Goal: Task Accomplishment & Management: Manage account settings

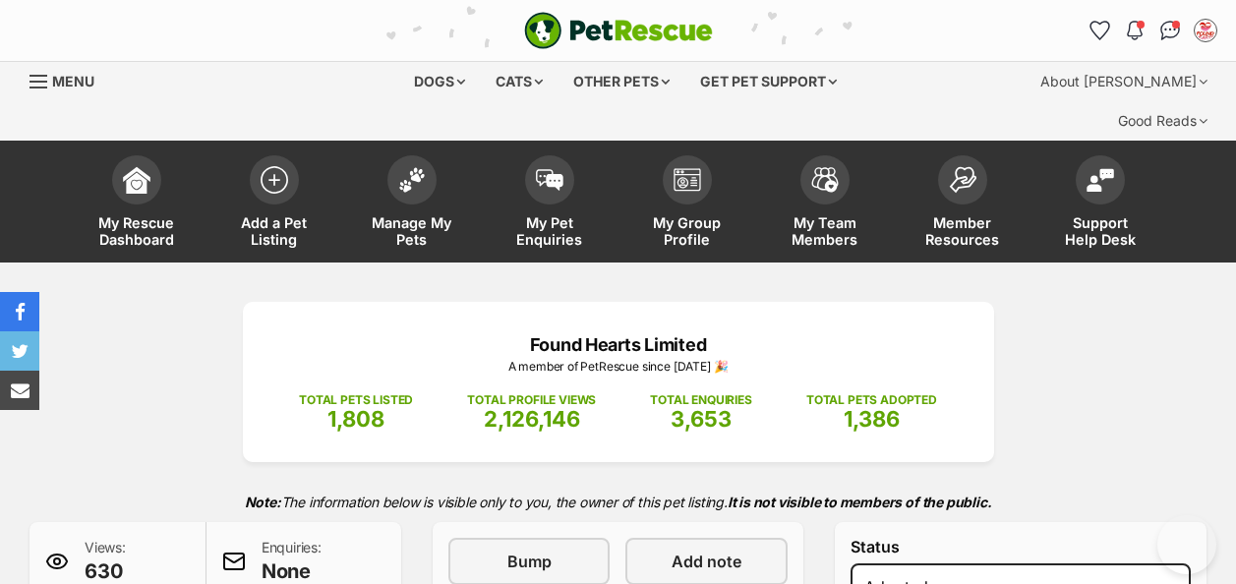
select select "rehomed"
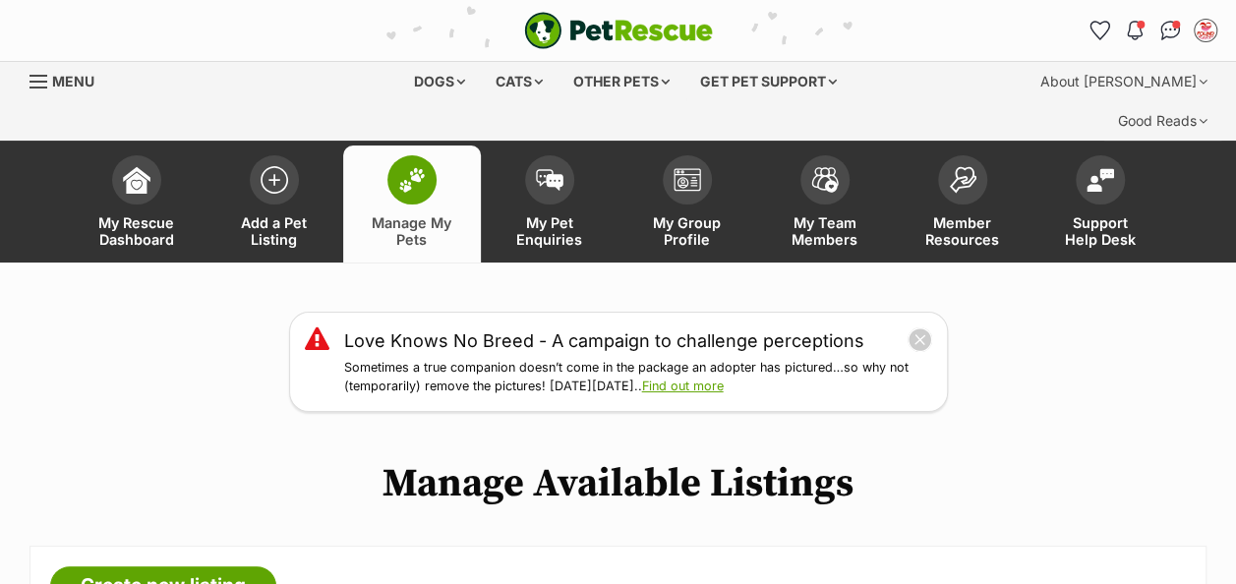
scroll to position [393, 0]
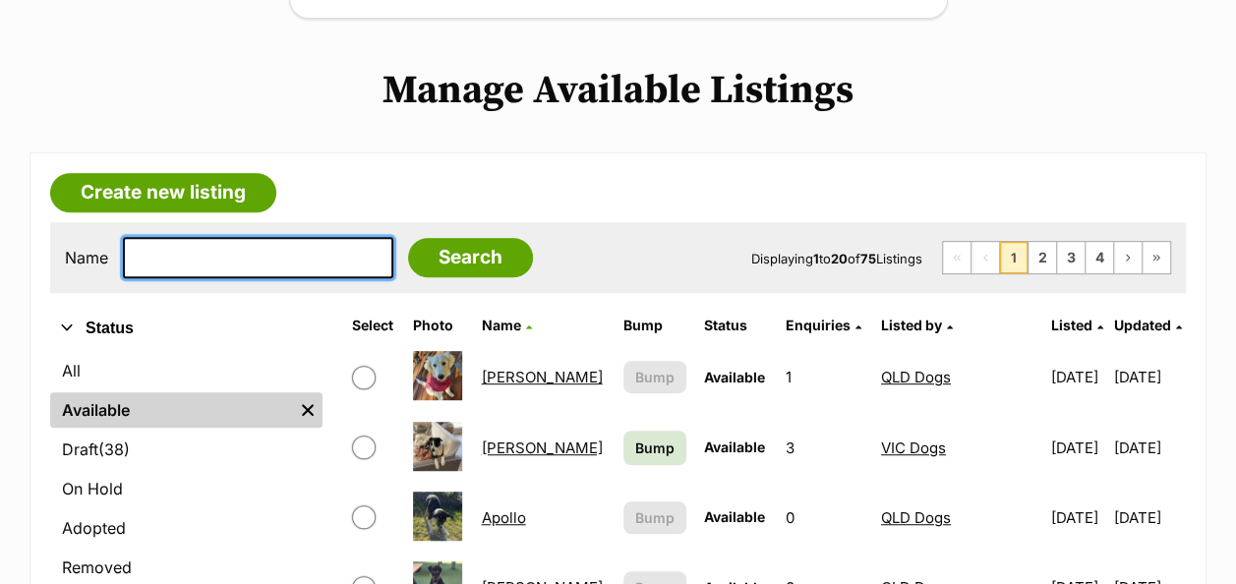
click at [212, 237] on input "text" at bounding box center [258, 257] width 270 height 41
type input "thea"
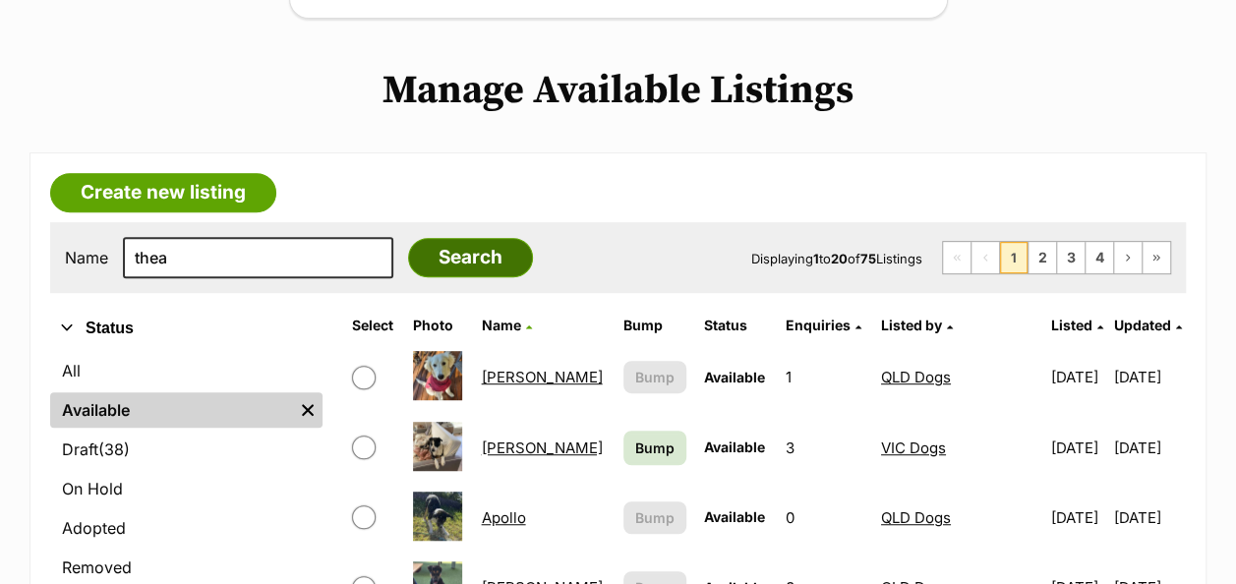
click at [411, 238] on input "Search" at bounding box center [470, 257] width 125 height 39
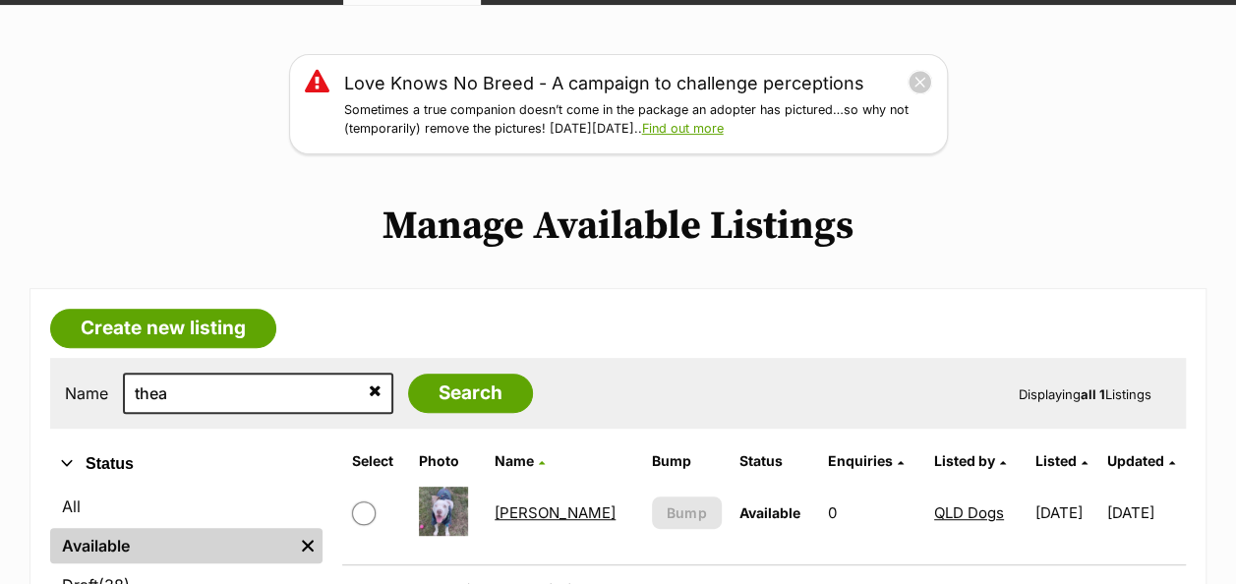
scroll to position [393, 0]
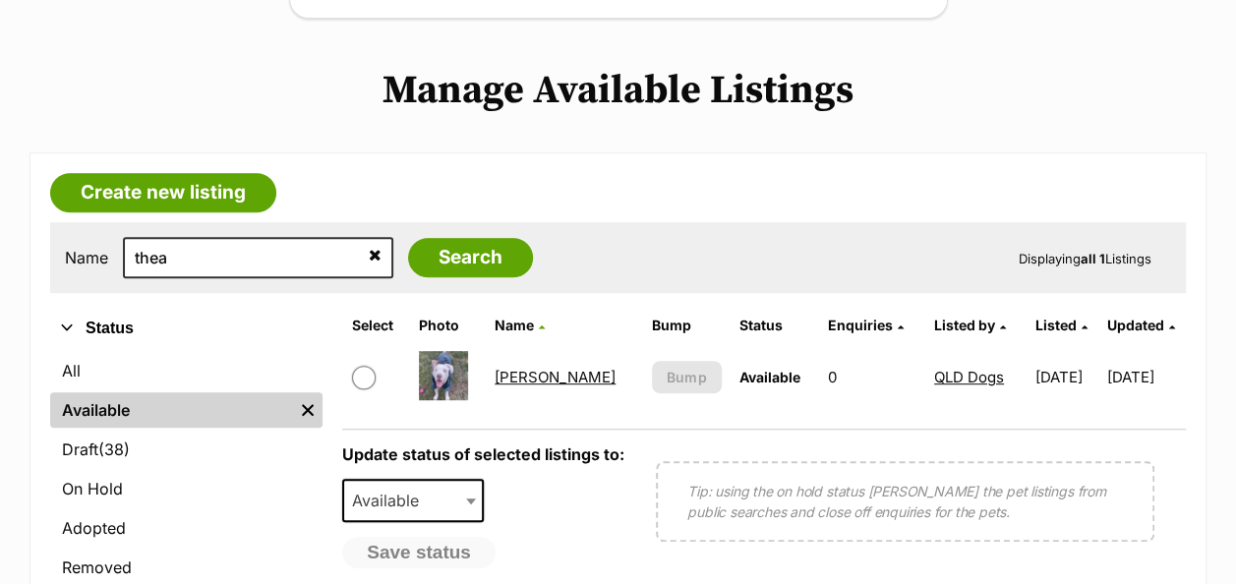
click at [527, 346] on td "Thea Queen" at bounding box center [564, 377] width 155 height 68
click at [532, 368] on link "Thea Queen" at bounding box center [555, 377] width 121 height 19
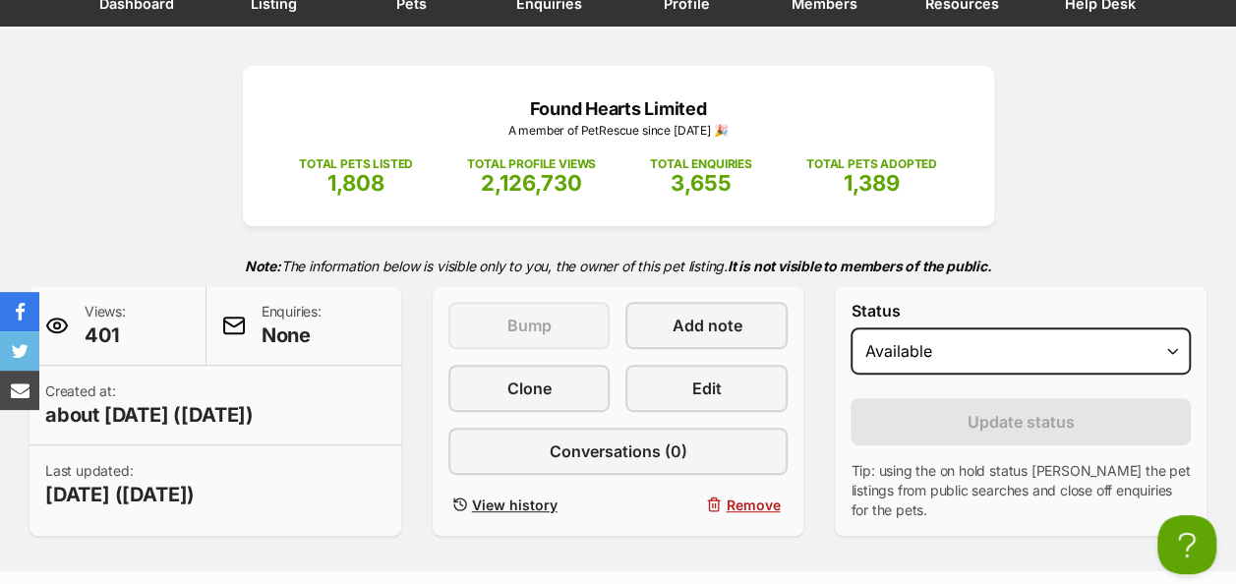
scroll to position [393, 0]
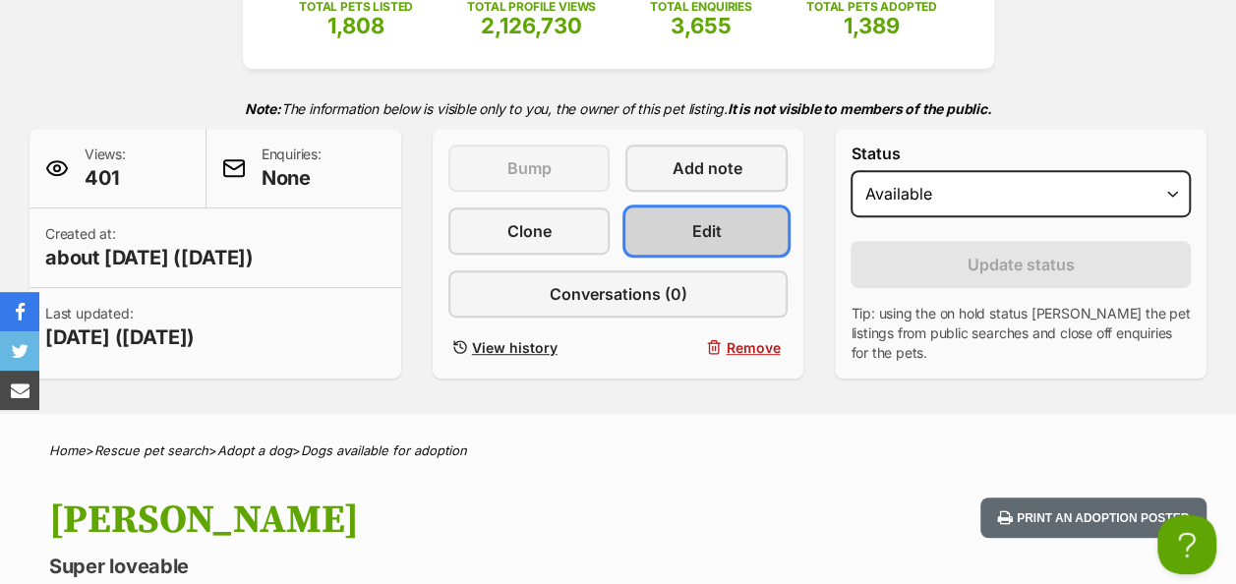
click at [711, 219] on span "Edit" at bounding box center [706, 231] width 29 height 24
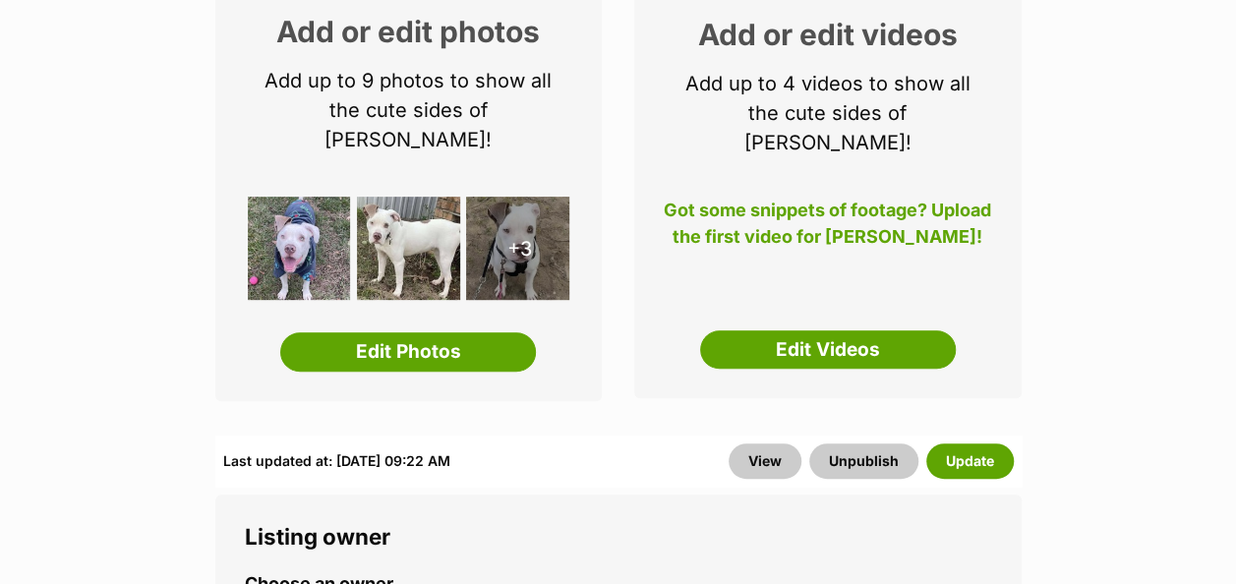
scroll to position [393, 0]
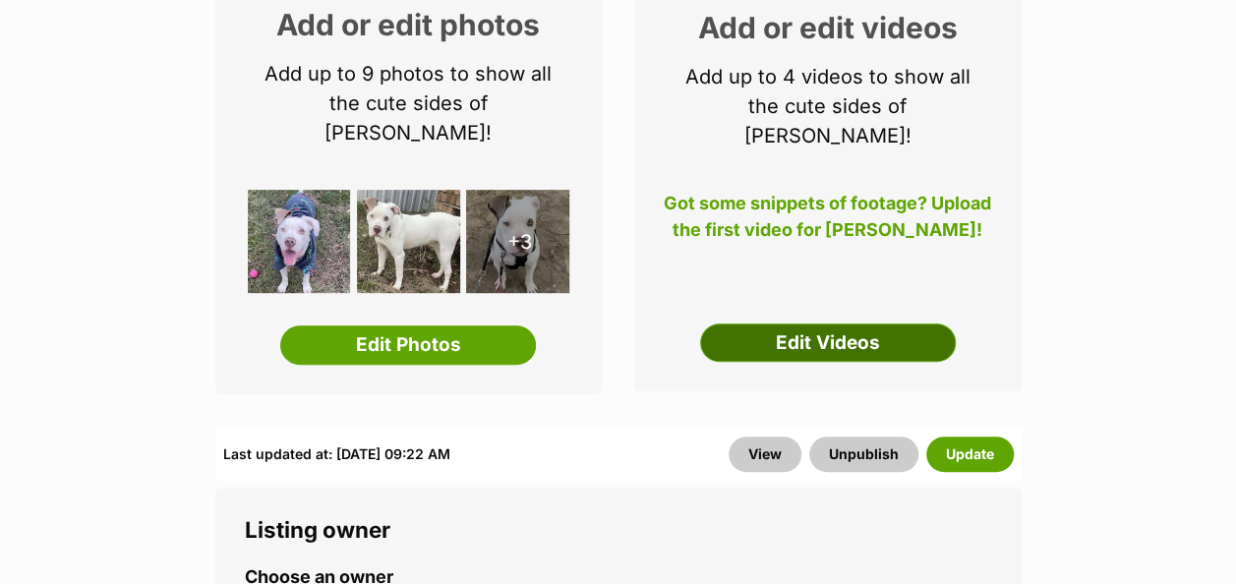
click at [761, 323] on link "Edit Videos" at bounding box center [828, 342] width 256 height 39
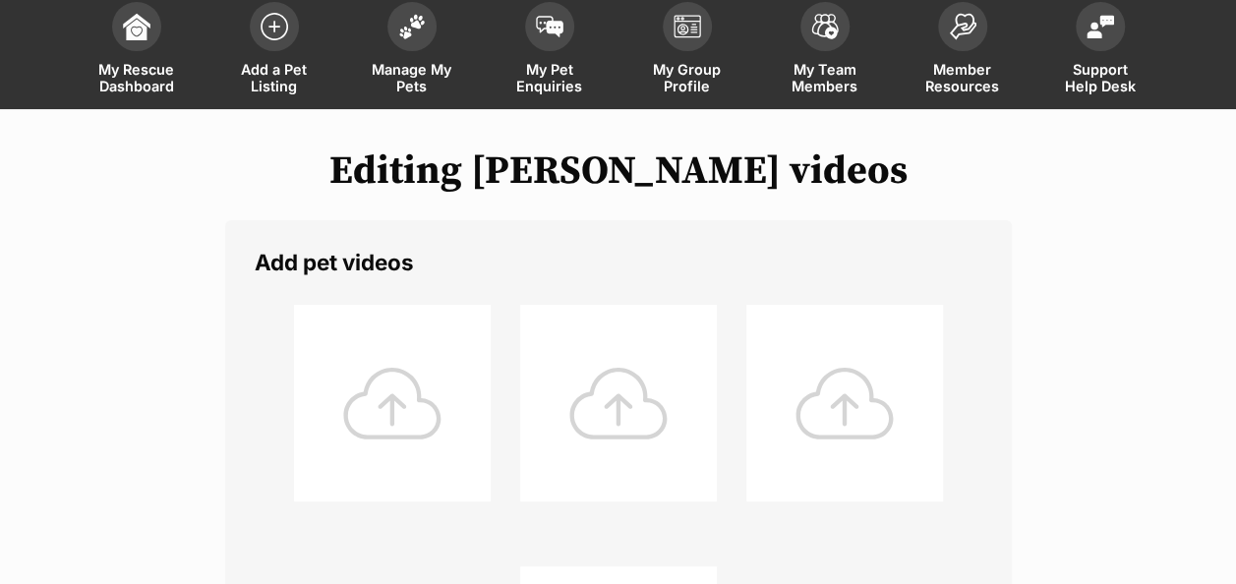
scroll to position [295, 0]
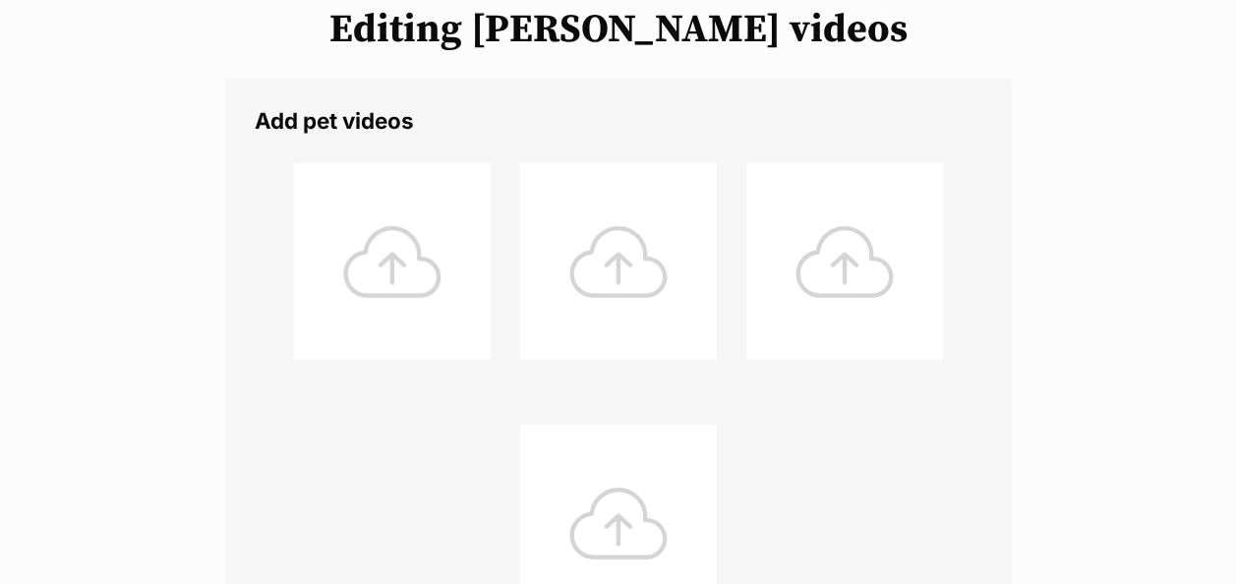
click at [434, 234] on div at bounding box center [392, 261] width 197 height 197
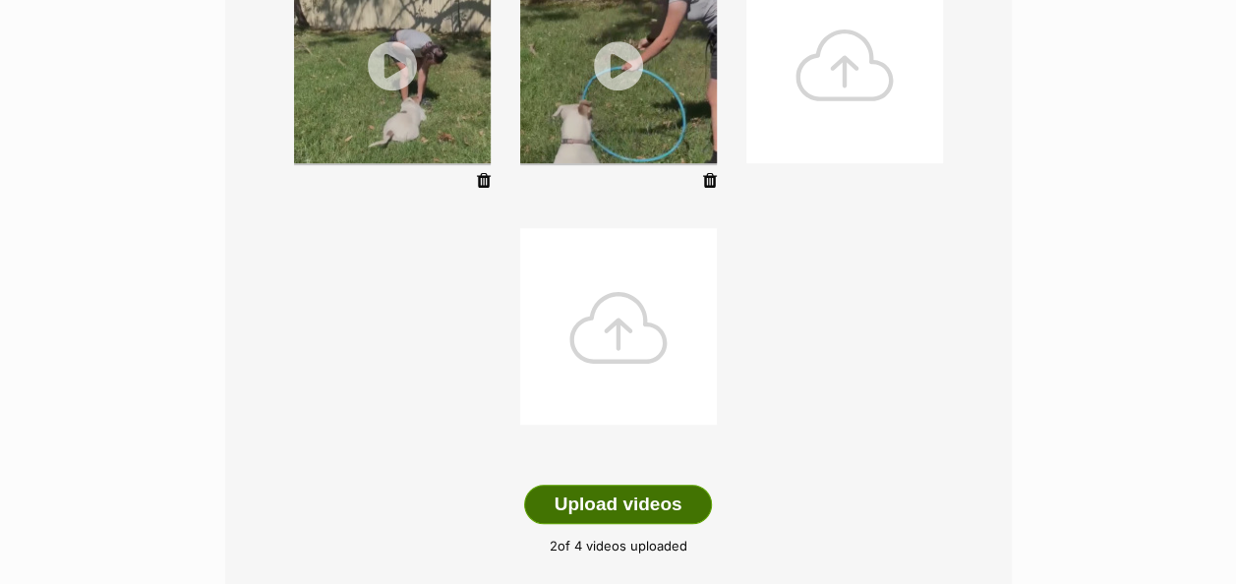
scroll to position [688, 0]
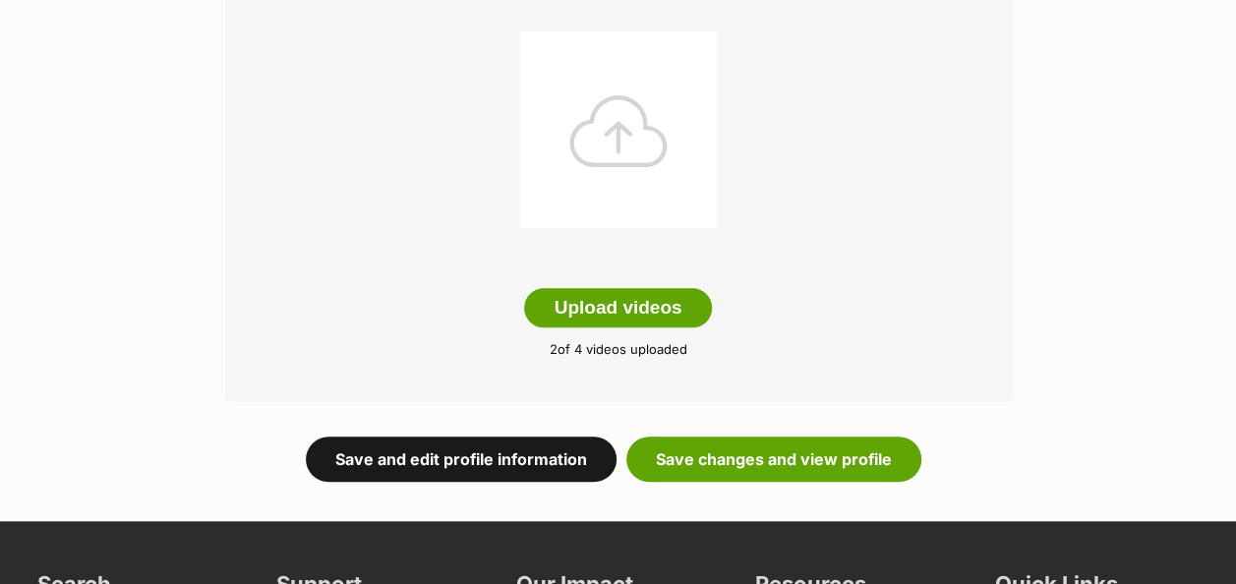
click at [540, 437] on link "Save and edit profile information" at bounding box center [461, 459] width 311 height 45
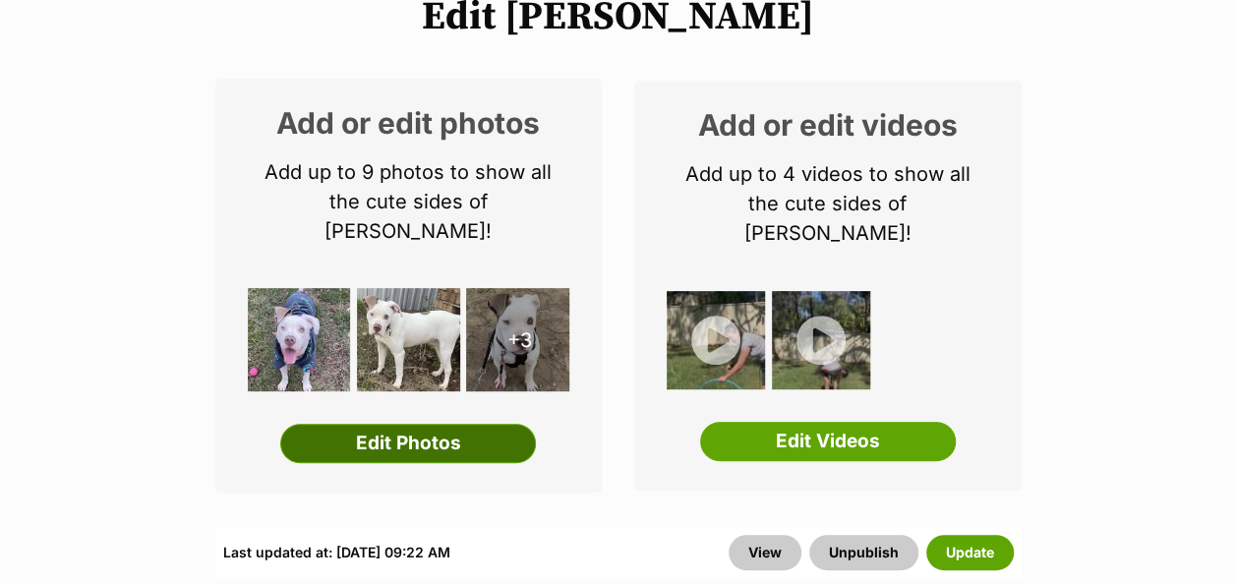
click at [393, 424] on link "Edit Photos" at bounding box center [408, 443] width 256 height 39
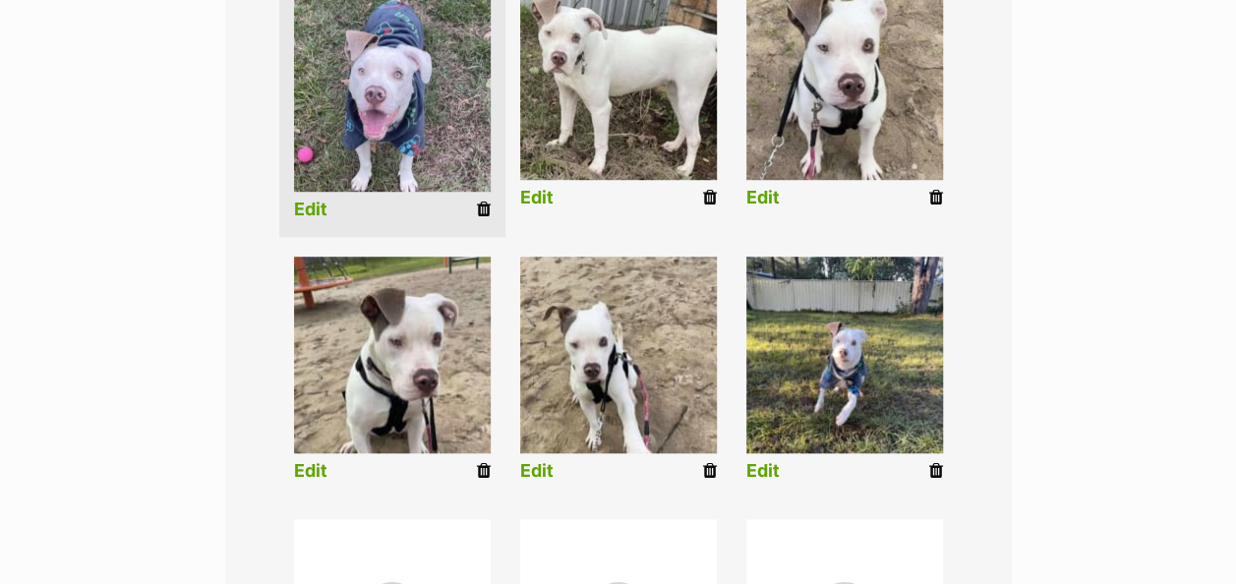
scroll to position [885, 0]
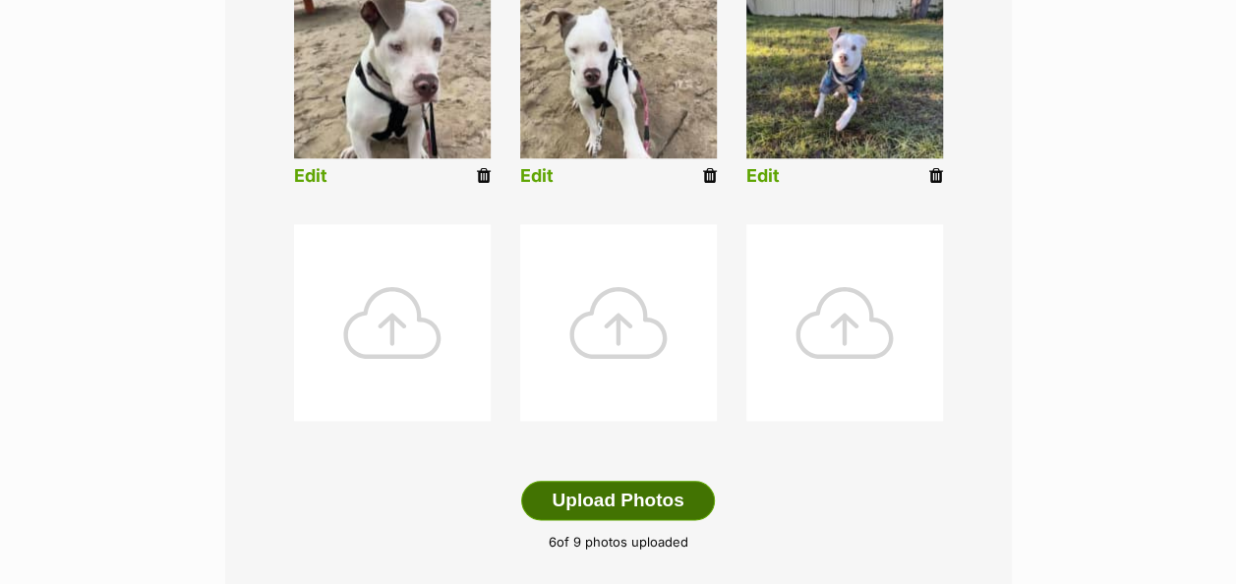
click at [624, 481] on button "Upload Photos" at bounding box center [617, 500] width 193 height 39
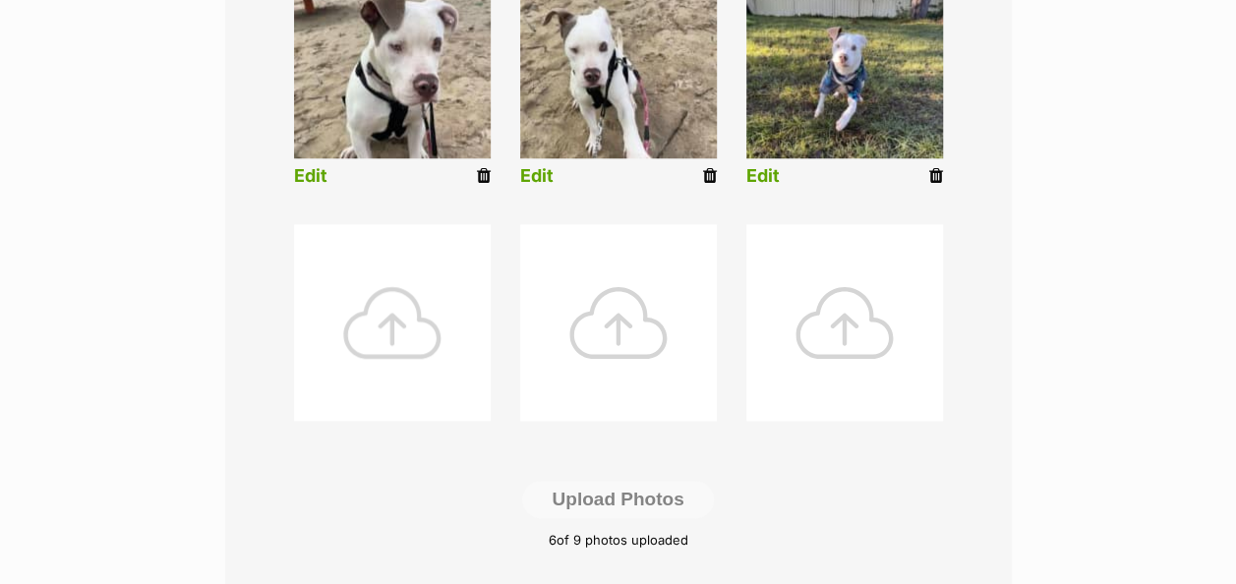
click at [412, 302] on div at bounding box center [392, 322] width 197 height 197
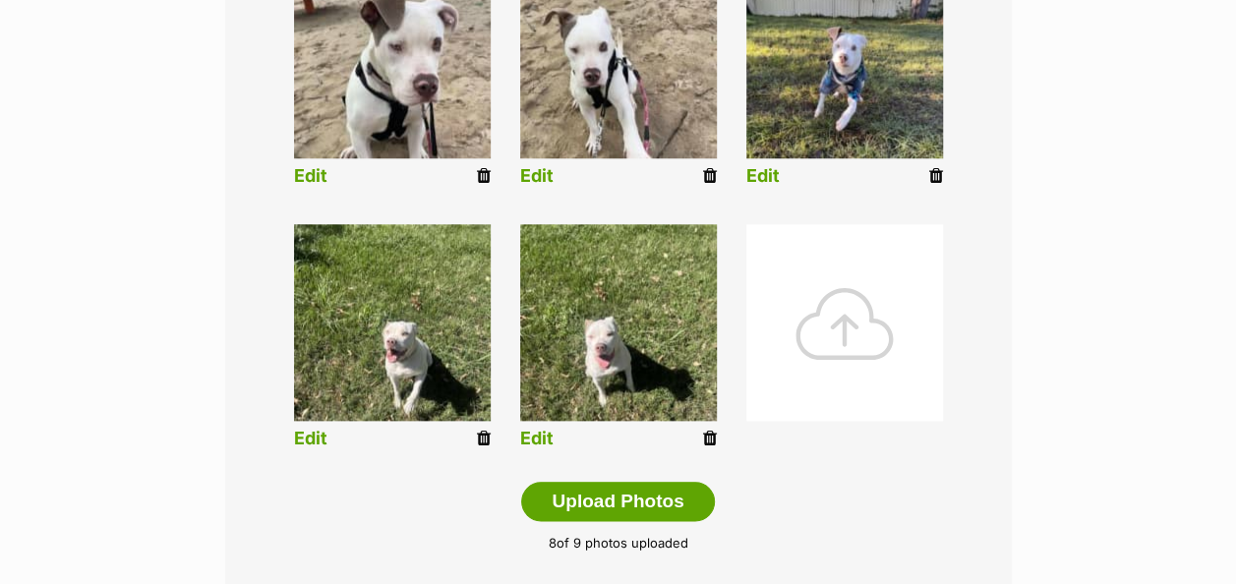
click at [307, 429] on link "Edit" at bounding box center [310, 439] width 33 height 21
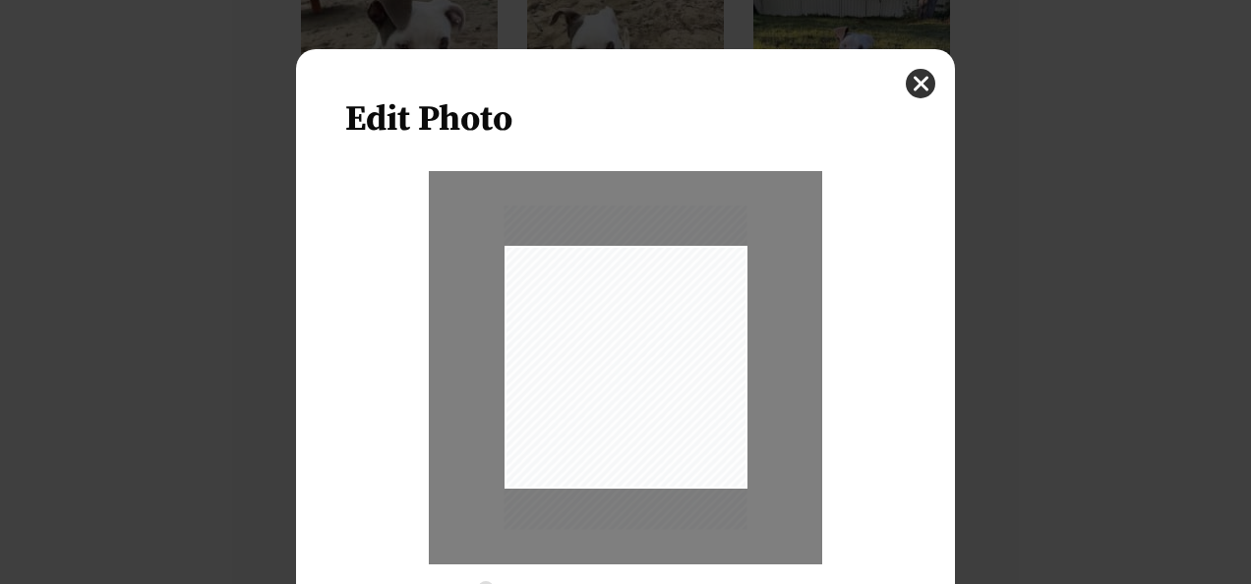
scroll to position [148, 0]
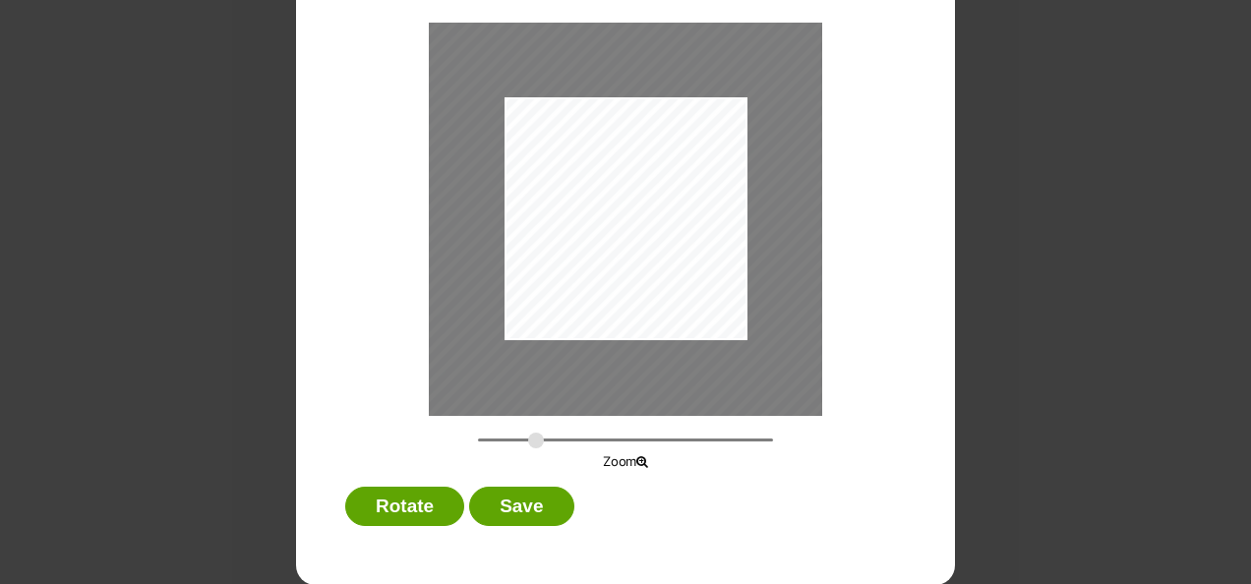
drag, startPoint x: 478, startPoint y: 435, endPoint x: 538, endPoint y: 416, distance: 62.8
type input "0.4945"
click at [528, 434] on input "Dialog Window - Close (Press escape to close)" at bounding box center [625, 440] width 295 height 19
drag, startPoint x: 584, startPoint y: 252, endPoint x: 569, endPoint y: 242, distance: 17.7
click at [569, 242] on div "Dialog Window - Close (Press escape to close)" at bounding box center [601, 189] width 438 height 583
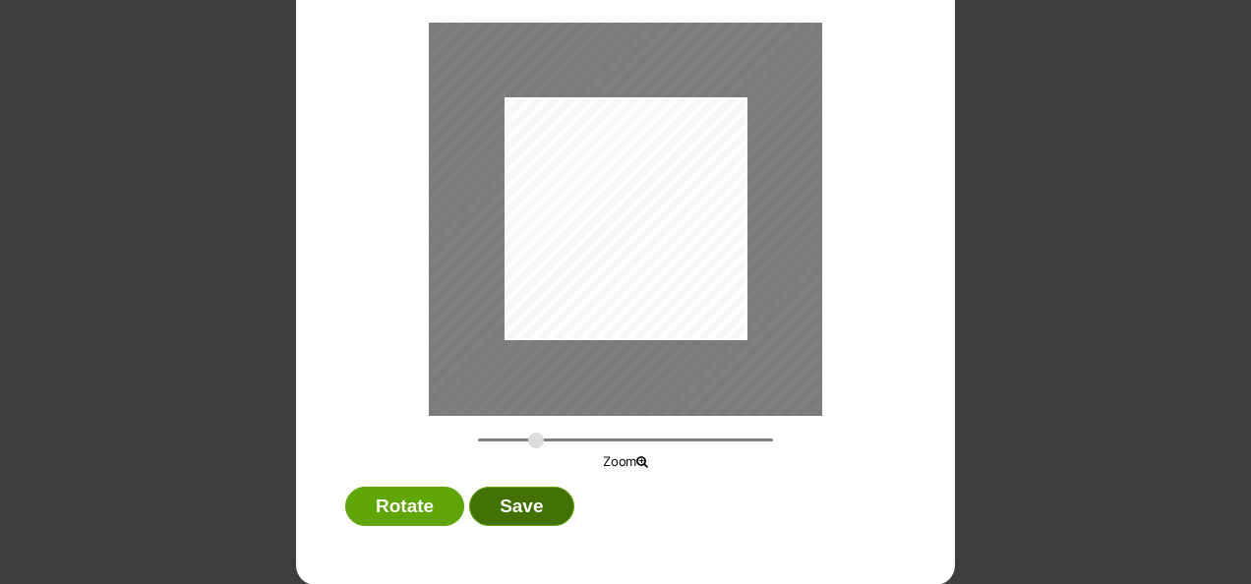
click at [529, 505] on button "Save" at bounding box center [521, 506] width 104 height 39
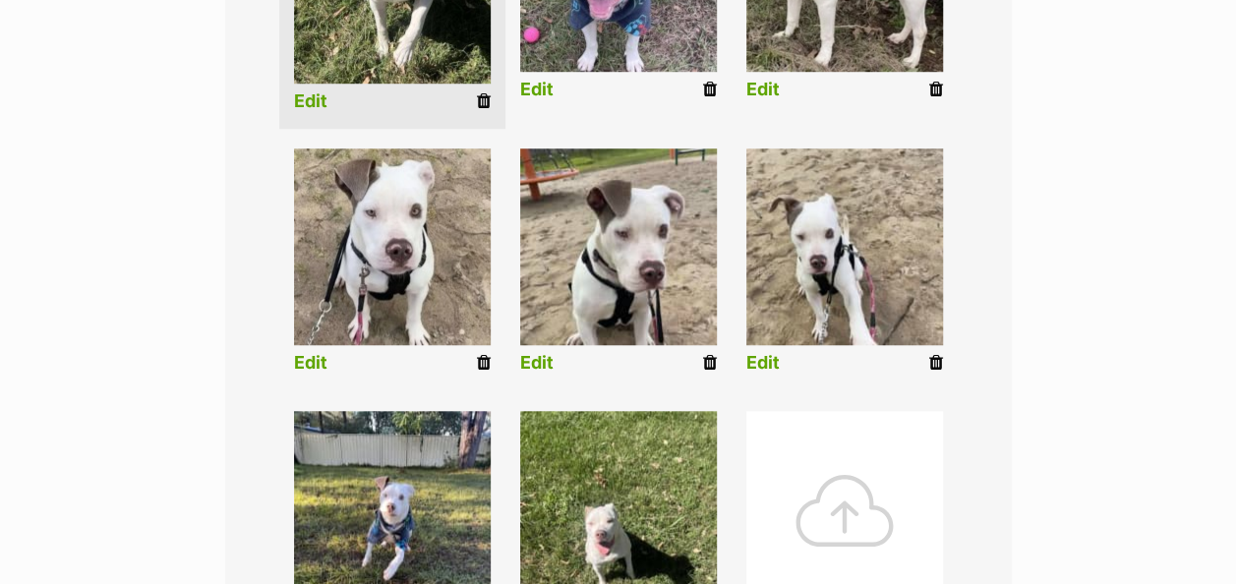
scroll to position [873, 0]
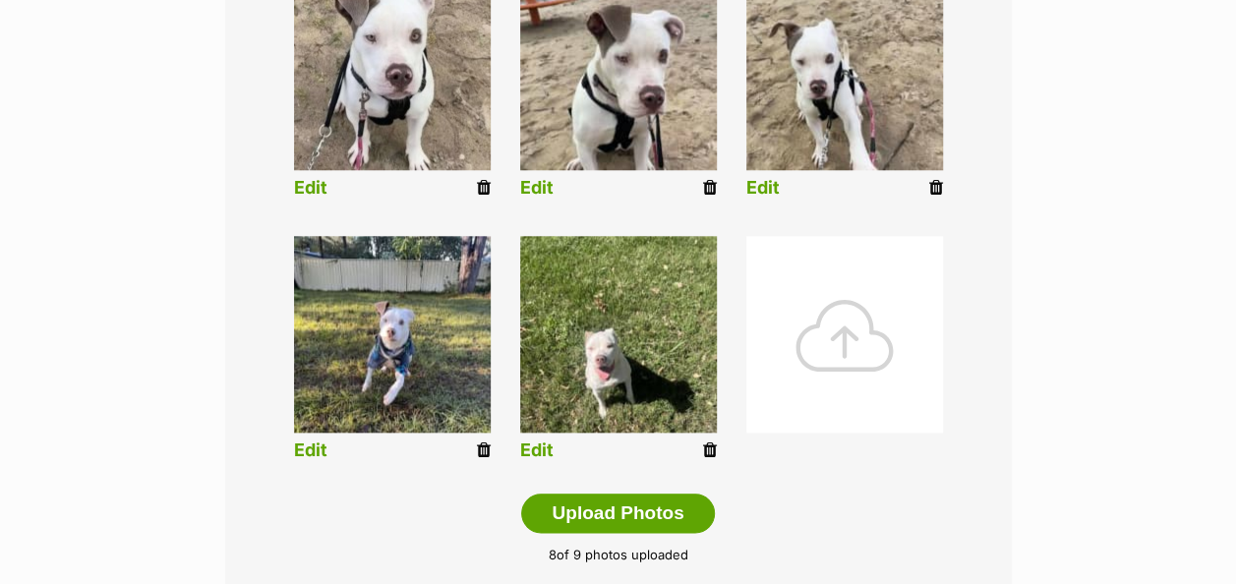
click at [534, 440] on link "Edit" at bounding box center [536, 450] width 33 height 21
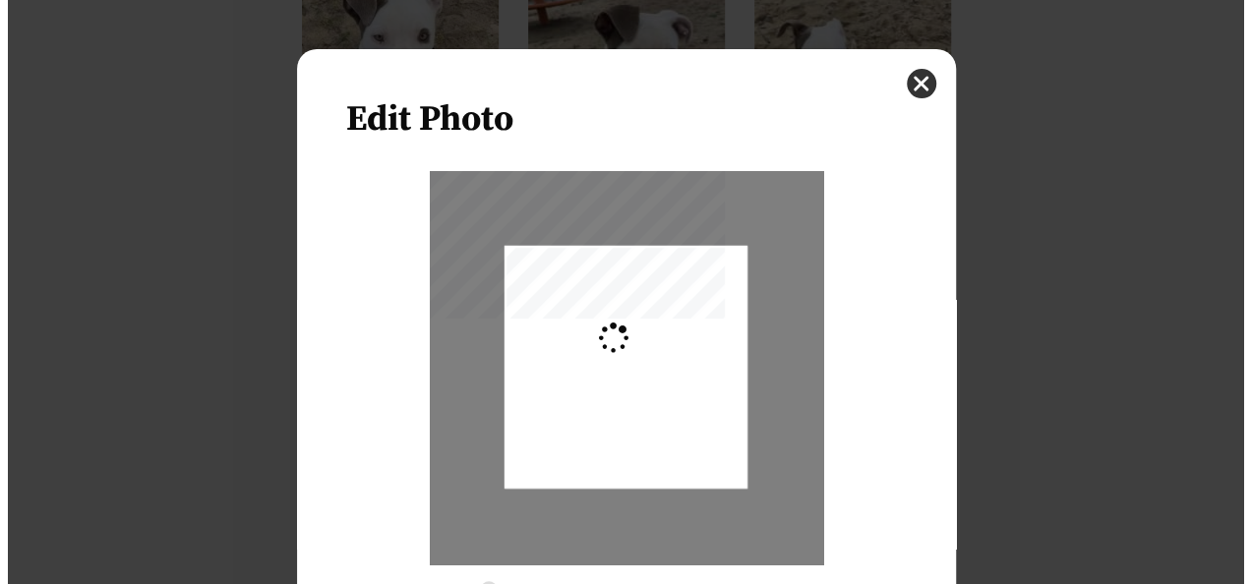
scroll to position [0, 0]
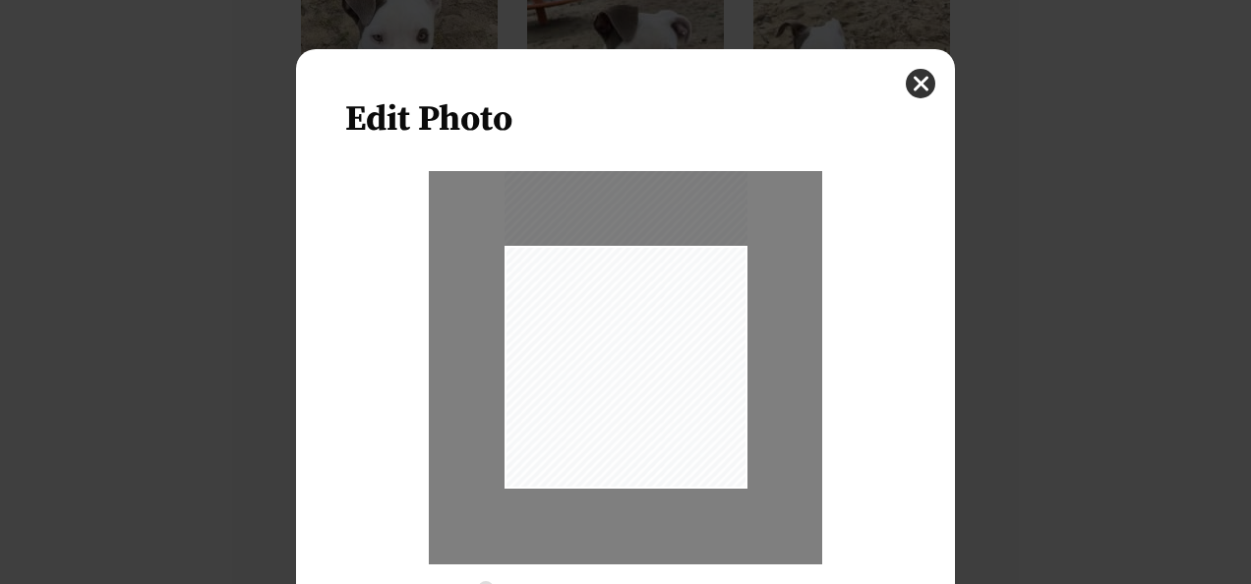
drag, startPoint x: 558, startPoint y: 387, endPoint x: 567, endPoint y: 344, distance: 44.2
click at [567, 344] on div "Dialog Window - Close (Press escape to close)" at bounding box center [625, 326] width 243 height 323
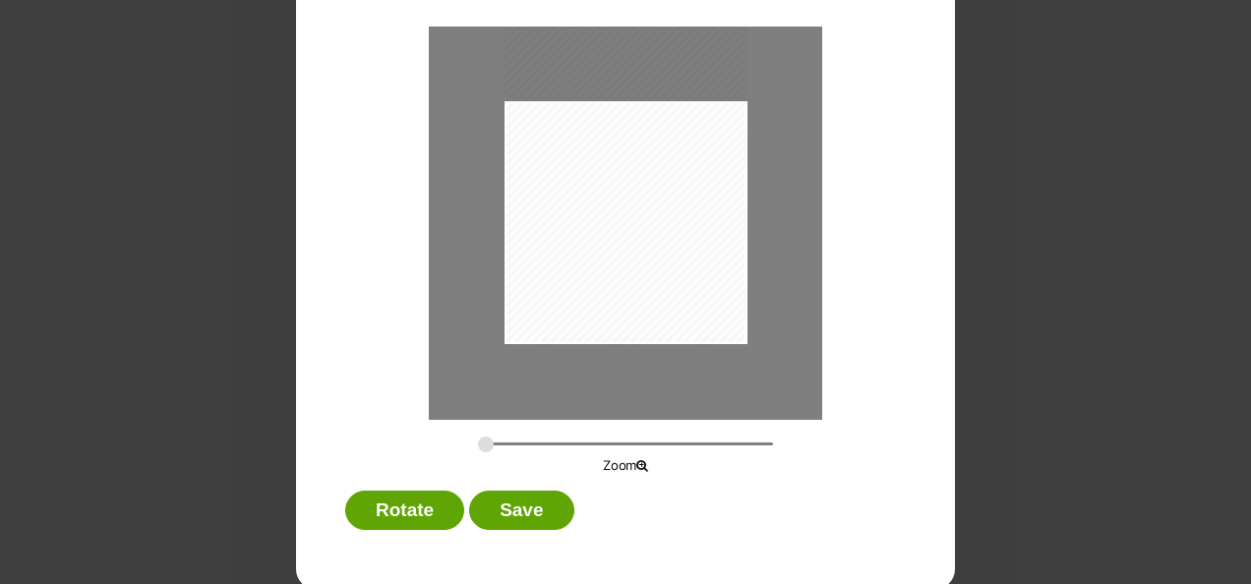
scroll to position [148, 0]
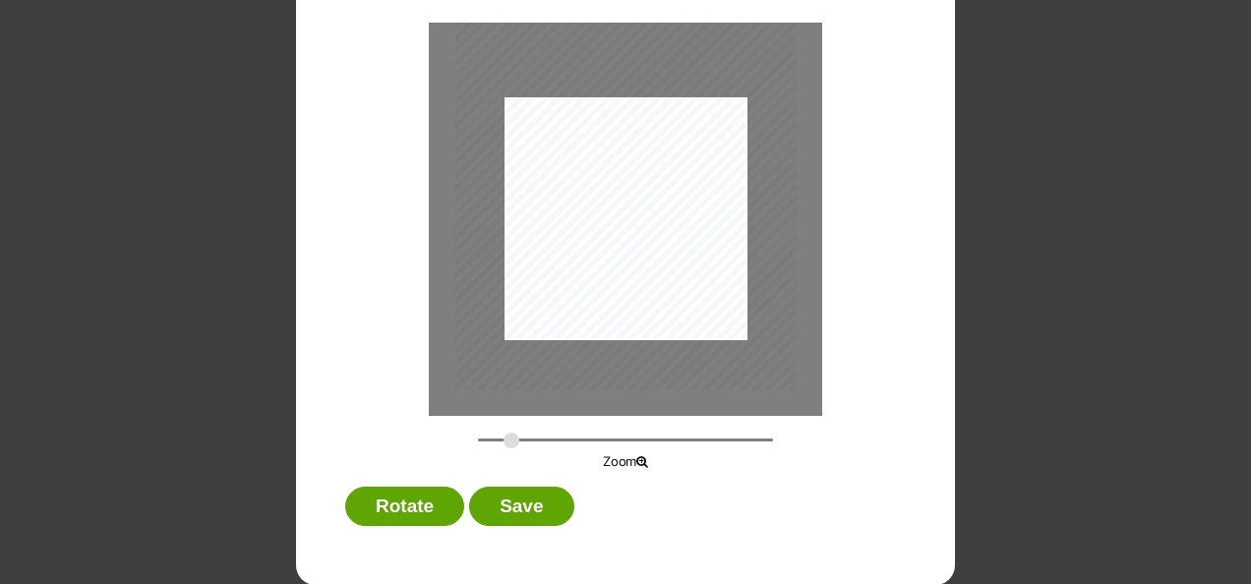
drag, startPoint x: 480, startPoint y: 438, endPoint x: 503, endPoint y: 435, distance: 23.8
type input "0.3852"
click at [503, 435] on input "Dialog Window - Close (Press escape to close)" at bounding box center [625, 440] width 295 height 19
drag, startPoint x: 612, startPoint y: 287, endPoint x: 598, endPoint y: 413, distance: 126.6
click at [636, 319] on div "Dialog Window - Close (Press escape to close)" at bounding box center [650, 195] width 341 height 454
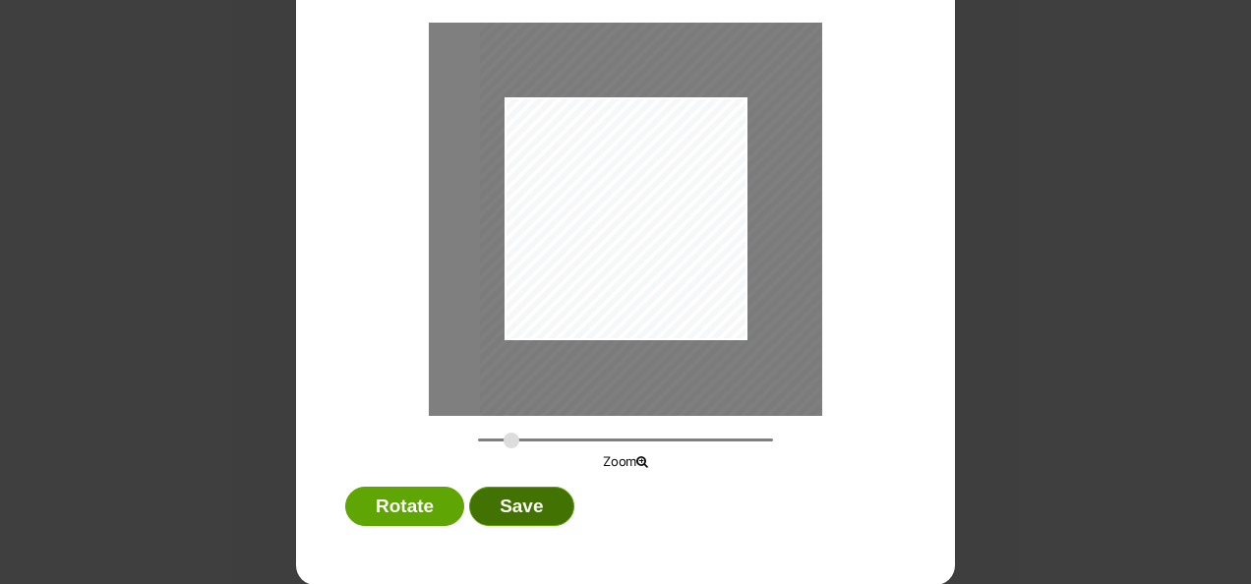
click at [531, 511] on button "Save" at bounding box center [521, 506] width 104 height 39
click at [527, 499] on button "Save" at bounding box center [521, 506] width 104 height 39
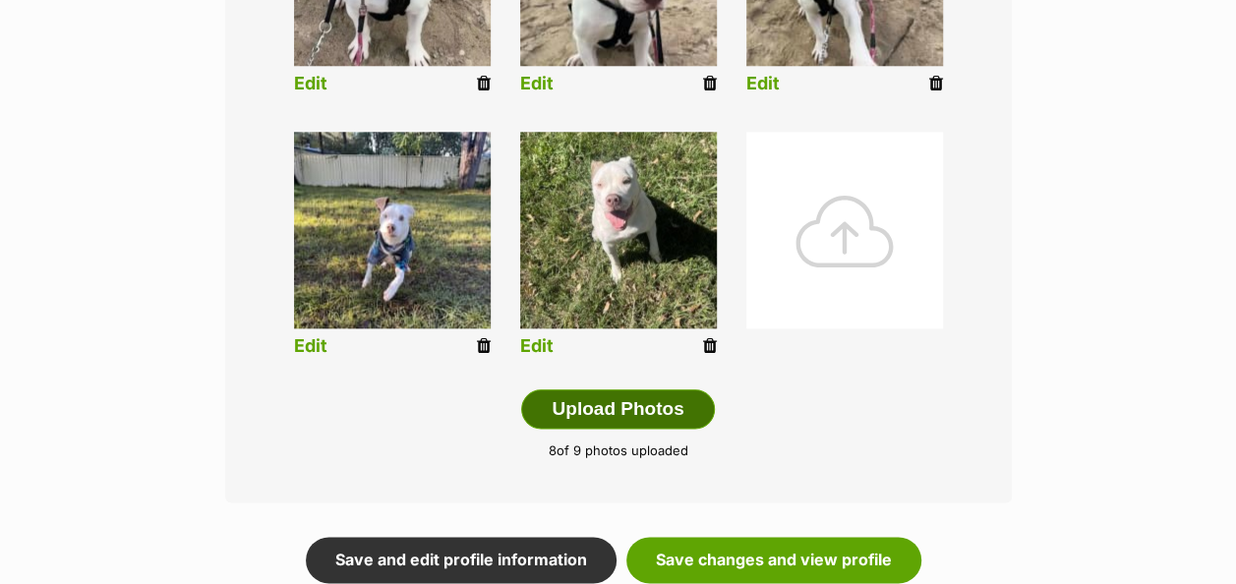
scroll to position [1168, 0]
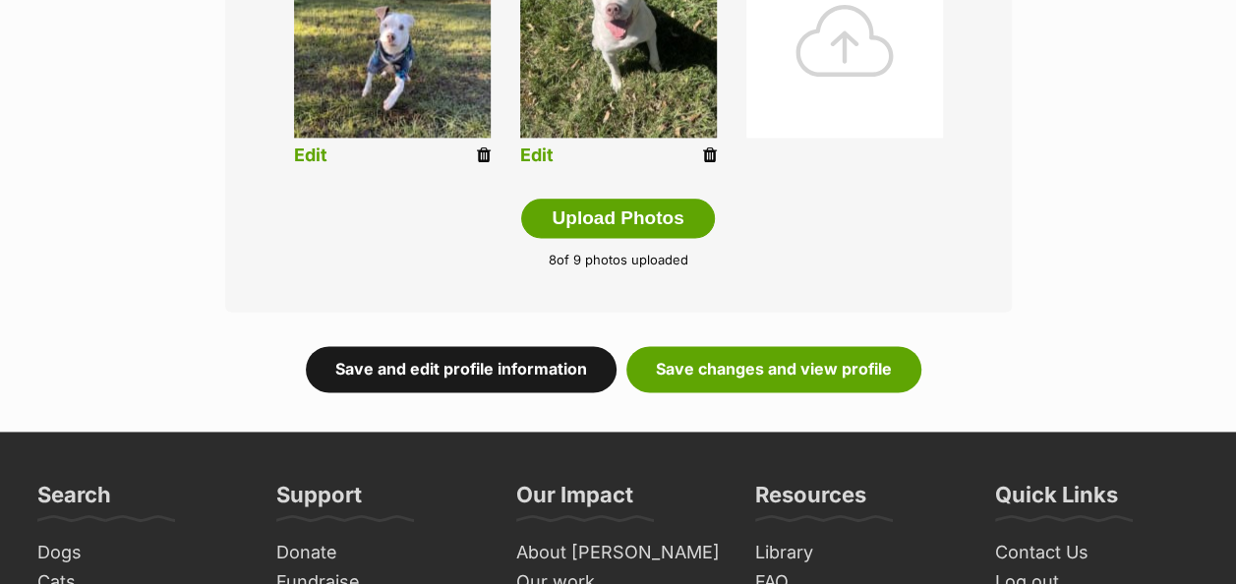
click at [478, 346] on link "Save and edit profile information" at bounding box center [461, 368] width 311 height 45
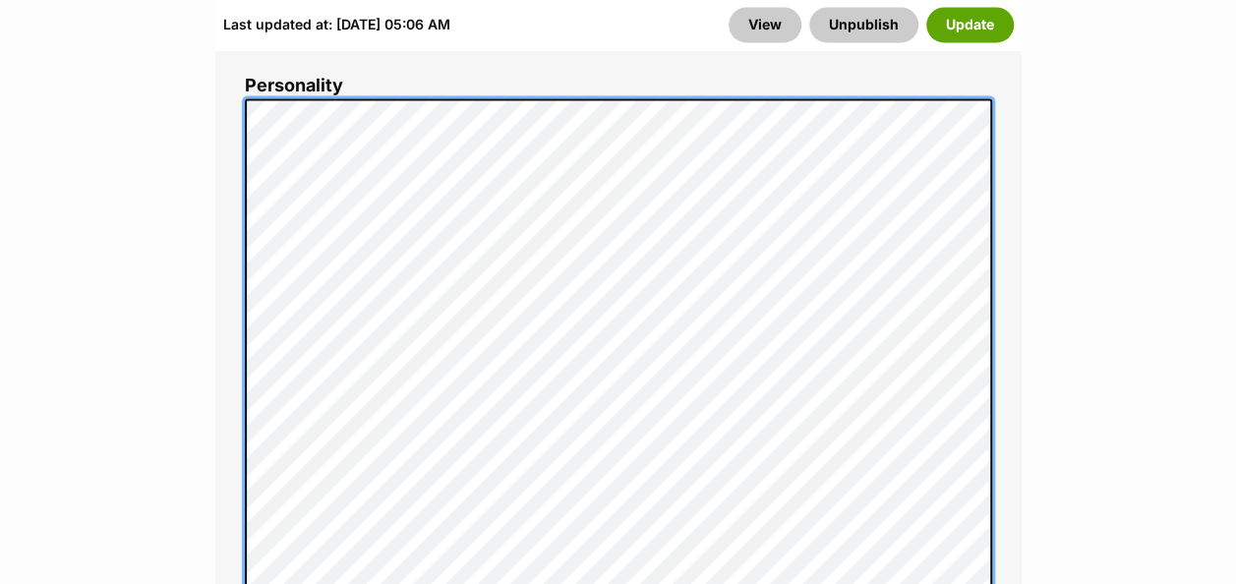
scroll to position [1573, 0]
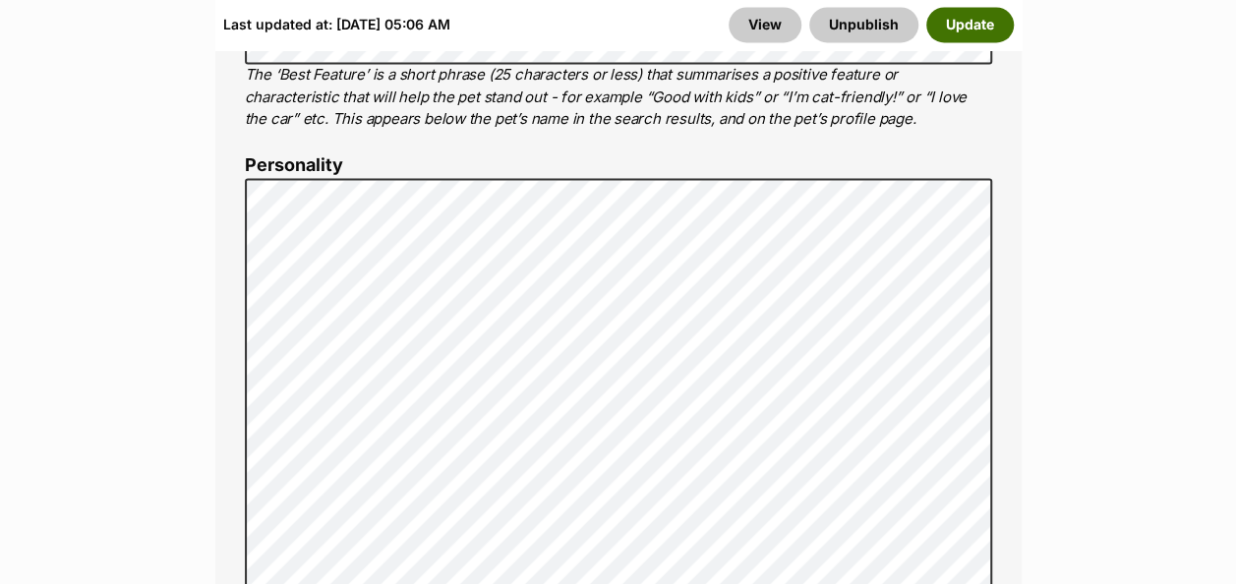
click at [944, 20] on button "Update" at bounding box center [970, 24] width 88 height 35
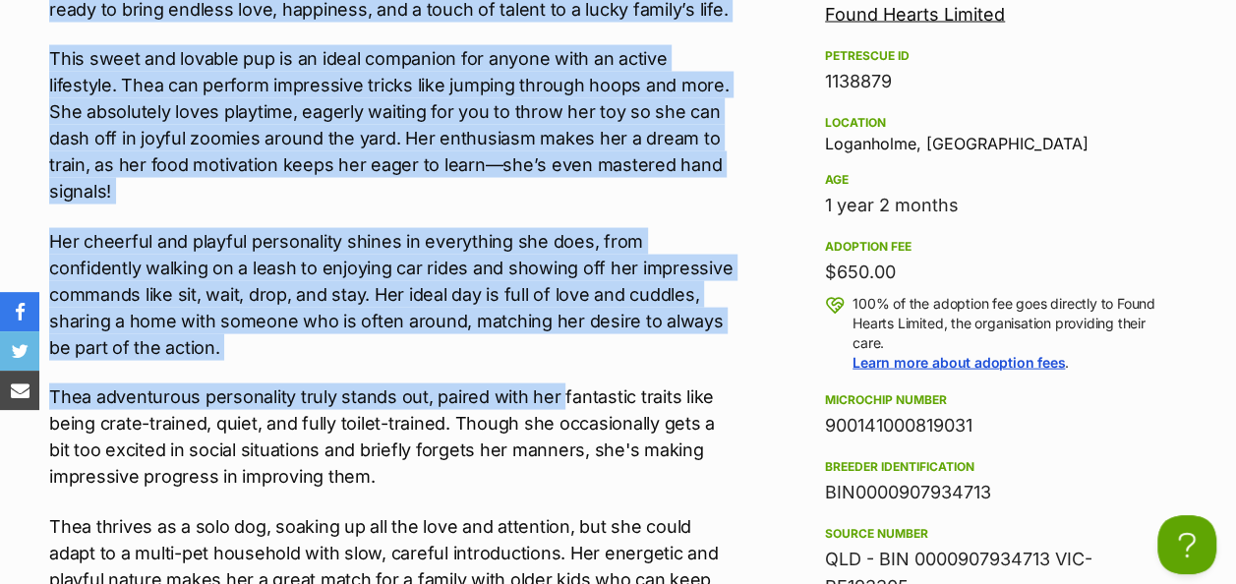
scroll to position [2065, 0]
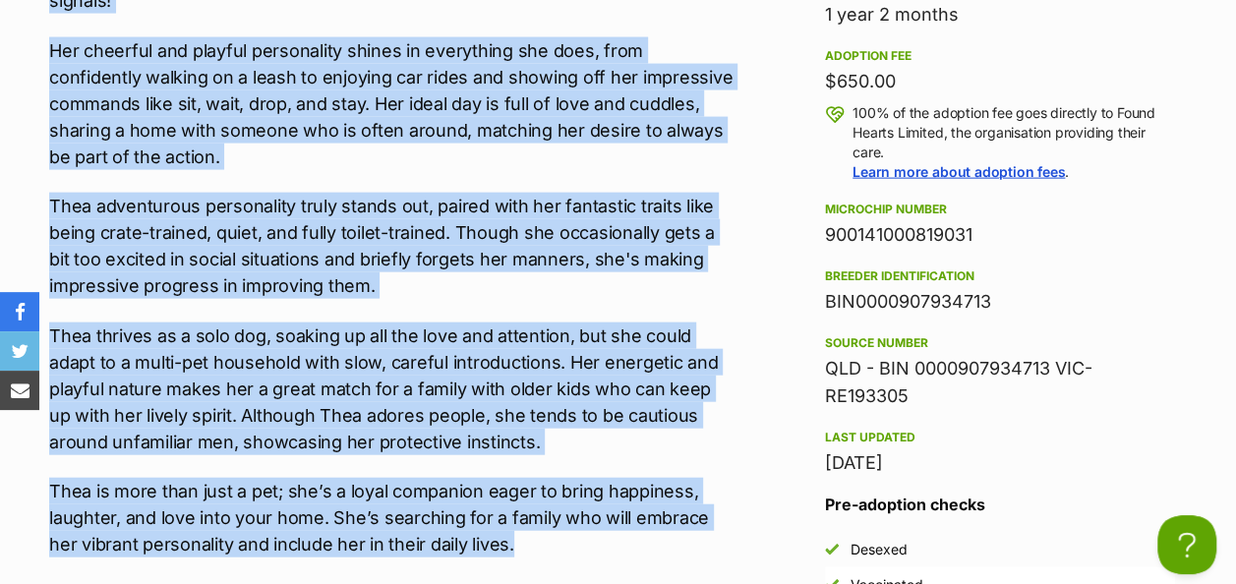
drag, startPoint x: 52, startPoint y: 156, endPoint x: 627, endPoint y: 492, distance: 665.8
click at [627, 492] on div "Meet [PERSON_NAME], an adorable, energetic, and delightful little bundle of joy…" at bounding box center [392, 168] width 686 height 779
copy div "Lore Ipsu, do sitametc, adipiscin, eli seddoeiusm tempor incidi ut lab etdol ma…"
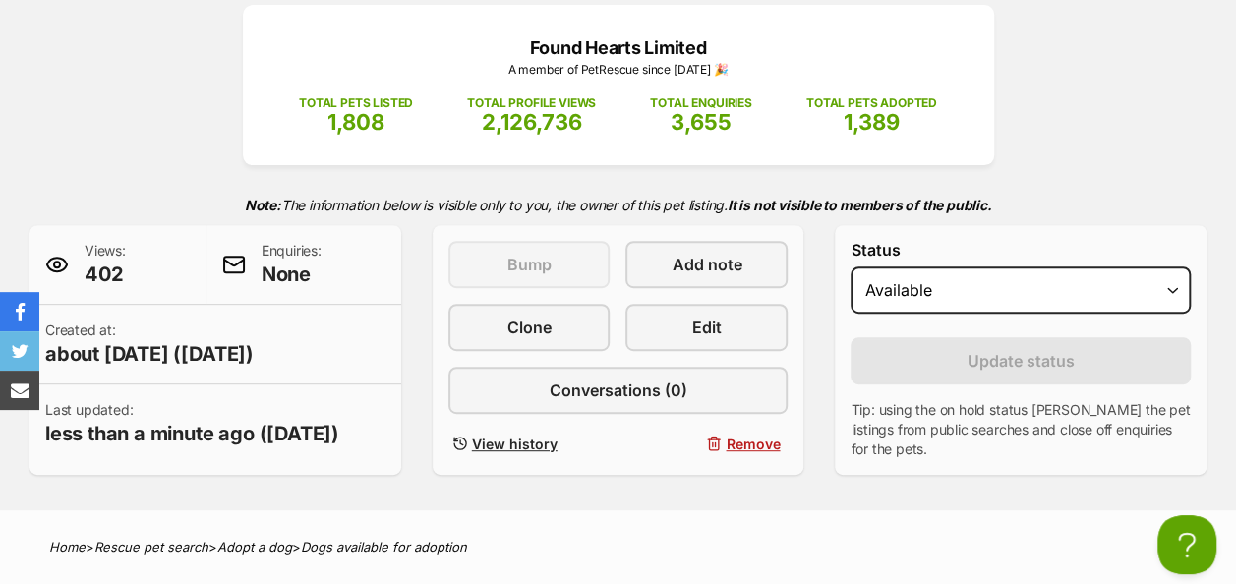
scroll to position [0, 0]
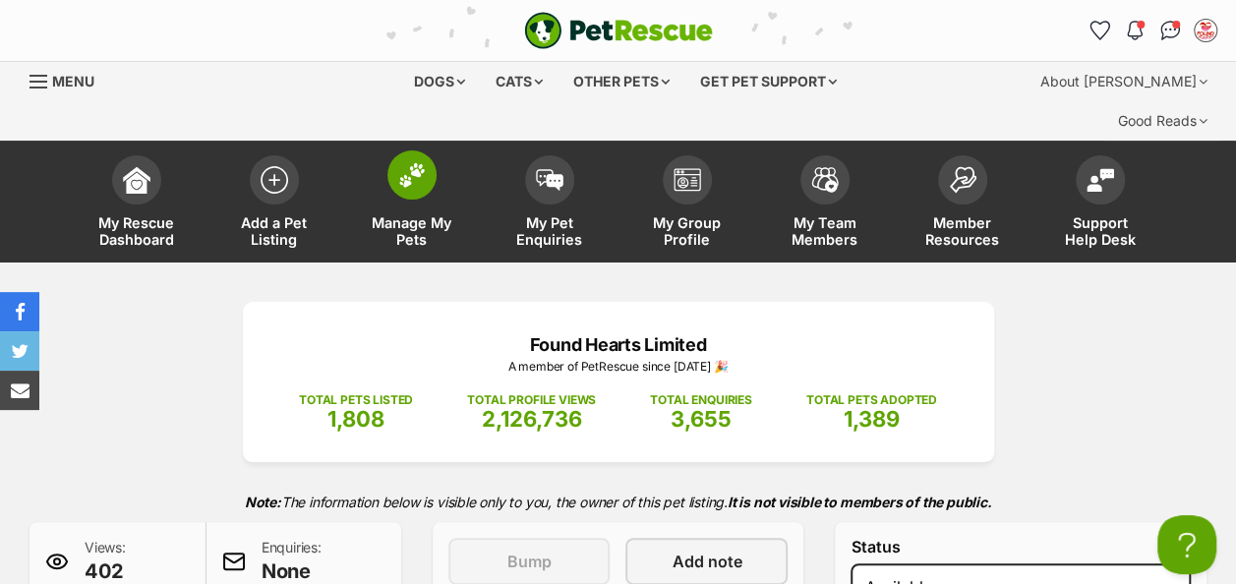
click at [395, 150] on span at bounding box center [411, 174] width 49 height 49
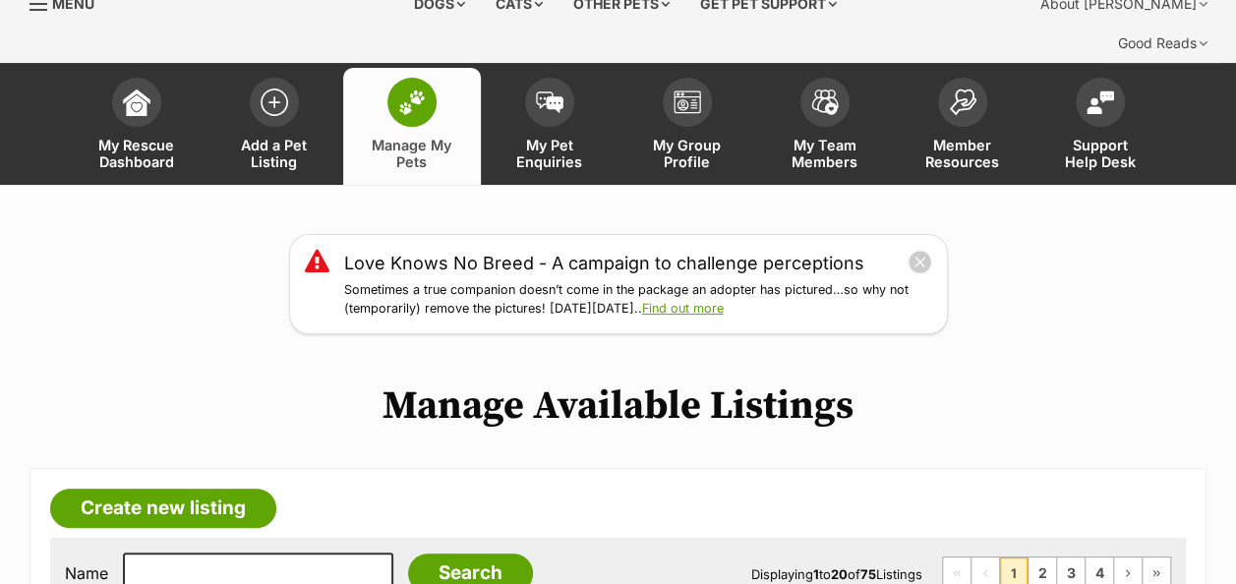
scroll to position [295, 0]
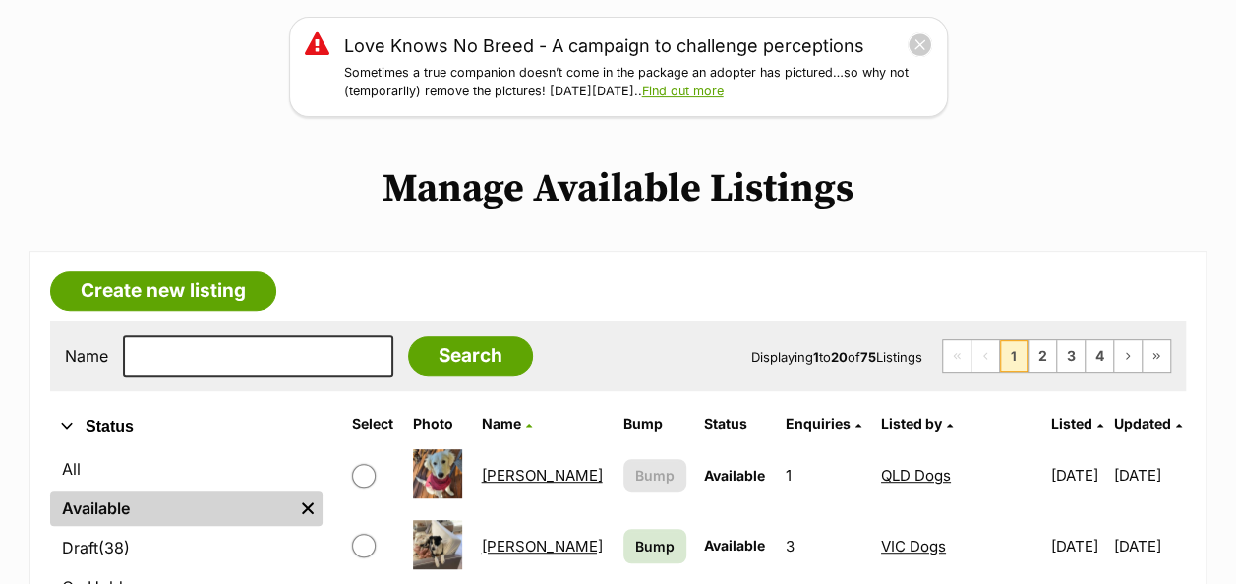
click at [502, 466] on link "[PERSON_NAME]" at bounding box center [541, 475] width 121 height 19
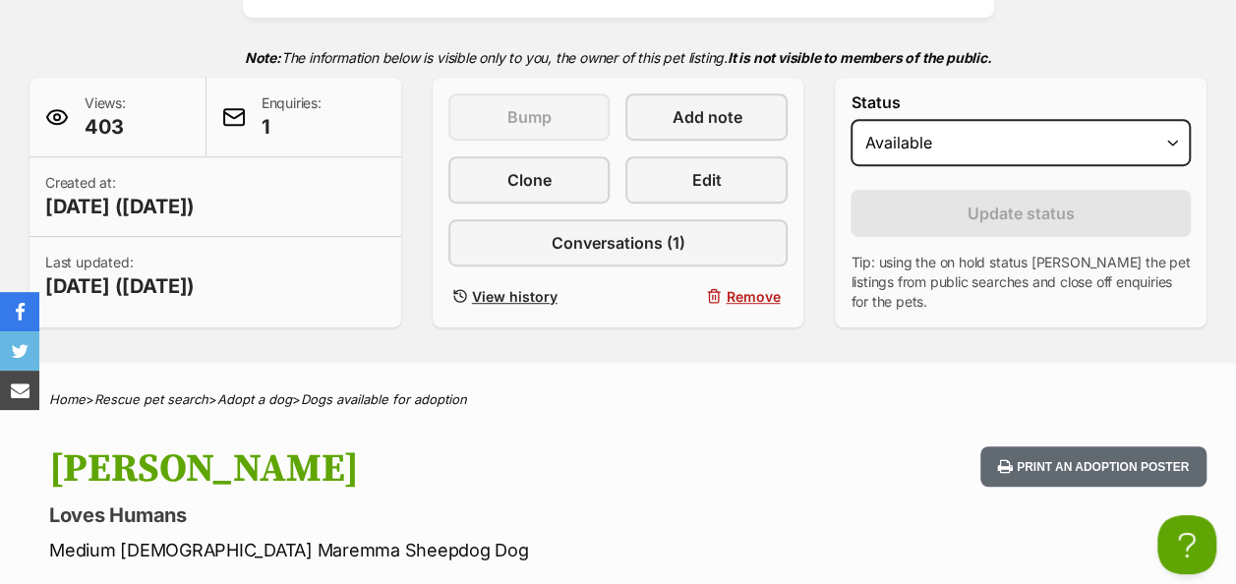
scroll to position [295, 0]
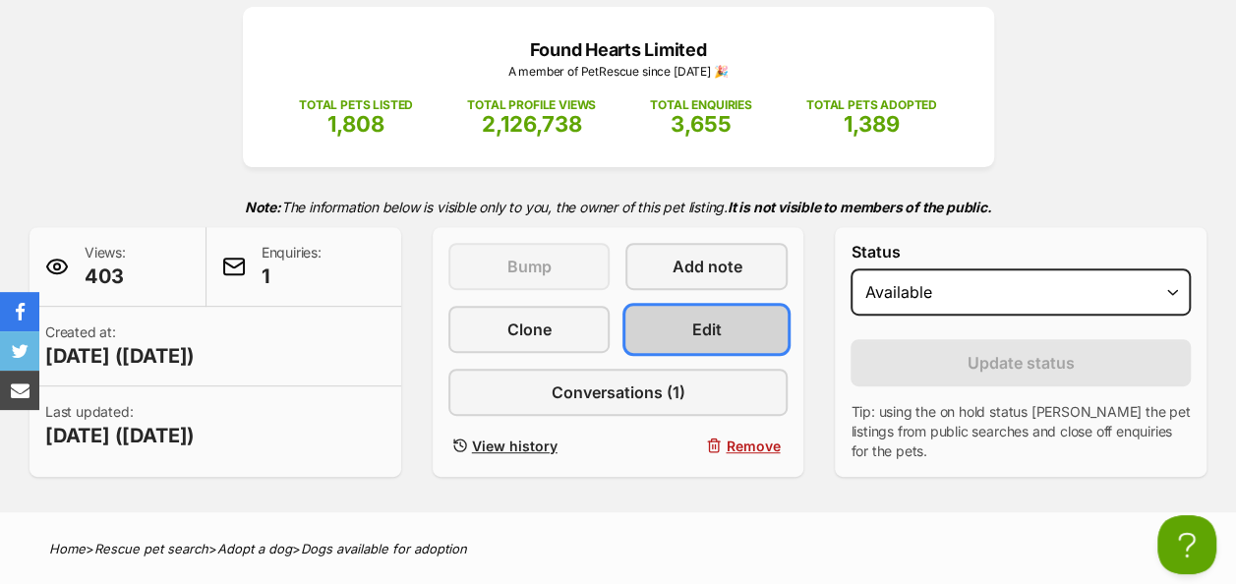
click at [695, 318] on span "Edit" at bounding box center [706, 330] width 29 height 24
click at [706, 318] on span "Edit" at bounding box center [706, 330] width 29 height 24
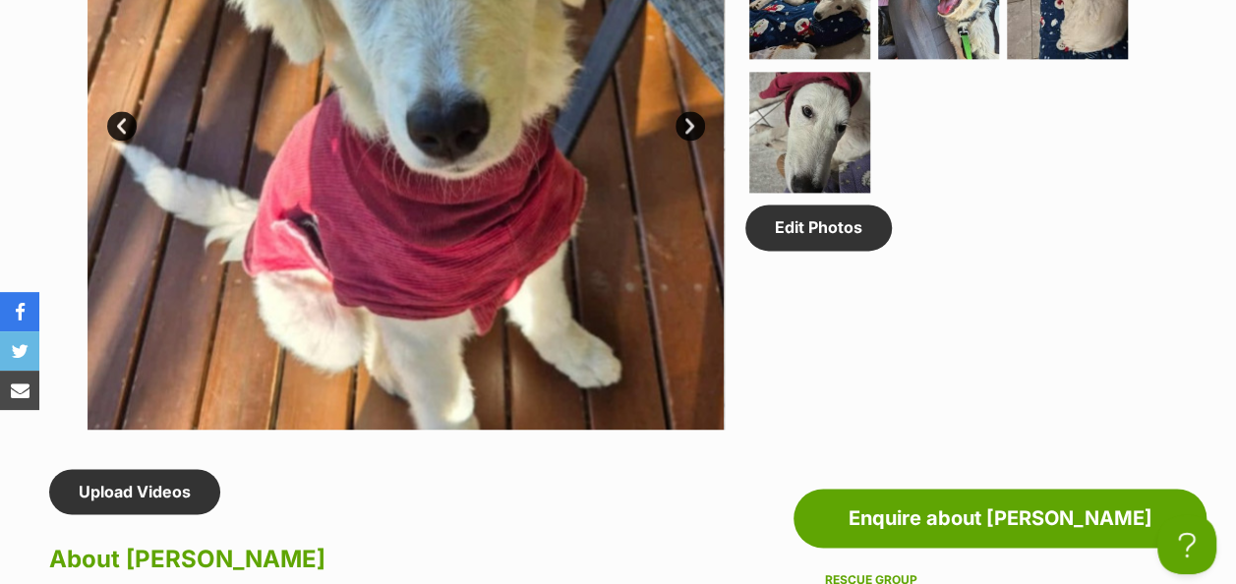
scroll to position [1278, 0]
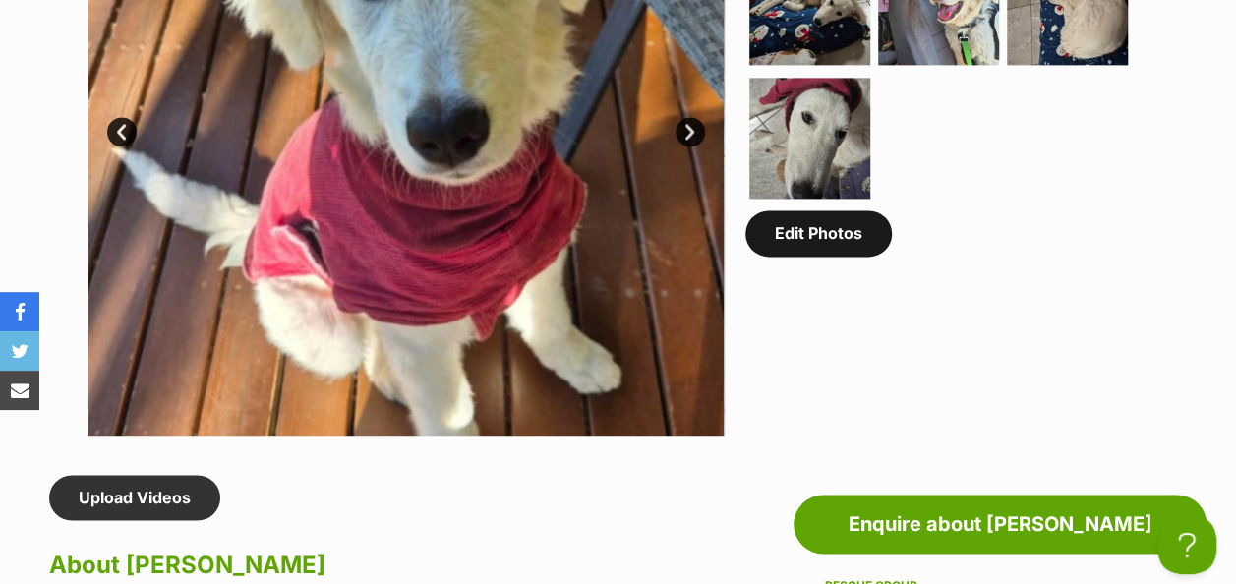
click at [838, 210] on link "Edit Photos" at bounding box center [818, 232] width 147 height 45
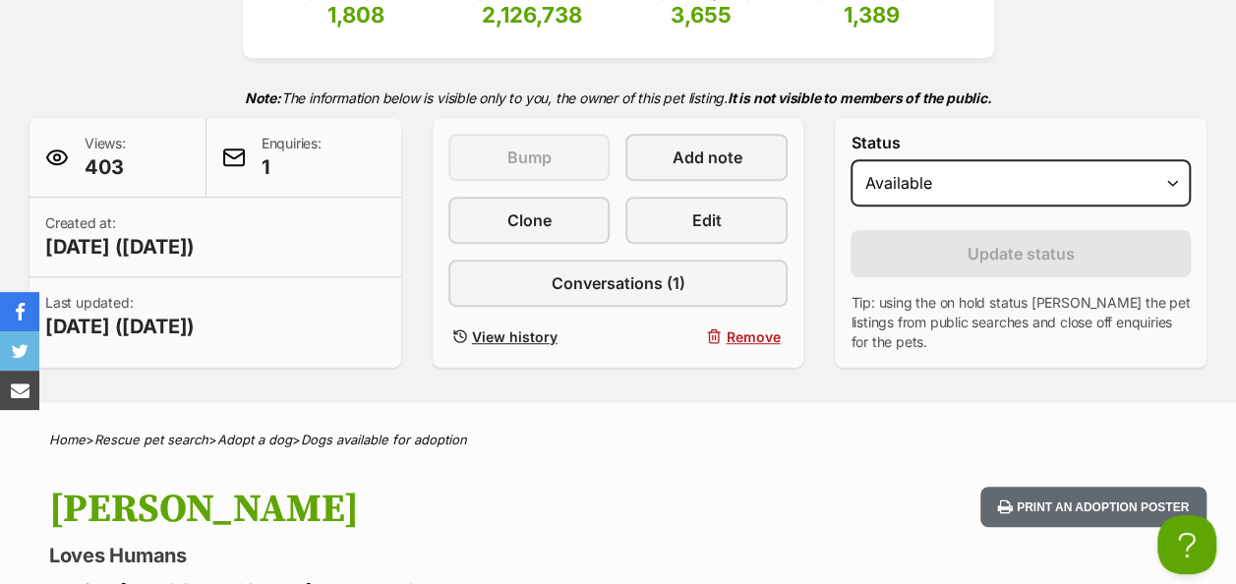
scroll to position [197, 0]
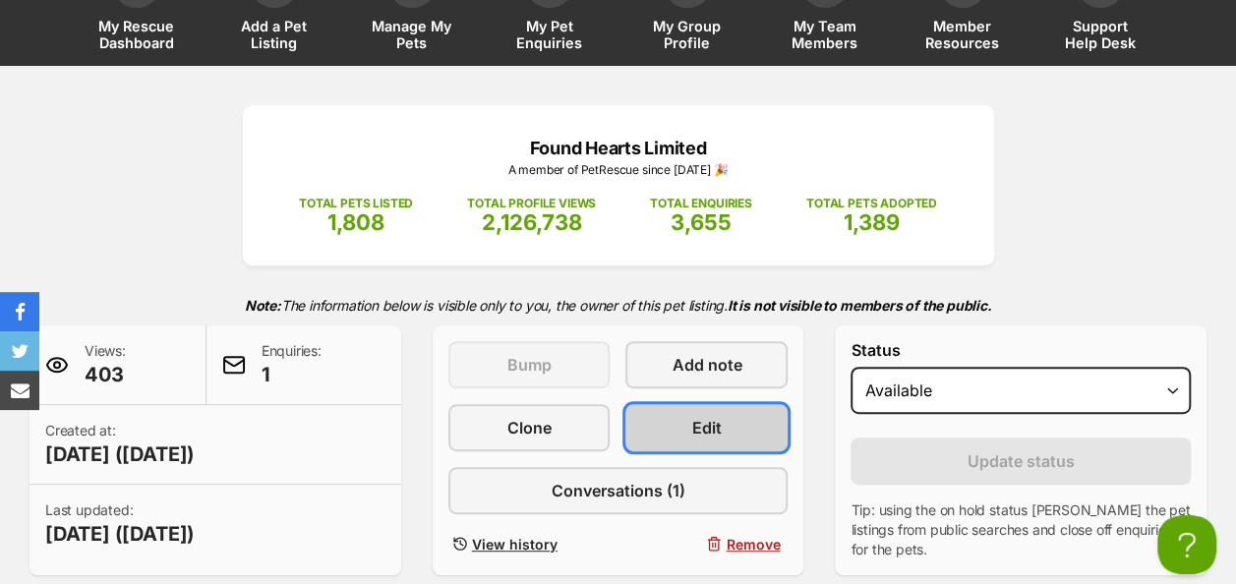
click at [684, 404] on link "Edit" at bounding box center [706, 427] width 162 height 47
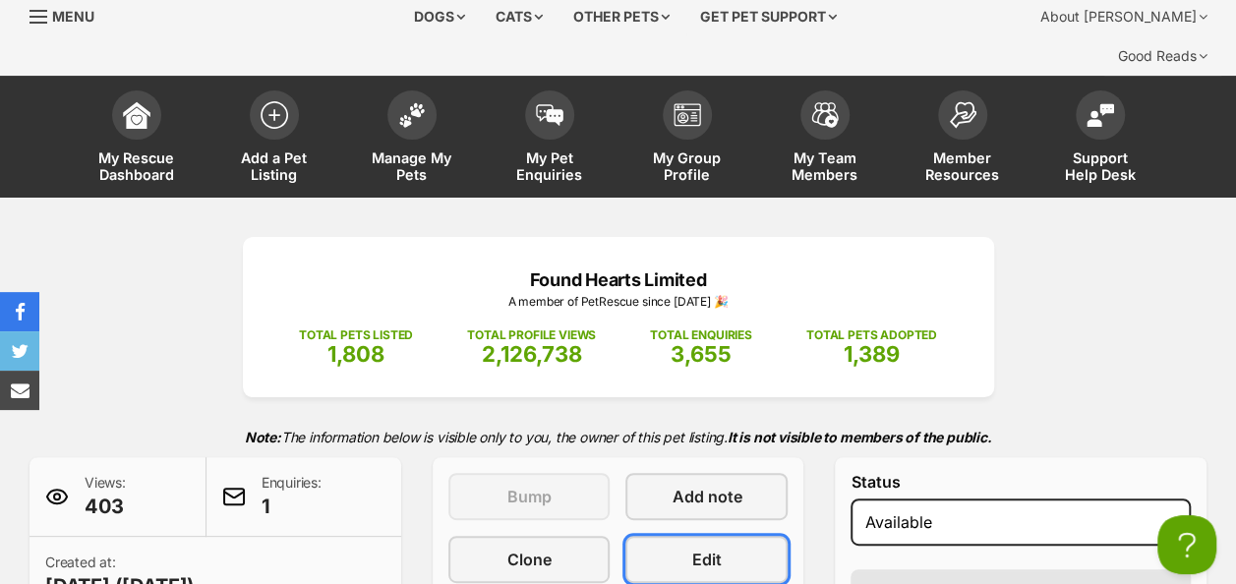
scroll to position [0, 0]
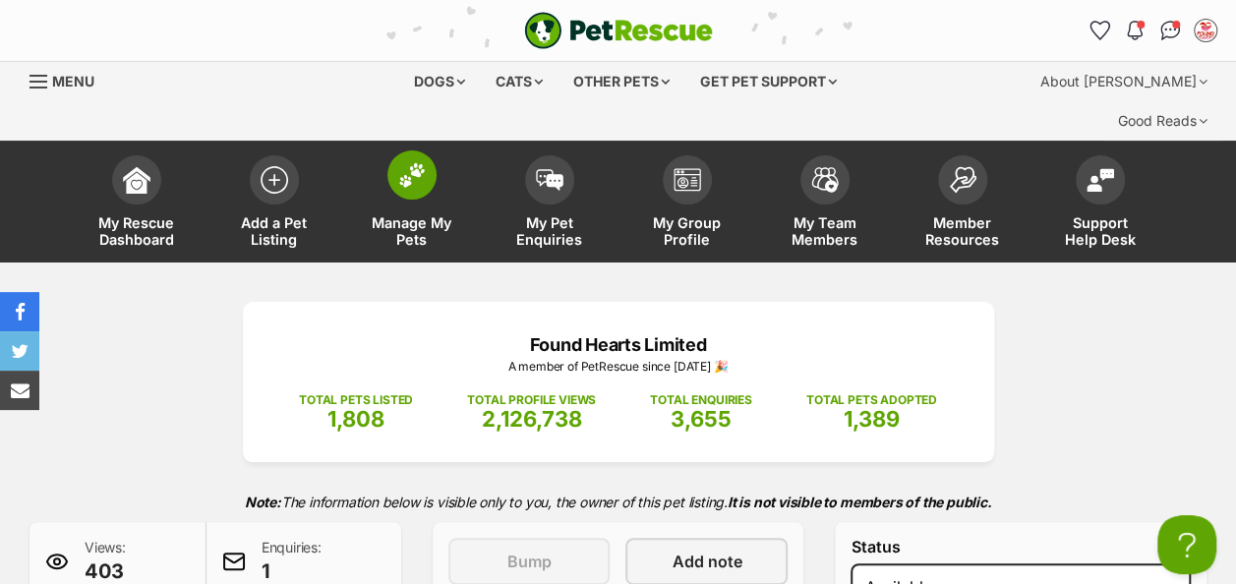
click at [421, 162] on img at bounding box center [412, 175] width 28 height 26
click at [272, 161] on img at bounding box center [275, 175] width 28 height 28
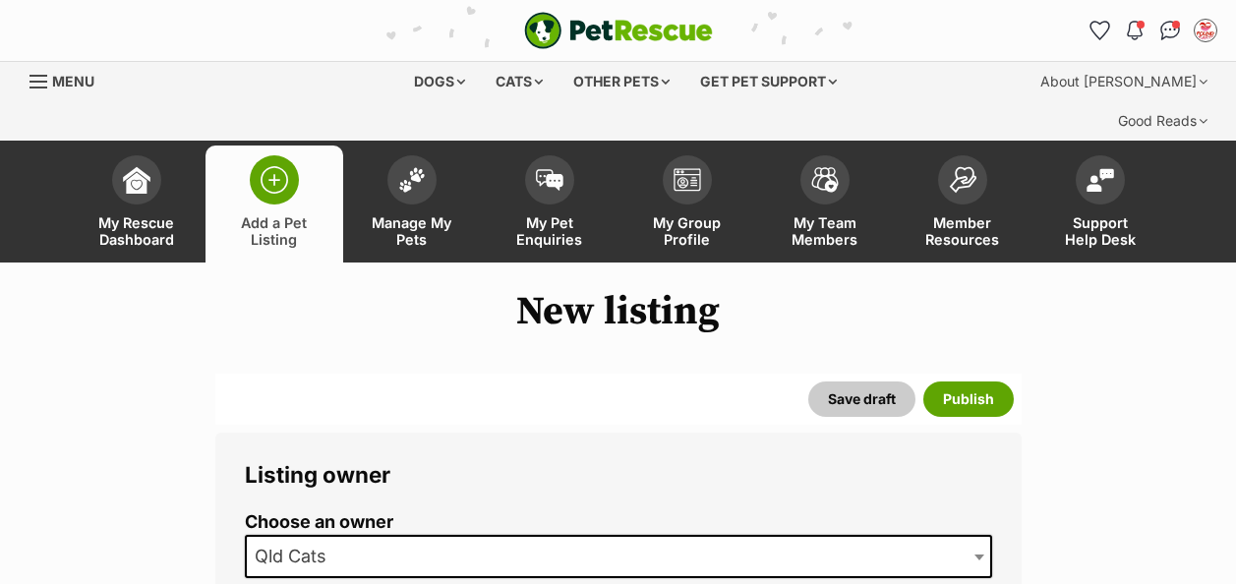
click at [414, 167] on img at bounding box center [412, 180] width 28 height 26
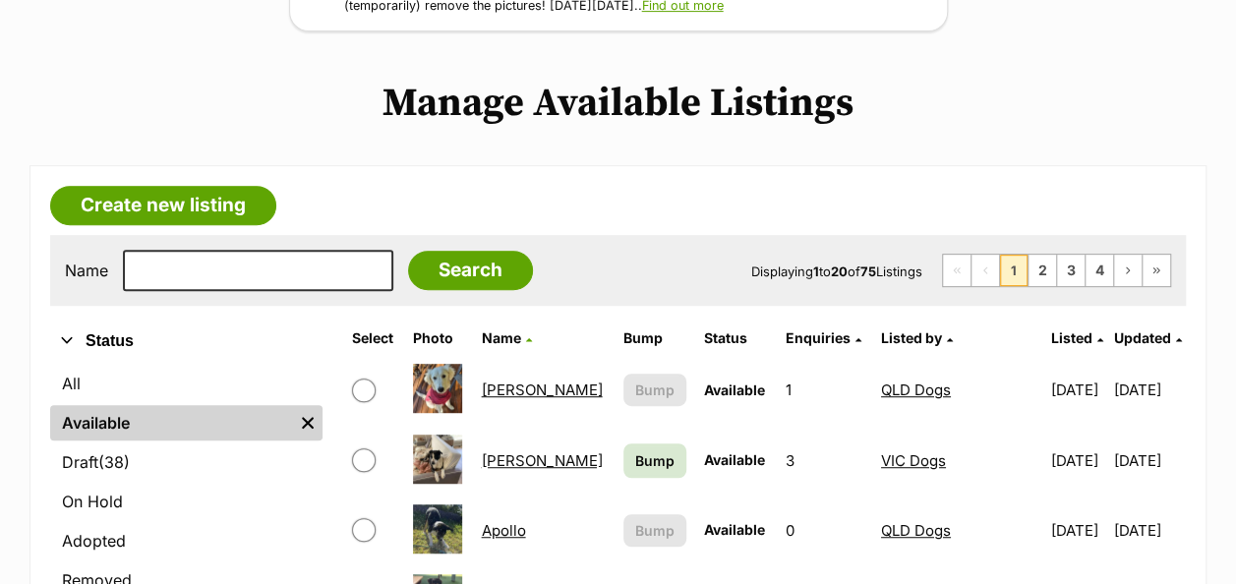
scroll to position [590, 0]
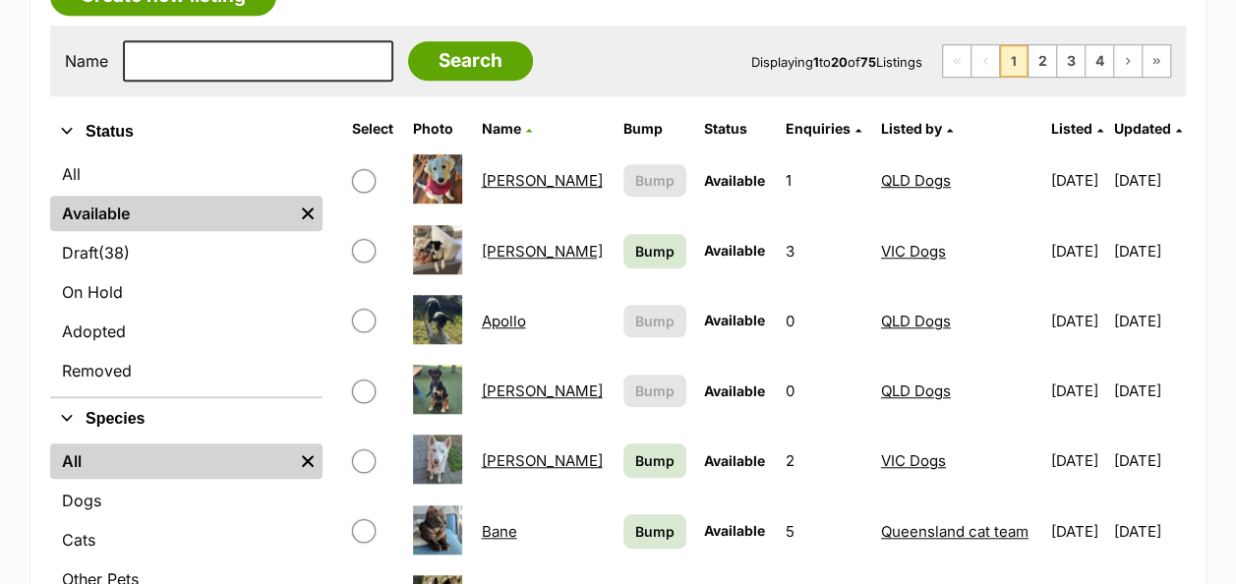
click at [513, 171] on link "[PERSON_NAME]" at bounding box center [541, 180] width 121 height 19
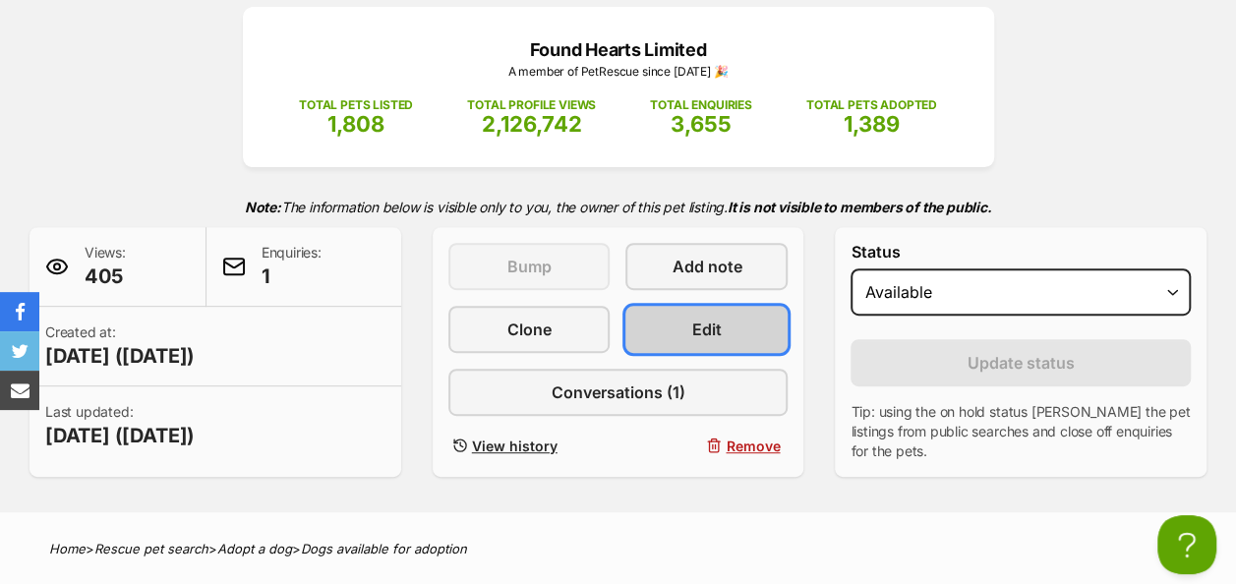
click at [665, 306] on link "Edit" at bounding box center [706, 329] width 162 height 47
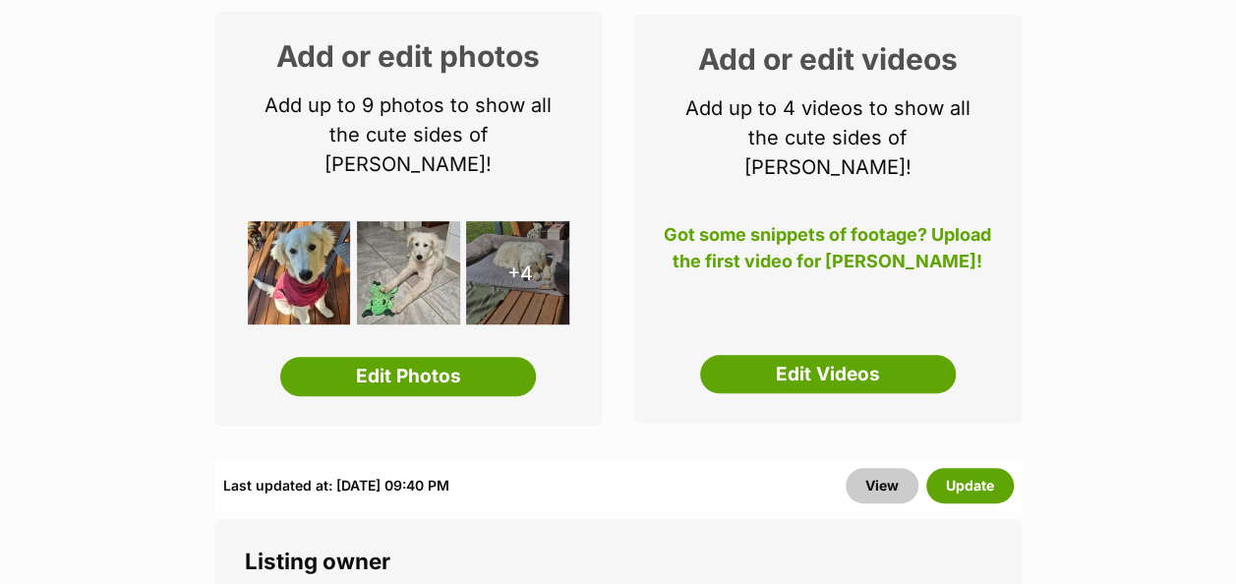
scroll to position [492, 0]
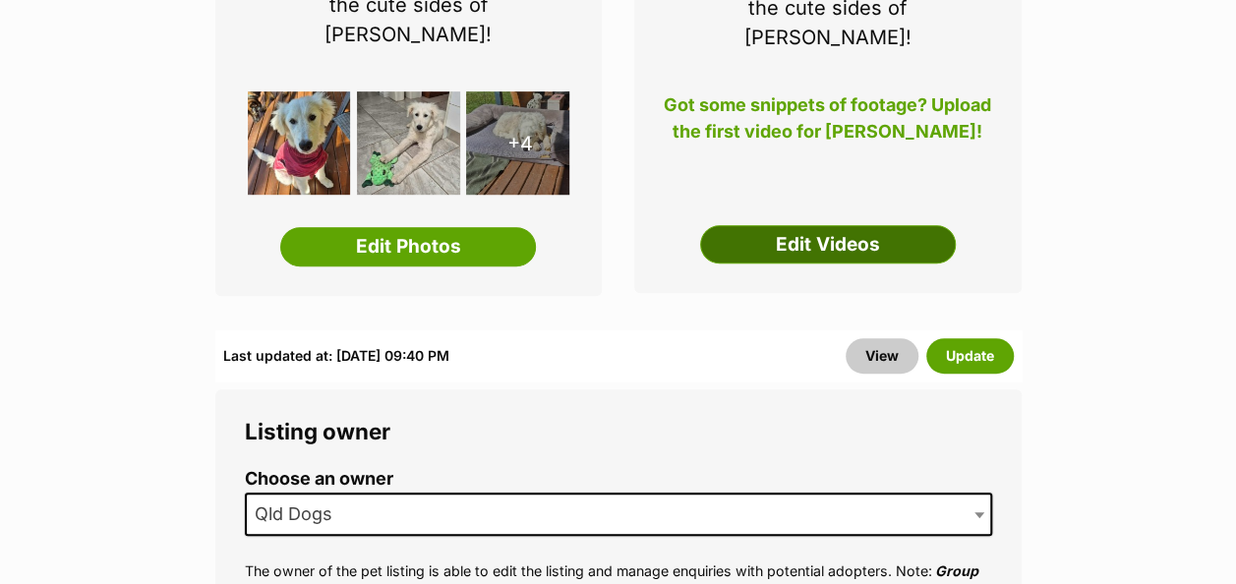
click at [822, 225] on link "Edit Videos" at bounding box center [828, 244] width 256 height 39
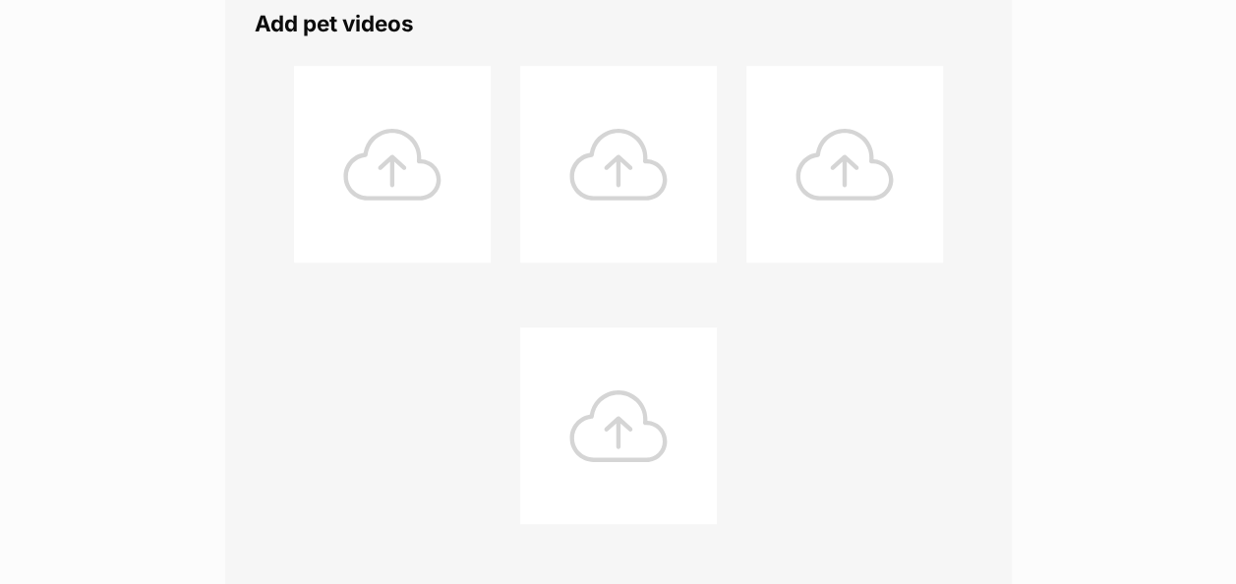
scroll to position [393, 0]
click at [415, 142] on div at bounding box center [392, 163] width 197 height 197
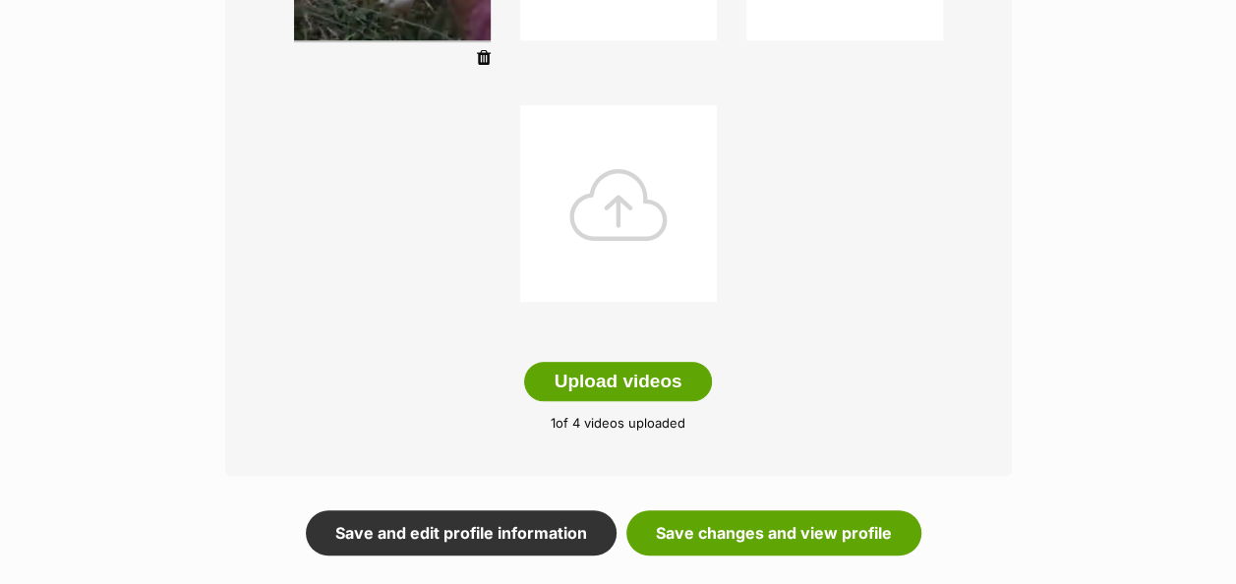
scroll to position [688, 0]
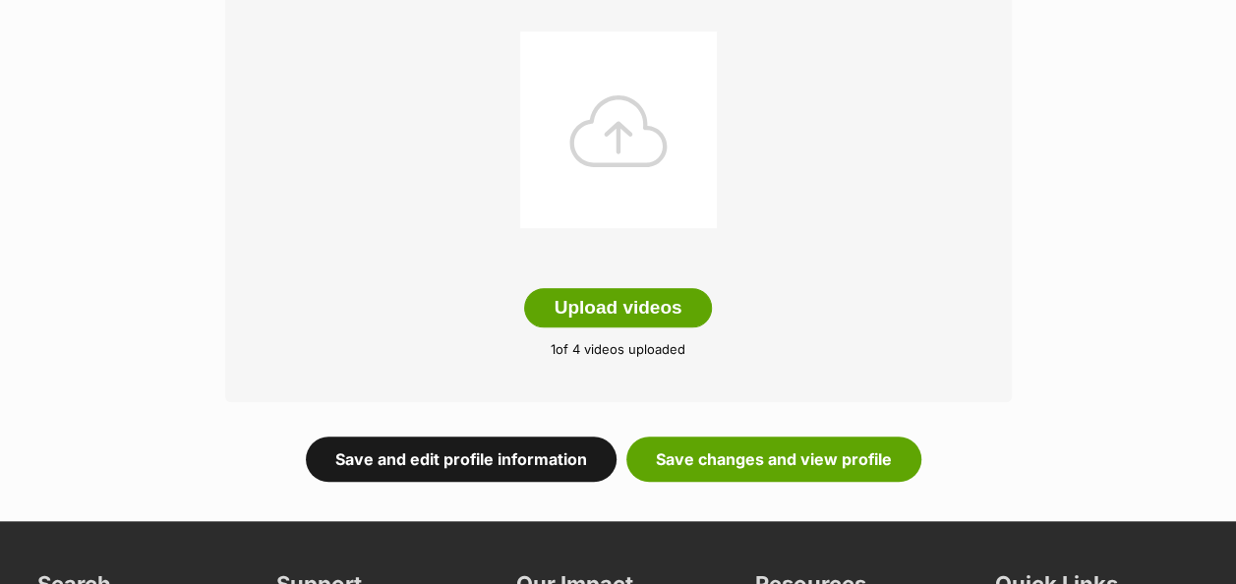
click at [480, 437] on link "Save and edit profile information" at bounding box center [461, 459] width 311 height 45
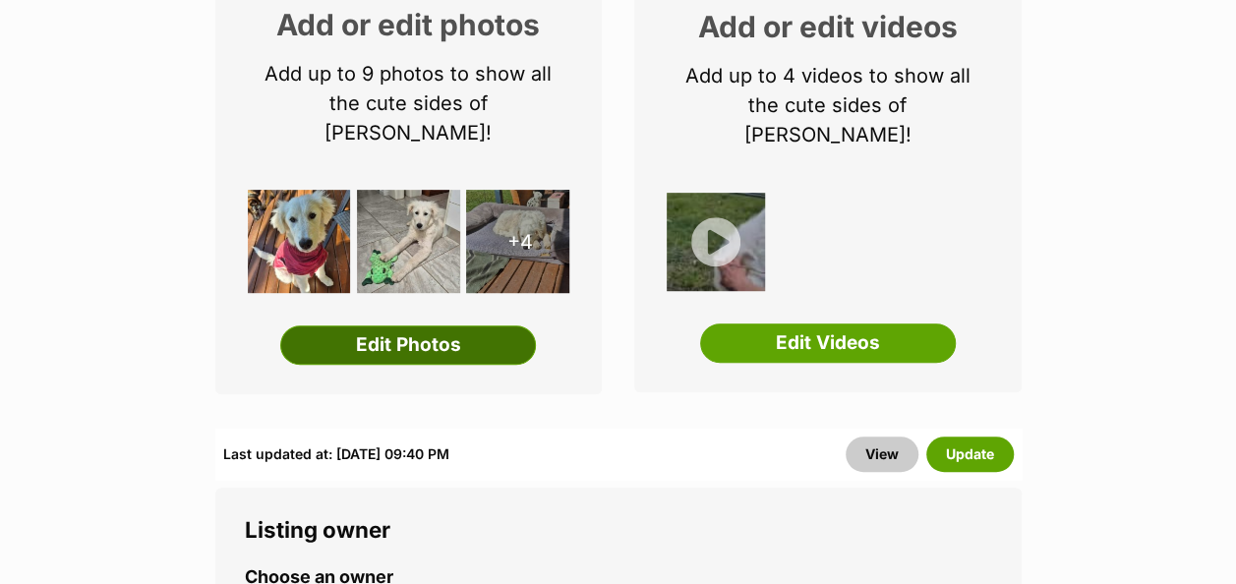
click at [374, 325] on link "Edit Photos" at bounding box center [408, 344] width 256 height 39
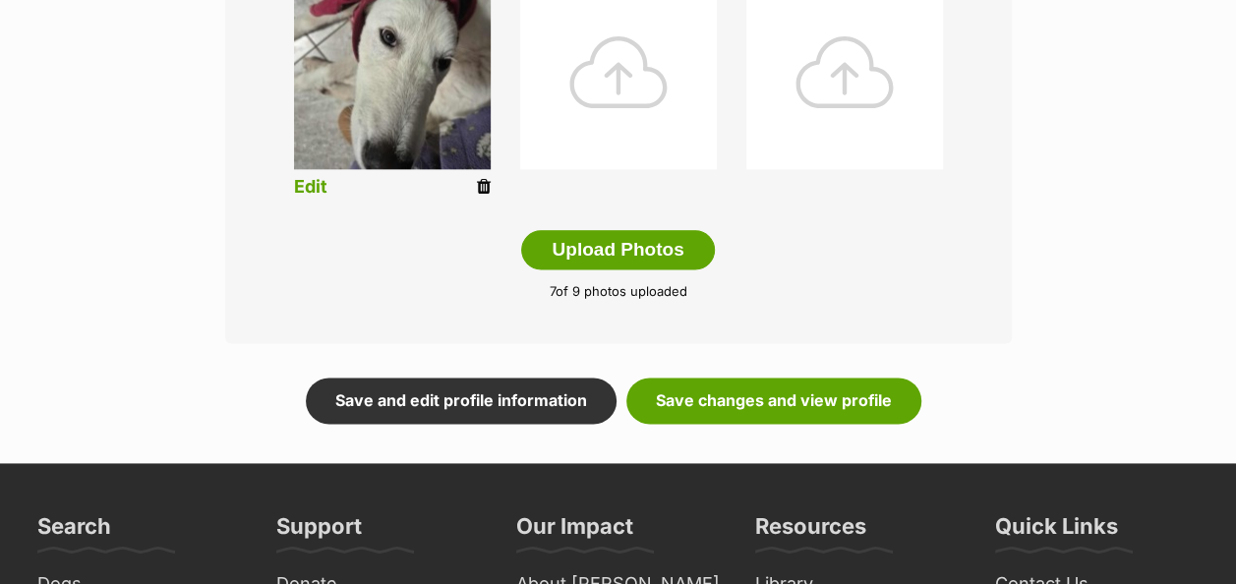
scroll to position [1377, 0]
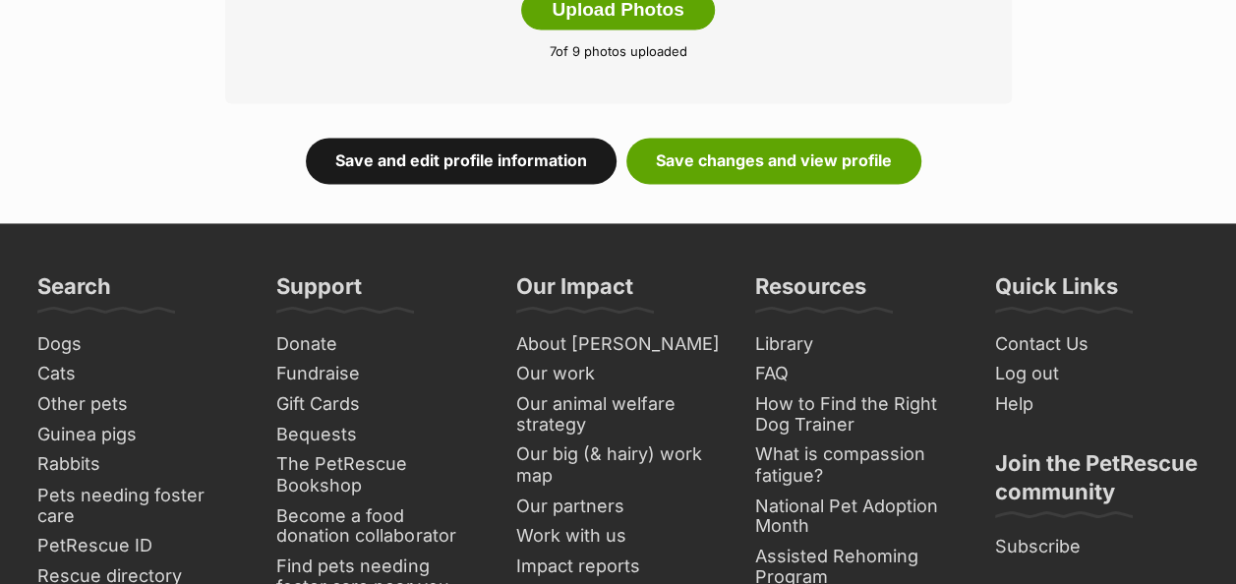
click at [482, 138] on link "Save and edit profile information" at bounding box center [461, 160] width 311 height 45
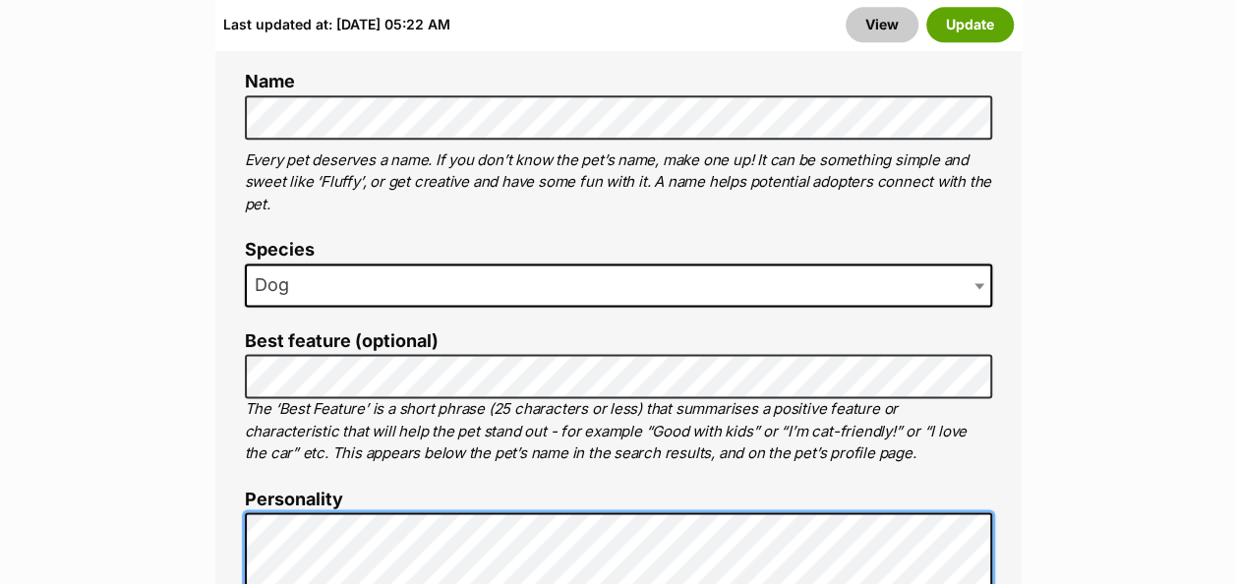
scroll to position [1377, 0]
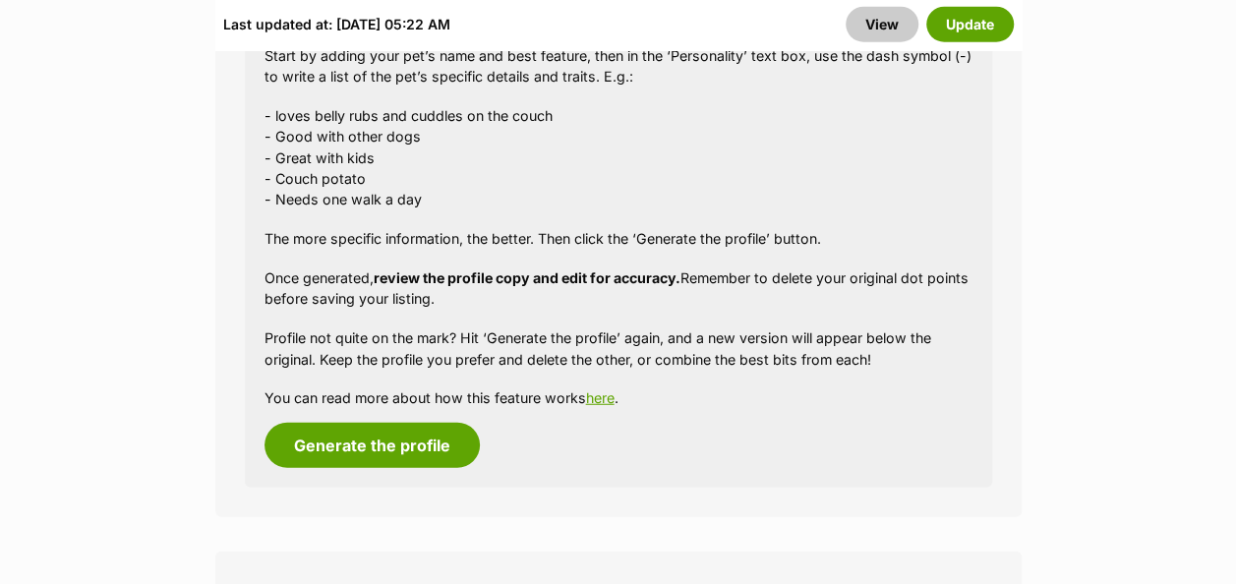
scroll to position [2436, 0]
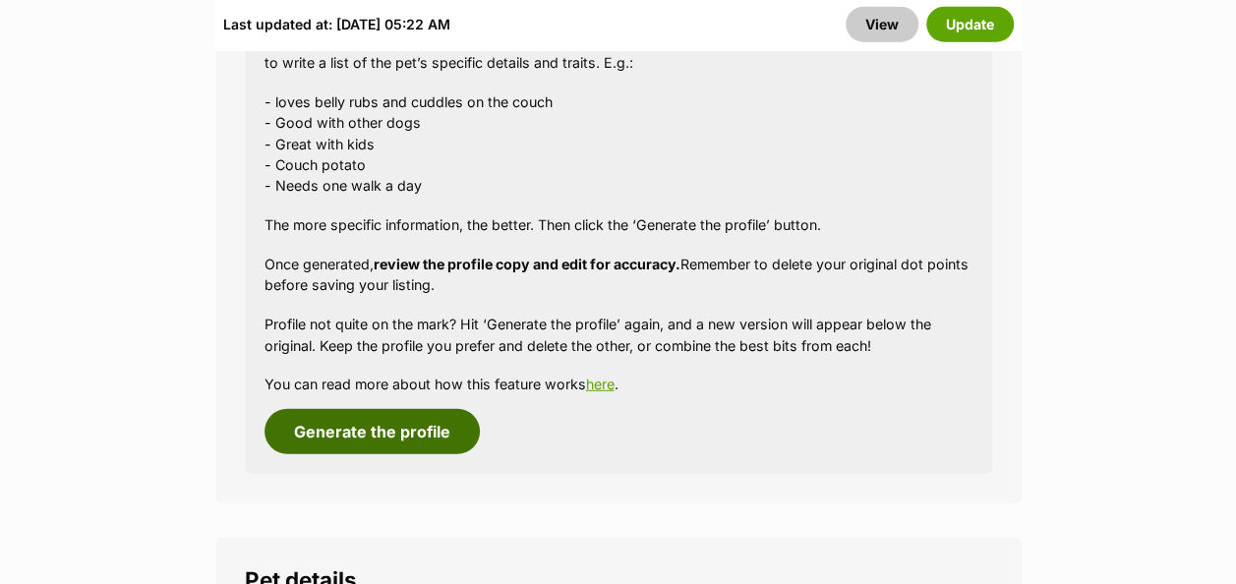
click at [367, 409] on button "Generate the profile" at bounding box center [371, 431] width 215 height 45
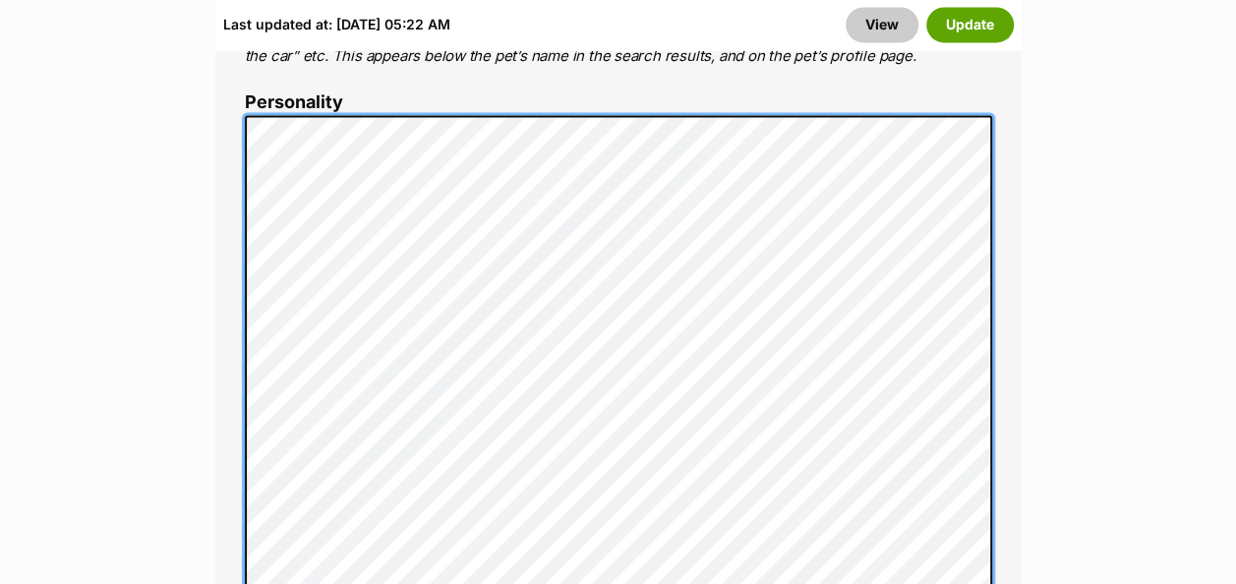
scroll to position [0, 0]
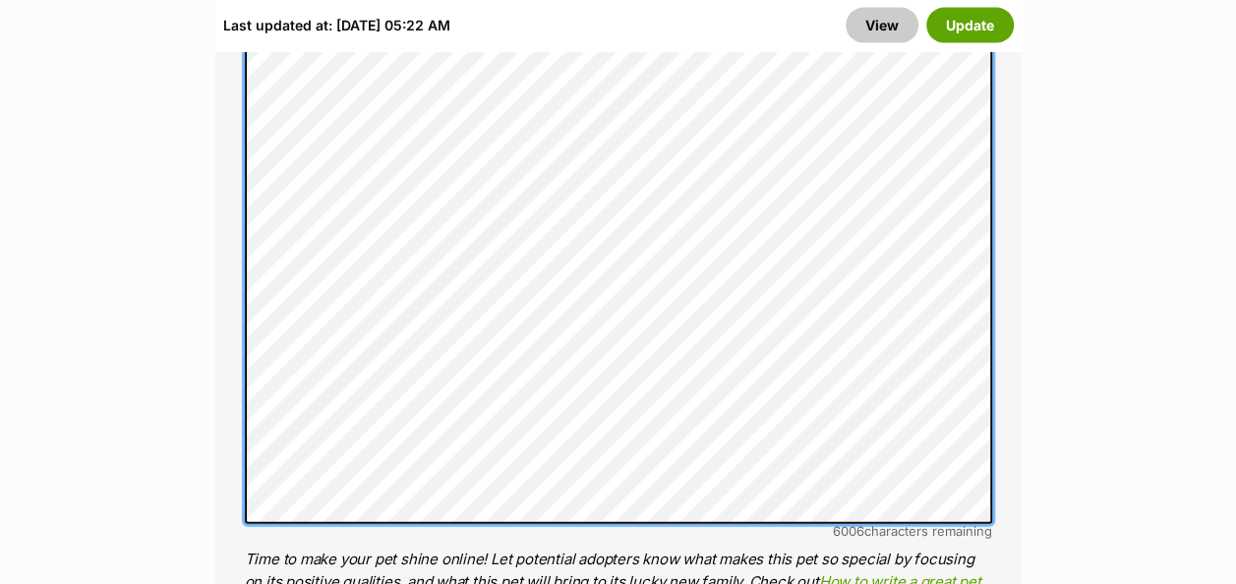
scroll to position [1931, 0]
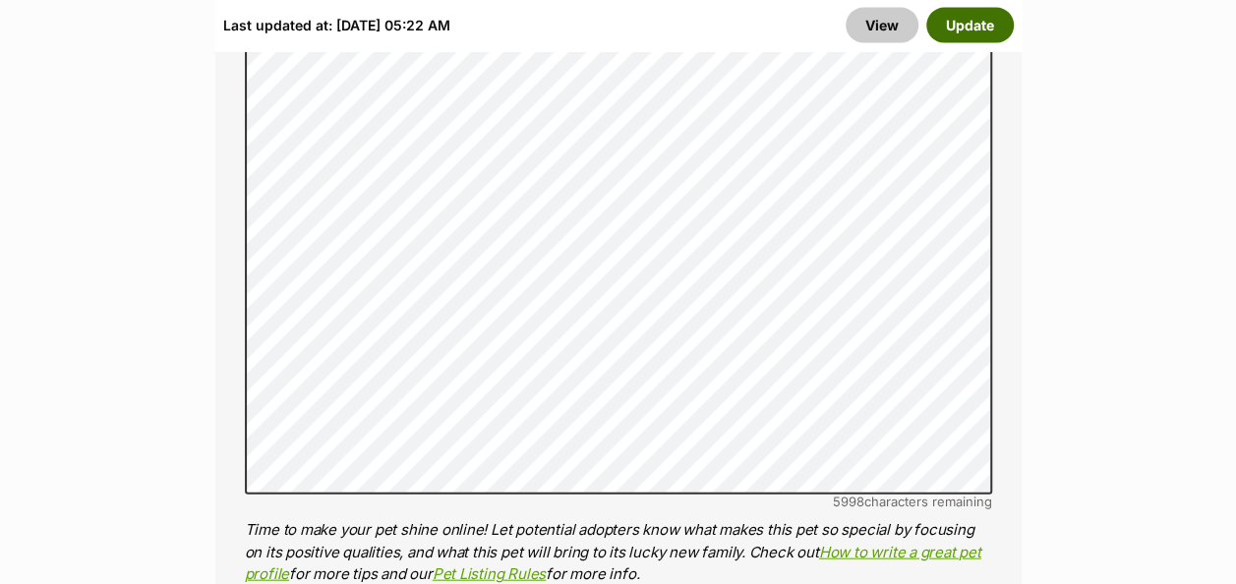
click at [989, 30] on button "Update" at bounding box center [970, 24] width 88 height 35
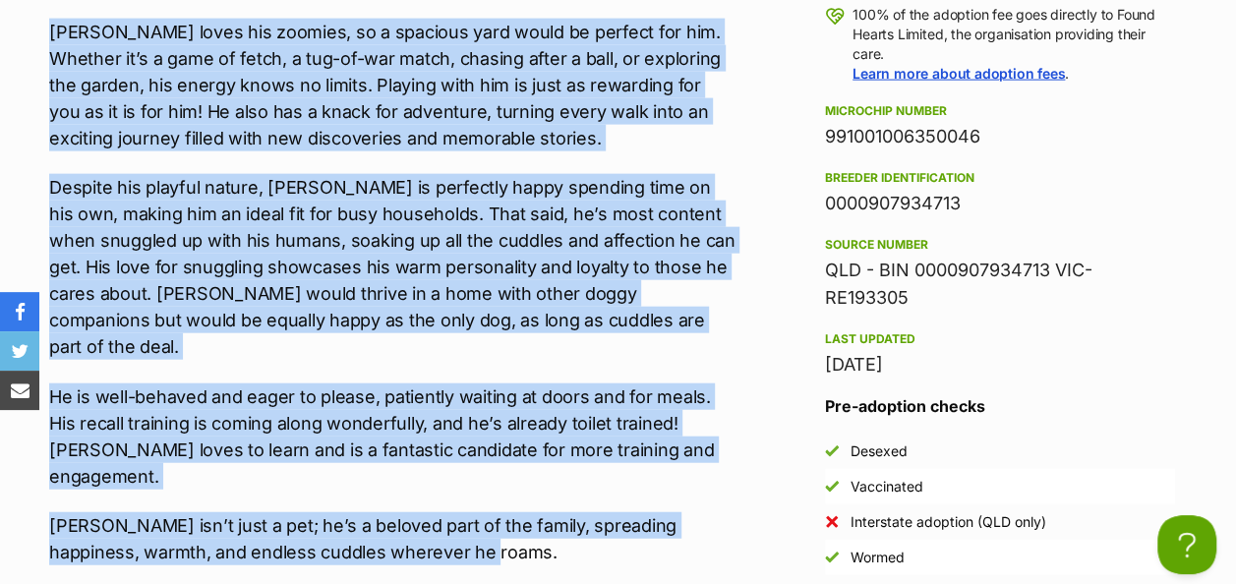
drag, startPoint x: 51, startPoint y: 63, endPoint x: 629, endPoint y: 471, distance: 707.6
click at [629, 471] on div "Meet Alfonzo, a sweet and lovable pup with a warm personality that brightens an…" at bounding box center [392, 122] width 686 height 885
copy div "Meet Alfonzo, a sweet and lovable pup with a warm personality that brightens an…"
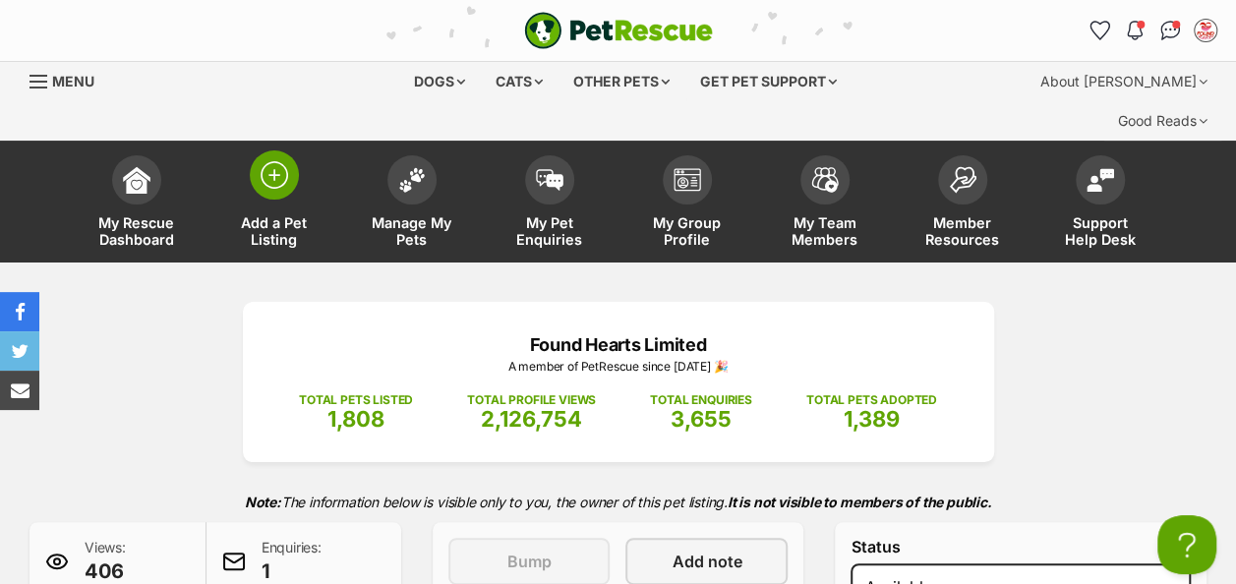
click at [281, 161] on img at bounding box center [275, 175] width 28 height 28
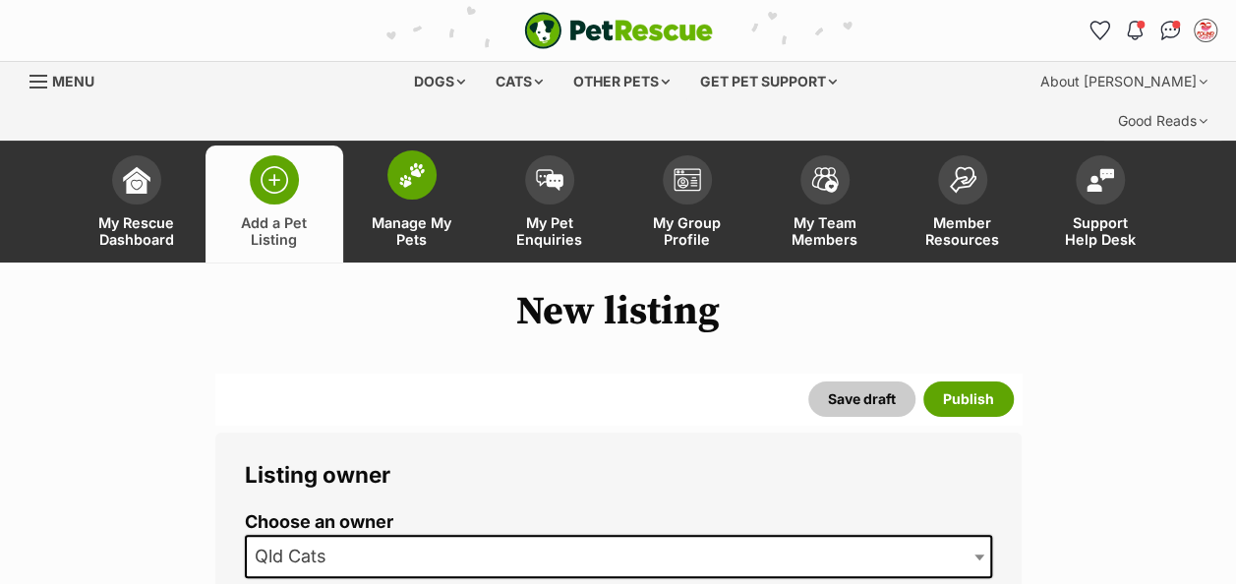
click at [398, 162] on img at bounding box center [412, 175] width 28 height 26
click at [407, 162] on img at bounding box center [412, 175] width 28 height 26
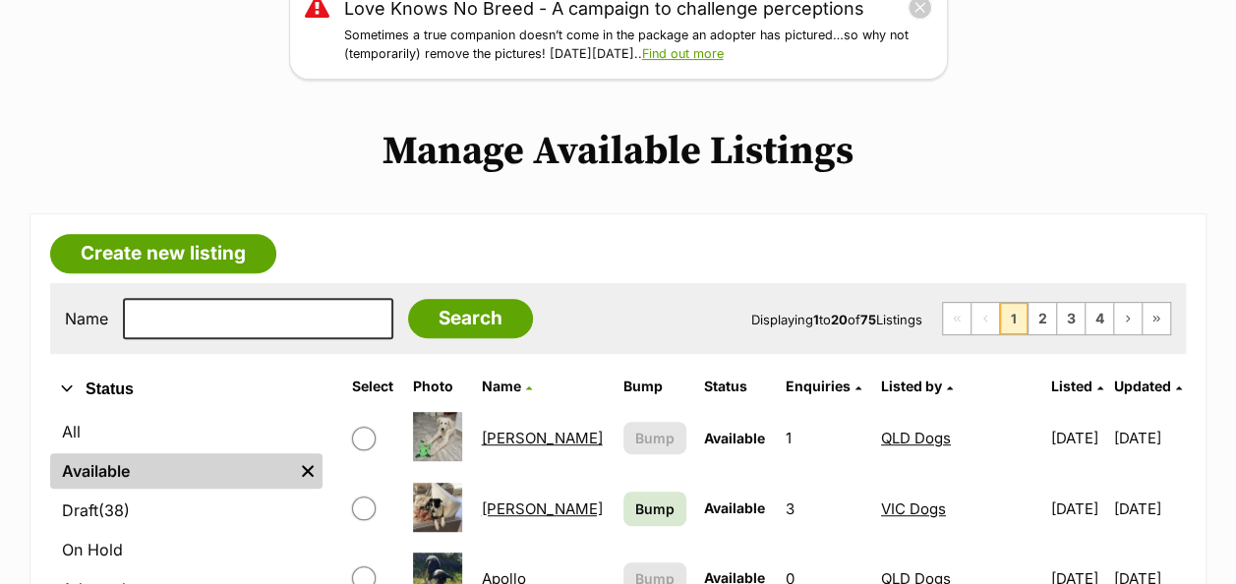
scroll to position [295, 0]
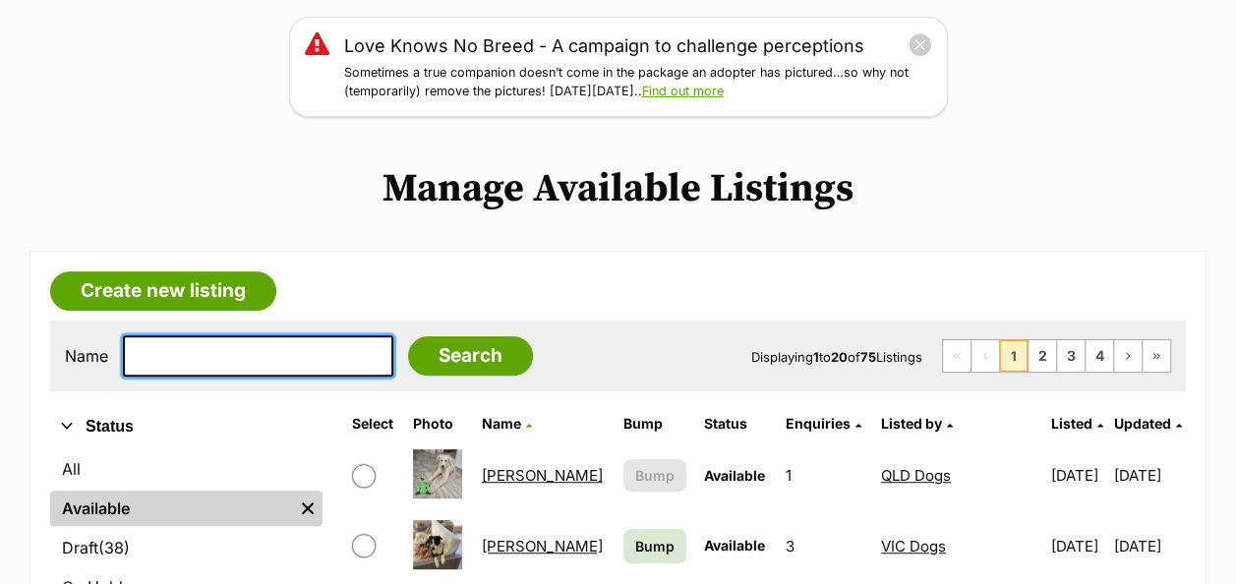
click at [220, 335] on input "text" at bounding box center [258, 355] width 270 height 41
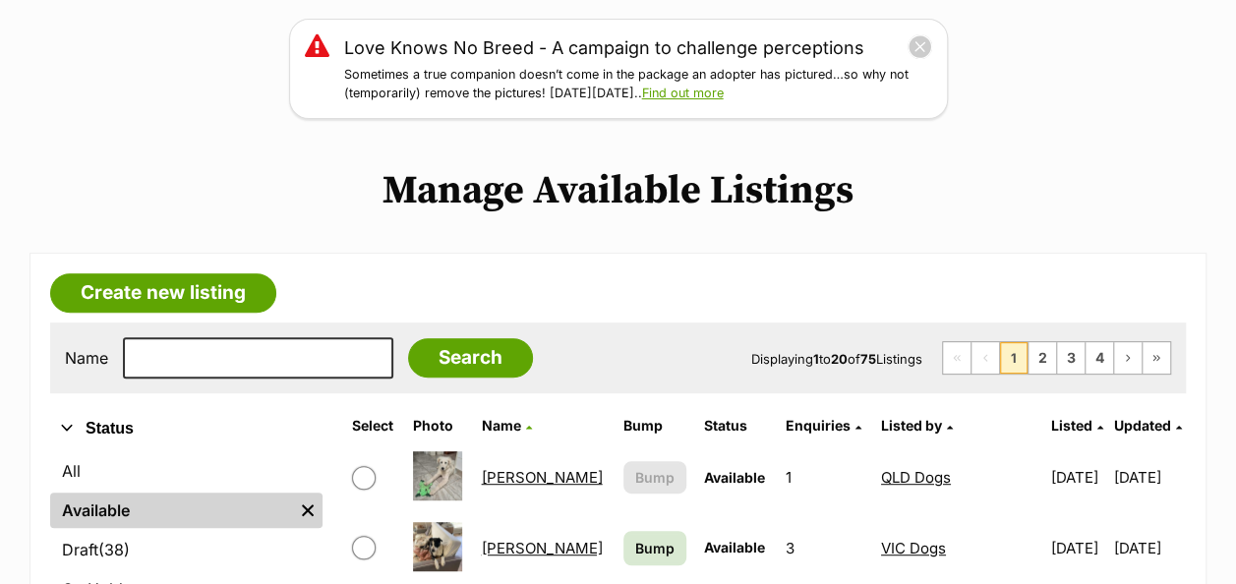
scroll to position [295, 0]
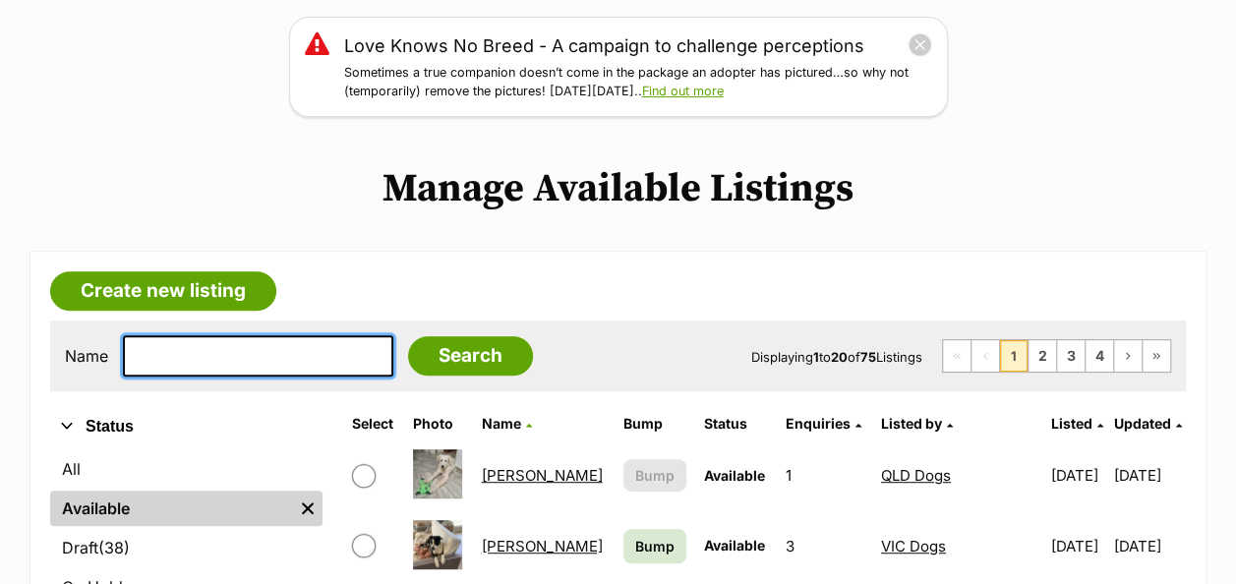
click at [265, 335] on input "text" at bounding box center [258, 355] width 270 height 41
type input "sven"
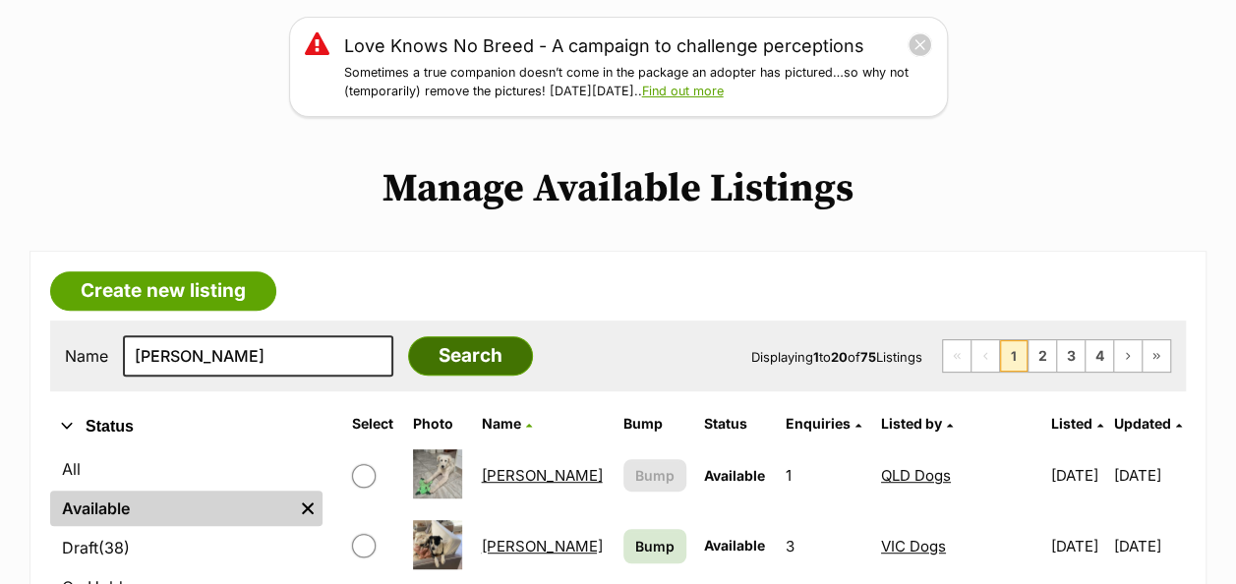
click at [449, 336] on input "Search" at bounding box center [470, 355] width 125 height 39
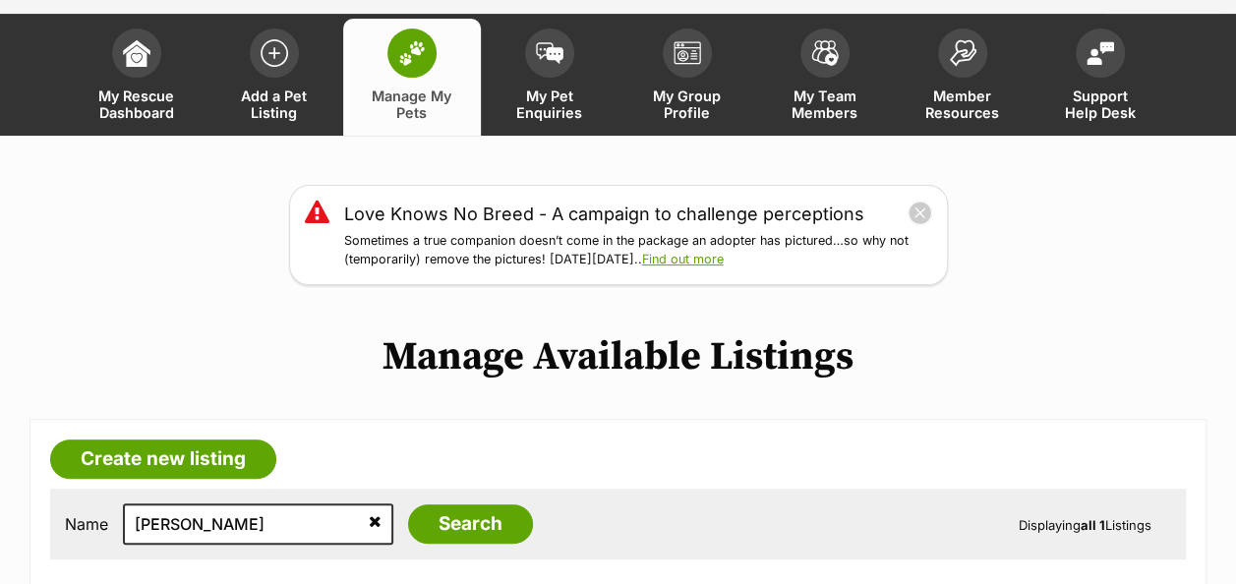
scroll to position [295, 0]
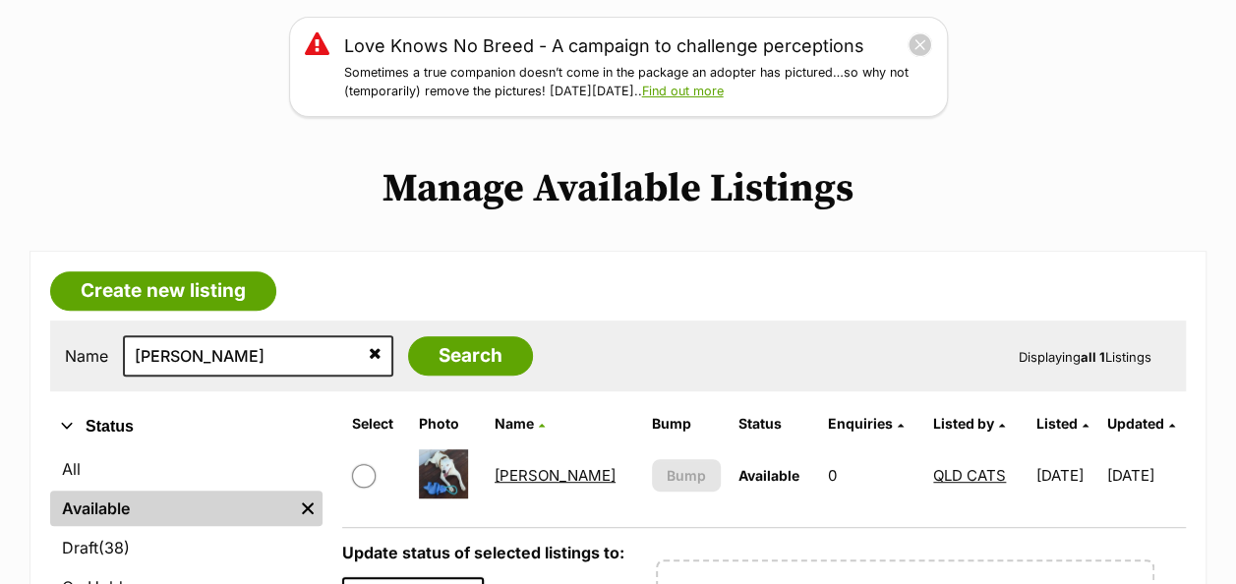
click at [519, 466] on link "[PERSON_NAME]" at bounding box center [555, 475] width 121 height 19
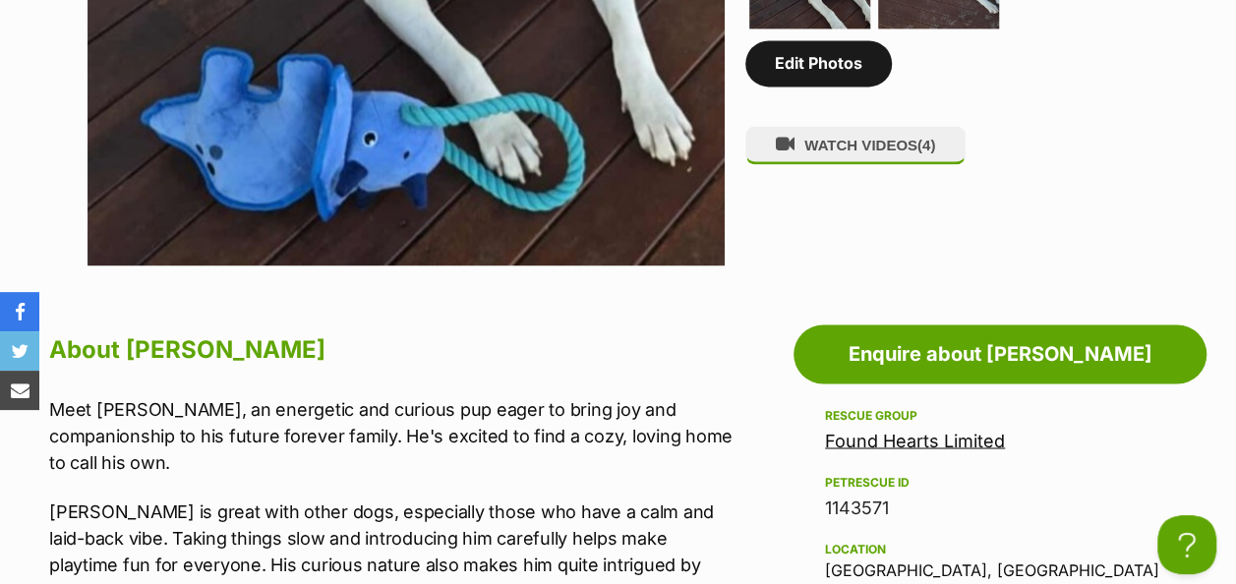
scroll to position [1377, 0]
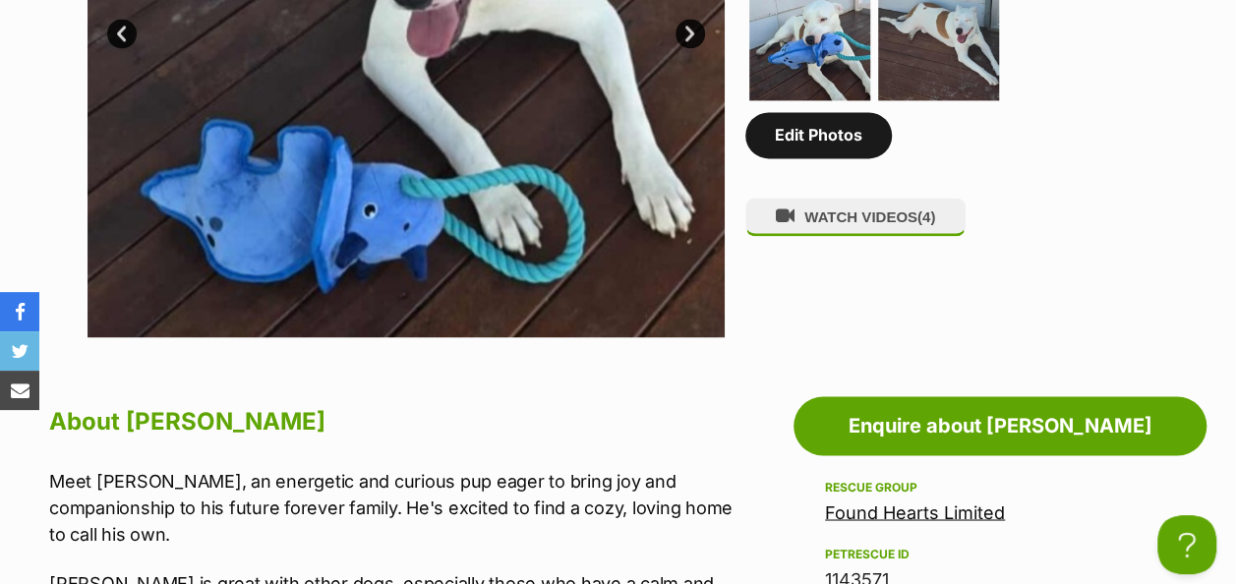
click at [818, 112] on link "Edit Photos" at bounding box center [818, 134] width 147 height 45
click at [794, 112] on link "Edit Photos" at bounding box center [818, 134] width 147 height 45
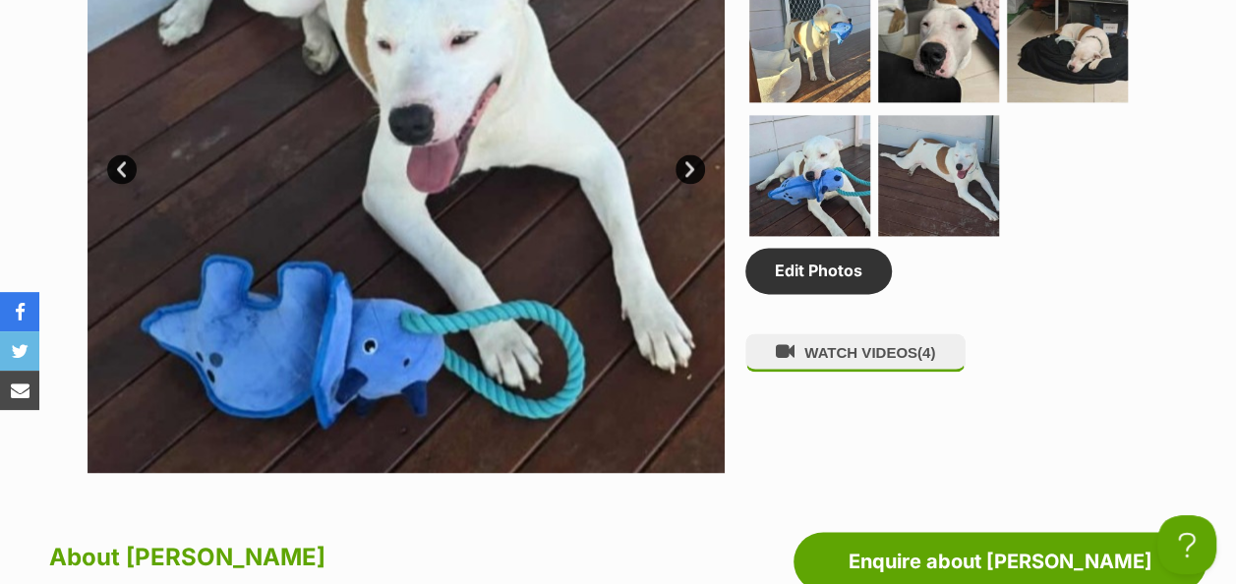
scroll to position [1180, 0]
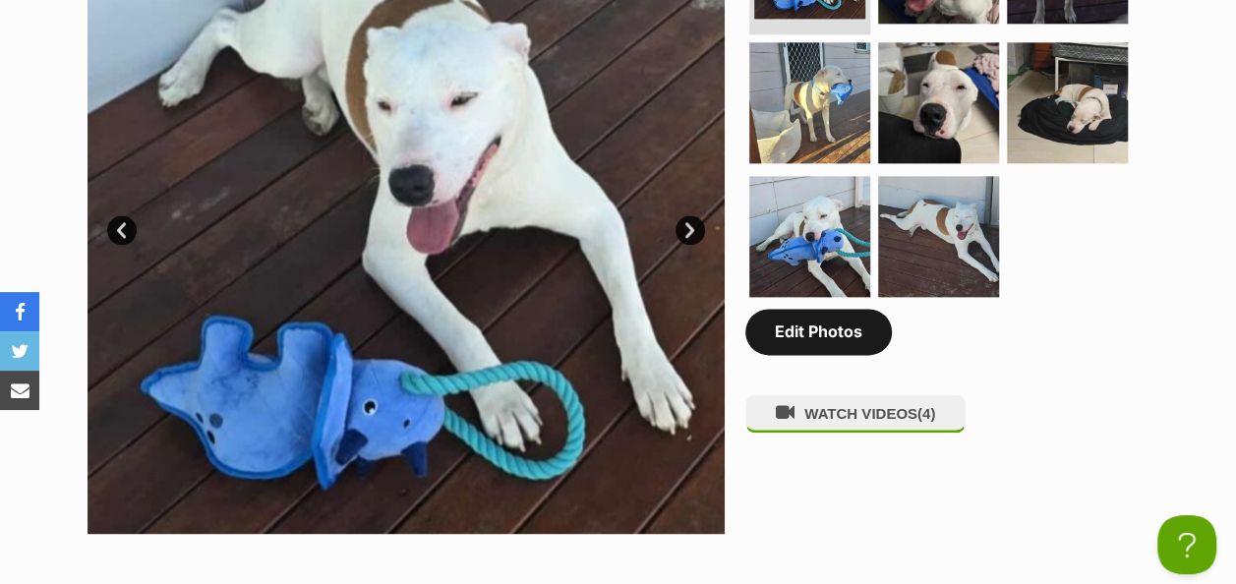
click at [829, 309] on link "Edit Photos" at bounding box center [818, 331] width 147 height 45
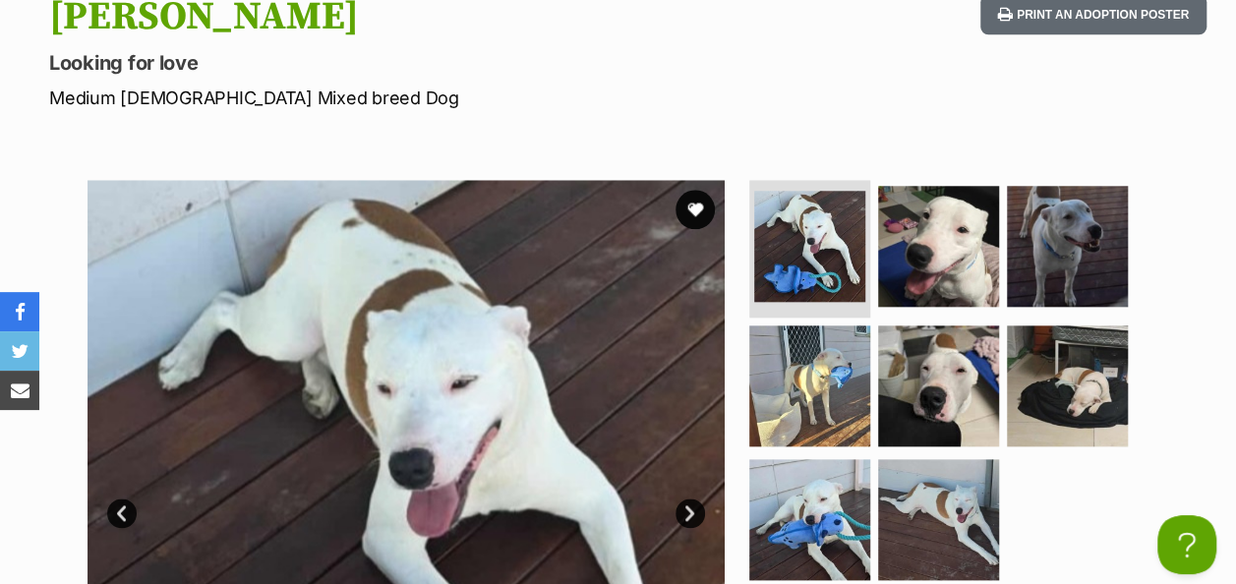
scroll to position [688, 0]
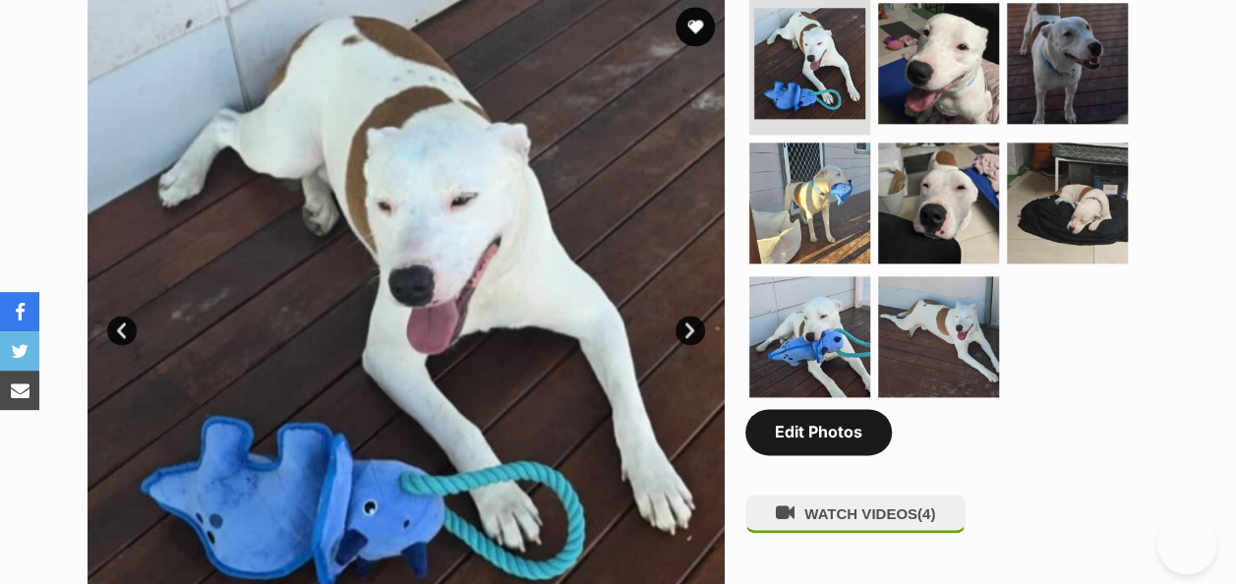
click at [822, 409] on link "Edit Photos" at bounding box center [818, 431] width 147 height 45
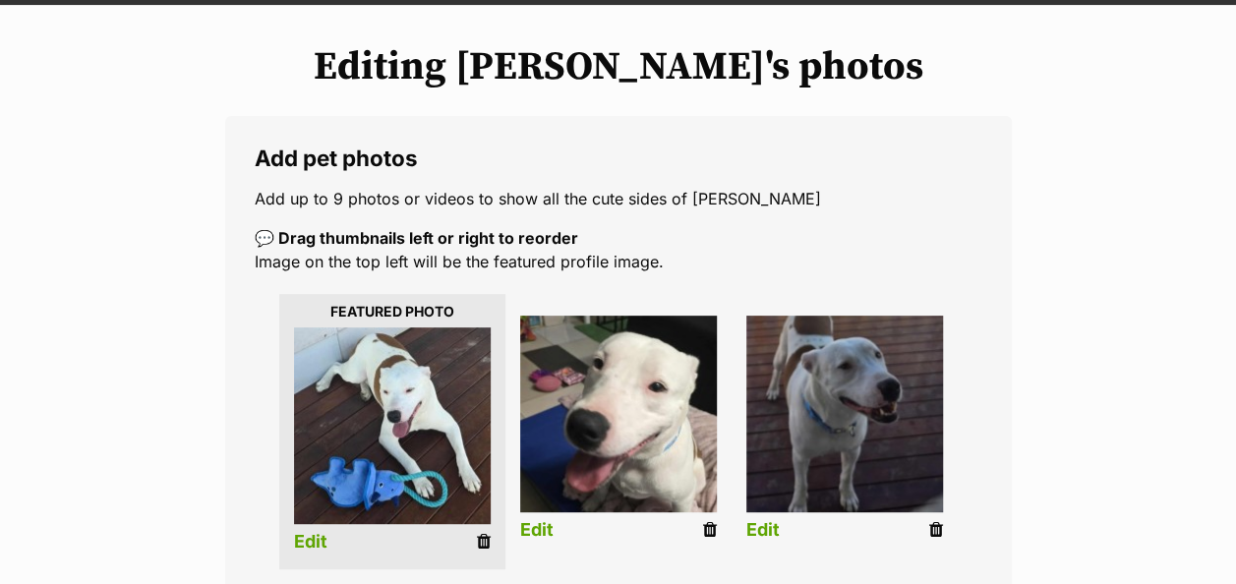
scroll to position [492, 0]
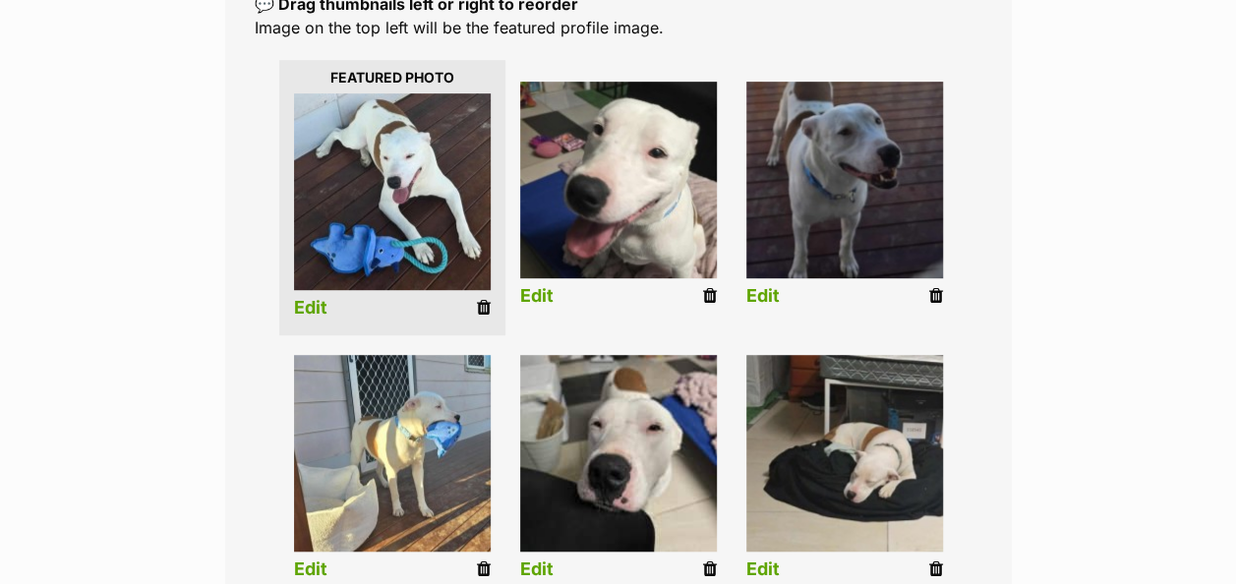
click at [708, 287] on icon at bounding box center [710, 296] width 14 height 18
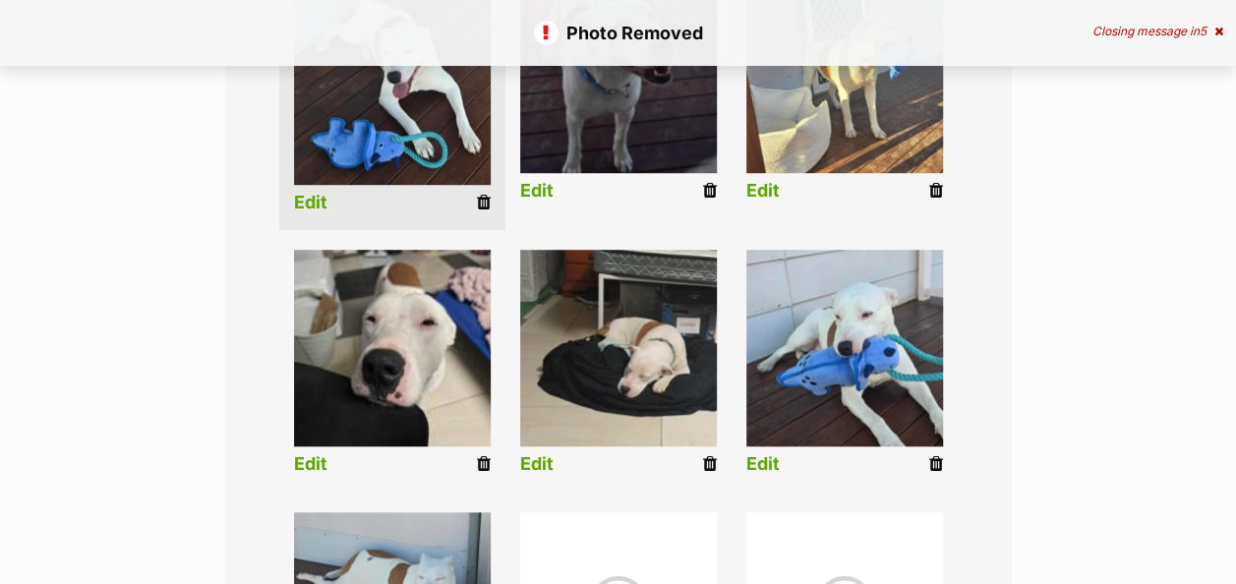
scroll to position [688, 0]
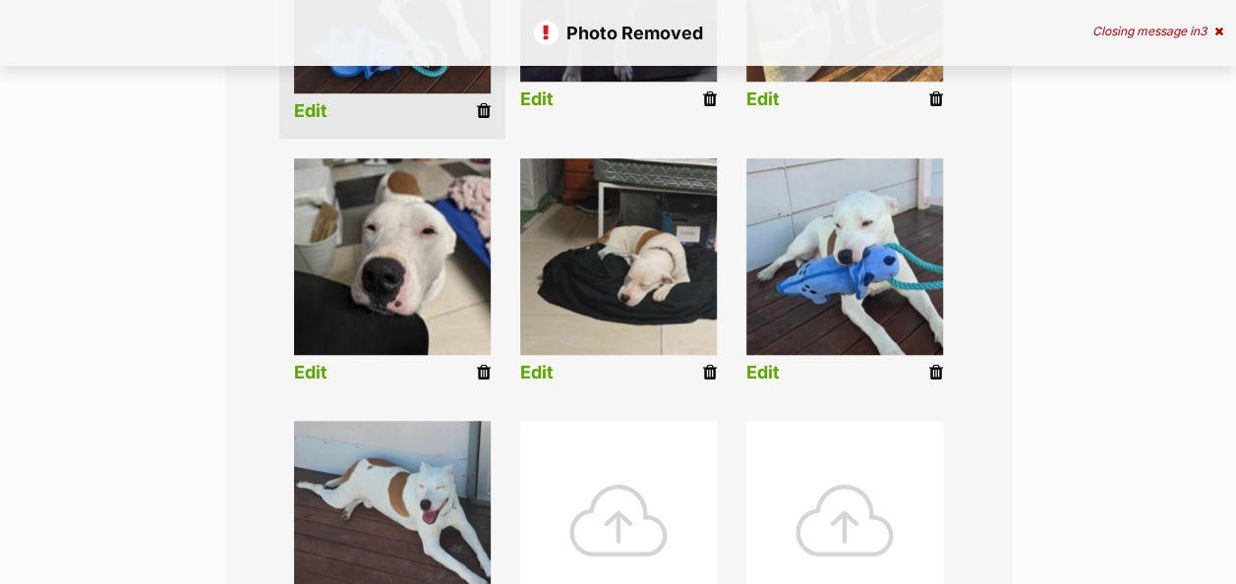
click at [483, 364] on icon at bounding box center [484, 373] width 14 height 18
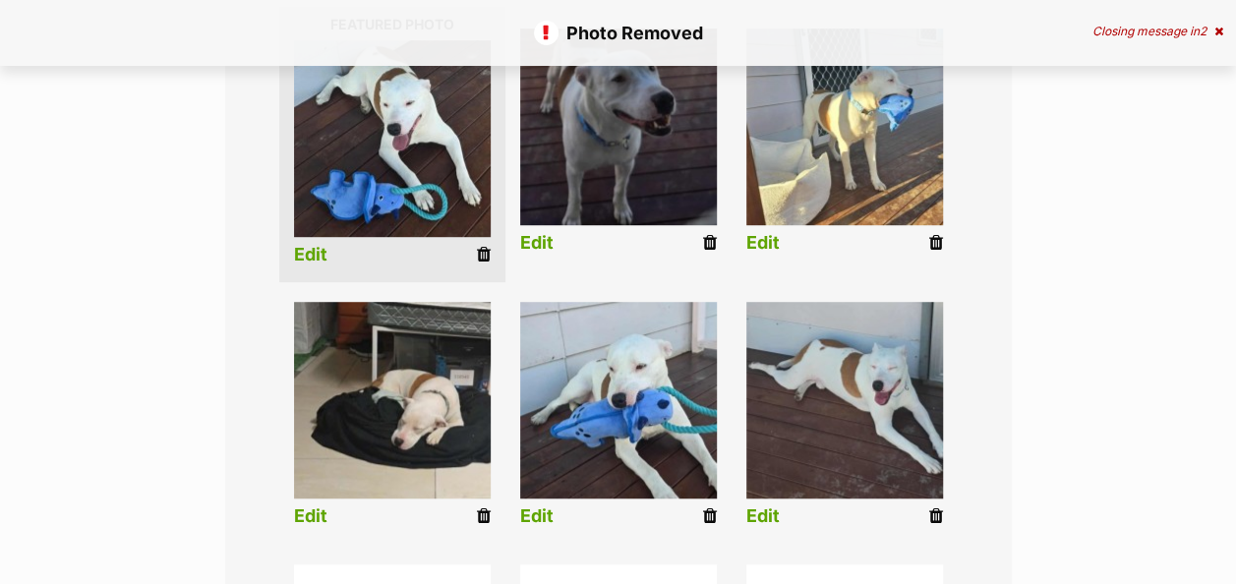
scroll to position [787, 0]
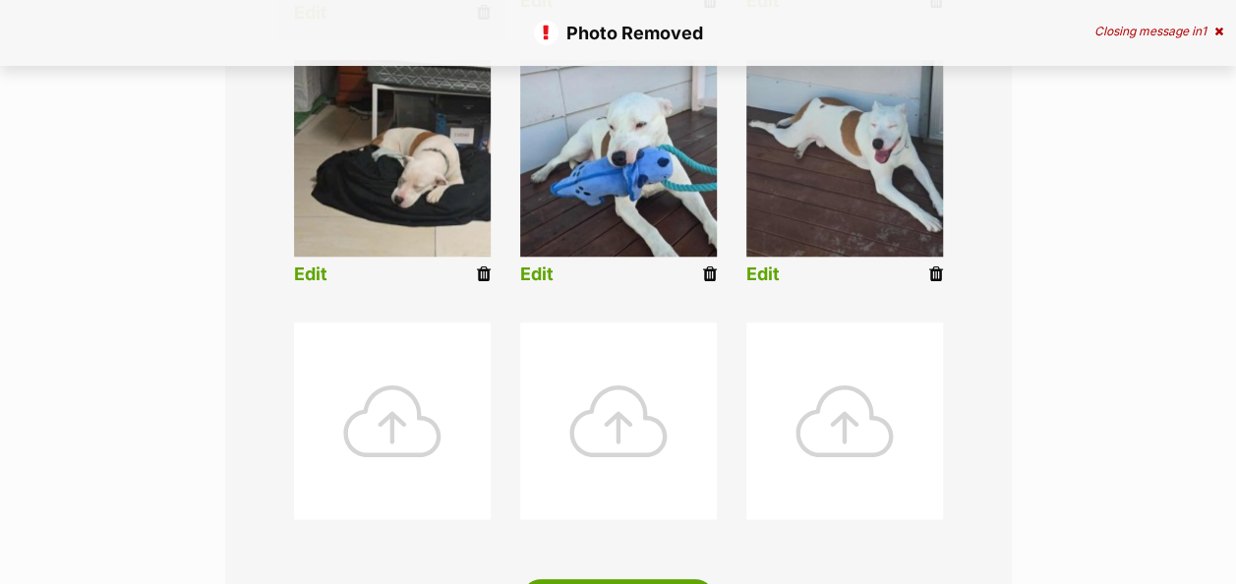
click at [386, 371] on div at bounding box center [392, 421] width 197 height 197
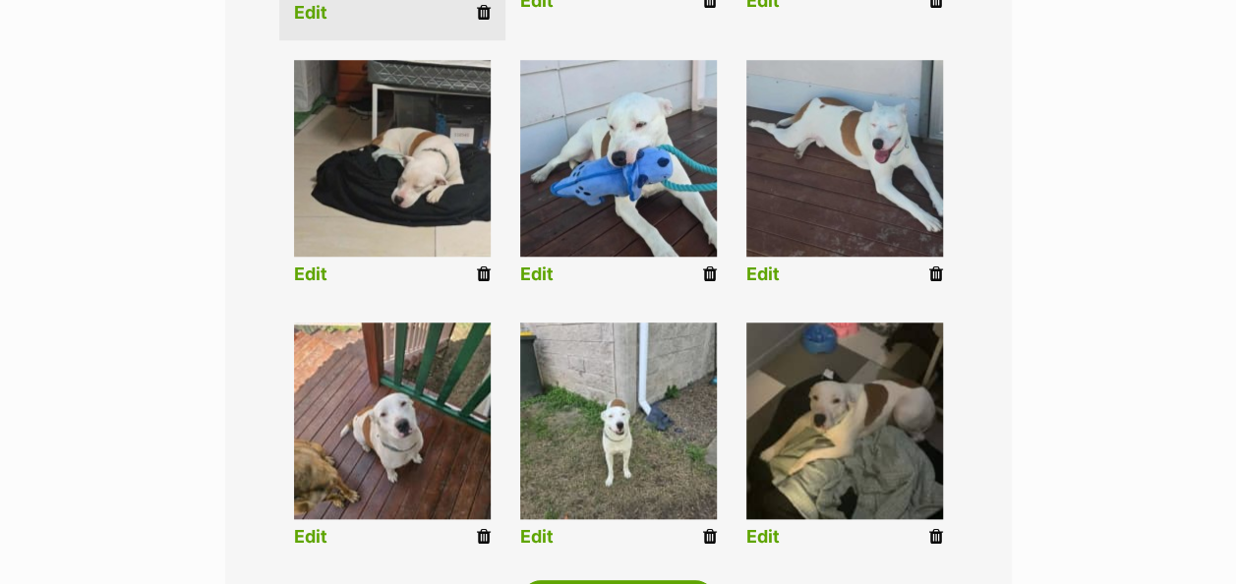
click at [543, 527] on link "Edit" at bounding box center [536, 537] width 33 height 21
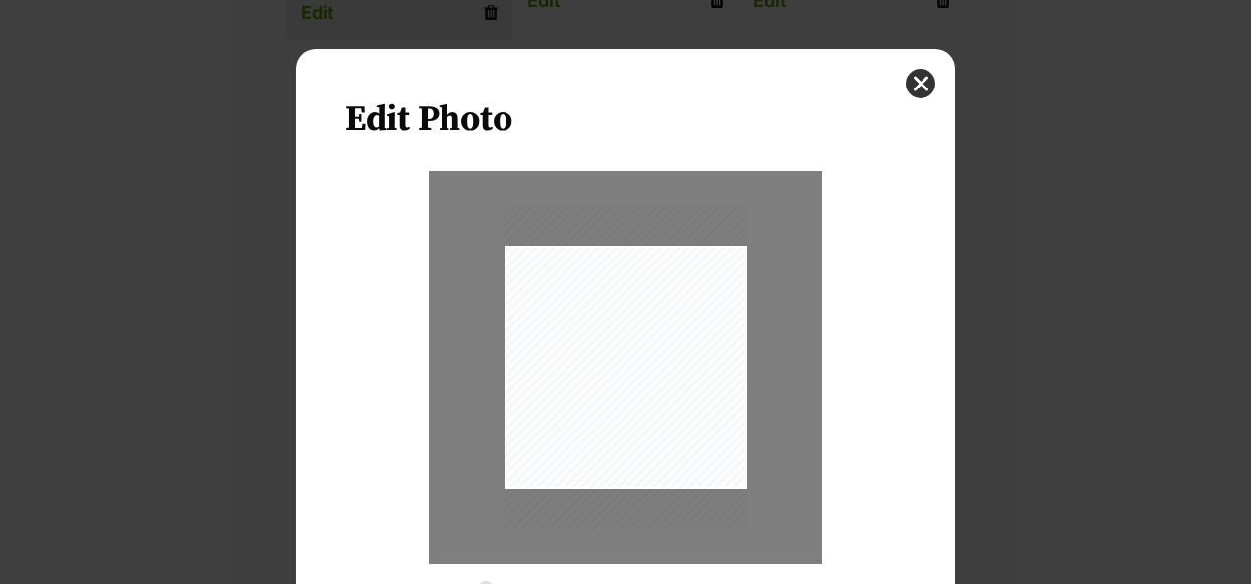
scroll to position [148, 0]
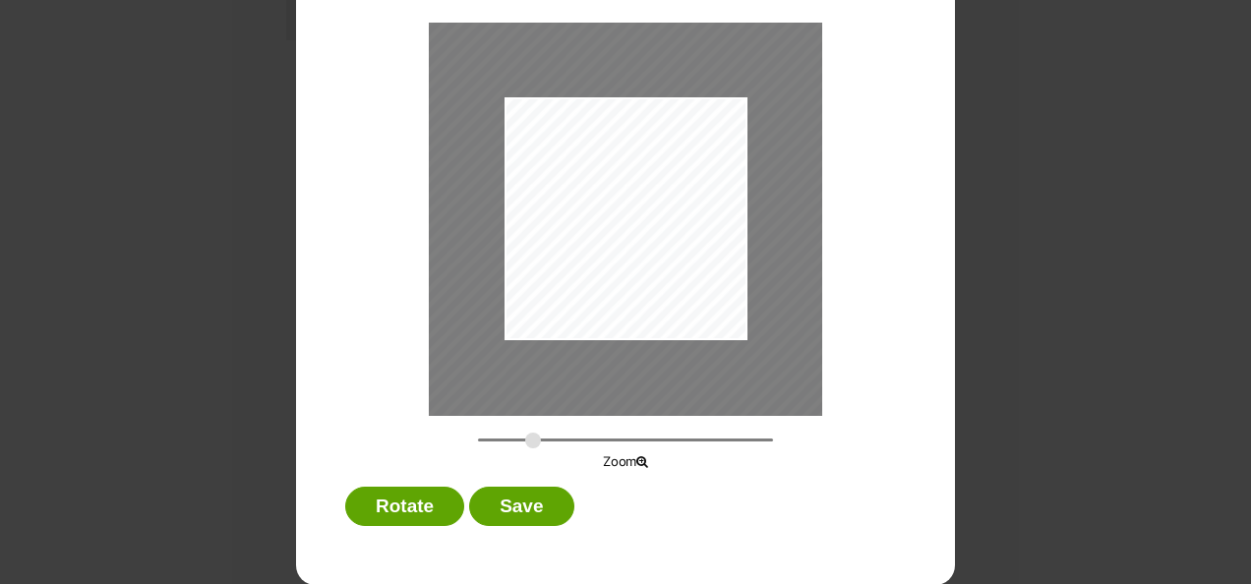
drag, startPoint x: 478, startPoint y: 435, endPoint x: 526, endPoint y: 433, distance: 48.2
type input "0.483"
click at [525, 436] on input "Dialog Window - Close (Press escape to close)" at bounding box center [625, 440] width 295 height 19
drag, startPoint x: 637, startPoint y: 271, endPoint x: 604, endPoint y: 315, distance: 54.7
click at [634, 238] on div "Dialog Window - Close (Press escape to close)" at bounding box center [624, 183] width 428 height 570
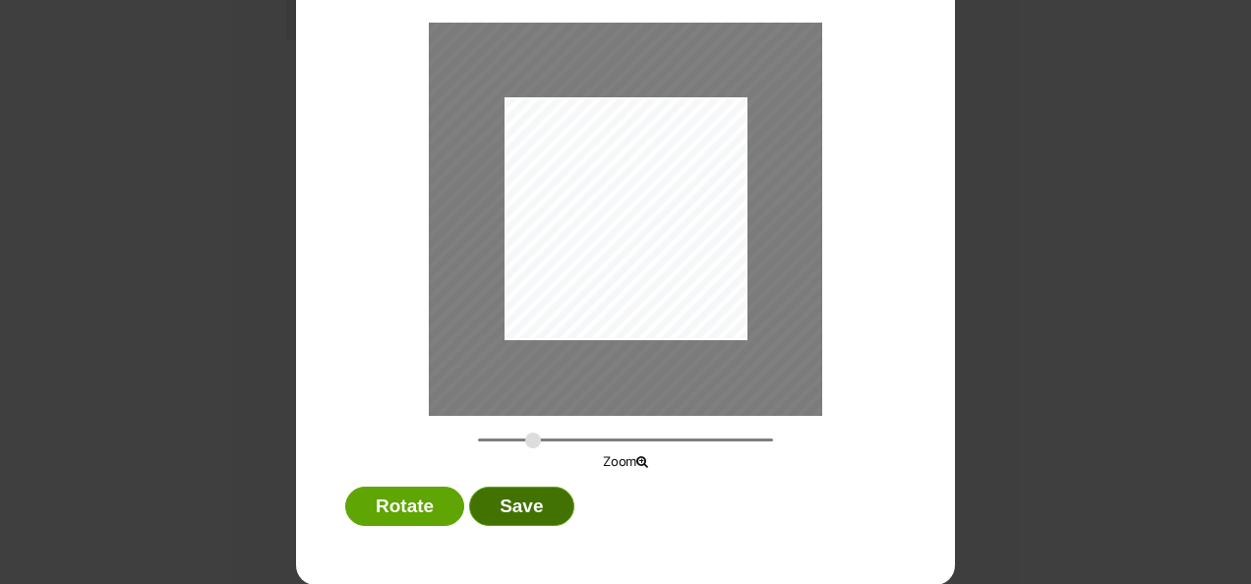
click at [535, 510] on button "Save" at bounding box center [521, 506] width 104 height 39
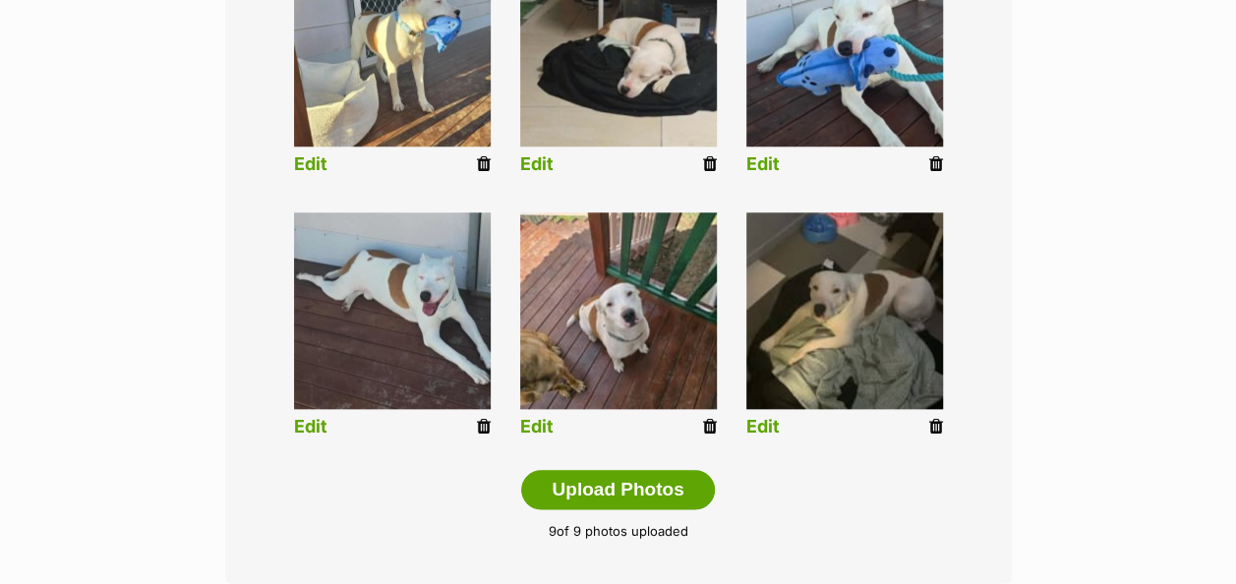
scroll to position [1082, 0]
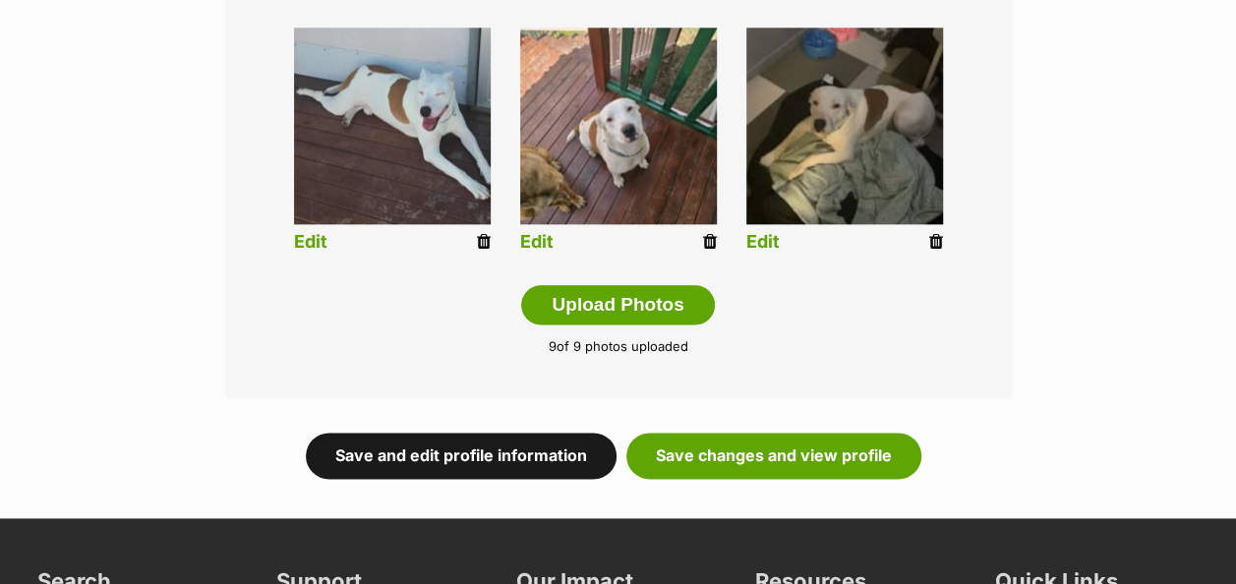
click at [534, 433] on link "Save and edit profile information" at bounding box center [461, 455] width 311 height 45
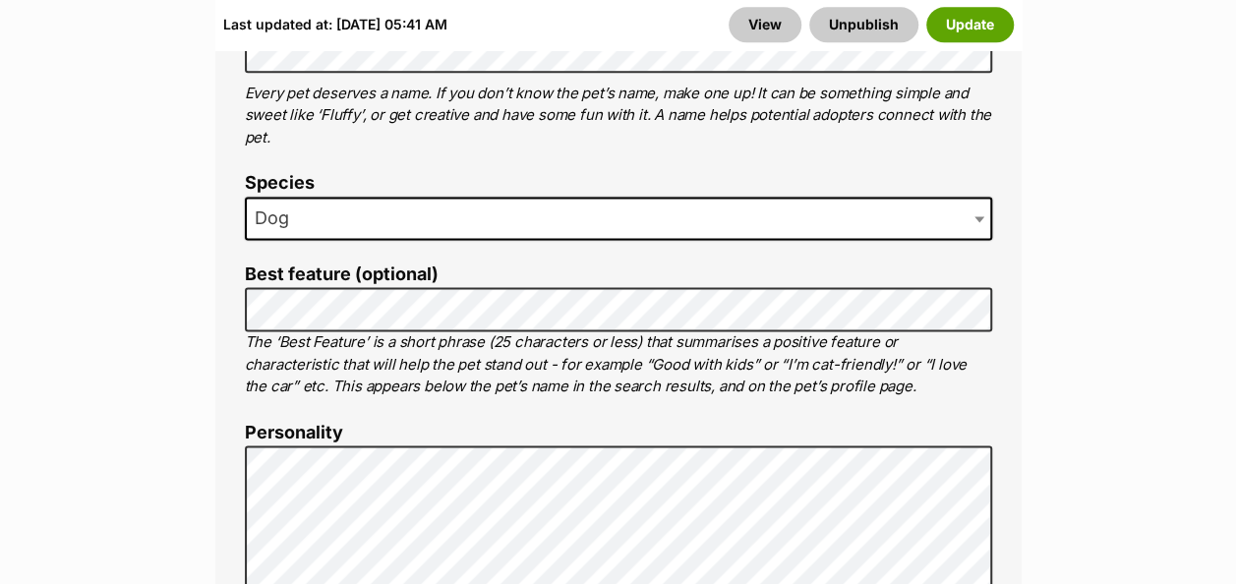
scroll to position [1377, 0]
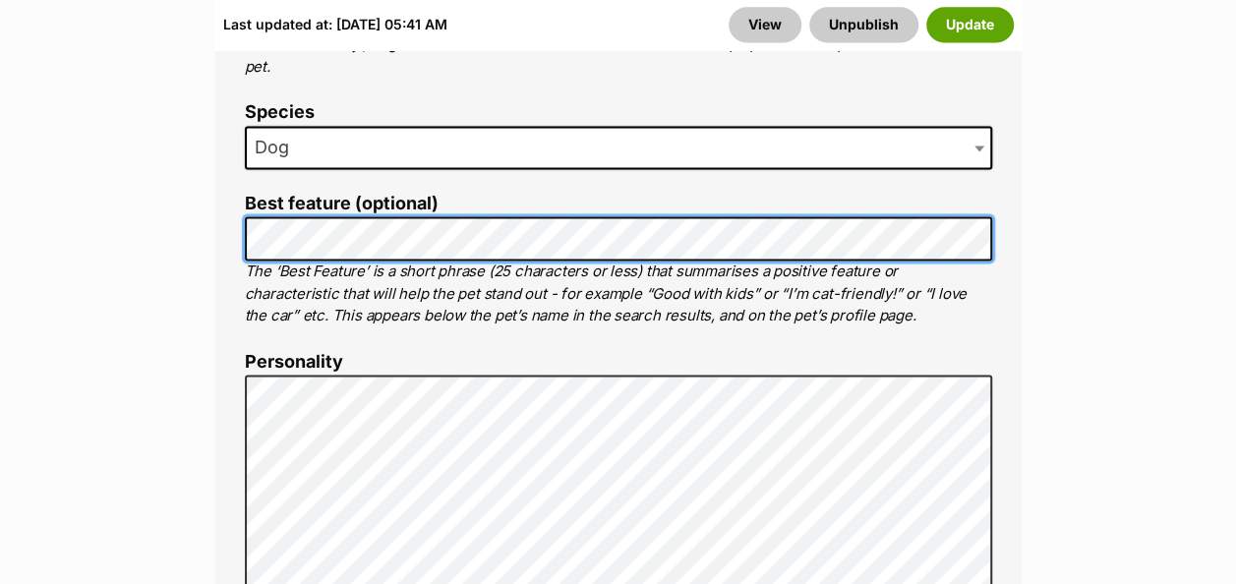
click at [809, 7] on button "Unpublish" at bounding box center [863, 24] width 109 height 35
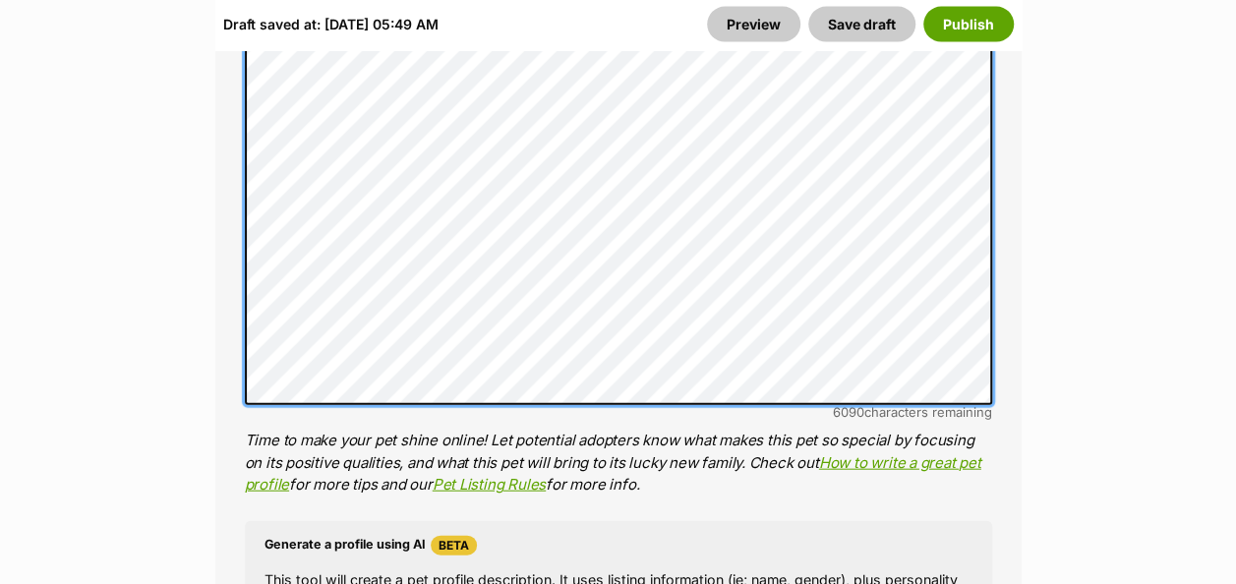
scroll to position [2065, 0]
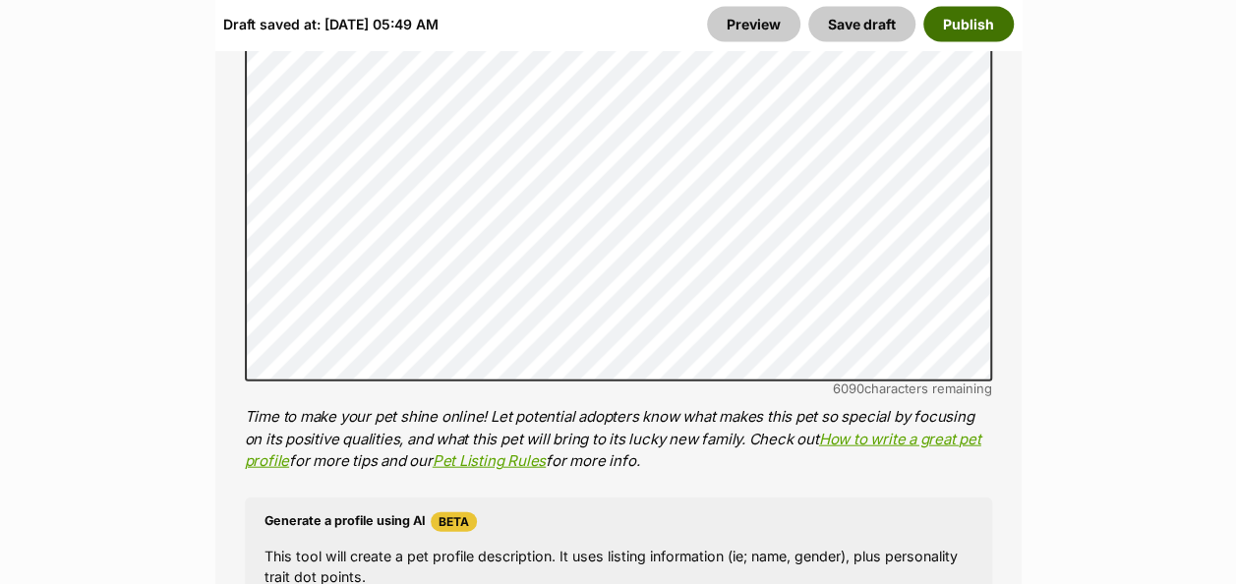
click at [966, 24] on button "Publish" at bounding box center [968, 24] width 90 height 35
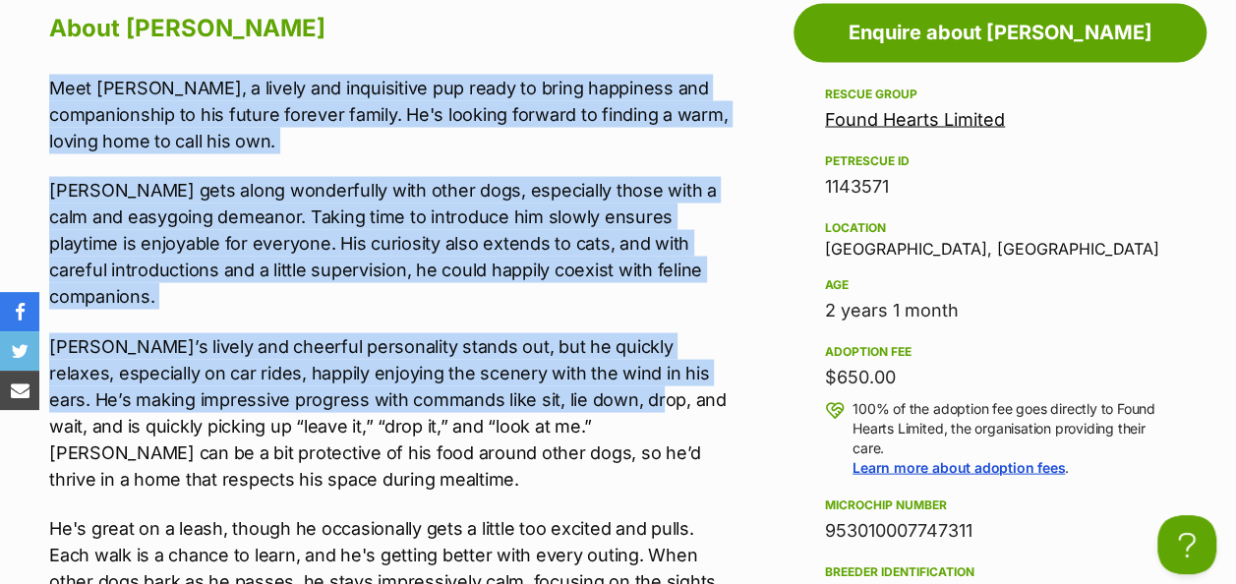
drag, startPoint x: 591, startPoint y: 370, endPoint x: 193, endPoint y: 132, distance: 463.9
click at [195, 176] on p "[PERSON_NAME] gets along wonderfully with other dogs, especially those with a c…" at bounding box center [392, 242] width 686 height 133
click at [88, 74] on p "Meet [PERSON_NAME], a lively and inquisitive pup ready to bring happiness and c…" at bounding box center [392, 114] width 686 height 80
click at [62, 74] on p "Meet [PERSON_NAME], a lively and inquisitive pup ready to bring happiness and c…" at bounding box center [392, 114] width 686 height 80
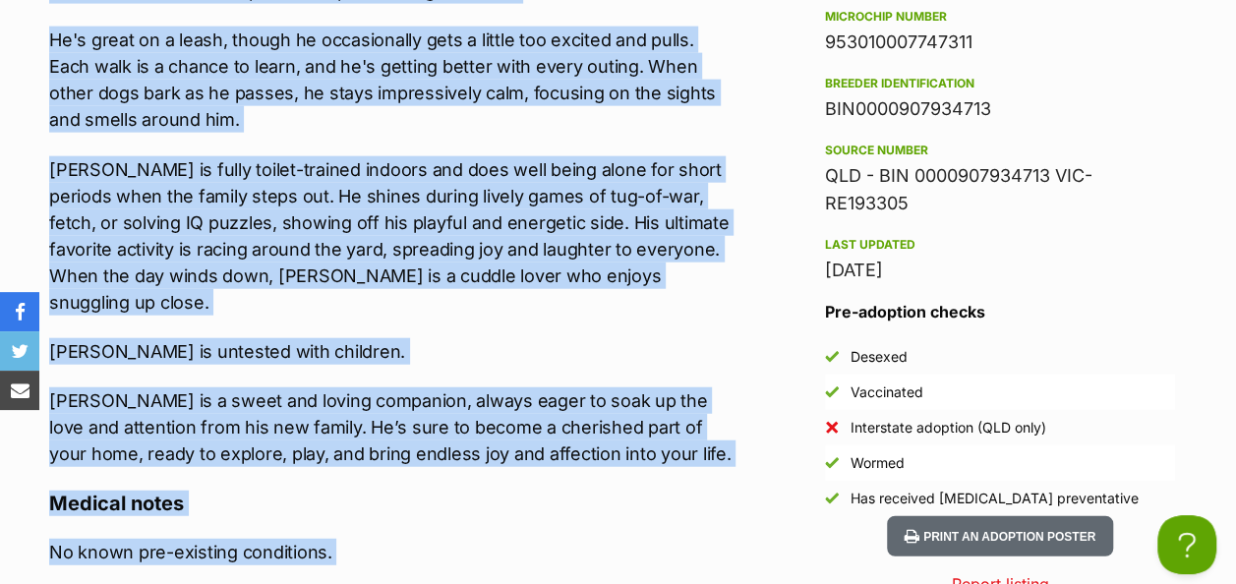
scroll to position [2261, 0]
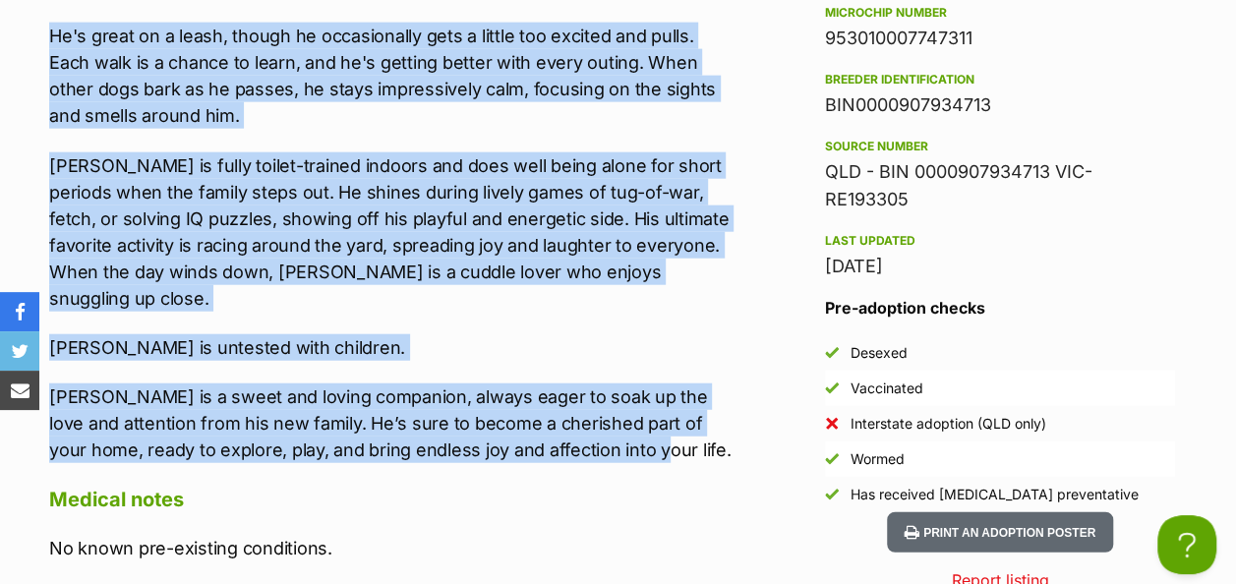
drag, startPoint x: 52, startPoint y: 61, endPoint x: 699, endPoint y: 401, distance: 731.0
click at [699, 401] on div "Meet Sven, a lively and inquisitive pup ready to bring happiness and companions…" at bounding box center [392, 22] width 686 height 881
copy div "Meet Sven, a lively and inquisitive pup ready to bring happiness and companions…"
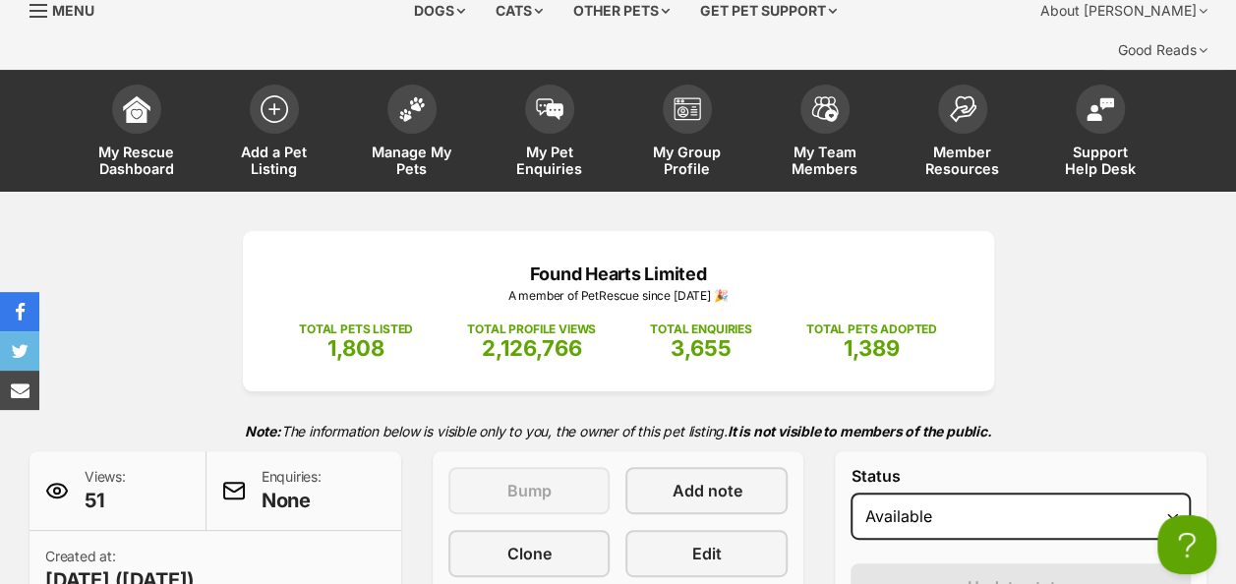
scroll to position [0, 0]
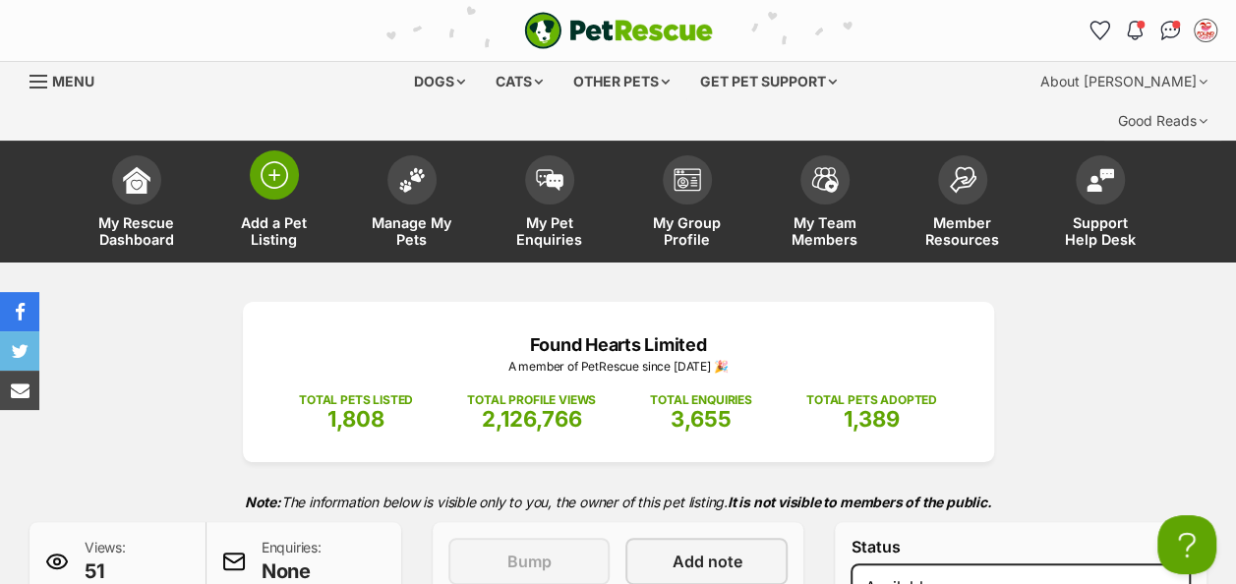
click at [275, 161] on img at bounding box center [275, 175] width 28 height 28
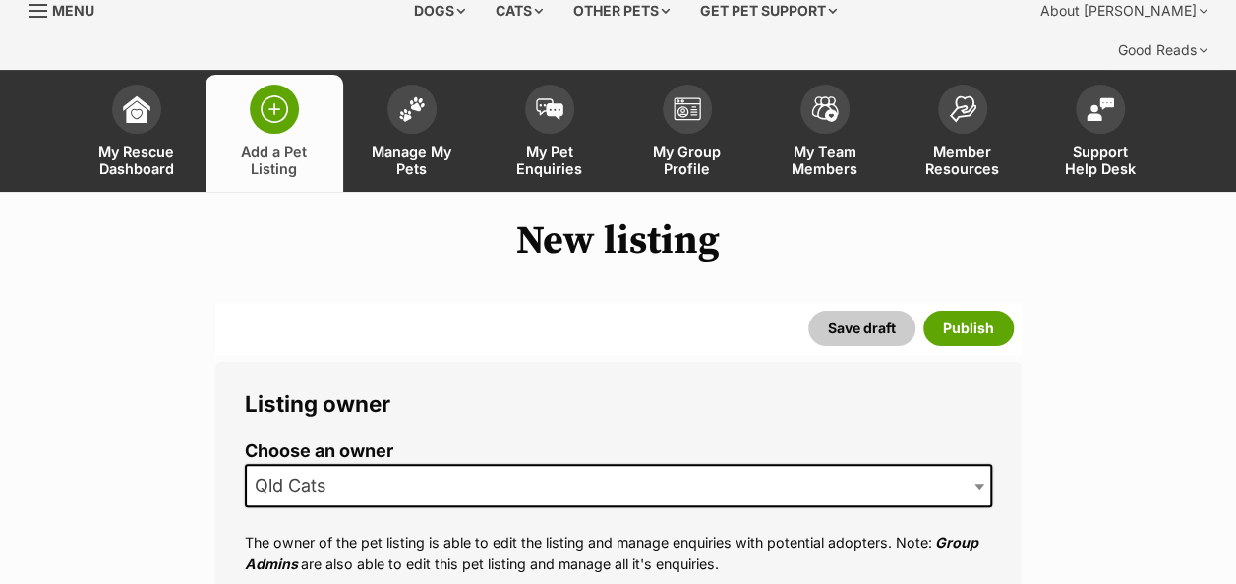
scroll to position [197, 0]
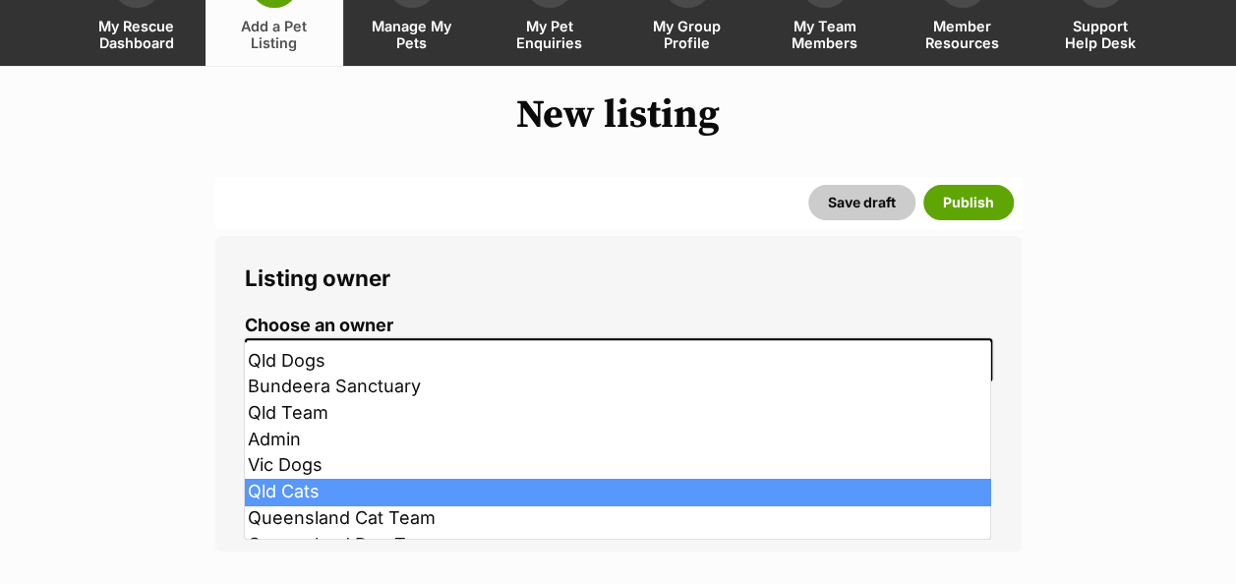
click at [370, 338] on span "Qld Cats" at bounding box center [618, 359] width 747 height 43
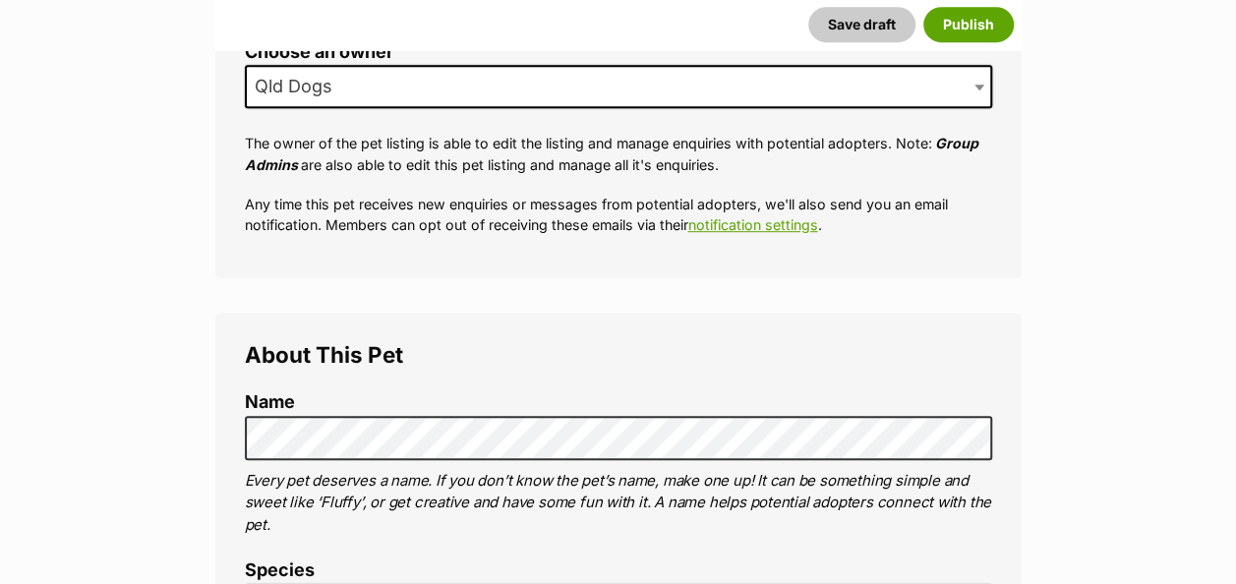
scroll to position [590, 0]
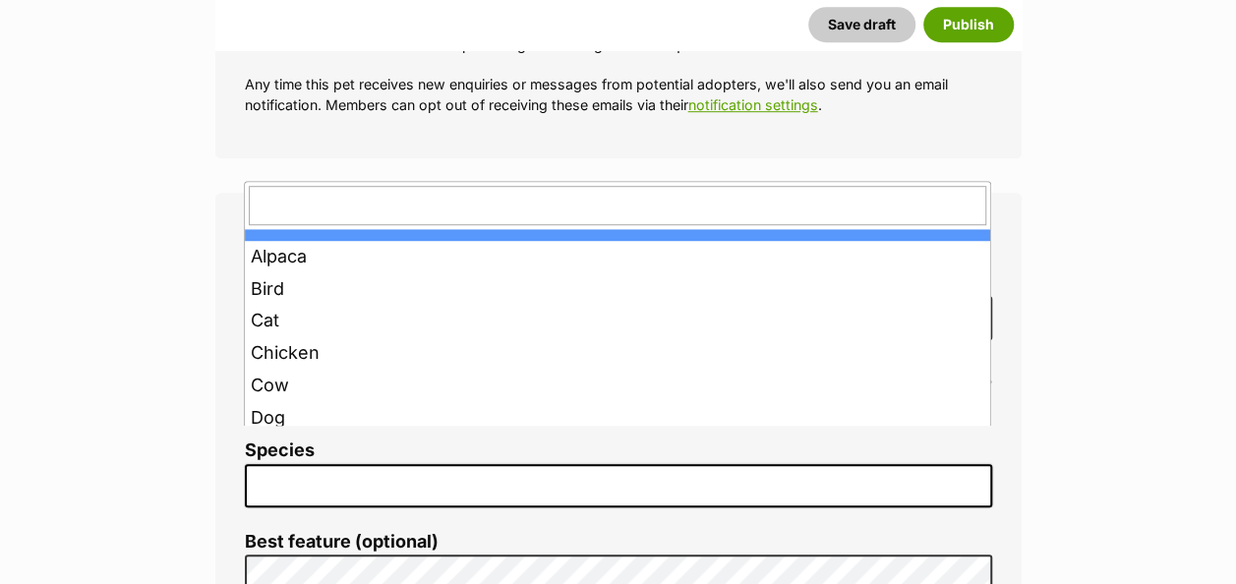
click at [292, 464] on span at bounding box center [618, 485] width 747 height 43
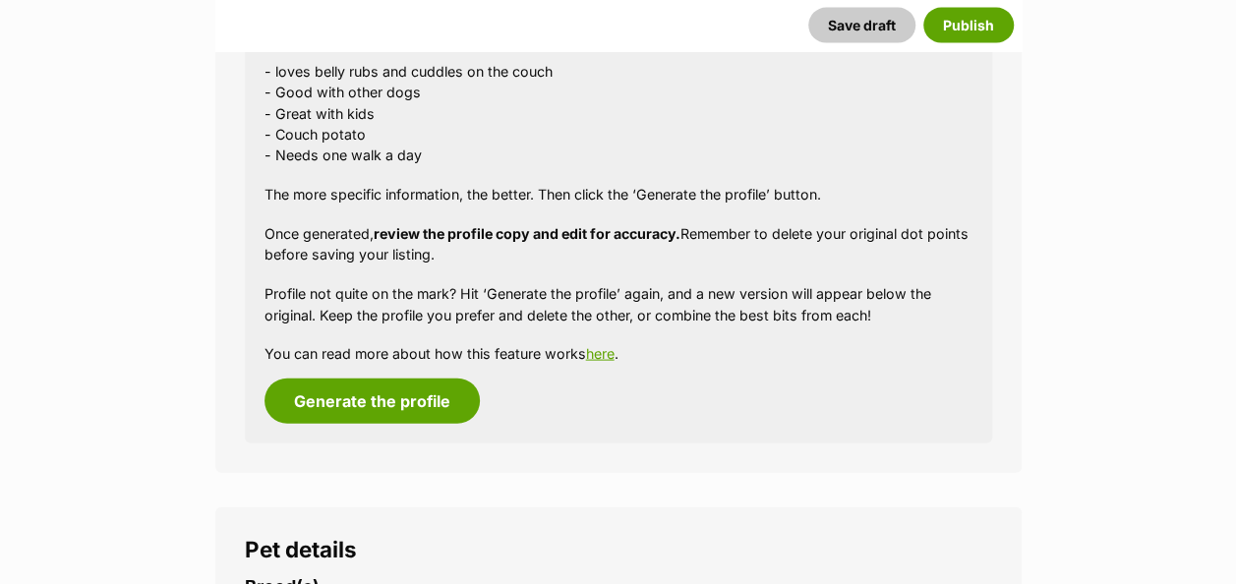
scroll to position [1981, 0]
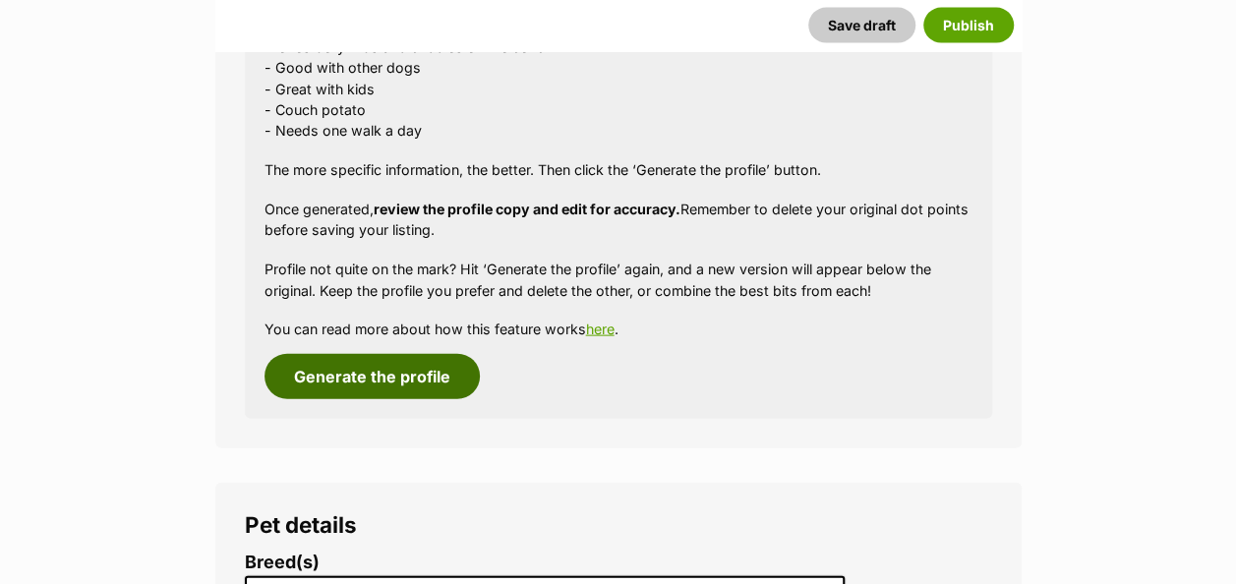
click at [350, 354] on button "Generate the profile" at bounding box center [371, 376] width 215 height 45
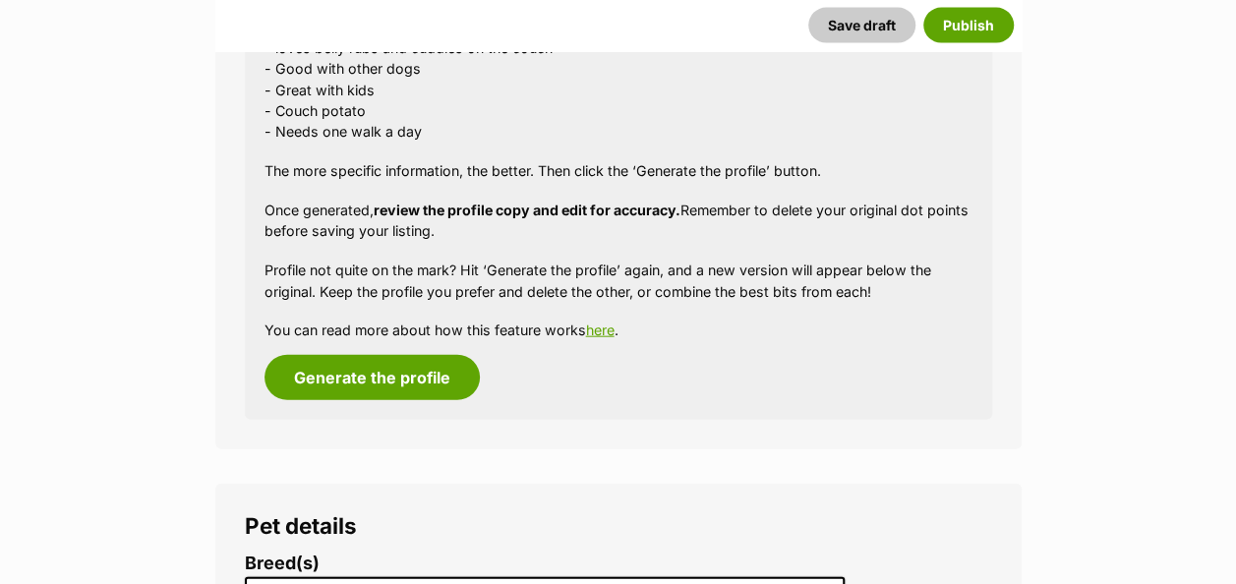
scroll to position [2368, 0]
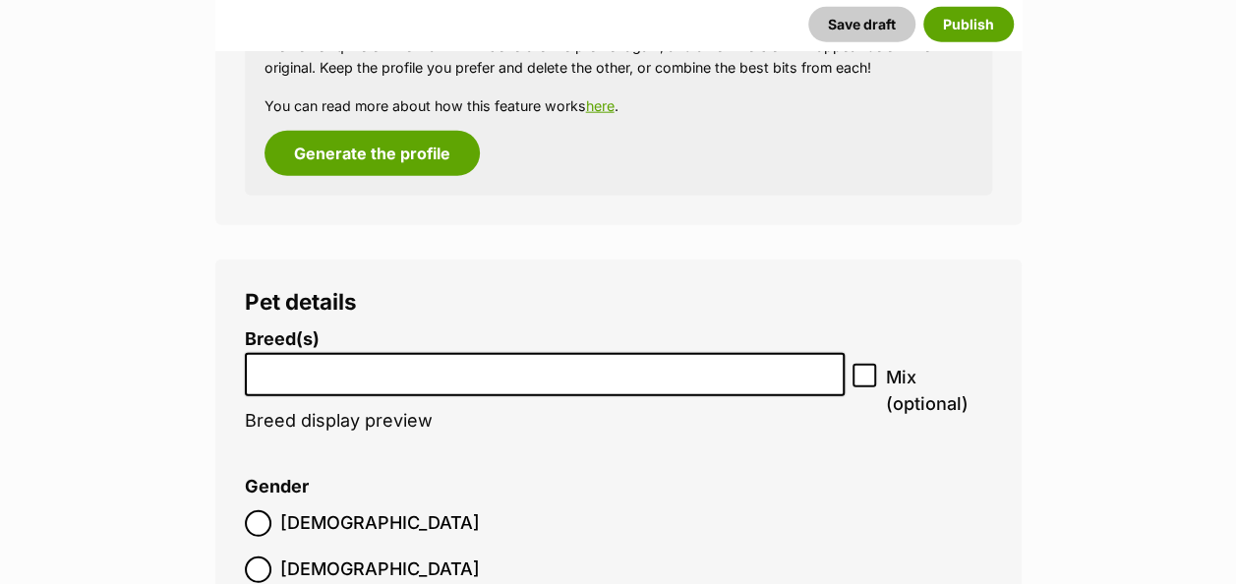
drag, startPoint x: 317, startPoint y: 337, endPoint x: 338, endPoint y: 244, distance: 95.9
click at [316, 360] on input "search" at bounding box center [545, 370] width 587 height 21
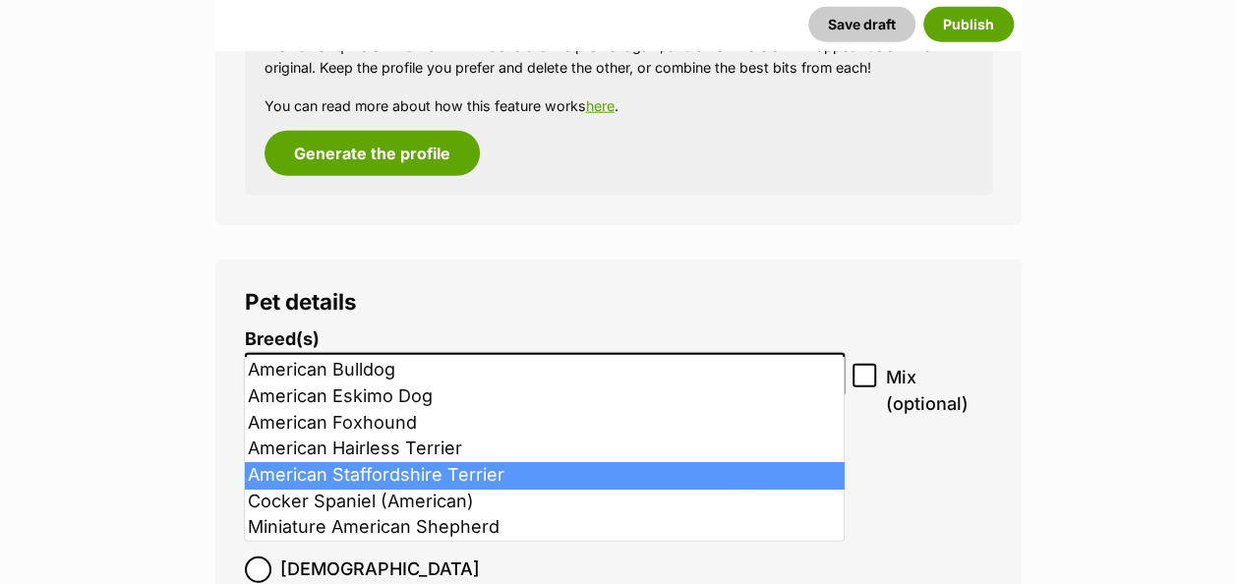
type input "amer"
select select "9"
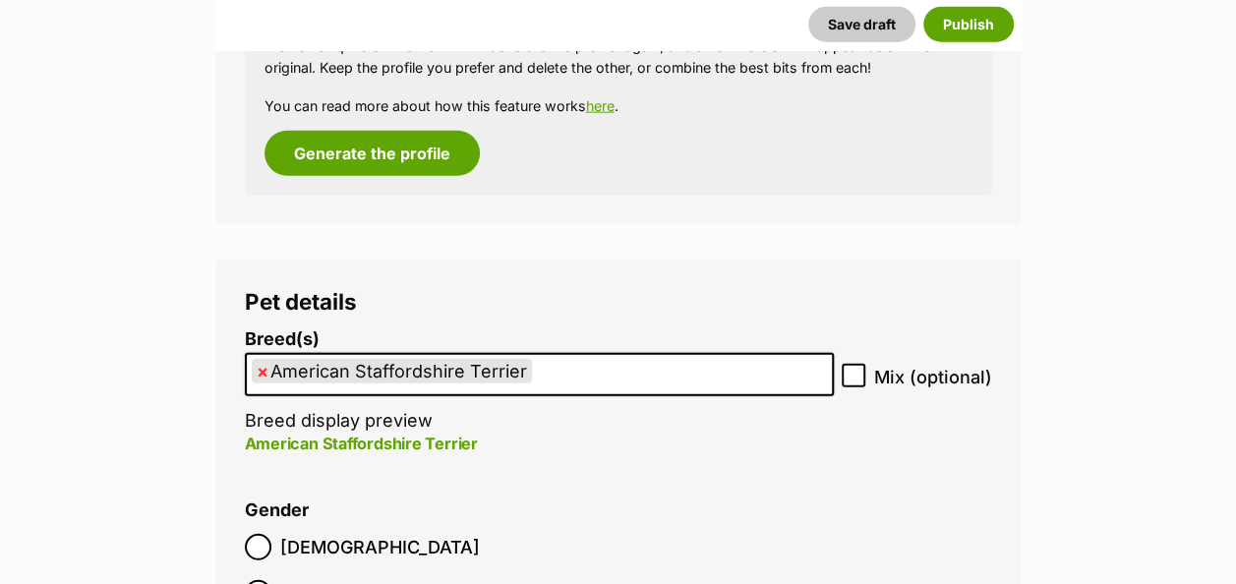
click at [870, 364] on label "Mix (optional)" at bounding box center [917, 377] width 150 height 27
click at [865, 364] on input "Mix (optional)" at bounding box center [854, 376] width 24 height 24
checkbox input "true"
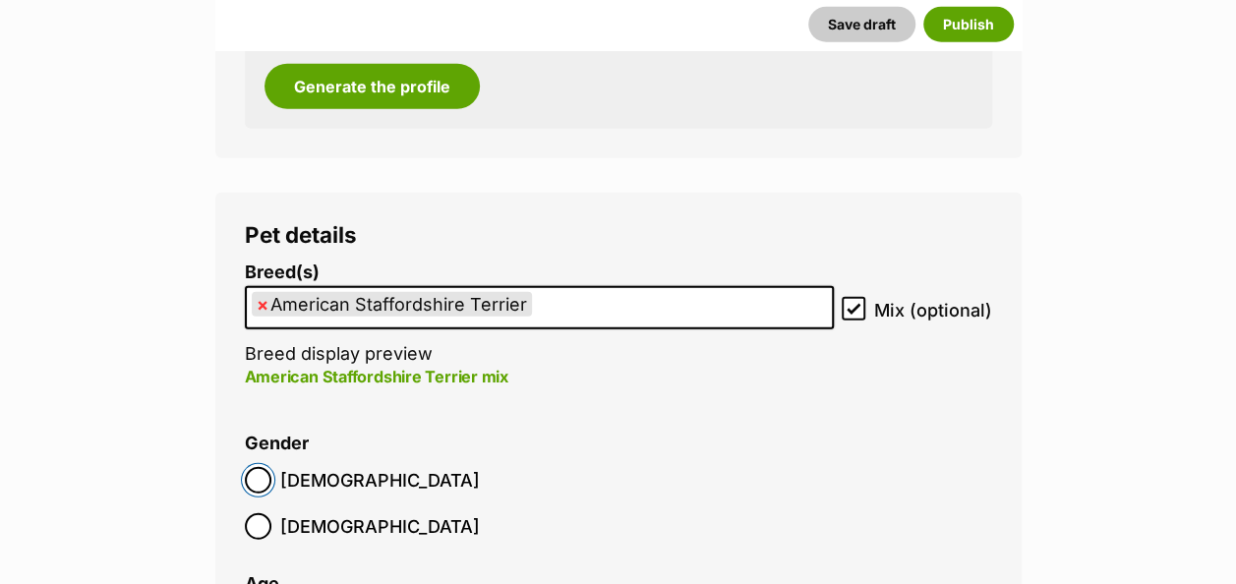
scroll to position [2466, 0]
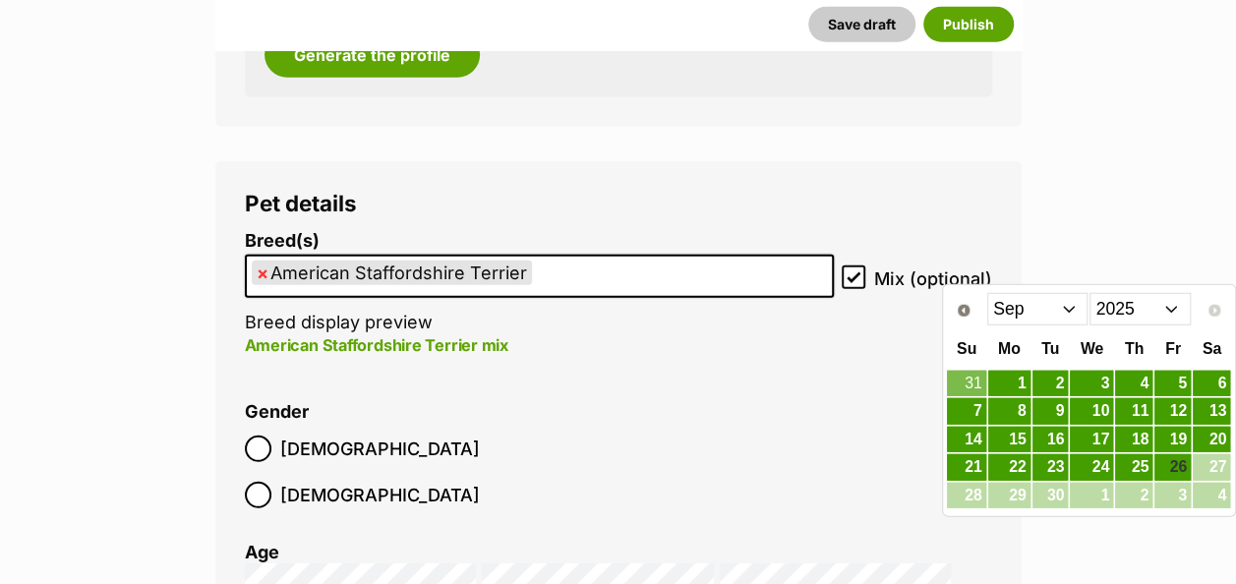
click at [1086, 319] on select "Jan Feb Mar Apr May Jun Jul Aug Sep" at bounding box center [1037, 308] width 101 height 31
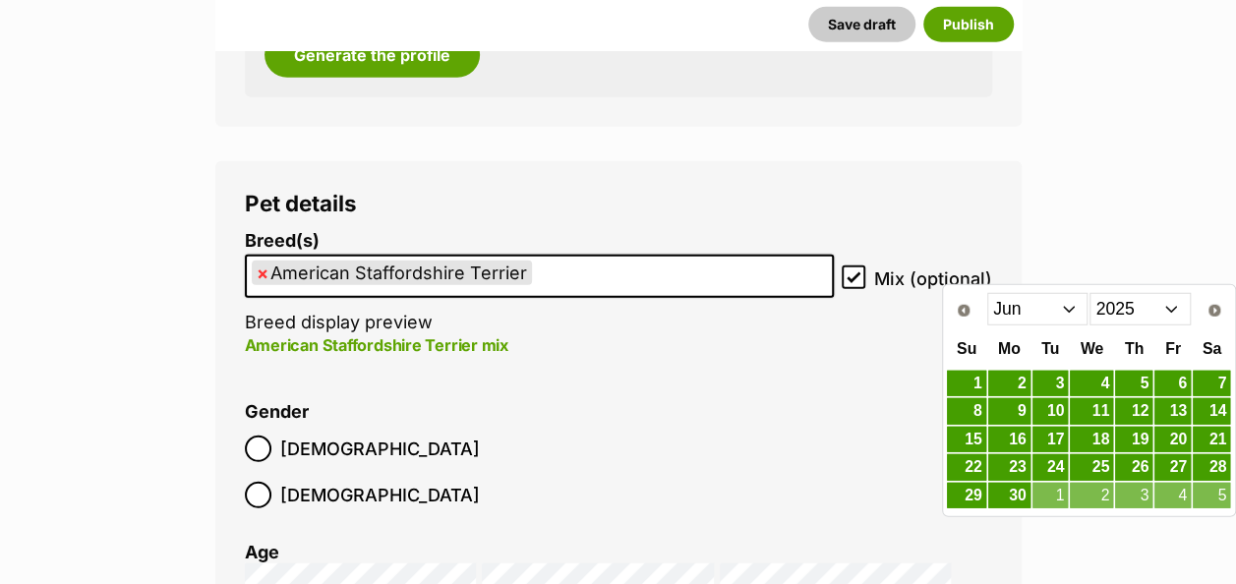
click at [1140, 310] on select "2015 2016 2017 2018 2019 2020 2021 2022 2023 2024 2025" at bounding box center [1139, 308] width 101 height 31
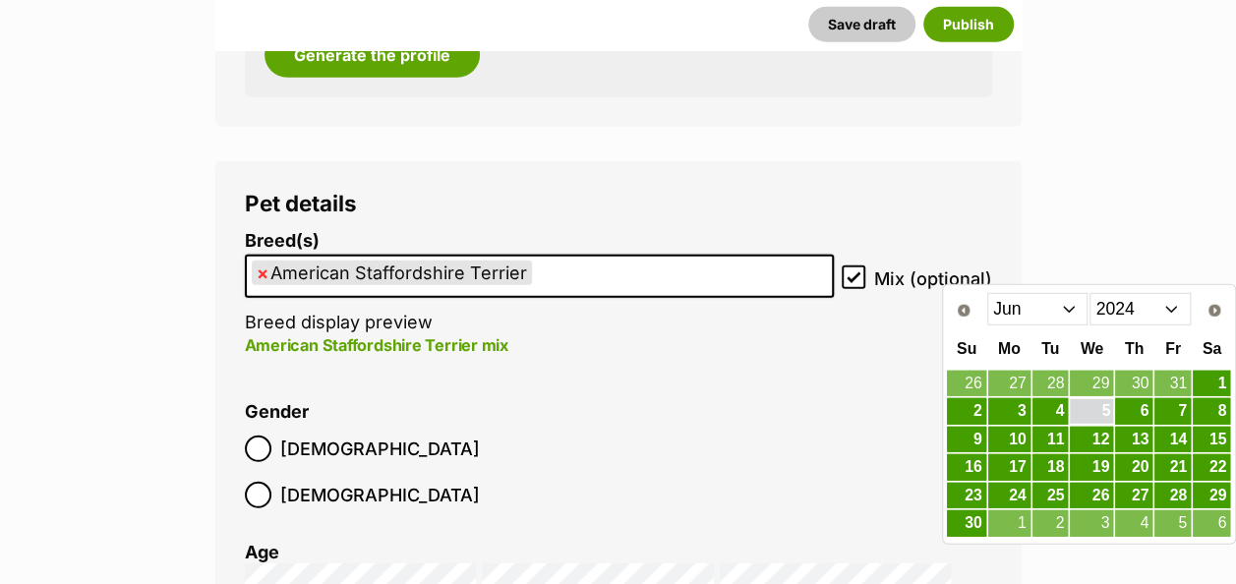
click at [1105, 409] on link "5" at bounding box center [1091, 411] width 43 height 25
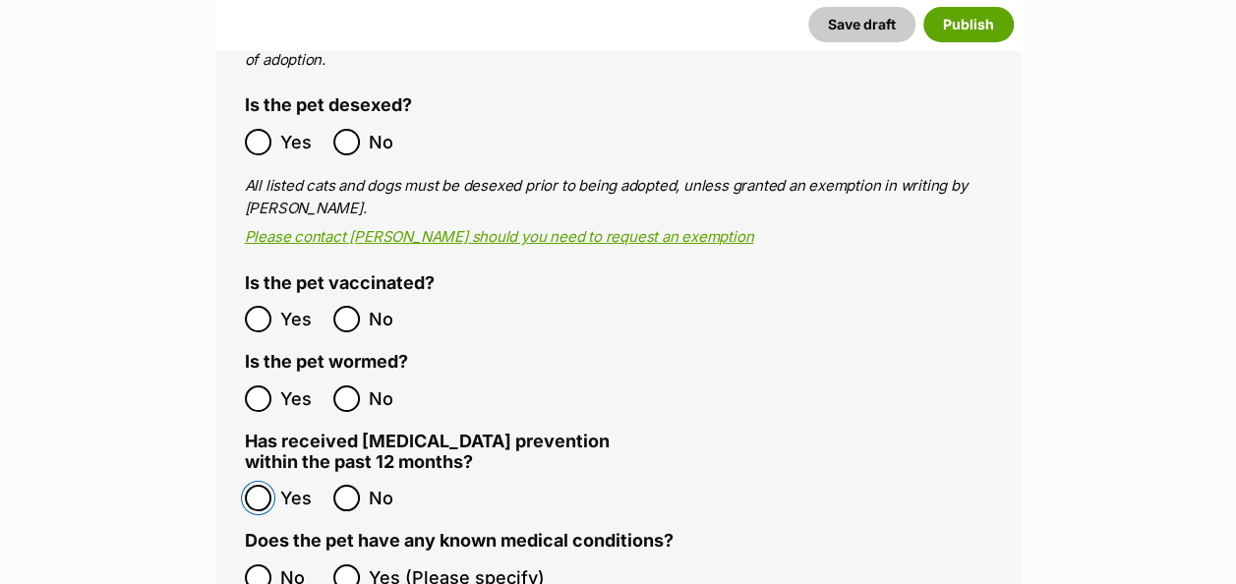
scroll to position [3744, 0]
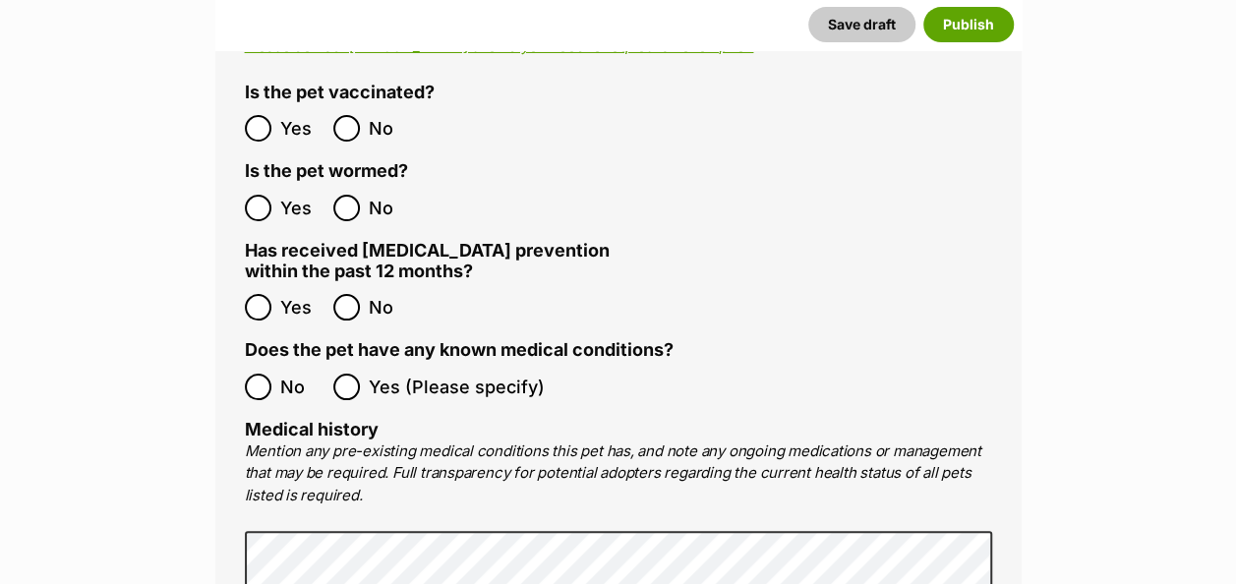
click at [271, 364] on ol "No Yes (Please specify)" at bounding box center [618, 387] width 747 height 46
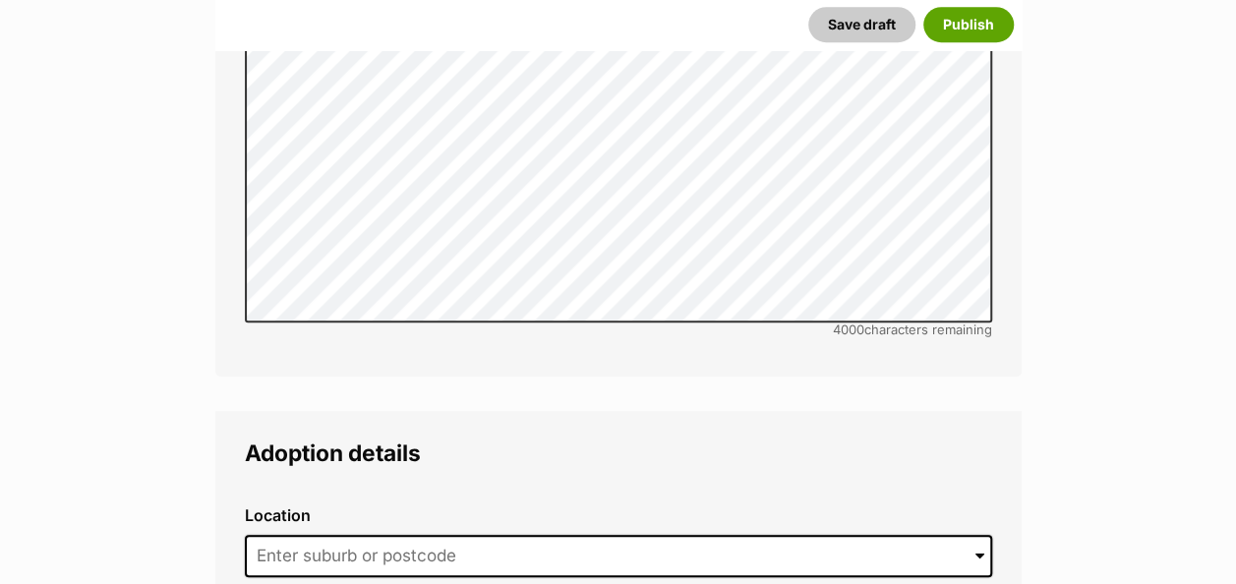
scroll to position [4531, 0]
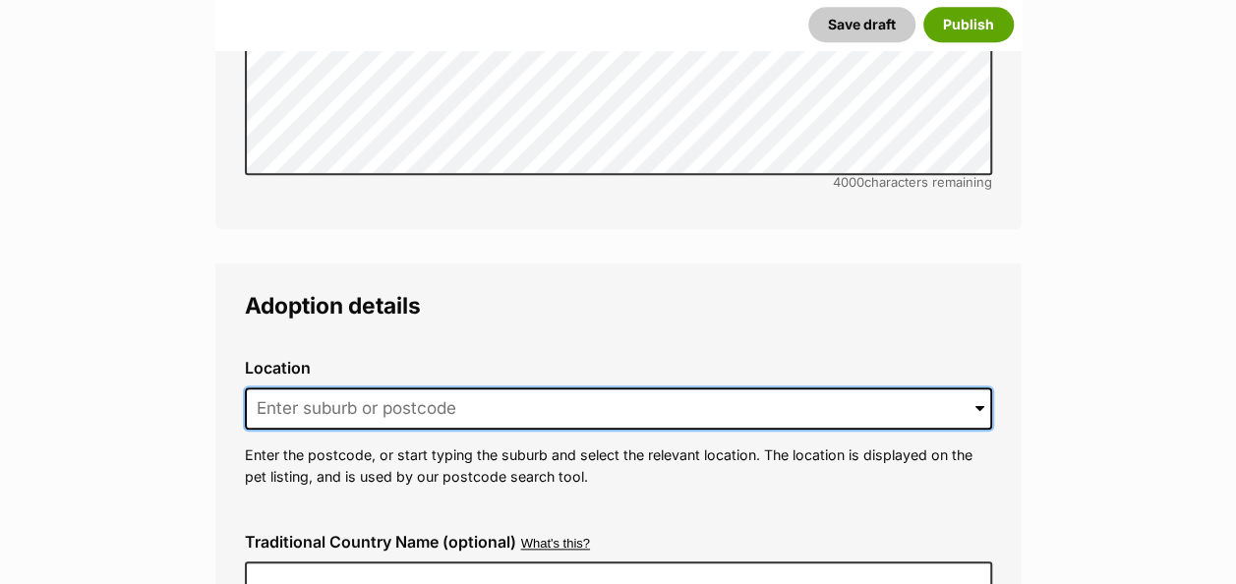
click at [306, 387] on input at bounding box center [618, 408] width 747 height 43
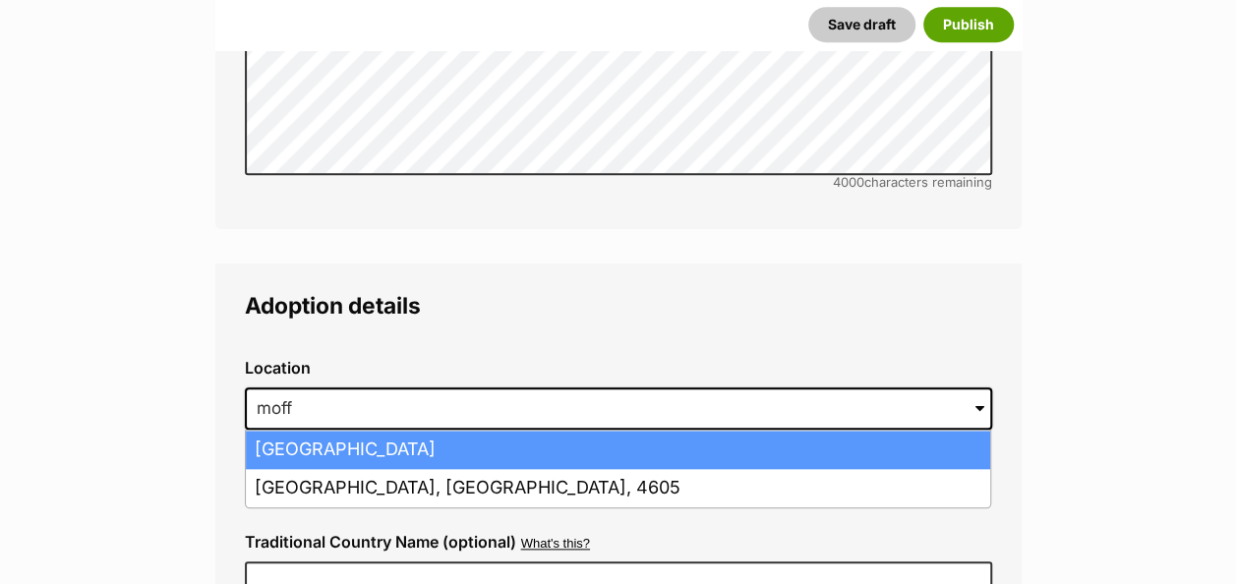
click at [376, 431] on li "Moffat Beach, Queensland, 4551" at bounding box center [618, 450] width 744 height 38
type input "Moffat Beach, Queensland, 4551"
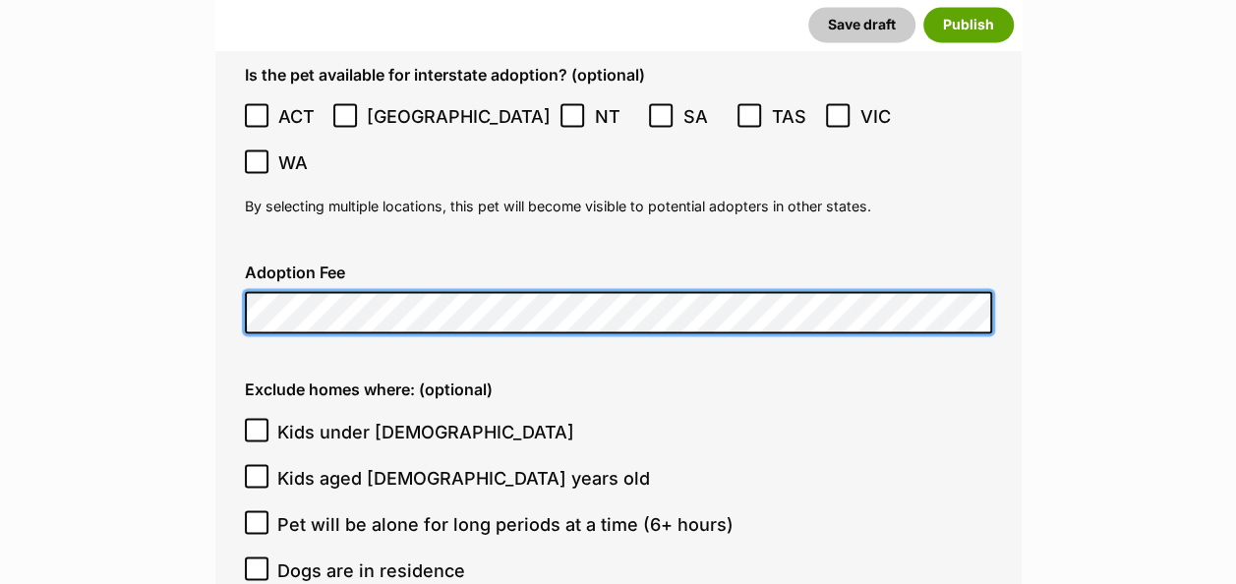
scroll to position [5219, 0]
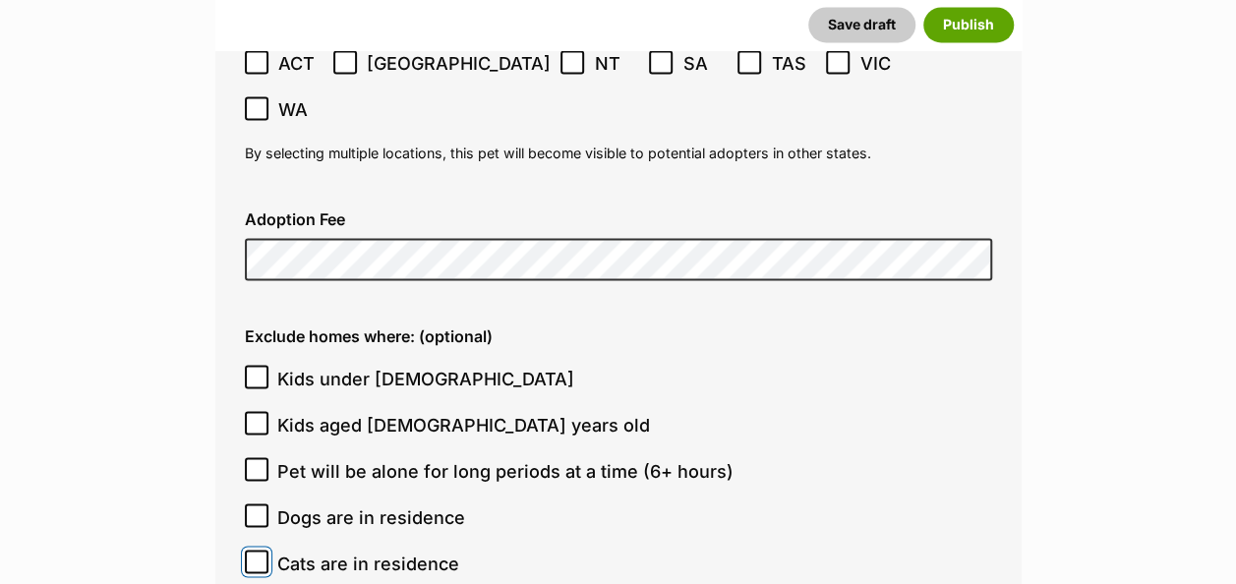
click at [249, 550] on input "Cats are in residence" at bounding box center [257, 562] width 24 height 24
checkbox input "true"
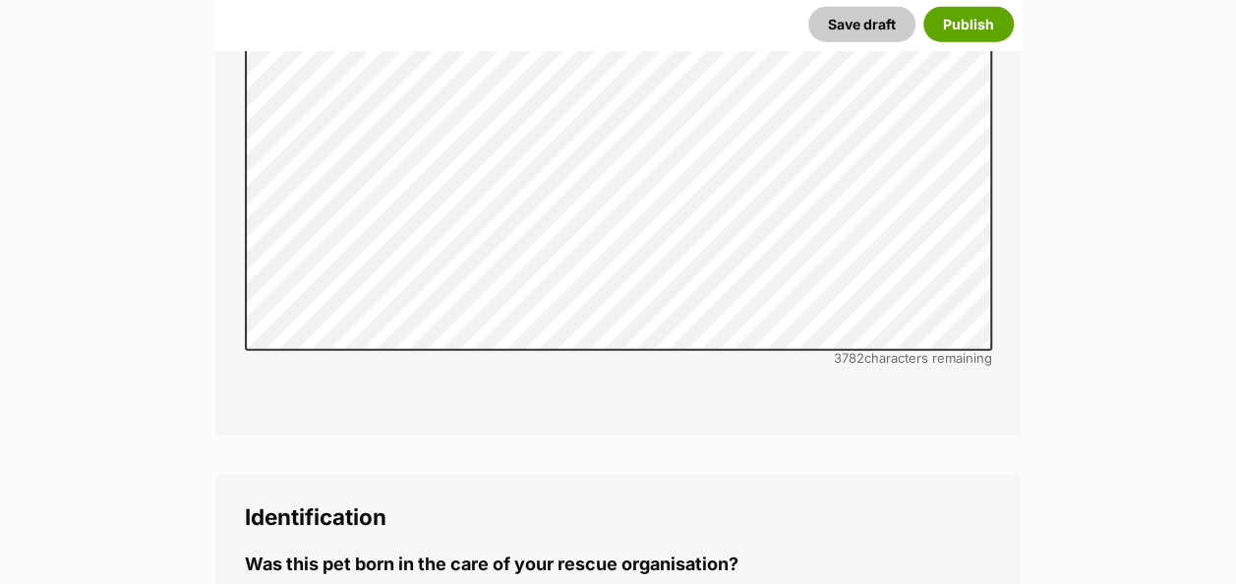
scroll to position [6497, 0]
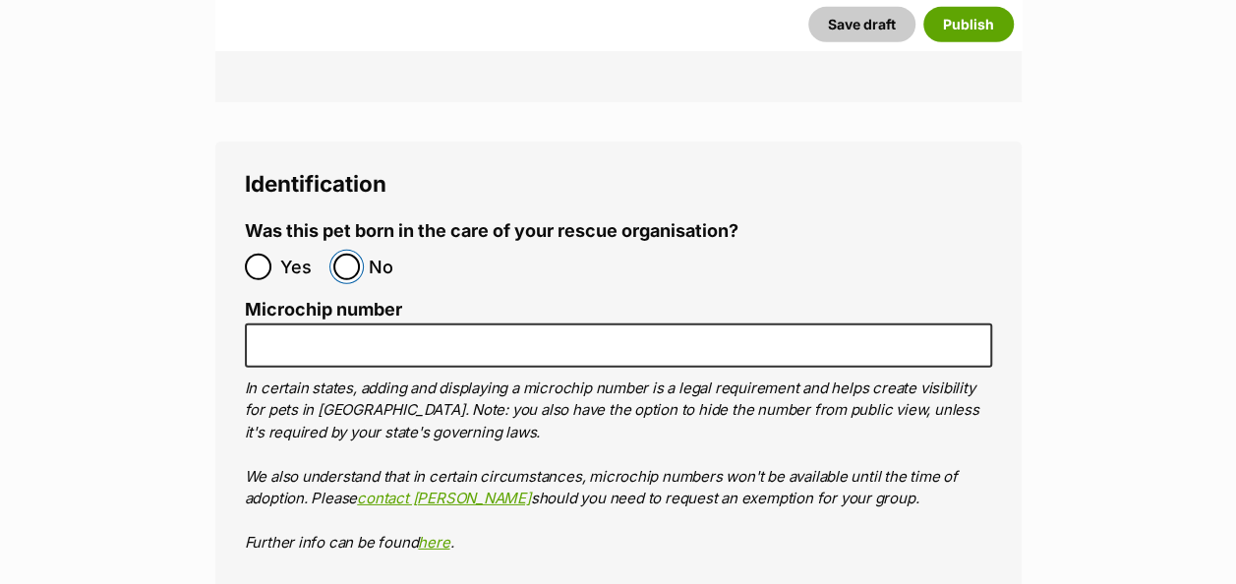
click at [356, 254] on input "No" at bounding box center [346, 267] width 27 height 27
radio input "true"
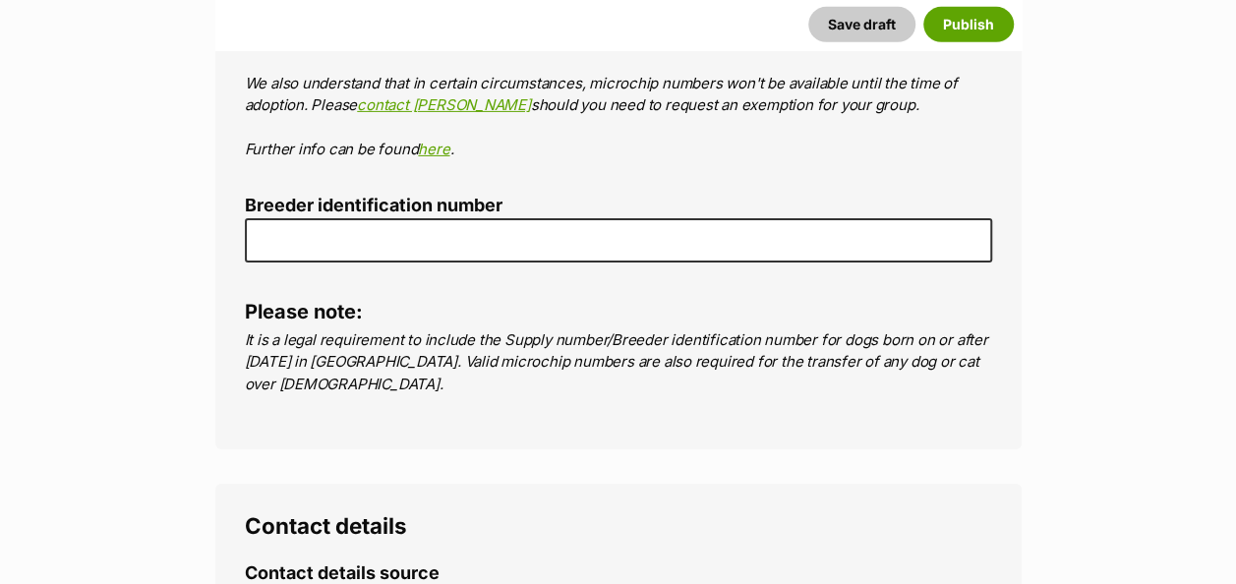
scroll to position [6792, 0]
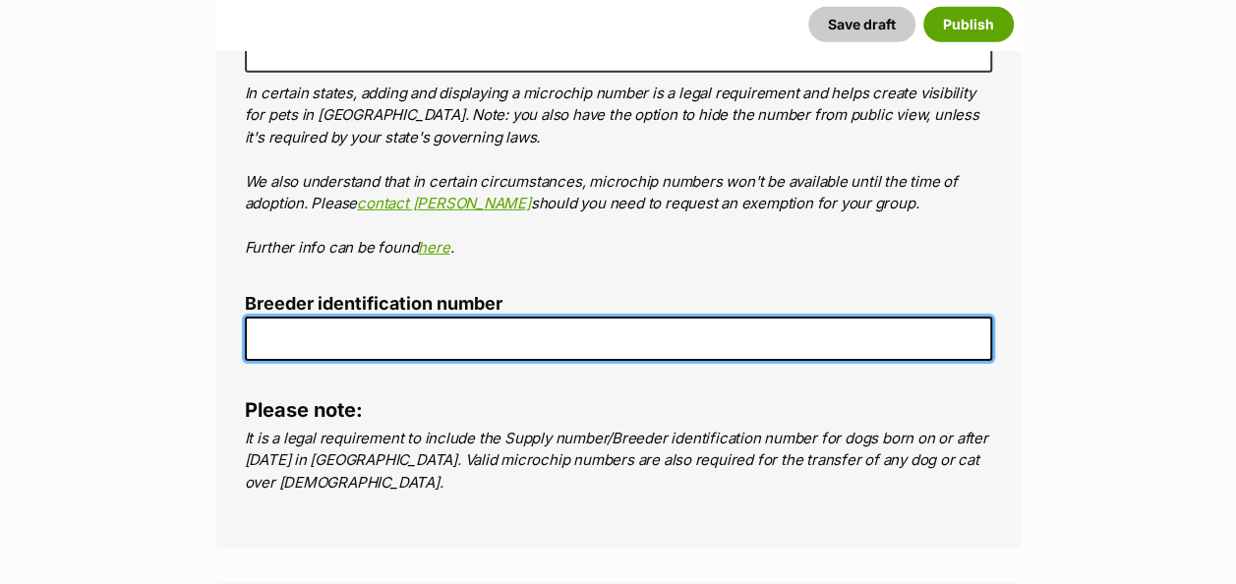
click at [332, 317] on input "Breeder identification number" at bounding box center [618, 339] width 747 height 44
type input "BIN0000907934713"
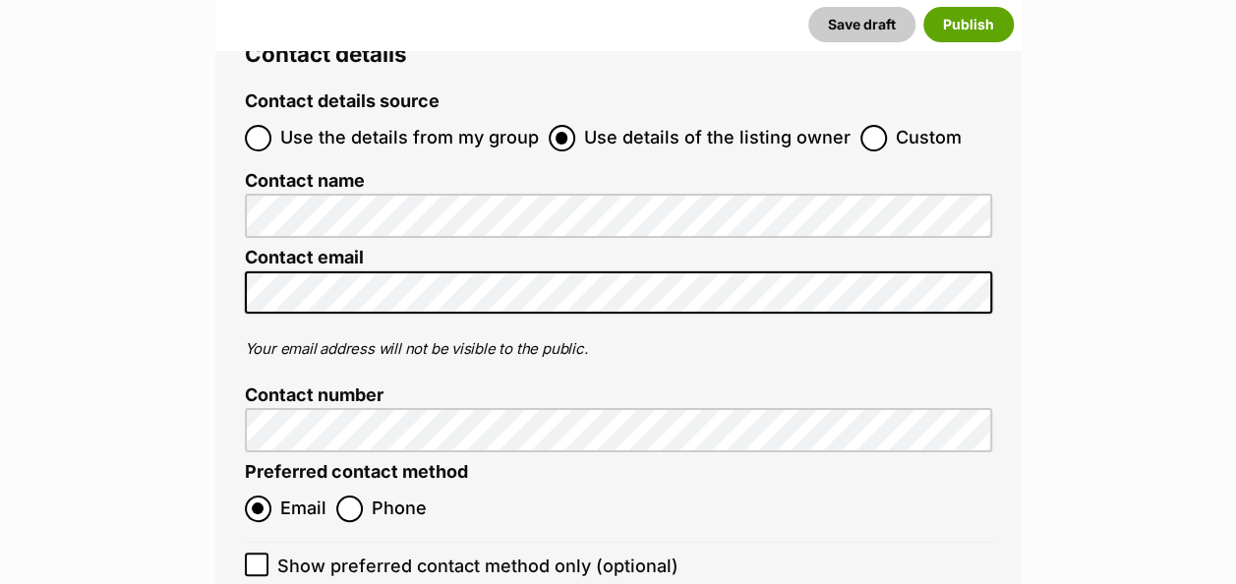
scroll to position [7417, 0]
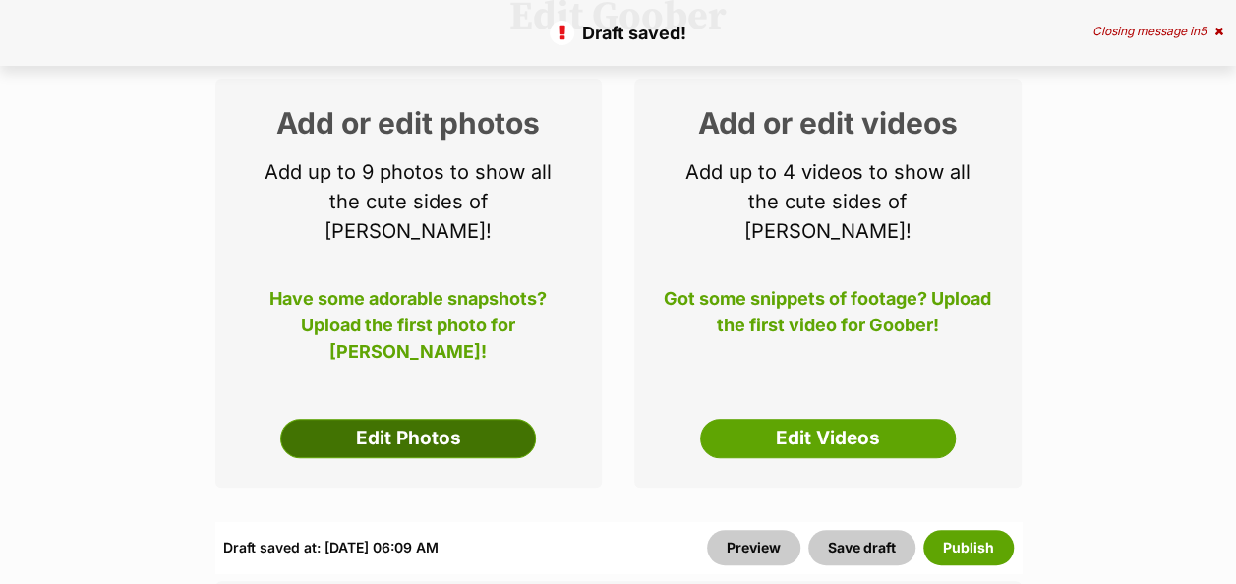
click at [424, 419] on link "Edit Photos" at bounding box center [408, 438] width 256 height 39
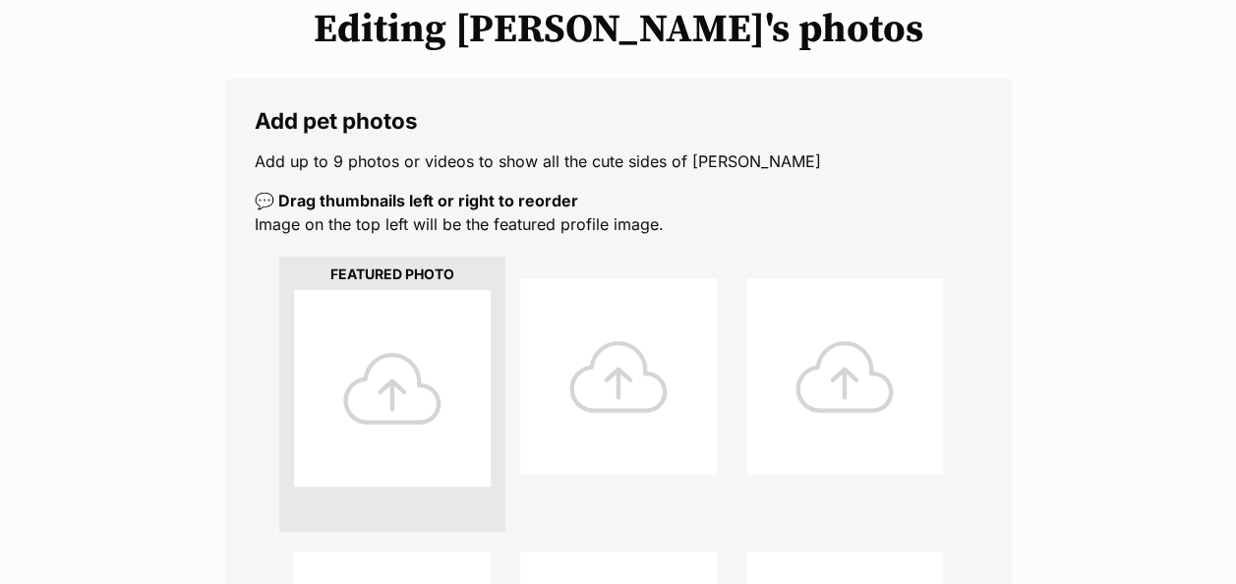
click at [411, 315] on div at bounding box center [392, 388] width 197 height 197
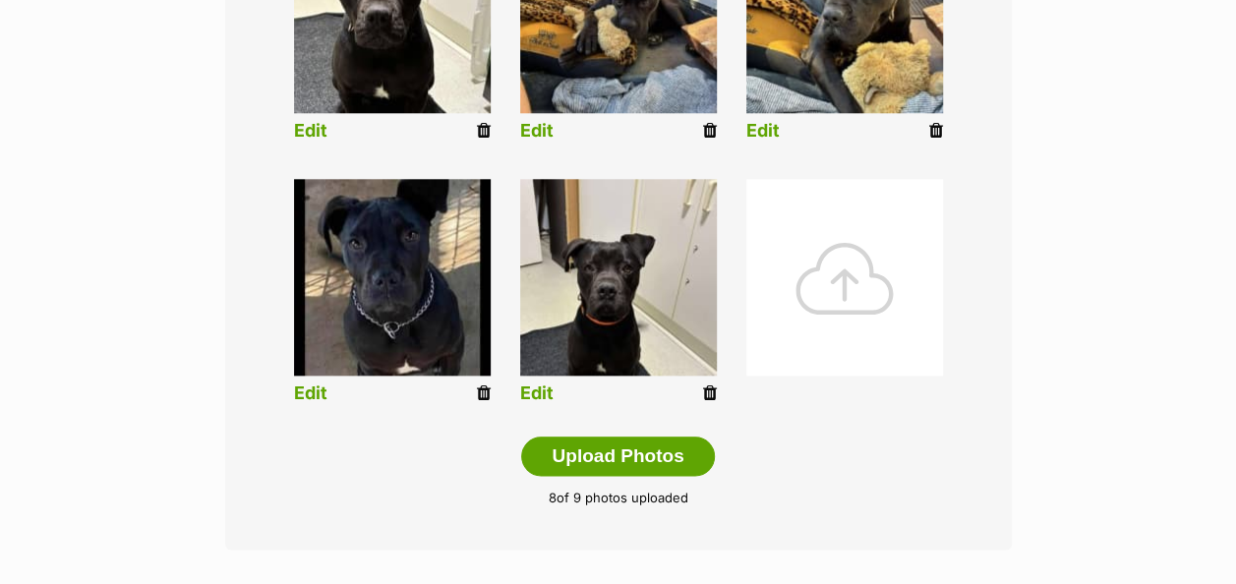
scroll to position [1082, 0]
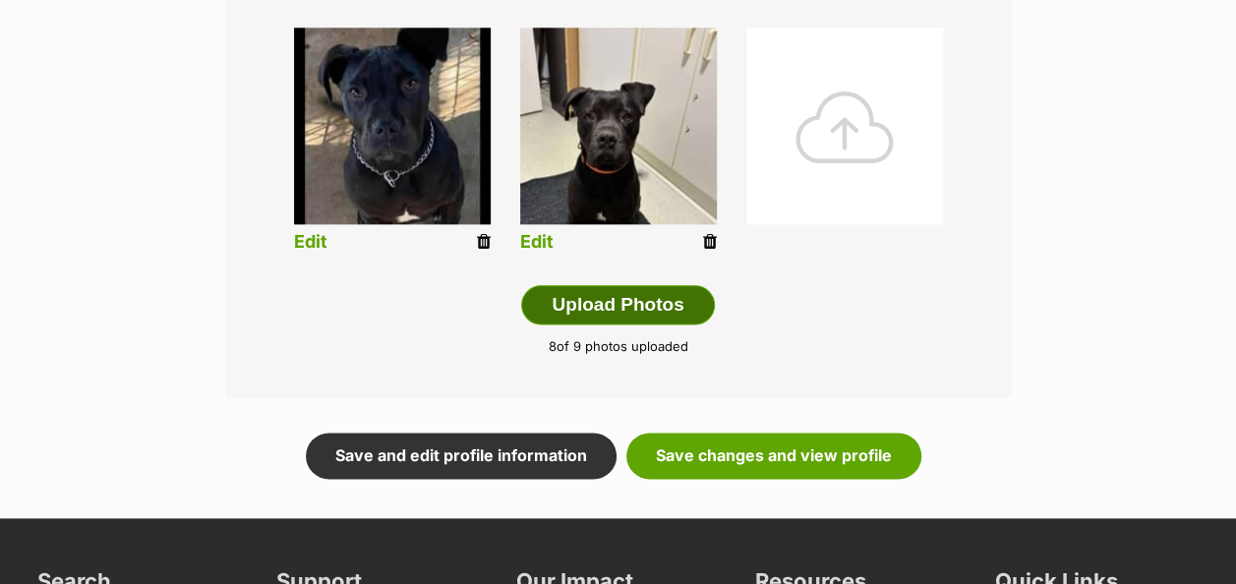
click at [640, 285] on button "Upload Photos" at bounding box center [617, 304] width 193 height 39
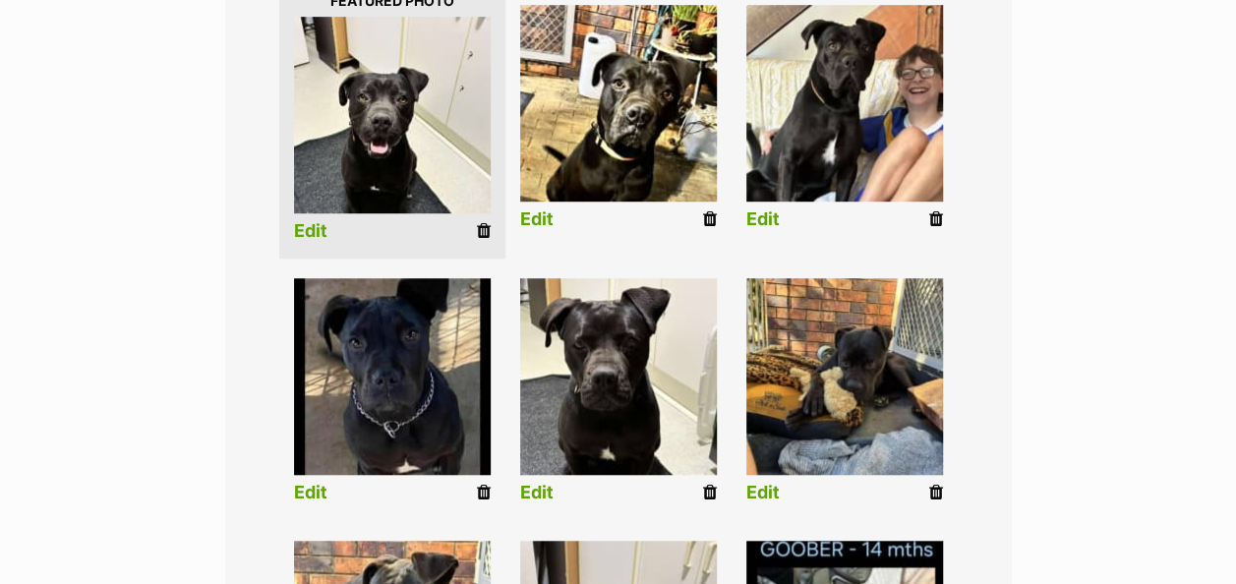
scroll to position [393, 0]
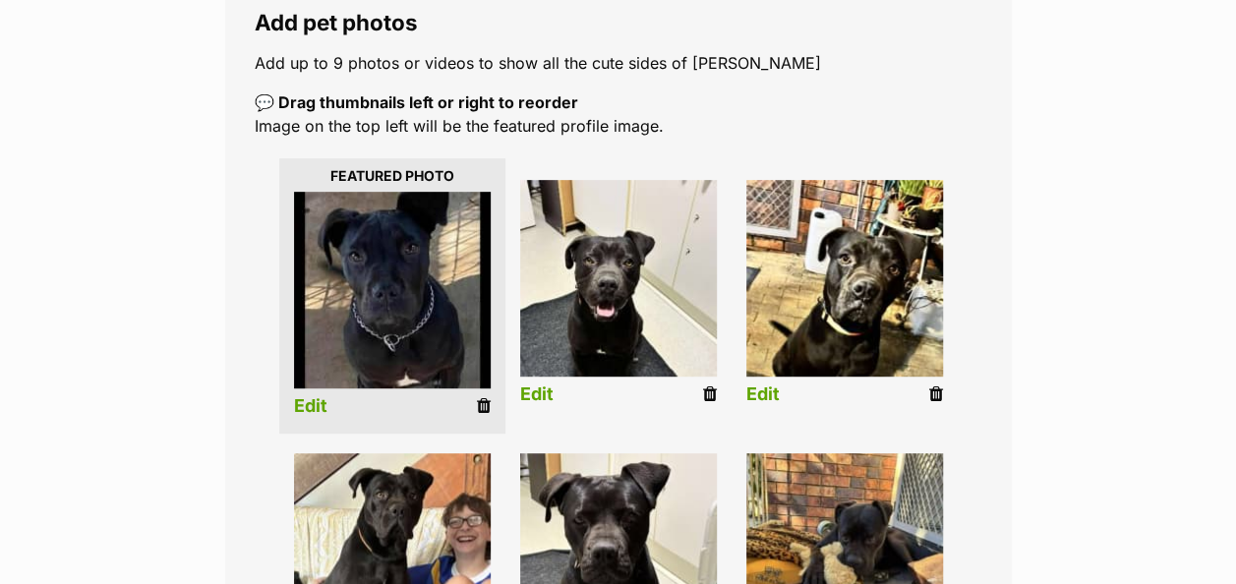
click at [318, 396] on link "Edit" at bounding box center [310, 406] width 33 height 21
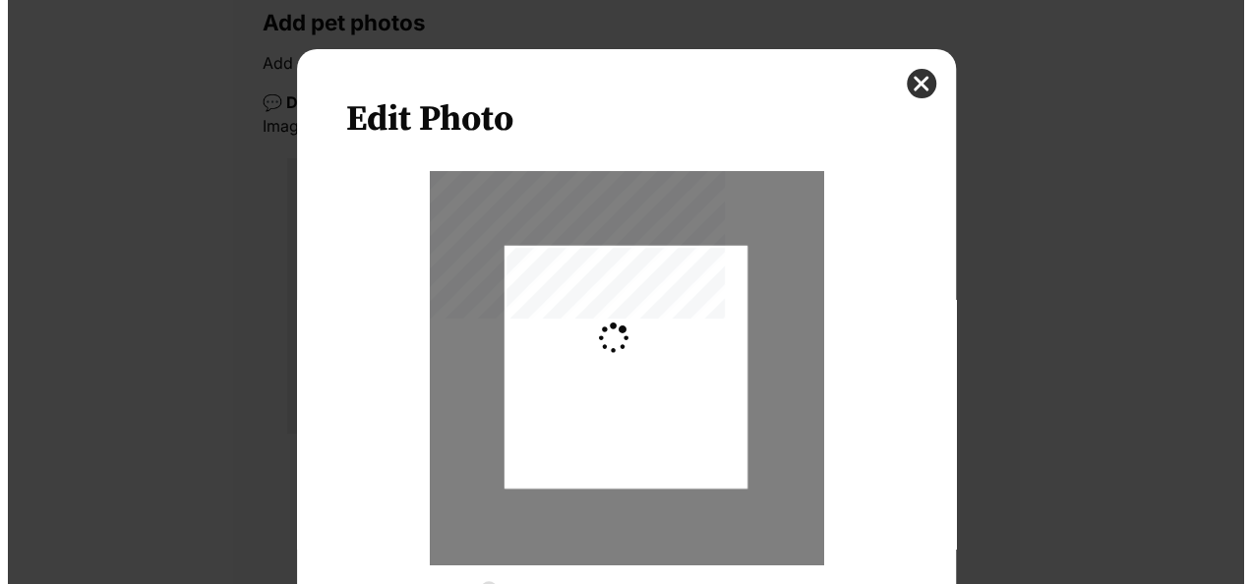
scroll to position [0, 0]
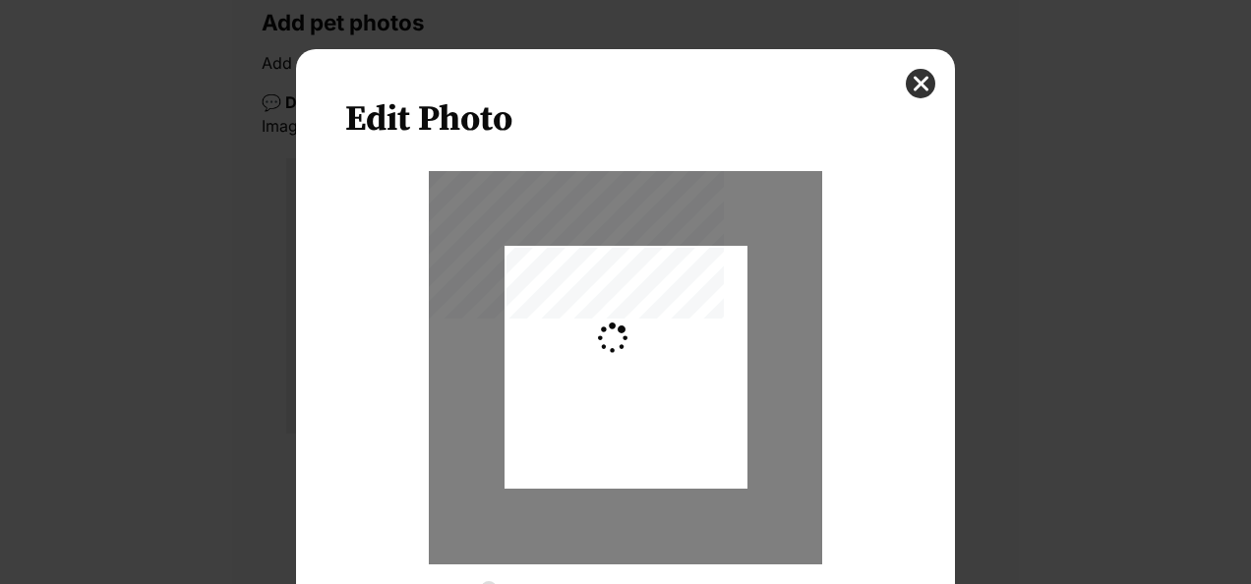
type input "0.2744"
drag, startPoint x: 617, startPoint y: 350, endPoint x: 617, endPoint y: 381, distance: 31.5
click at [617, 381] on div "Dialog Window - Close (Press escape to close)" at bounding box center [625, 400] width 243 height 408
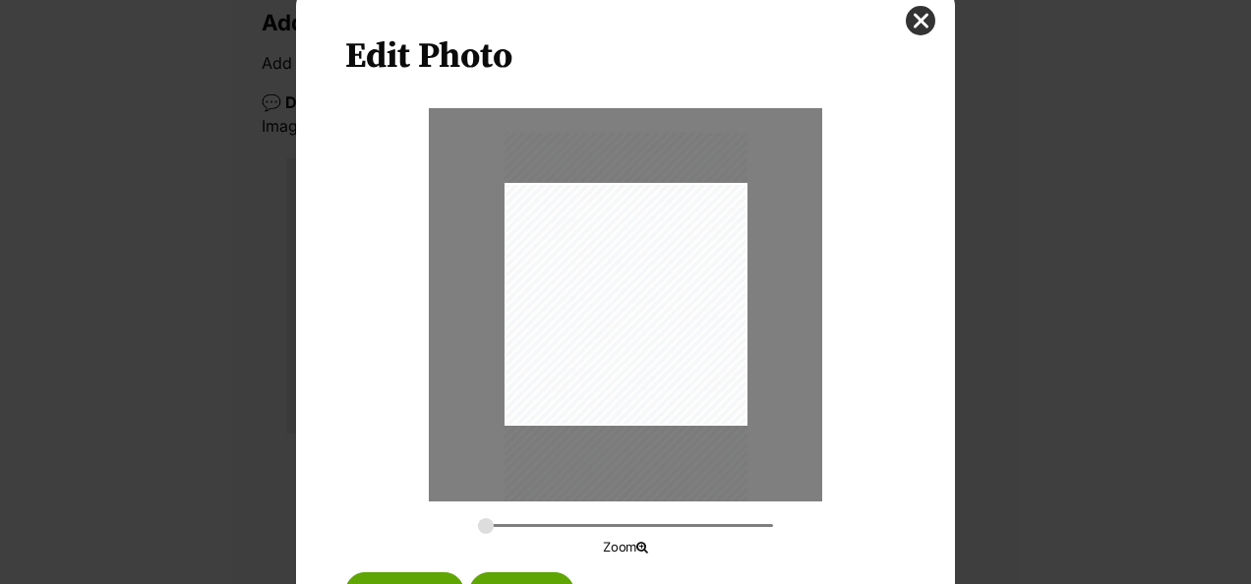
scroll to position [148, 0]
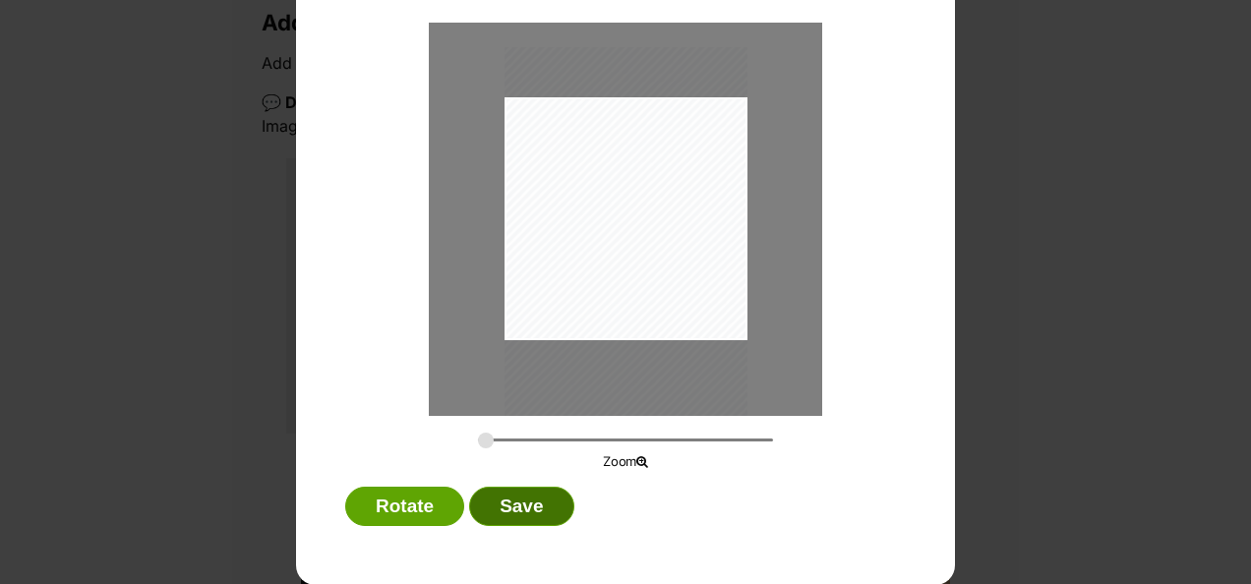
click at [546, 491] on button "Save" at bounding box center [521, 506] width 104 height 39
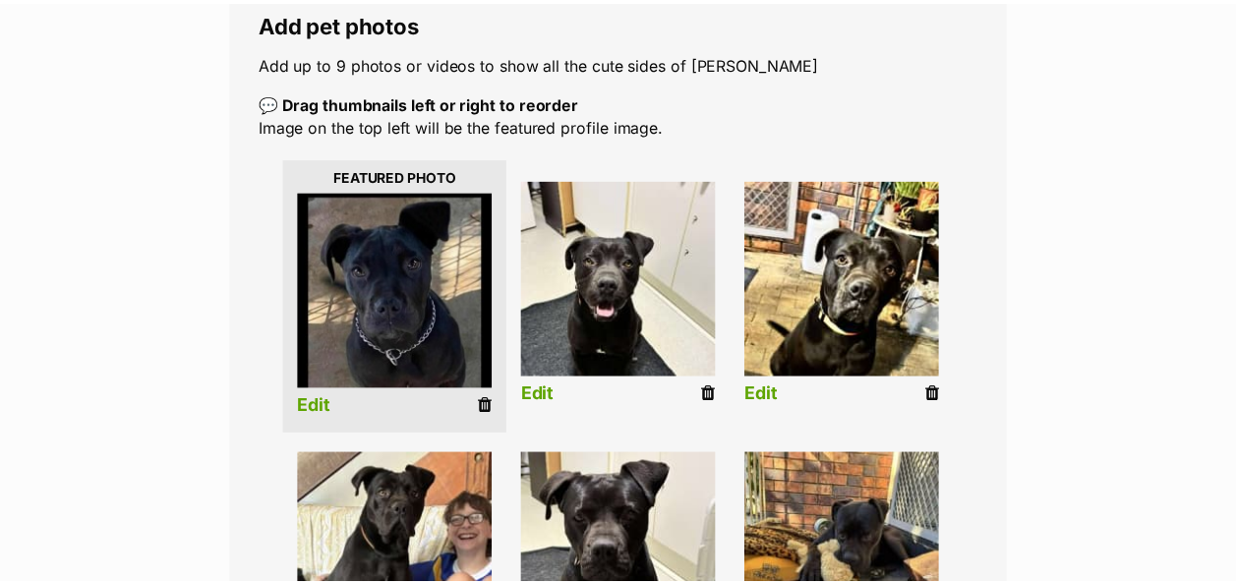
scroll to position [393, 0]
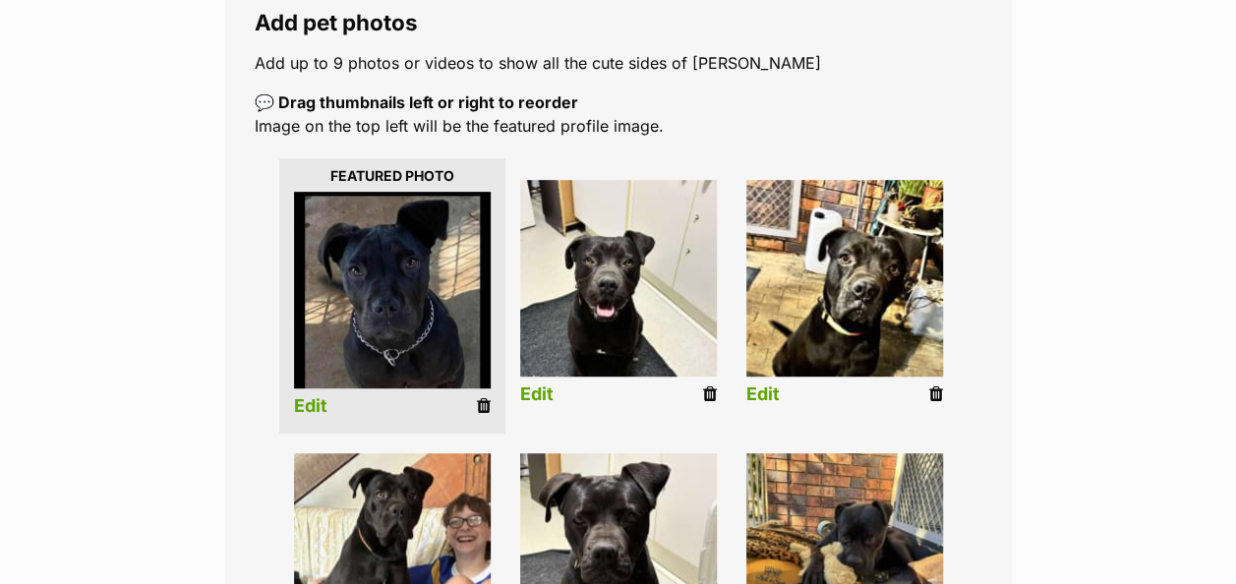
click at [544, 384] on link "Edit" at bounding box center [536, 394] width 33 height 21
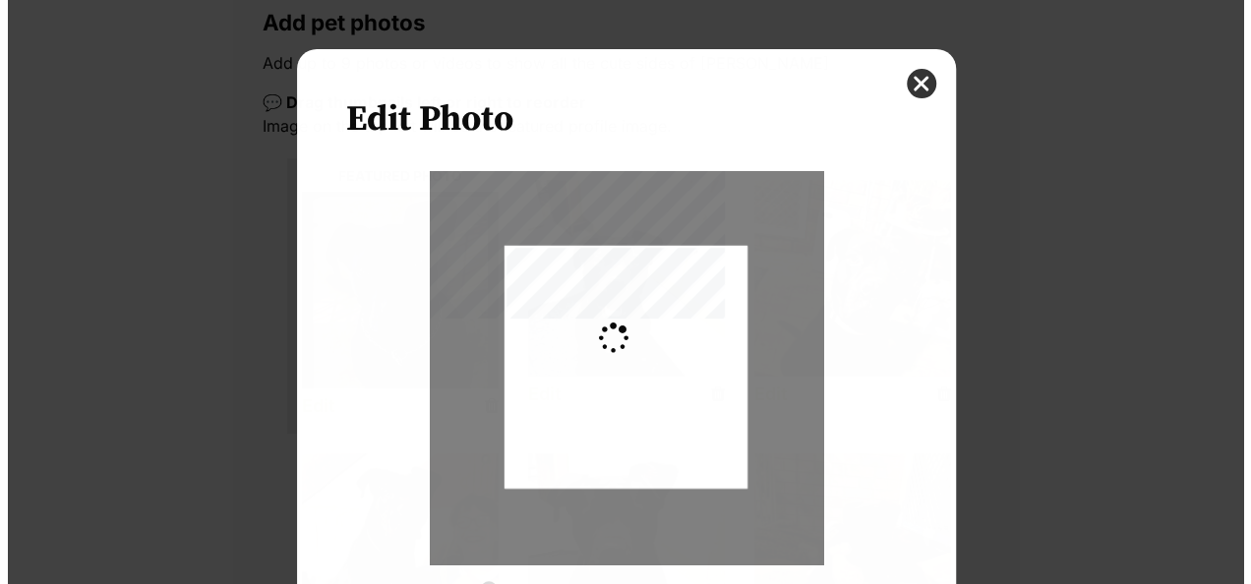
scroll to position [0, 0]
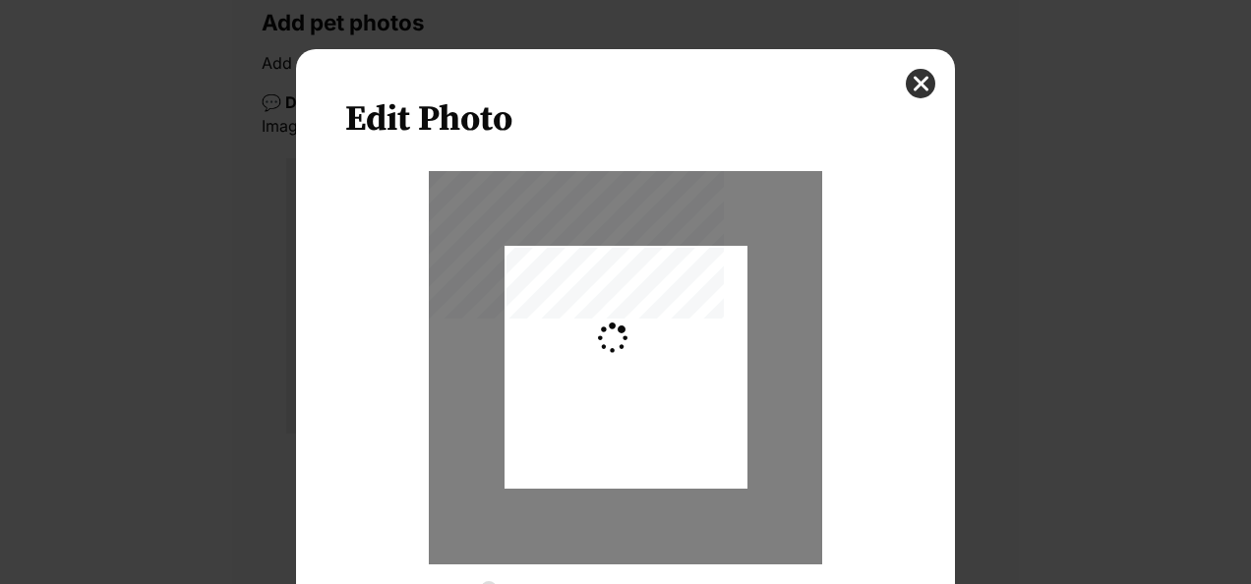
type input "0.2744"
drag, startPoint x: 614, startPoint y: 380, endPoint x: 626, endPoint y: 391, distance: 17.4
click at [626, 391] on div "Dialog Window - Close (Press escape to close)" at bounding box center [625, 379] width 243 height 432
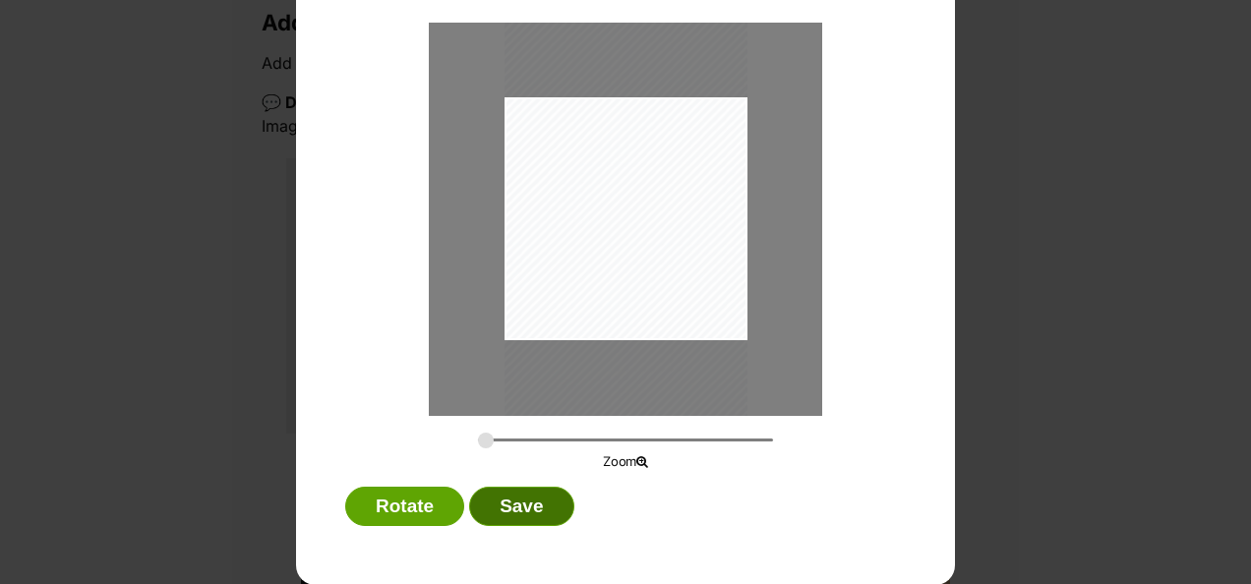
click at [544, 511] on button "Save" at bounding box center [521, 506] width 104 height 39
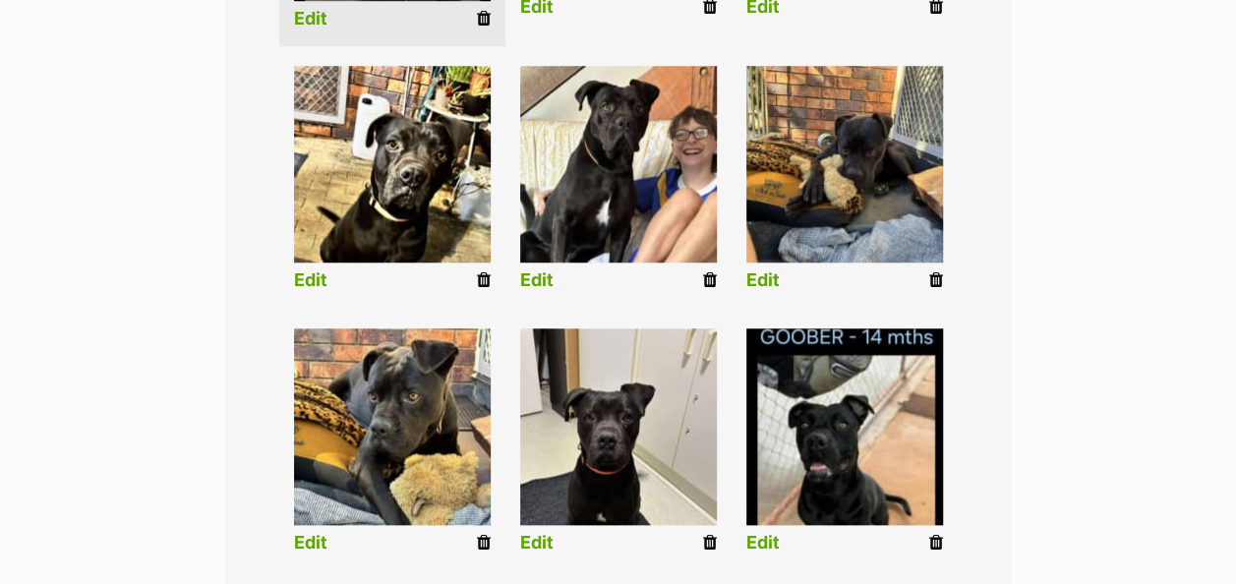
scroll to position [787, 0]
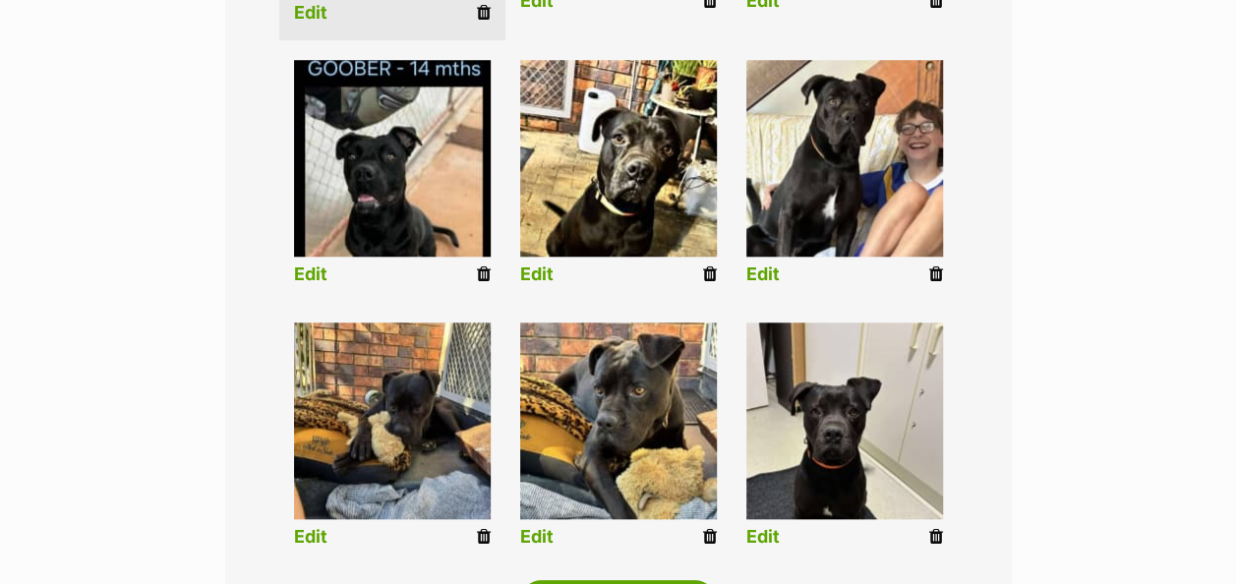
click at [323, 264] on link "Edit" at bounding box center [310, 274] width 33 height 21
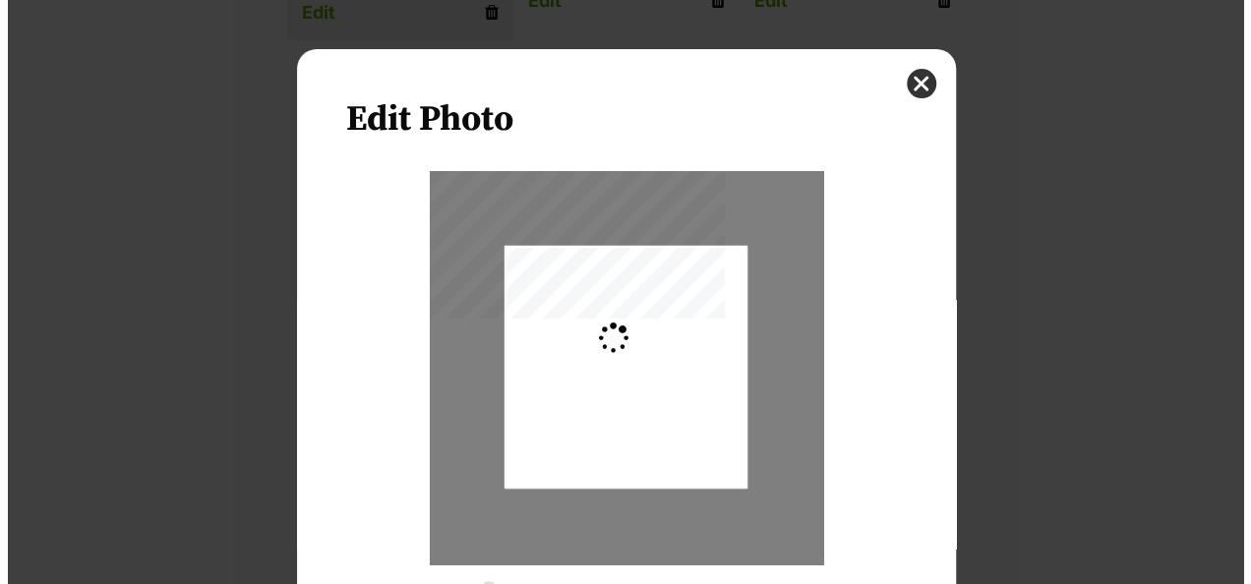
scroll to position [0, 0]
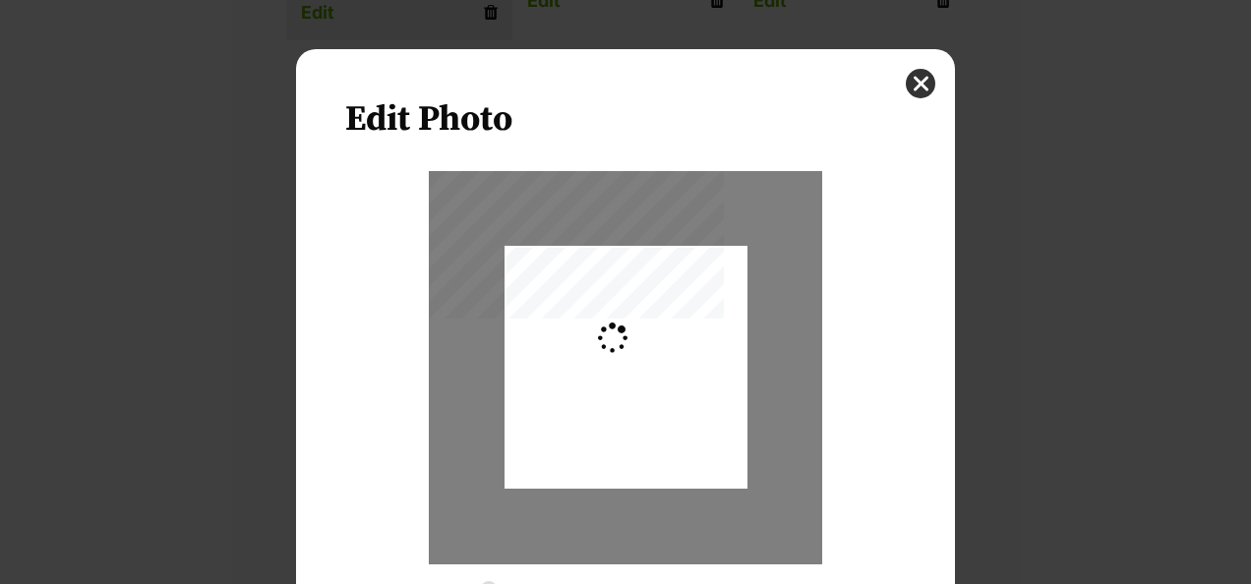
type input "0.2744"
drag, startPoint x: 673, startPoint y: 351, endPoint x: 665, endPoint y: 340, distance: 13.4
click at [665, 340] on div "Dialog Window - Close (Press escape to close)" at bounding box center [625, 355] width 243 height 376
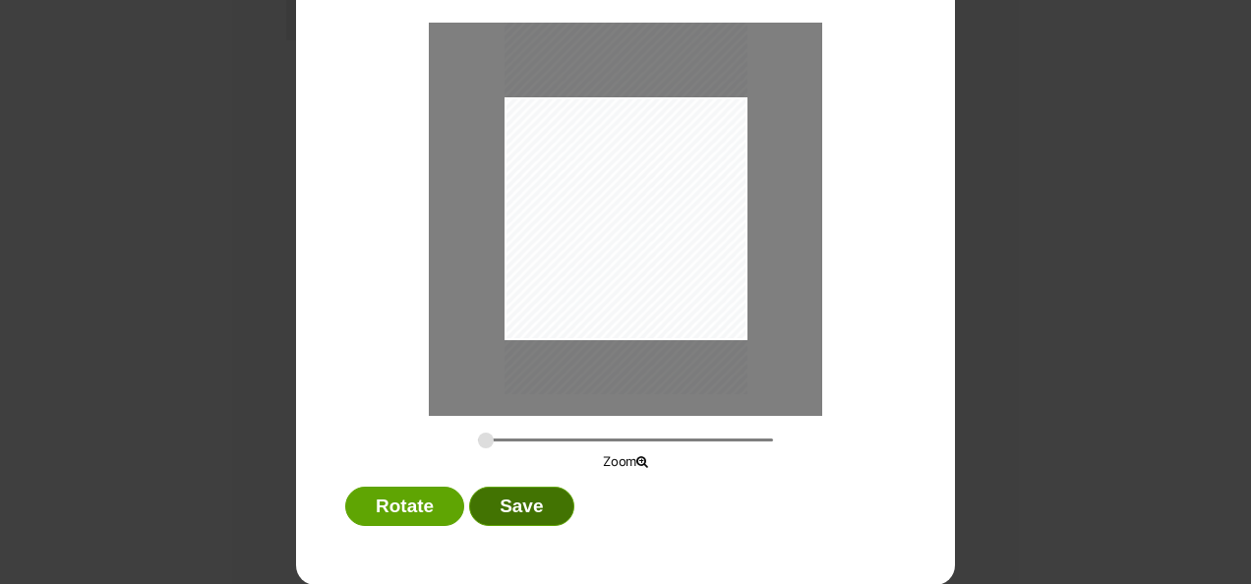
click at [494, 497] on button "Save" at bounding box center [521, 506] width 104 height 39
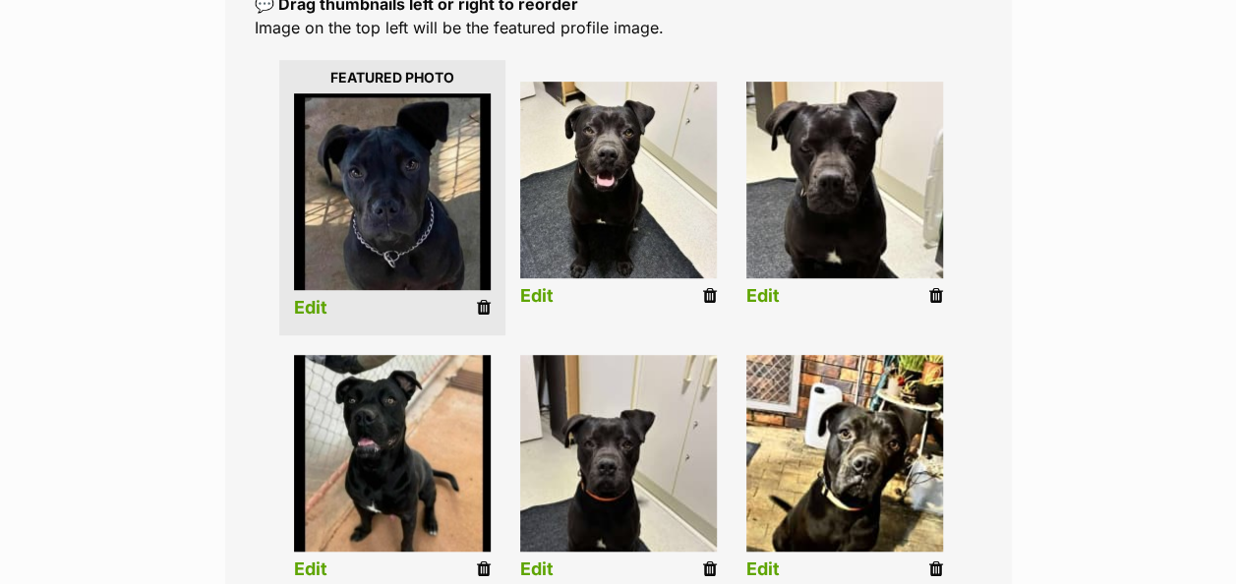
scroll to position [590, 0]
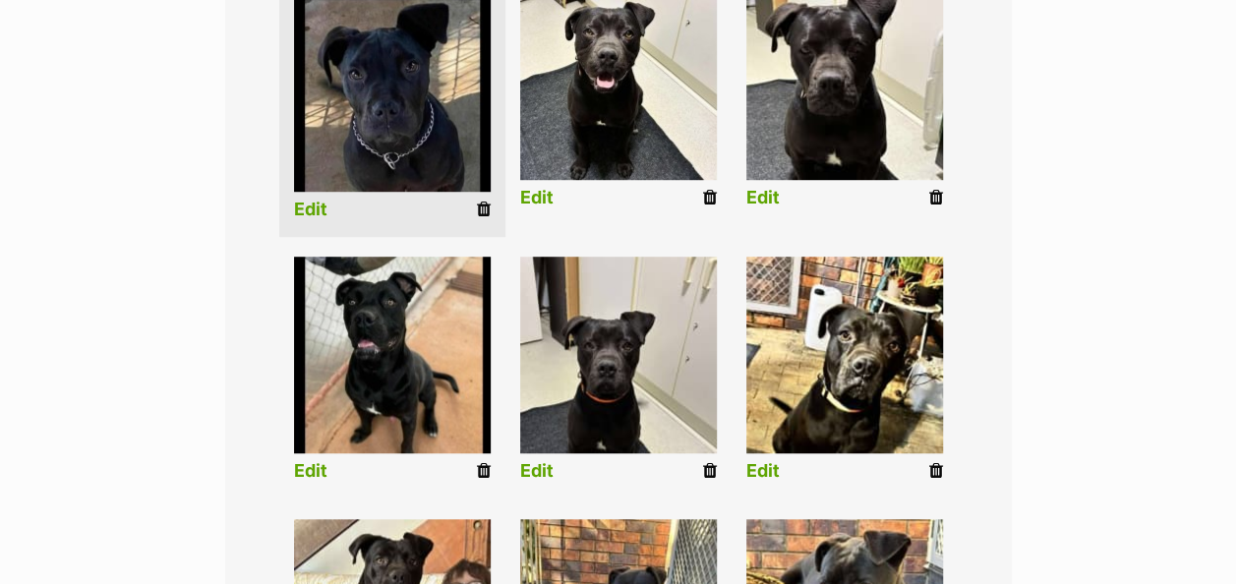
click at [539, 461] on link "Edit" at bounding box center [536, 471] width 33 height 21
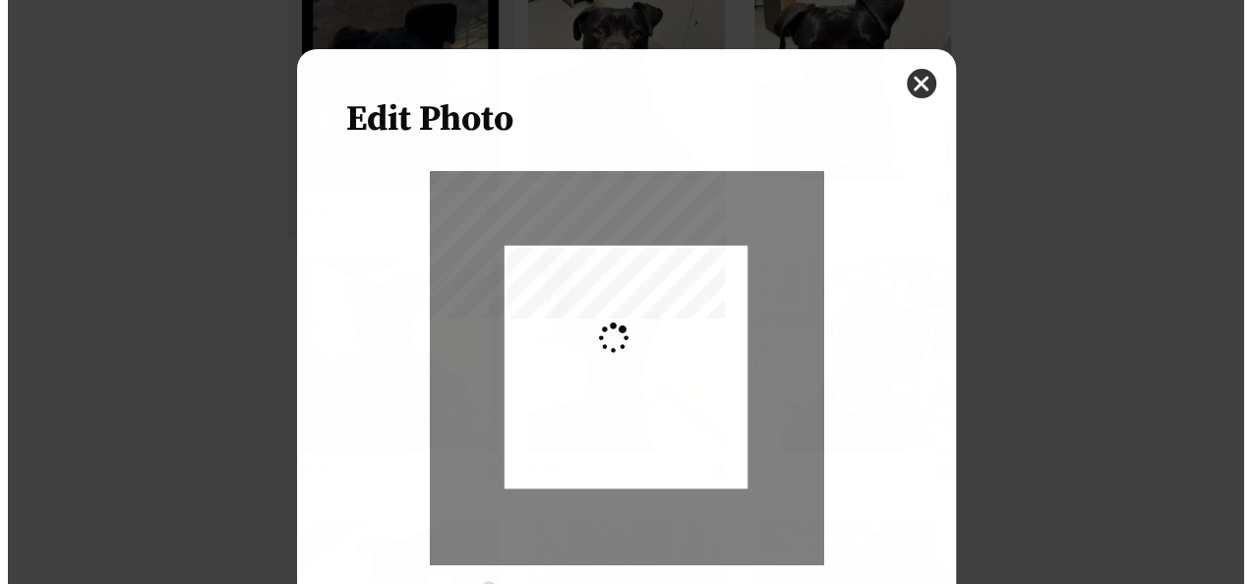
scroll to position [0, 0]
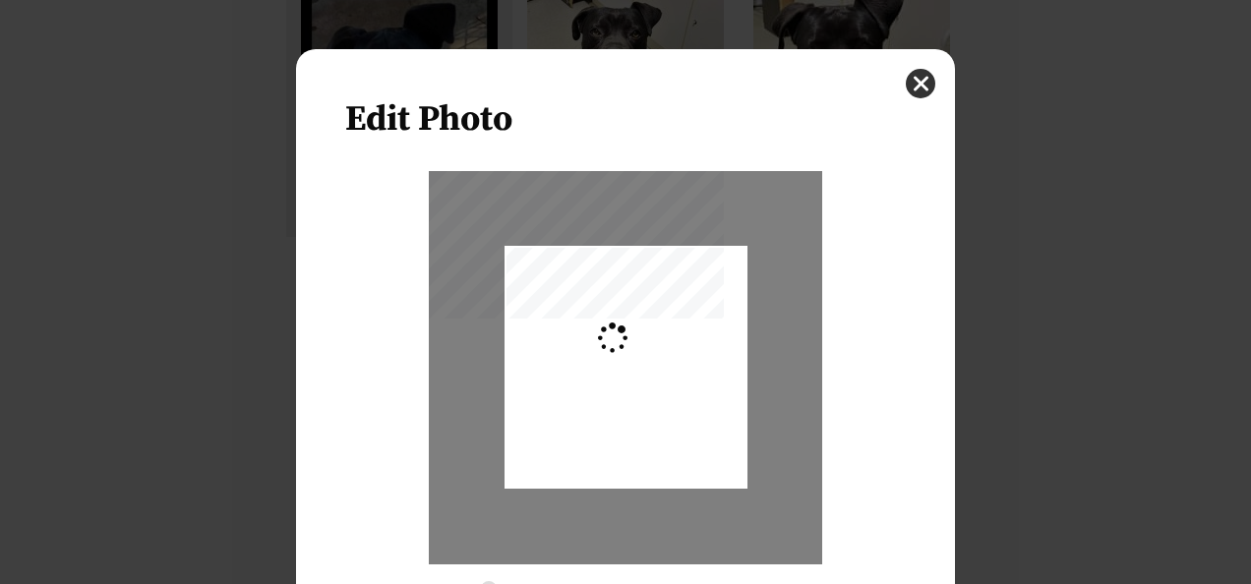
type input "0.2744"
drag, startPoint x: 623, startPoint y: 387, endPoint x: 630, endPoint y: 401, distance: 15.4
click at [630, 401] on div "Dialog Window - Close (Press escape to close)" at bounding box center [625, 381] width 243 height 432
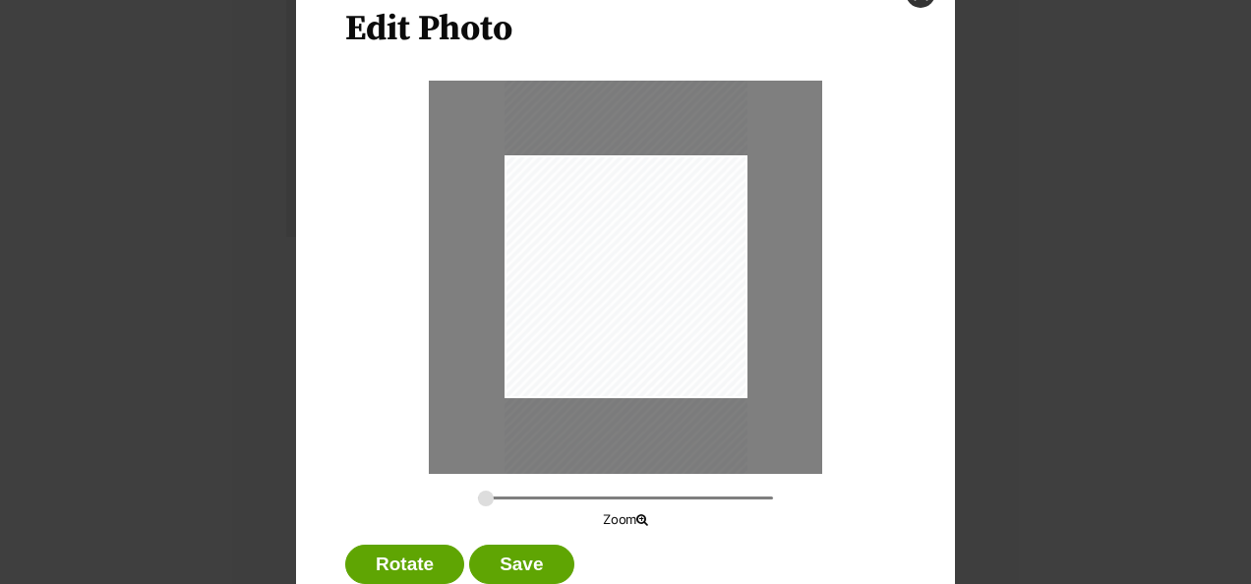
scroll to position [148, 0]
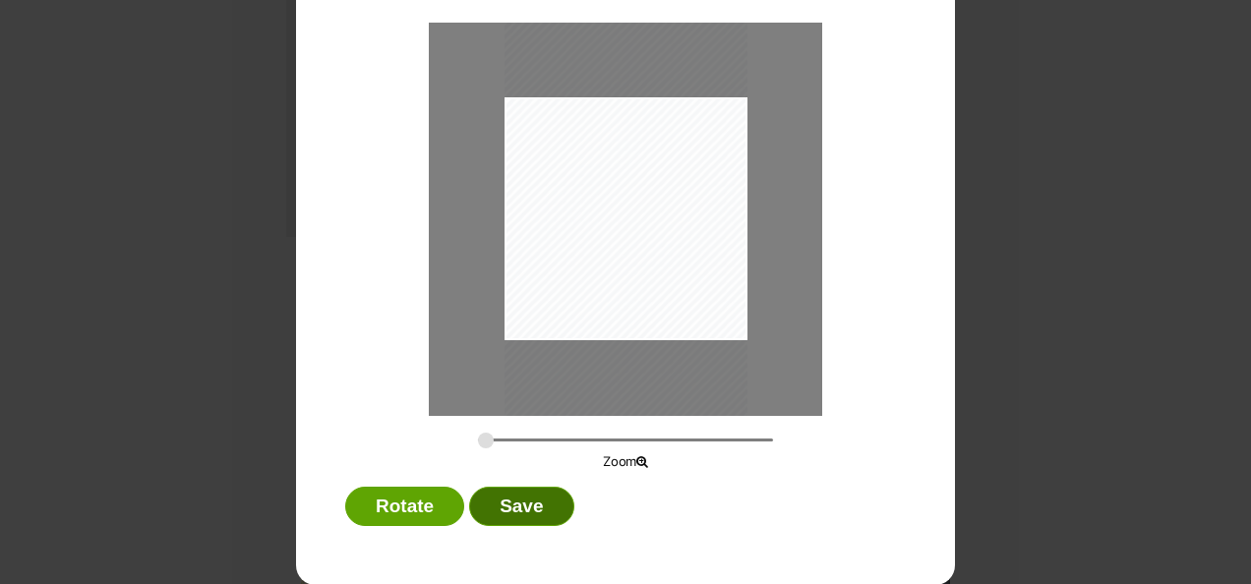
click at [527, 501] on button "Save" at bounding box center [521, 506] width 104 height 39
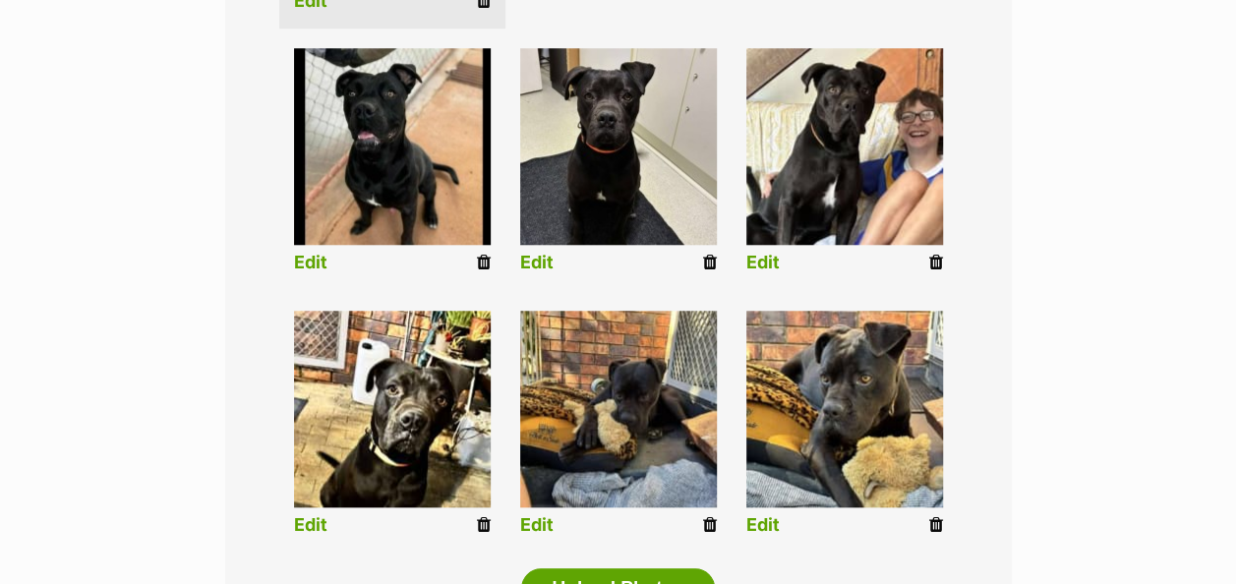
scroll to position [688, 0]
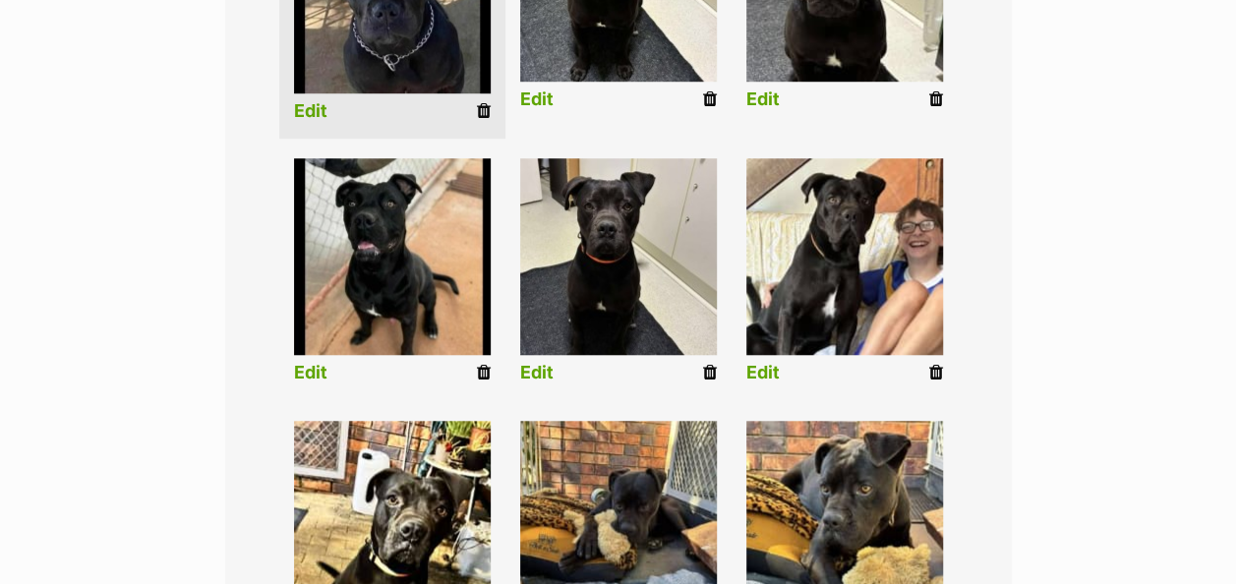
click at [773, 363] on link "Edit" at bounding box center [762, 373] width 33 height 21
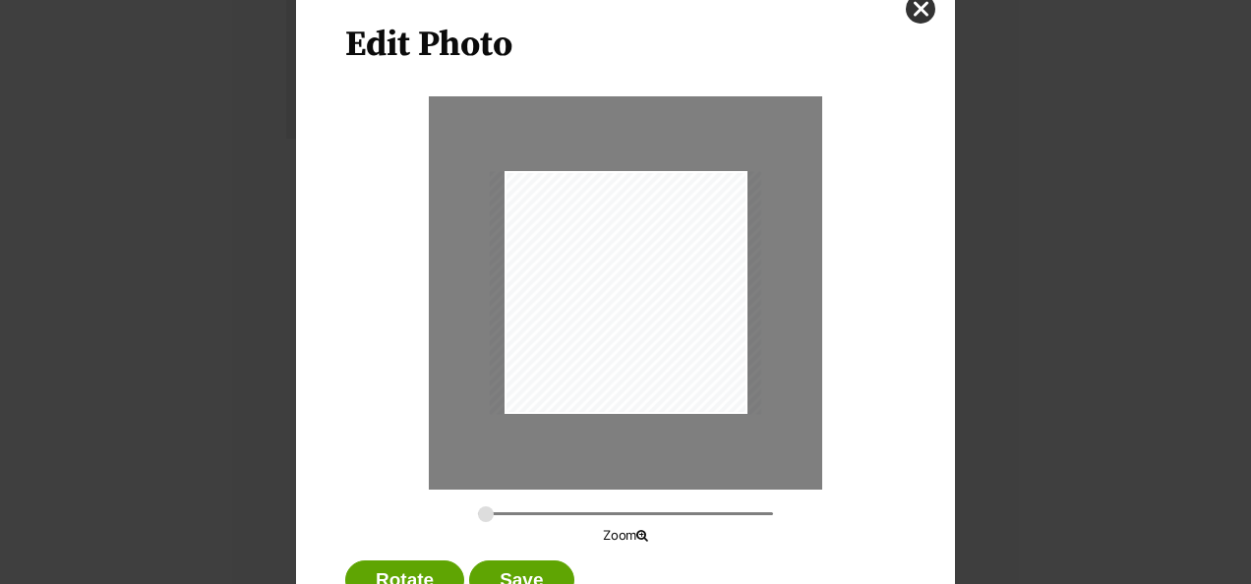
scroll to position [148, 0]
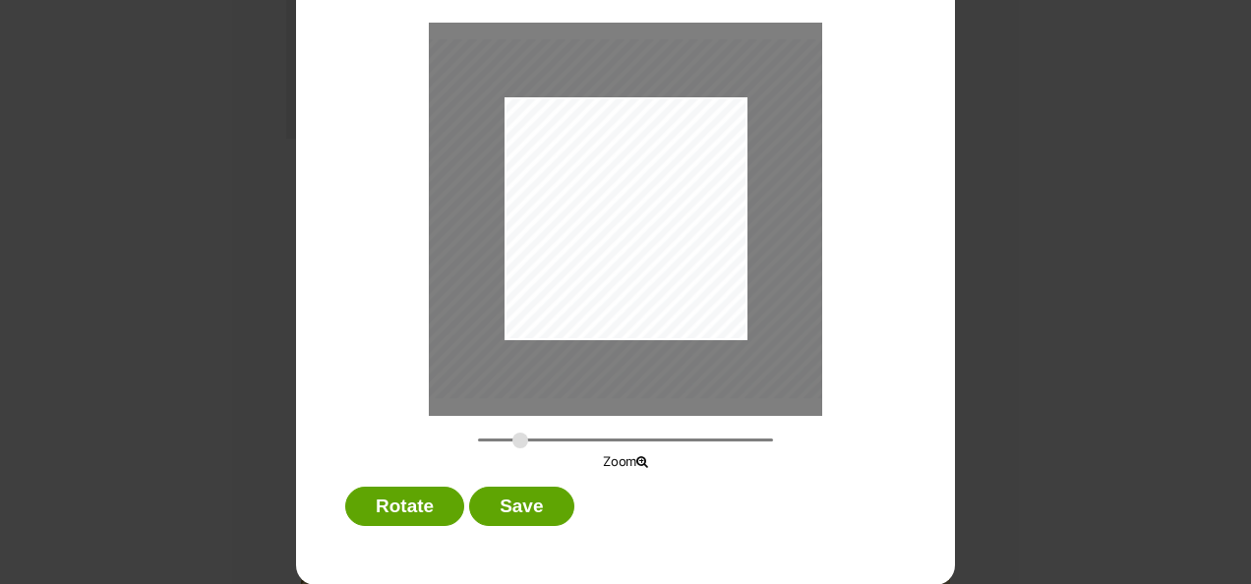
drag, startPoint x: 480, startPoint y: 435, endPoint x: 512, endPoint y: 437, distance: 32.5
type input "0.4542"
click at [512, 437] on input "Dialog Window - Close (Press escape to close)" at bounding box center [625, 440] width 295 height 19
drag, startPoint x: 603, startPoint y: 260, endPoint x: 650, endPoint y: 317, distance: 74.0
click at [650, 317] on div "Dialog Window - Close (Press escape to close)" at bounding box center [673, 275] width 402 height 359
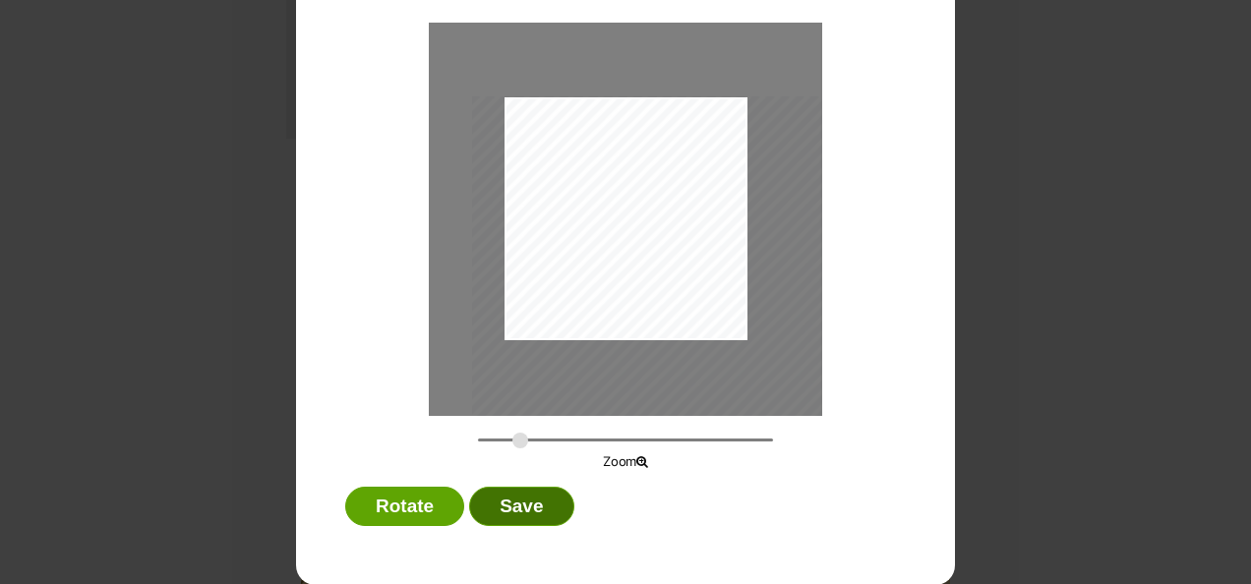
click at [542, 493] on button "Save" at bounding box center [521, 506] width 104 height 39
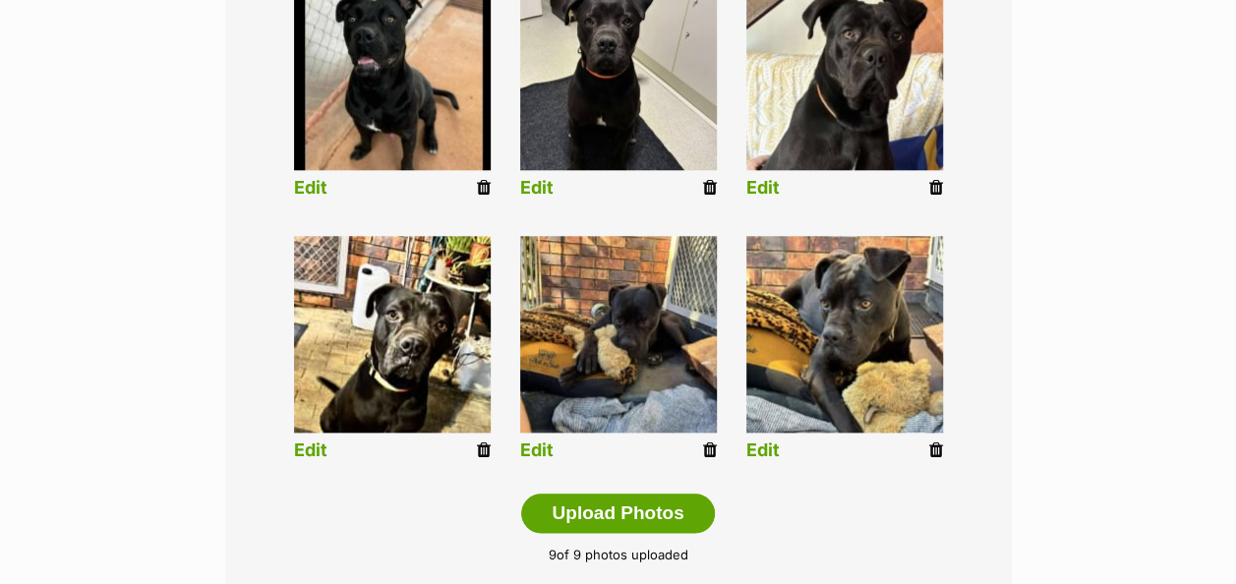
scroll to position [885, 0]
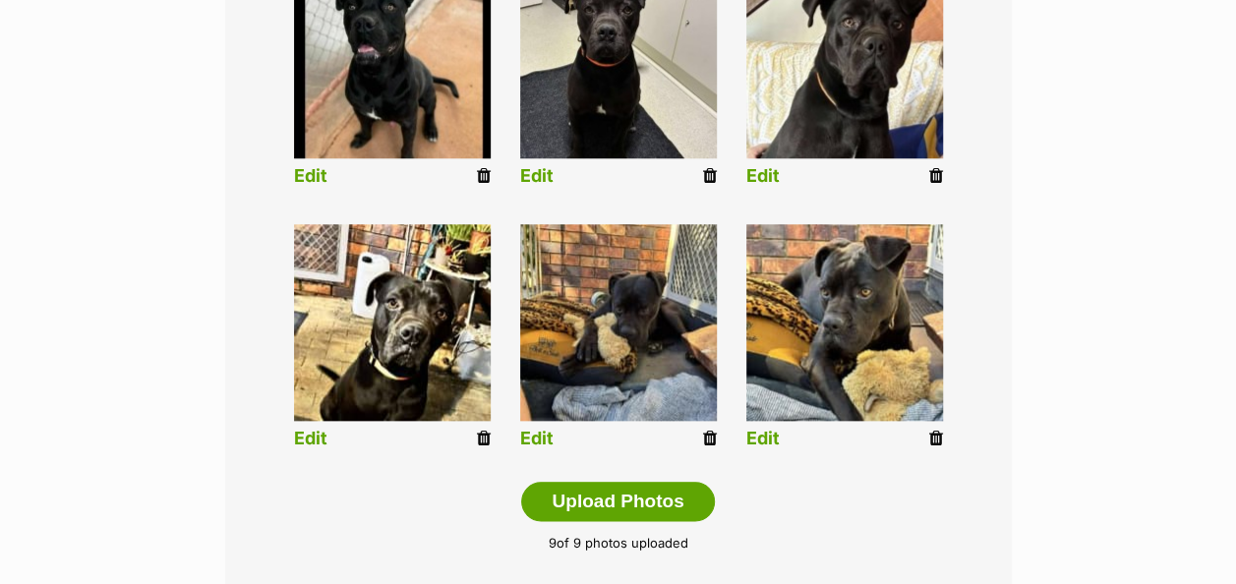
click at [323, 429] on link "Edit" at bounding box center [310, 439] width 33 height 21
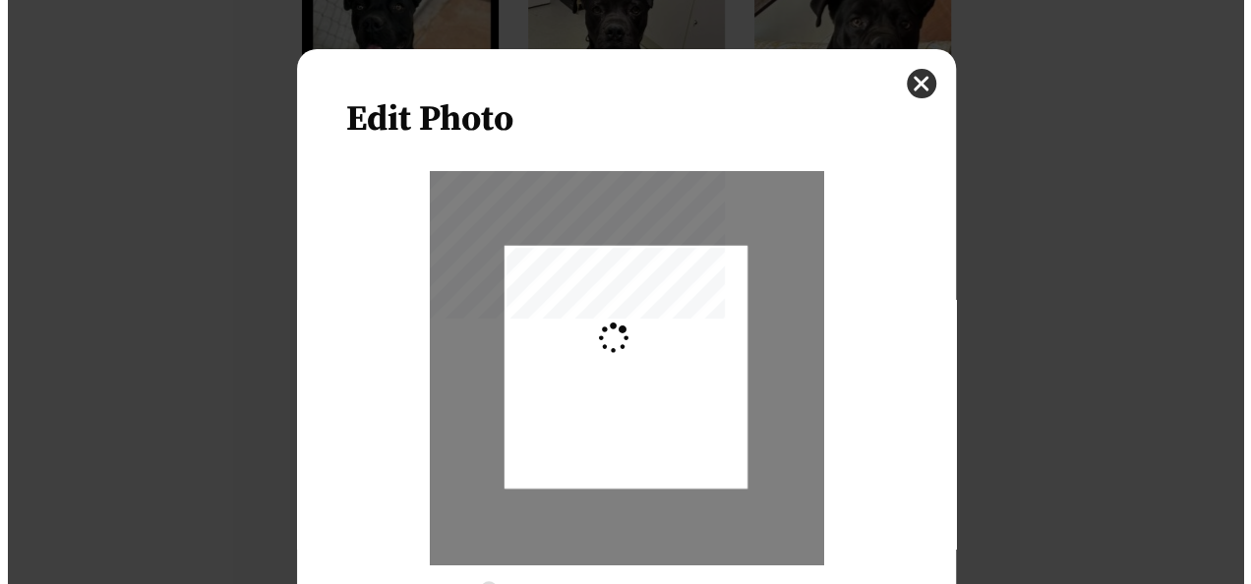
scroll to position [0, 0]
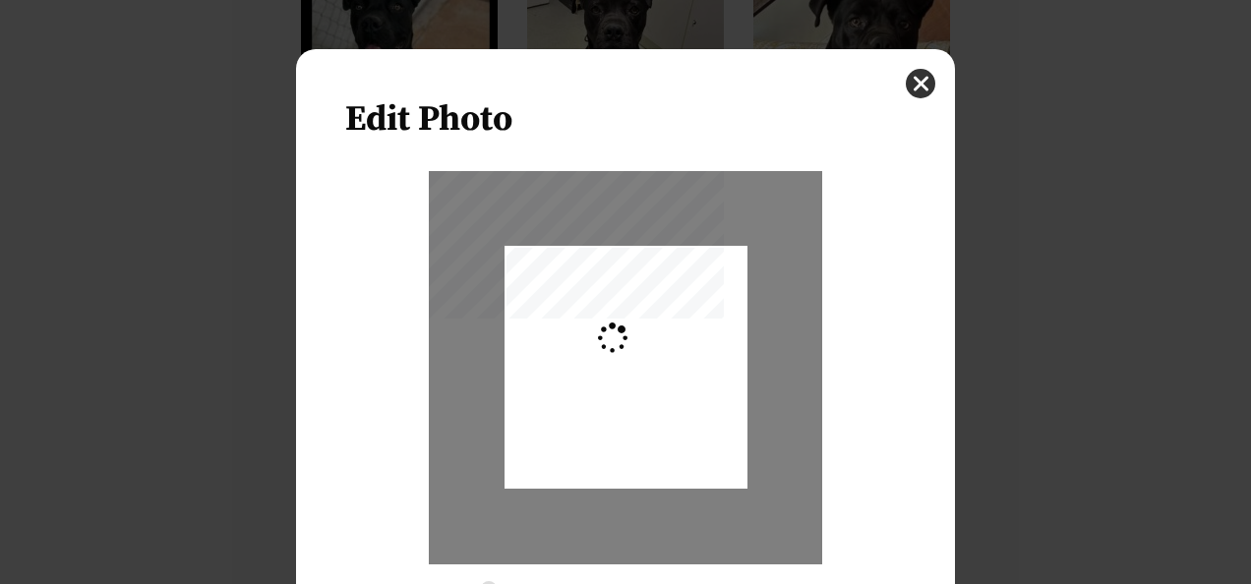
type input "0.2744"
drag, startPoint x: 573, startPoint y: 417, endPoint x: 572, endPoint y: 460, distance: 43.3
click at [572, 460] on div "Dialog Window - Close (Press escape to close)" at bounding box center [625, 411] width 243 height 432
drag, startPoint x: 572, startPoint y: 454, endPoint x: 574, endPoint y: 439, distance: 15.9
click at [574, 439] on div "Dialog Window - Close (Press escape to close)" at bounding box center [625, 395] width 243 height 432
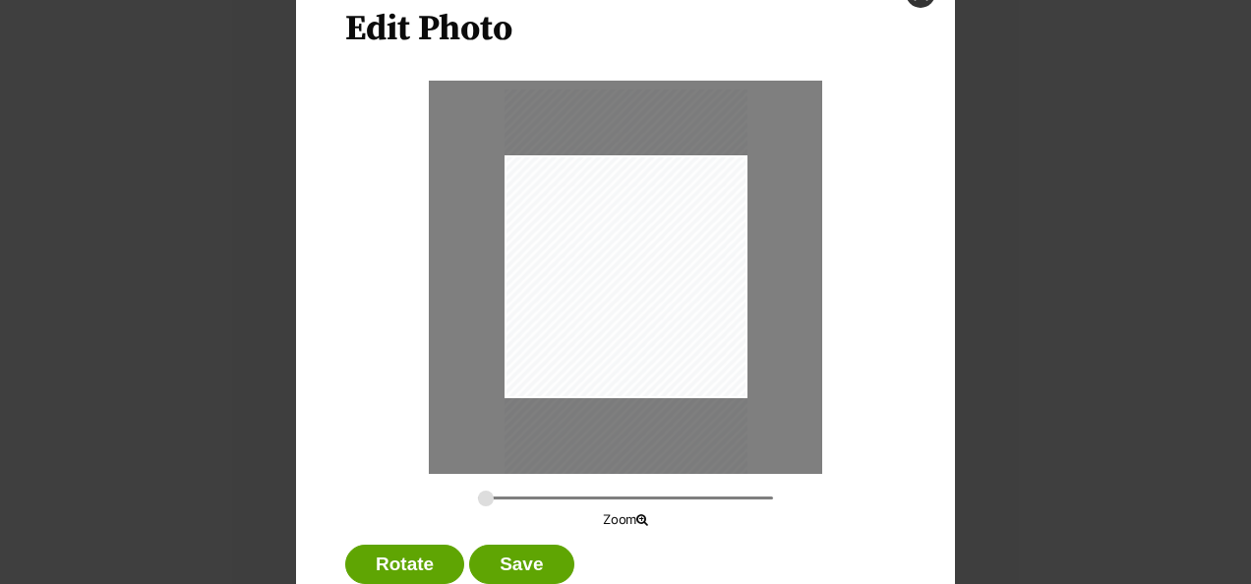
scroll to position [148, 0]
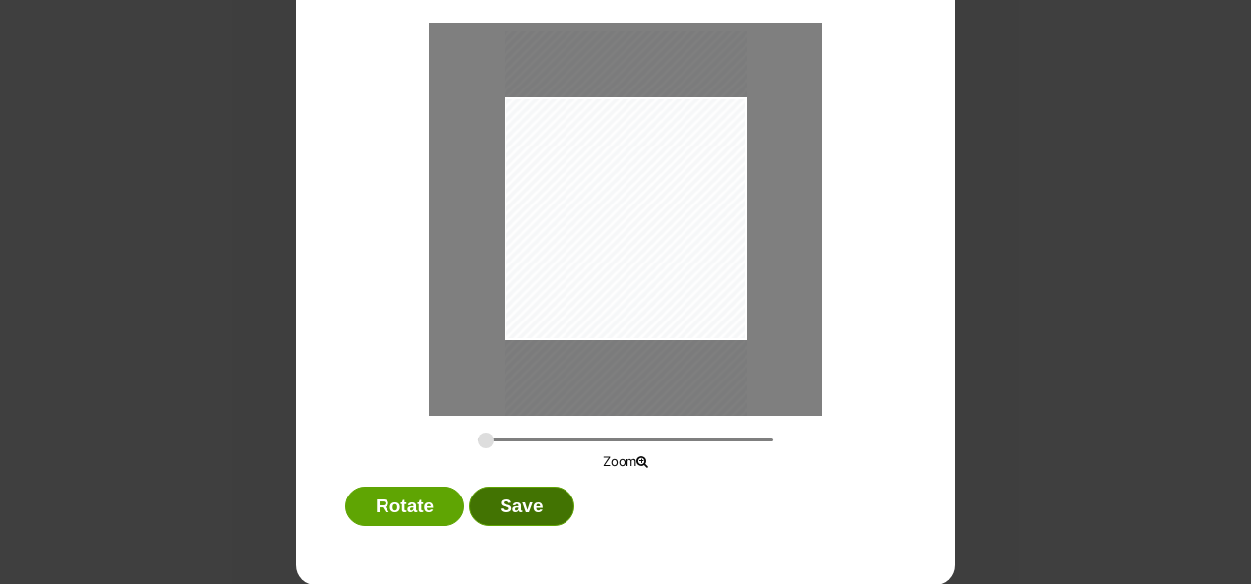
click at [524, 507] on button "Save" at bounding box center [521, 506] width 104 height 39
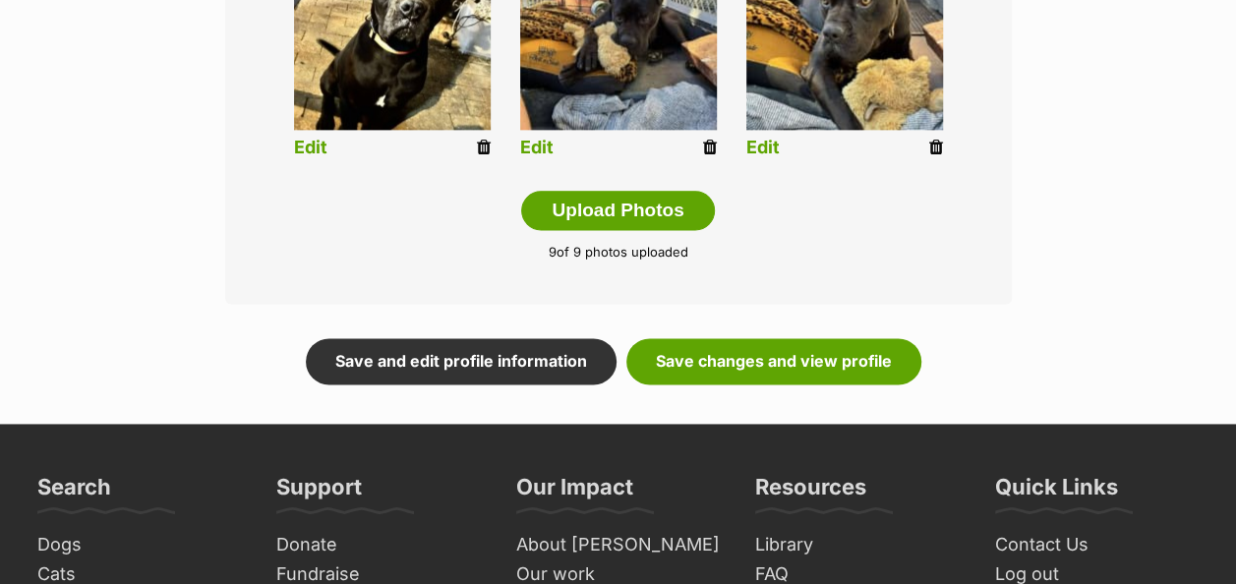
scroll to position [1180, 0]
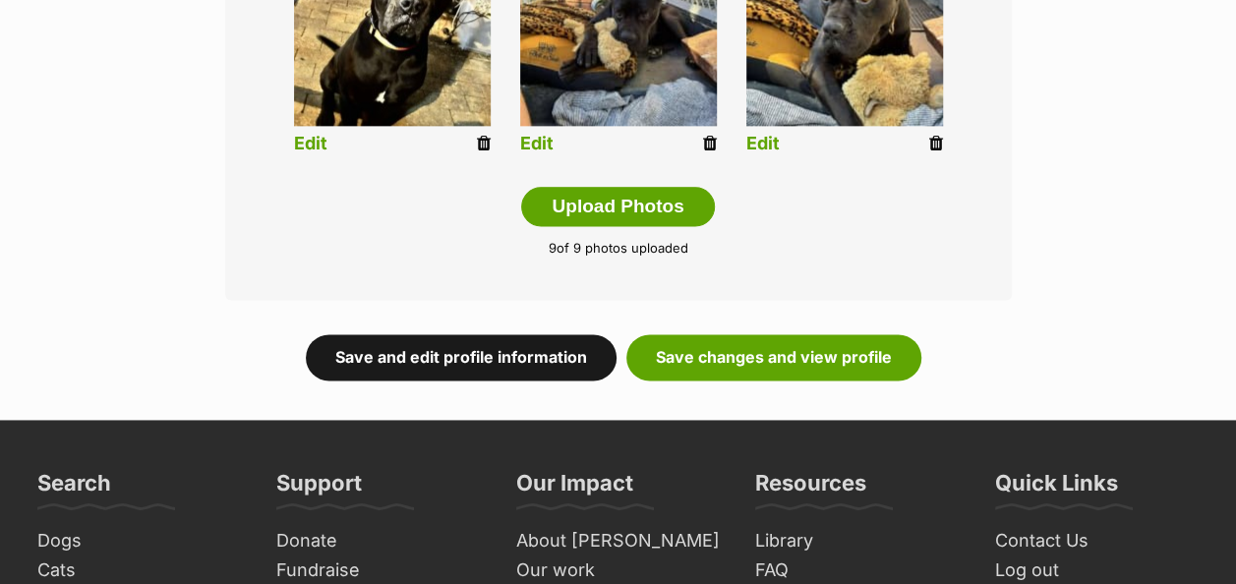
click at [508, 334] on link "Save and edit profile information" at bounding box center [461, 356] width 311 height 45
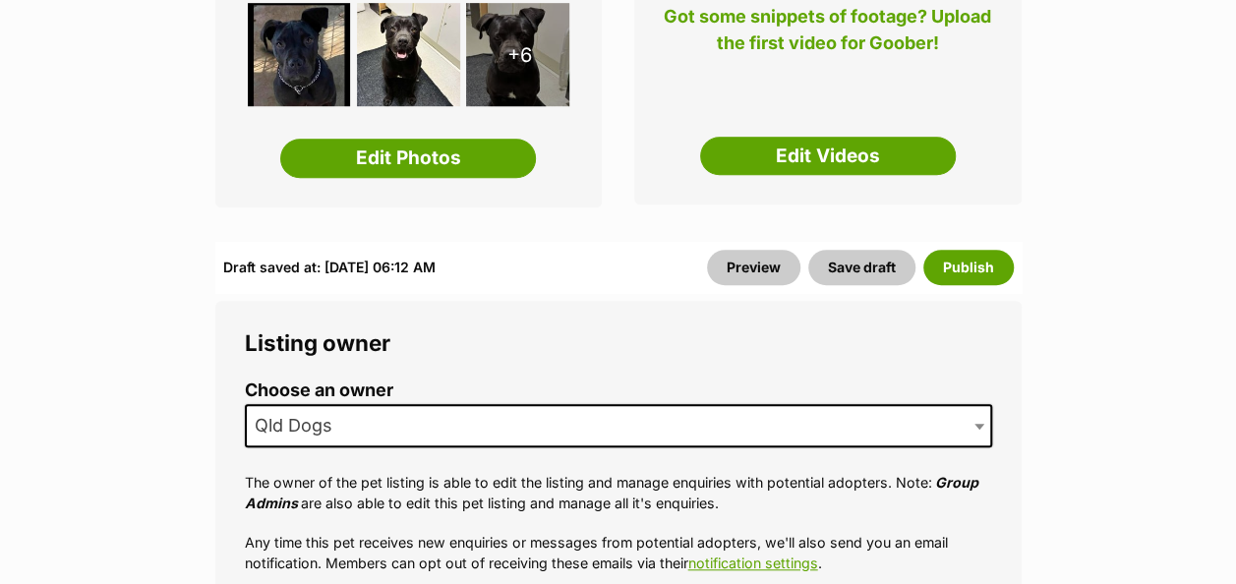
scroll to position [393, 0]
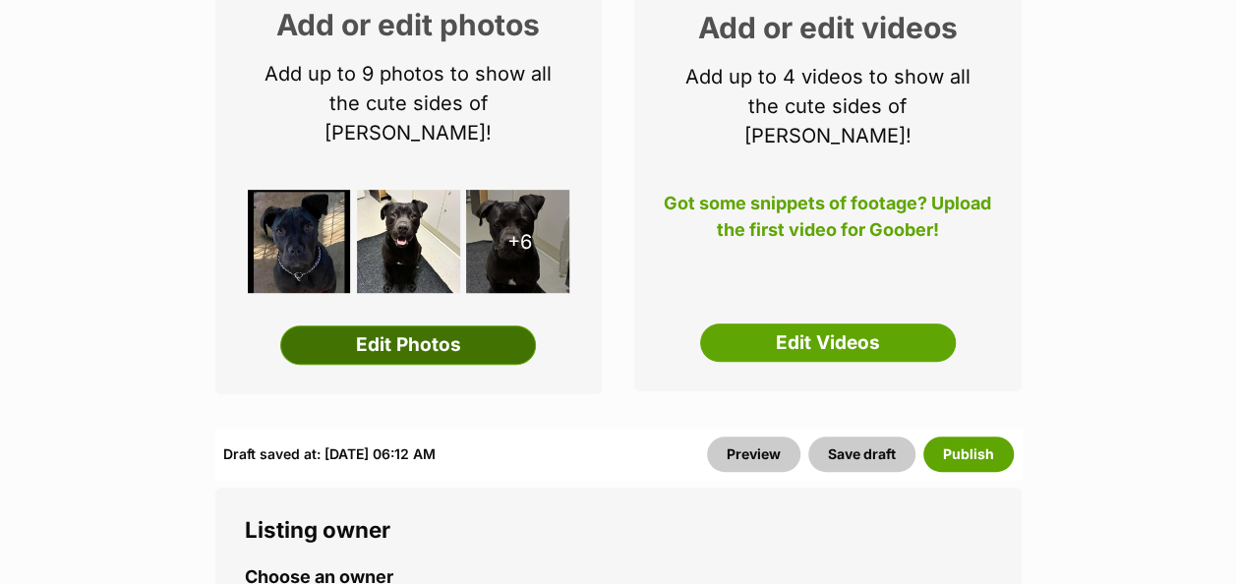
click at [442, 325] on link "Edit Photos" at bounding box center [408, 344] width 256 height 39
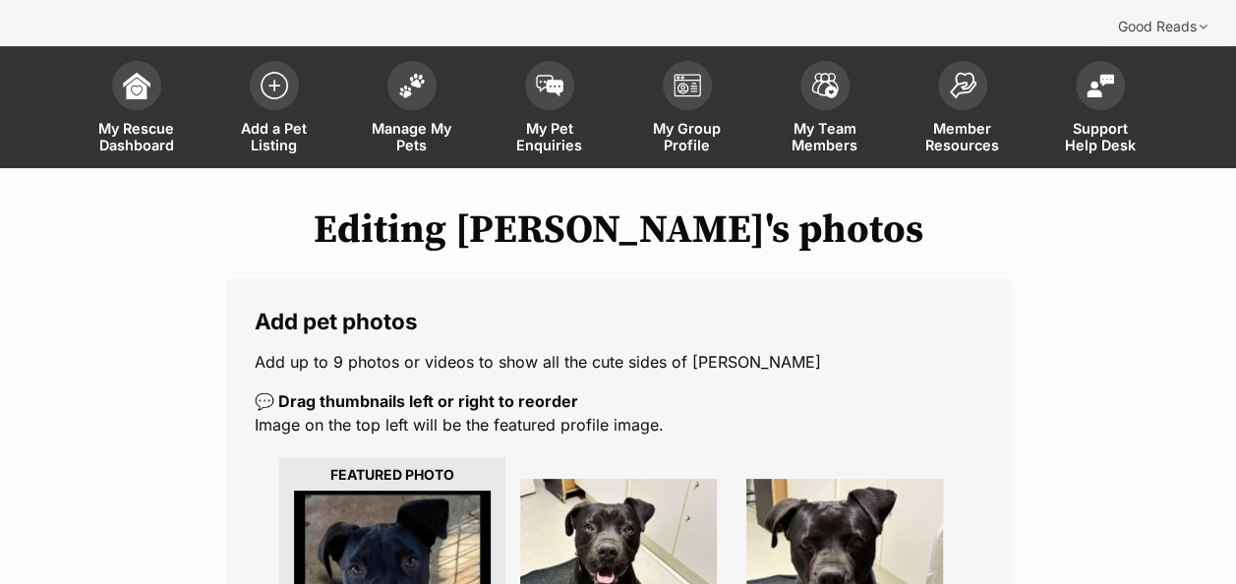
scroll to position [295, 0]
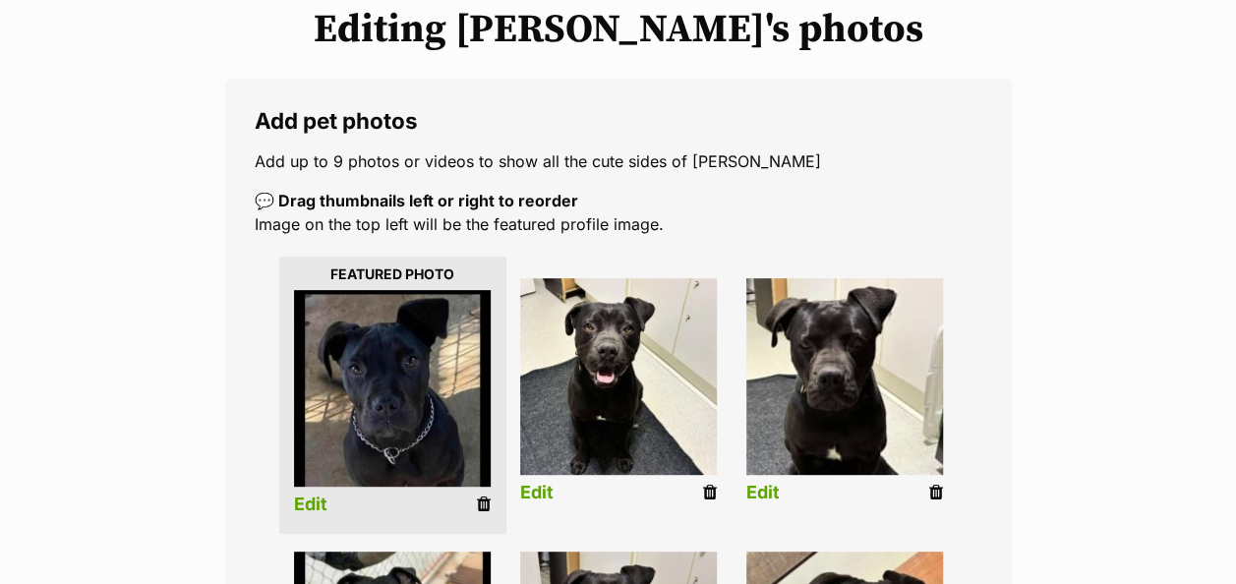
click at [482, 496] on icon at bounding box center [484, 505] width 14 height 18
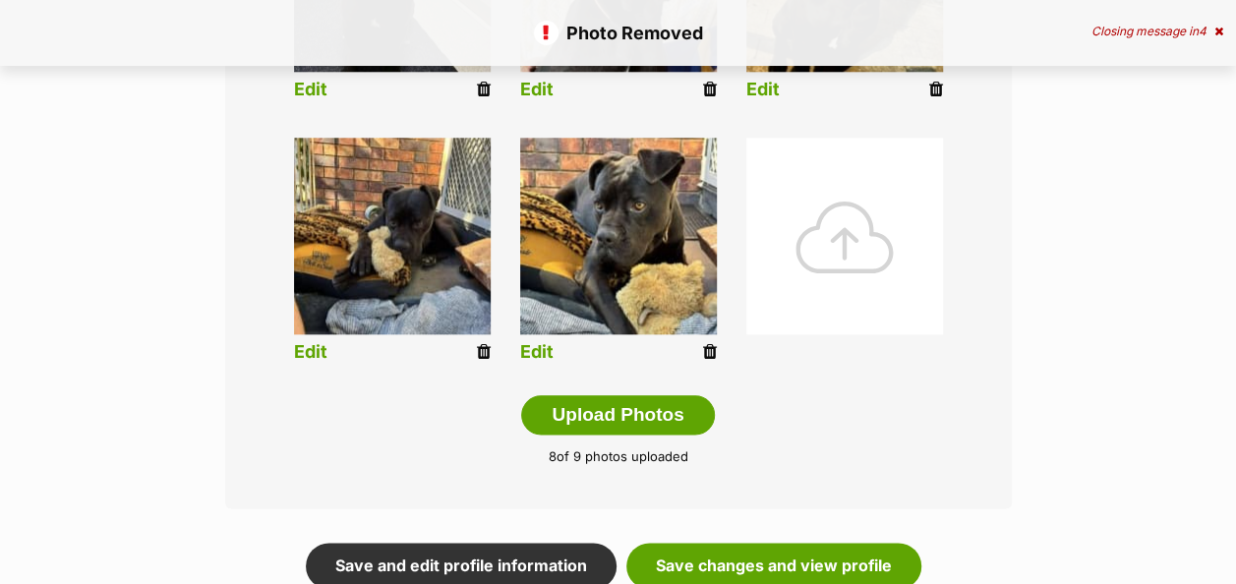
scroll to position [983, 0]
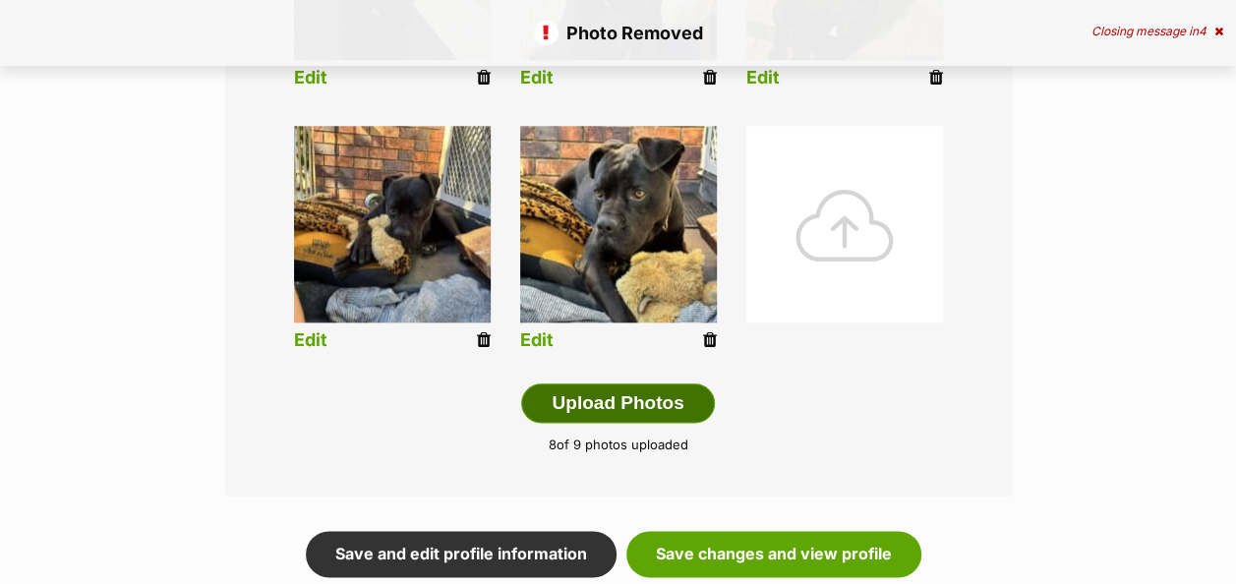
click at [641, 383] on button "Upload Photos" at bounding box center [617, 402] width 193 height 39
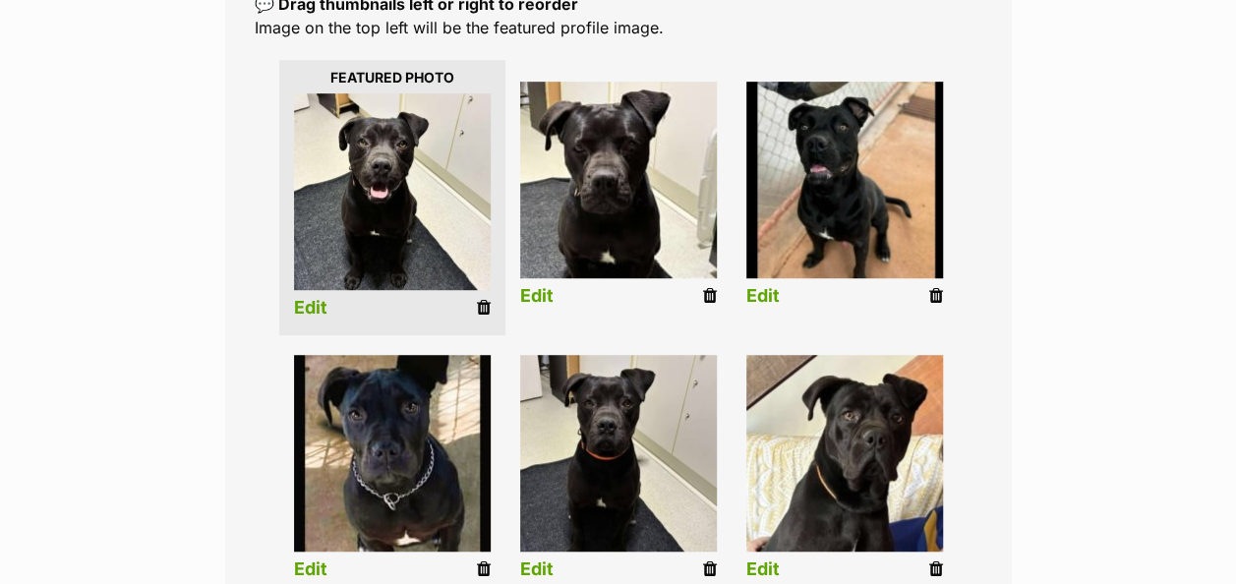
scroll to position [503, 0]
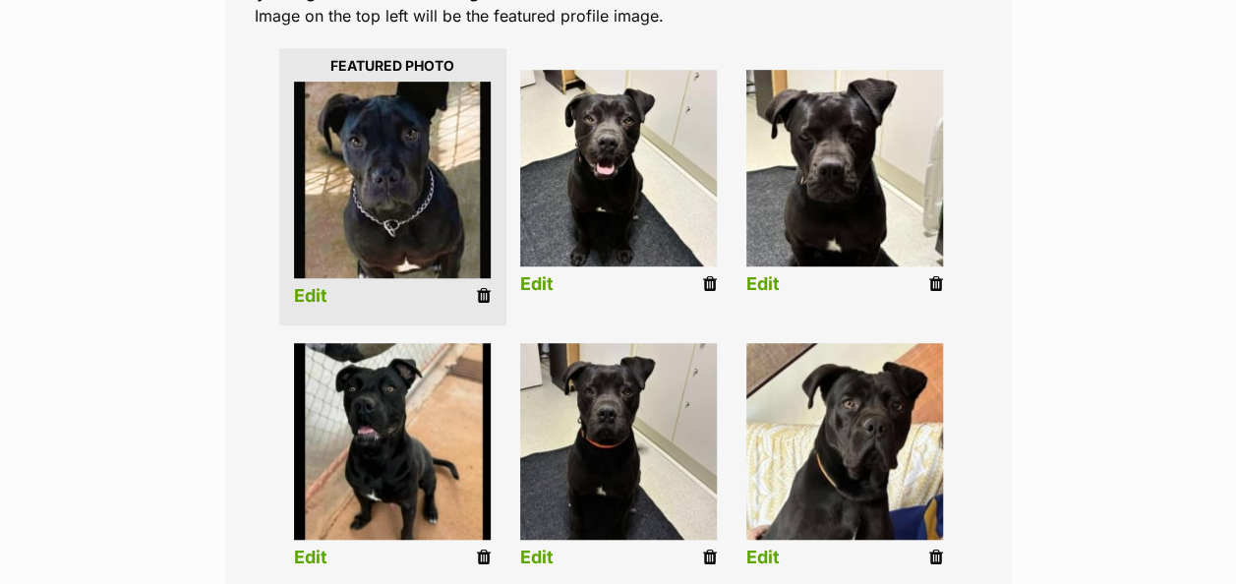
click at [315, 286] on link "Edit" at bounding box center [310, 296] width 33 height 21
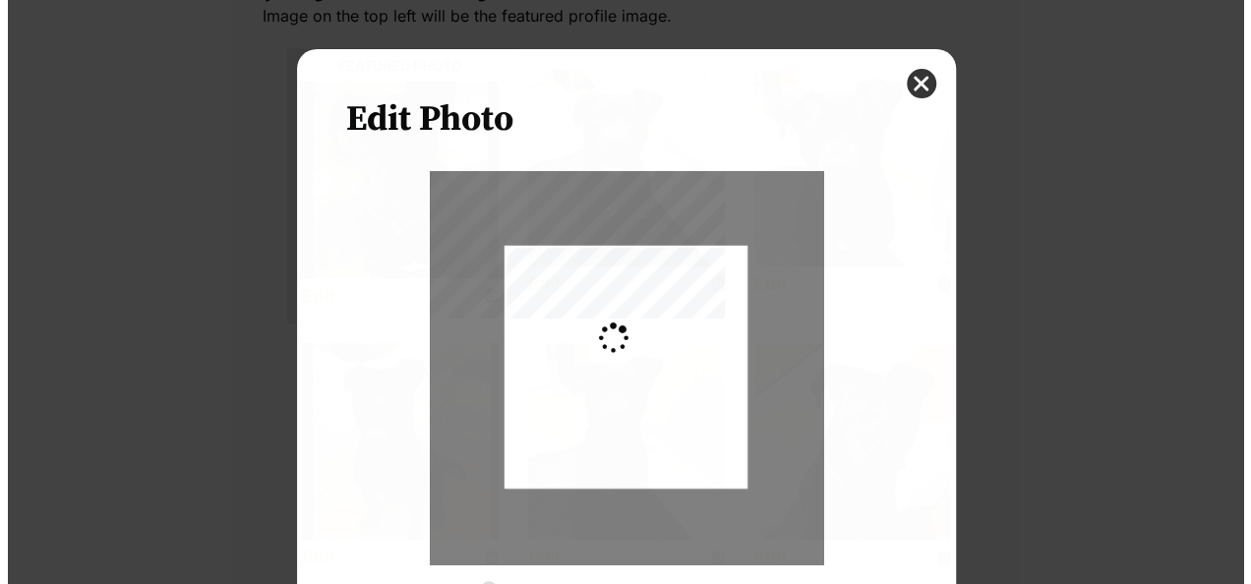
scroll to position [0, 0]
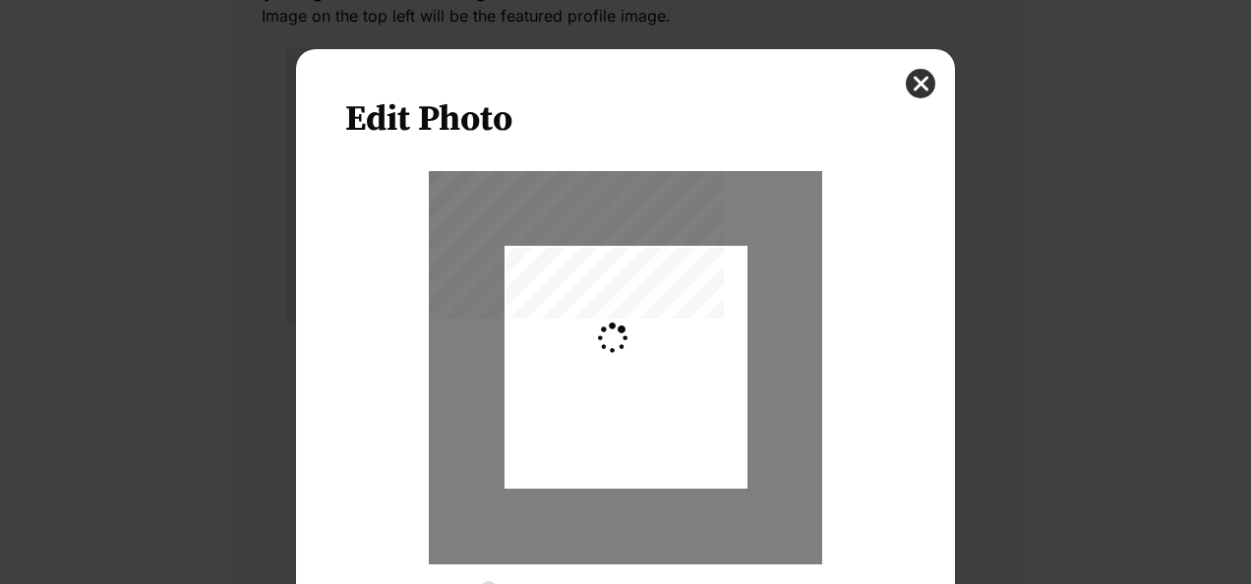
type input "0.2744"
drag, startPoint x: 687, startPoint y: 334, endPoint x: 684, endPoint y: 362, distance: 27.7
click at [684, 362] on div "Dialog Window - Close (Press escape to close)" at bounding box center [625, 396] width 243 height 408
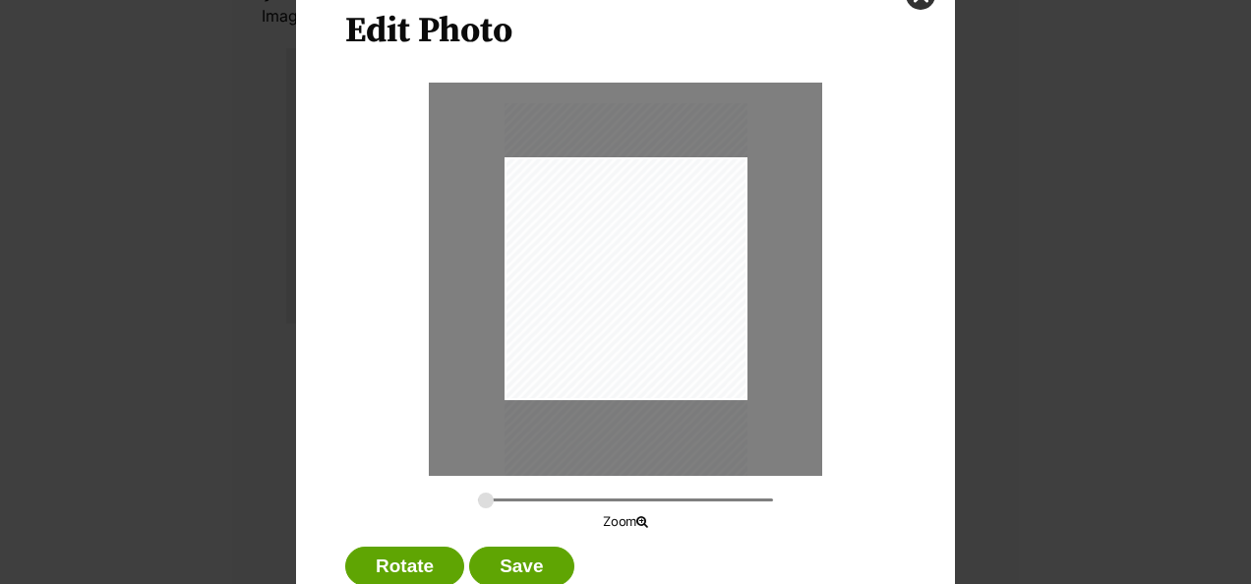
scroll to position [148, 0]
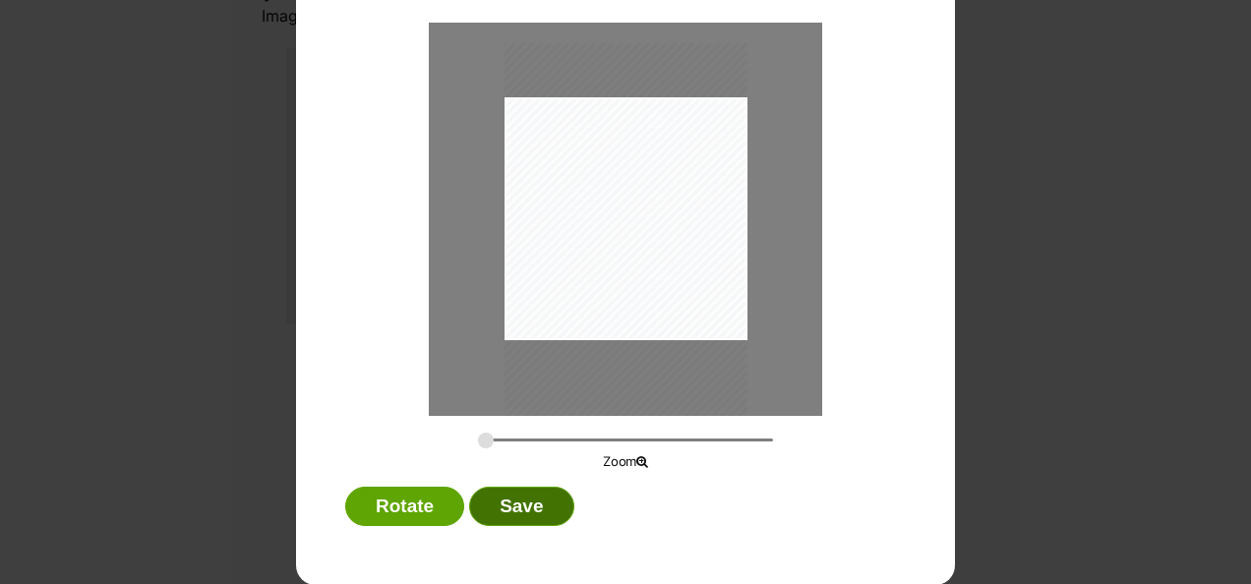
click at [529, 503] on button "Save" at bounding box center [521, 506] width 104 height 39
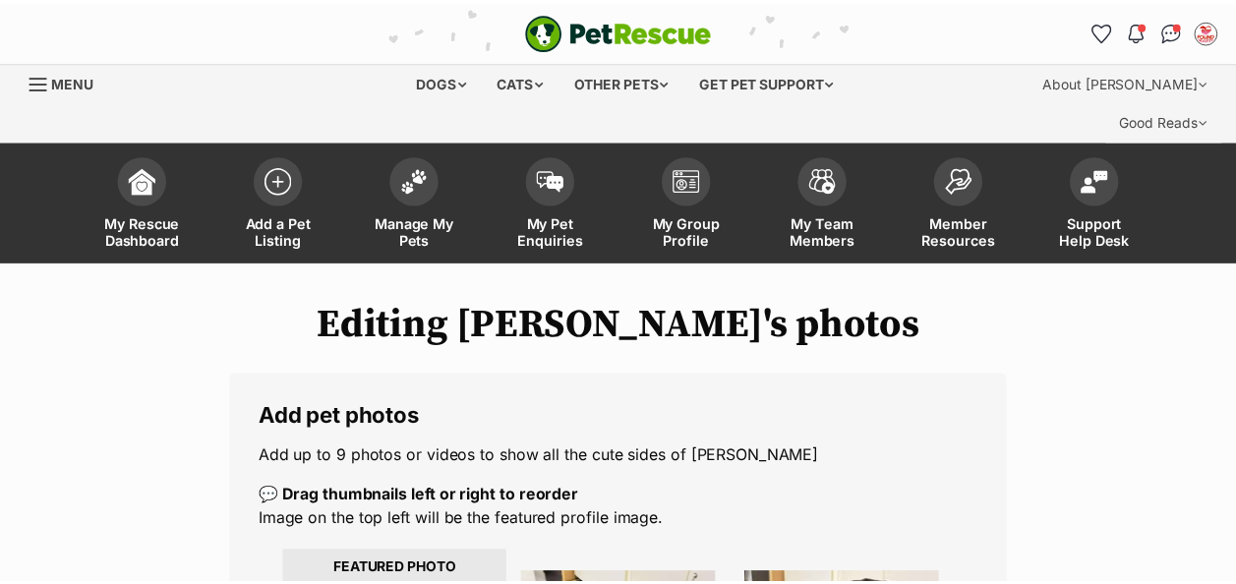
scroll to position [503, 0]
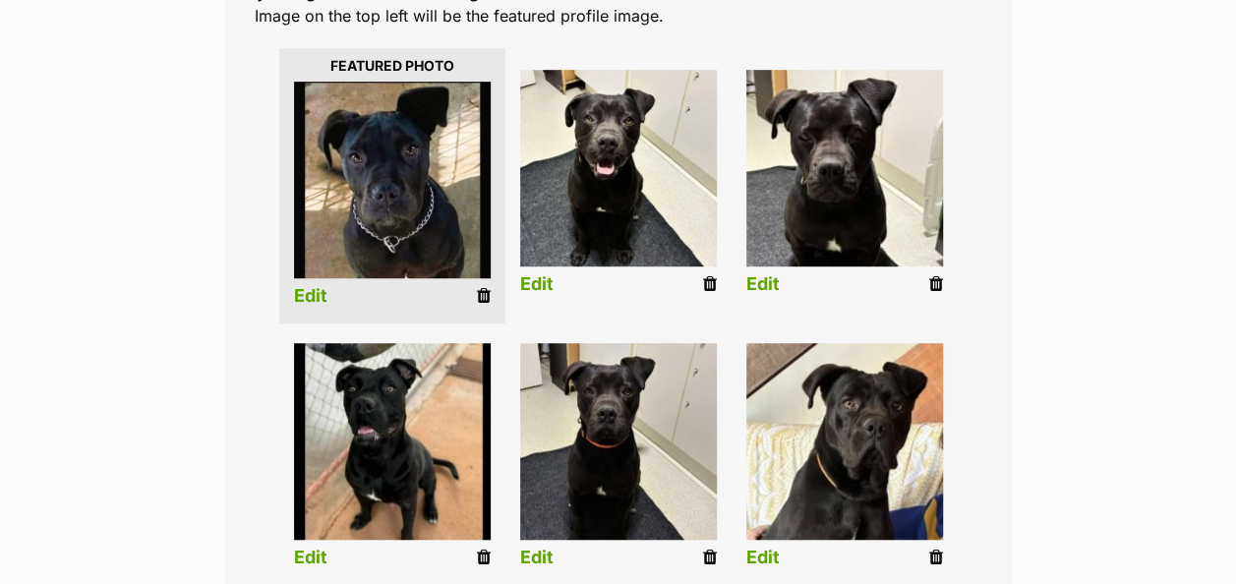
click at [938, 275] on icon at bounding box center [936, 284] width 14 height 18
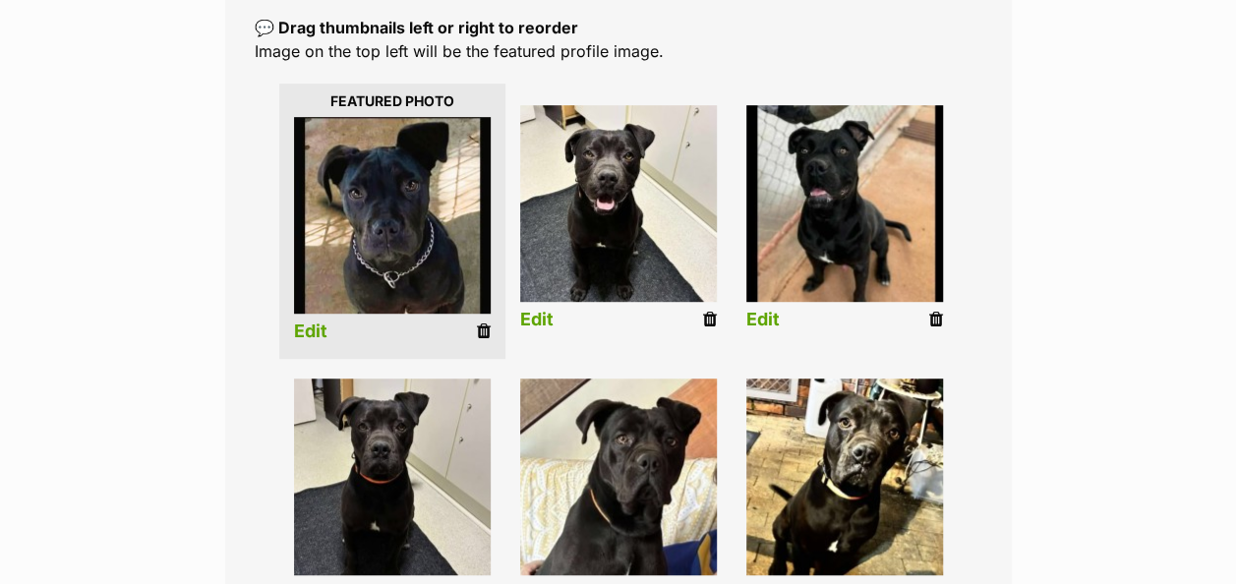
scroll to position [688, 0]
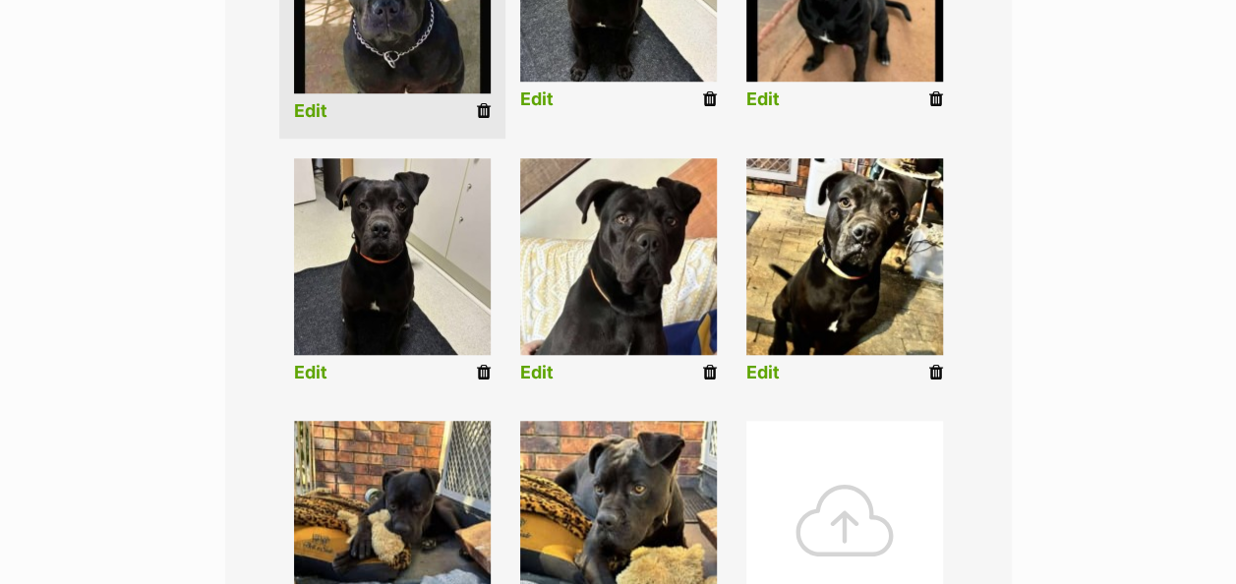
click at [853, 464] on div at bounding box center [844, 519] width 197 height 197
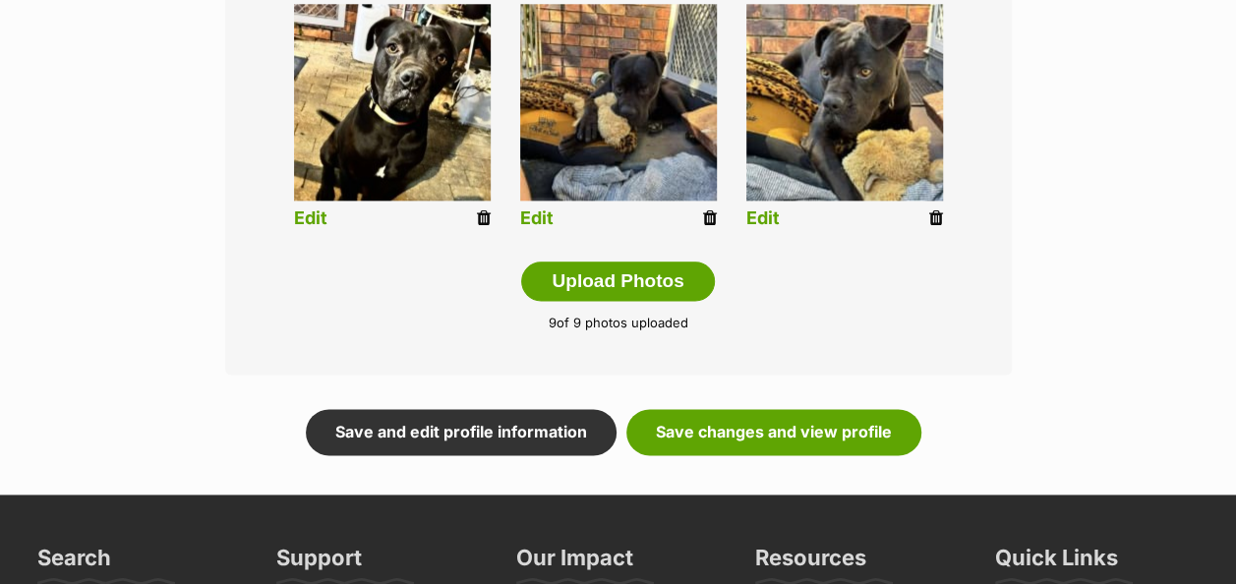
scroll to position [1180, 0]
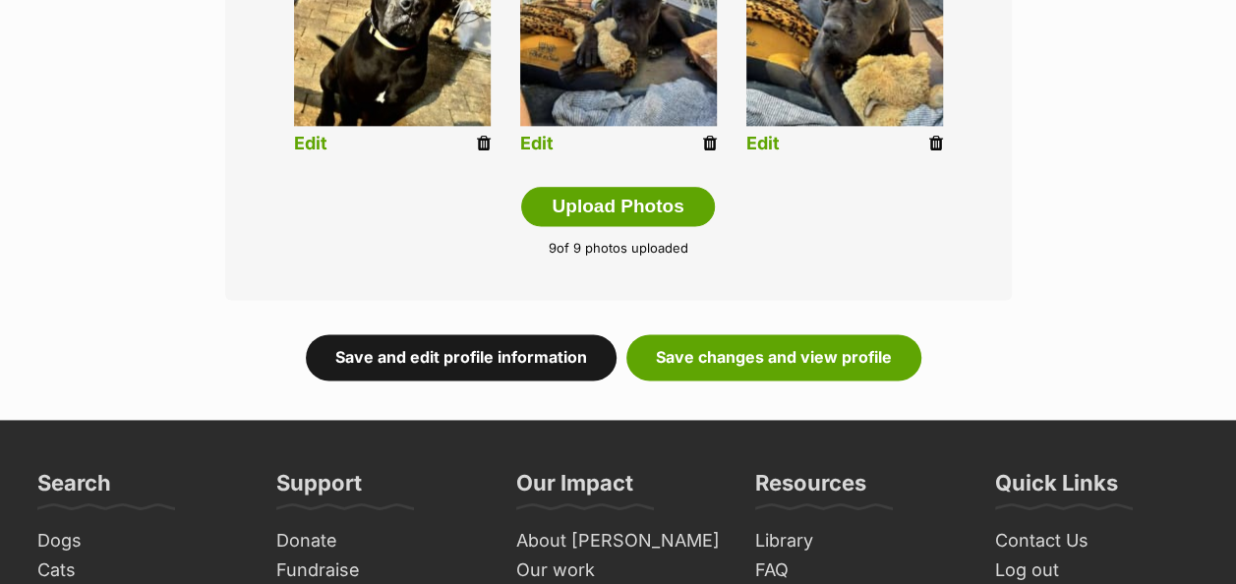
click at [488, 334] on link "Save and edit profile information" at bounding box center [461, 356] width 311 height 45
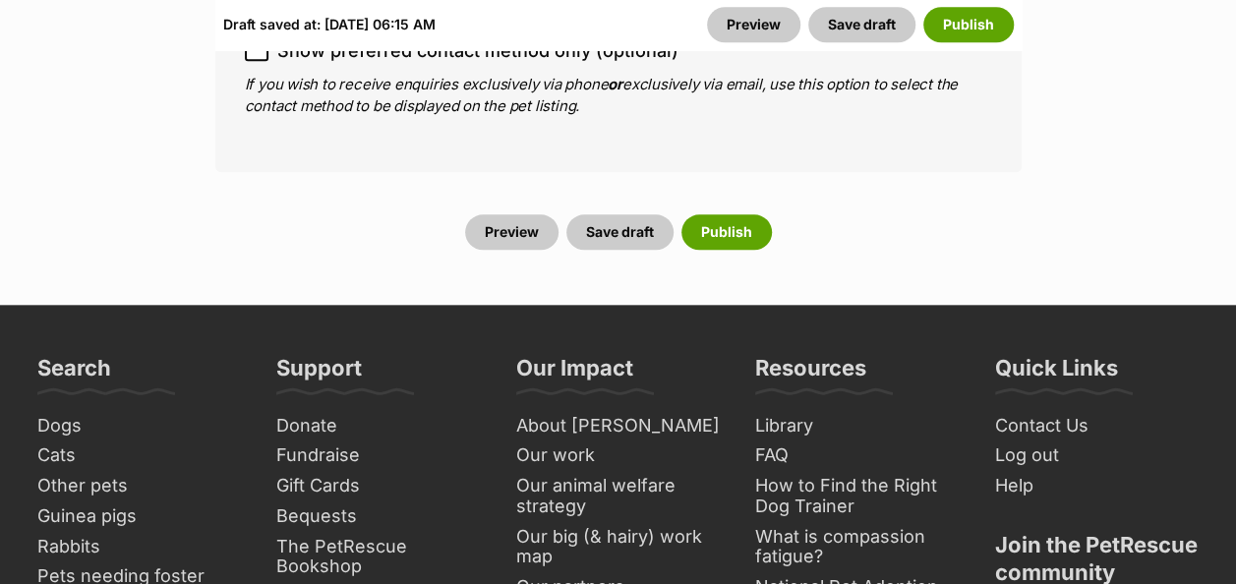
scroll to position [8063, 0]
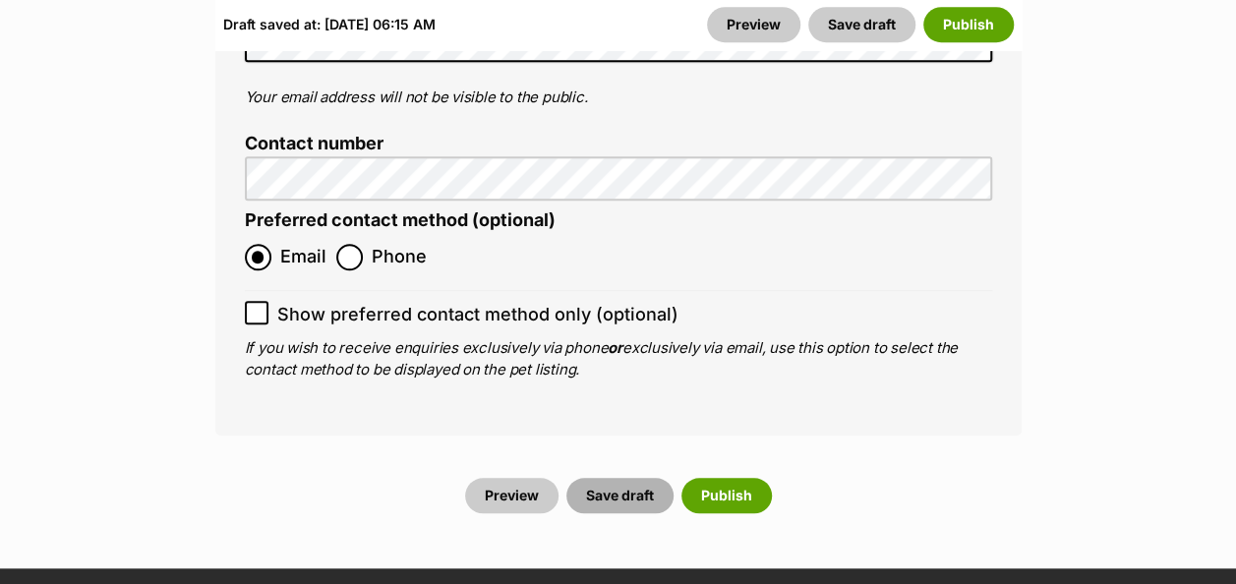
click at [614, 478] on button "Save draft" at bounding box center [619, 495] width 107 height 35
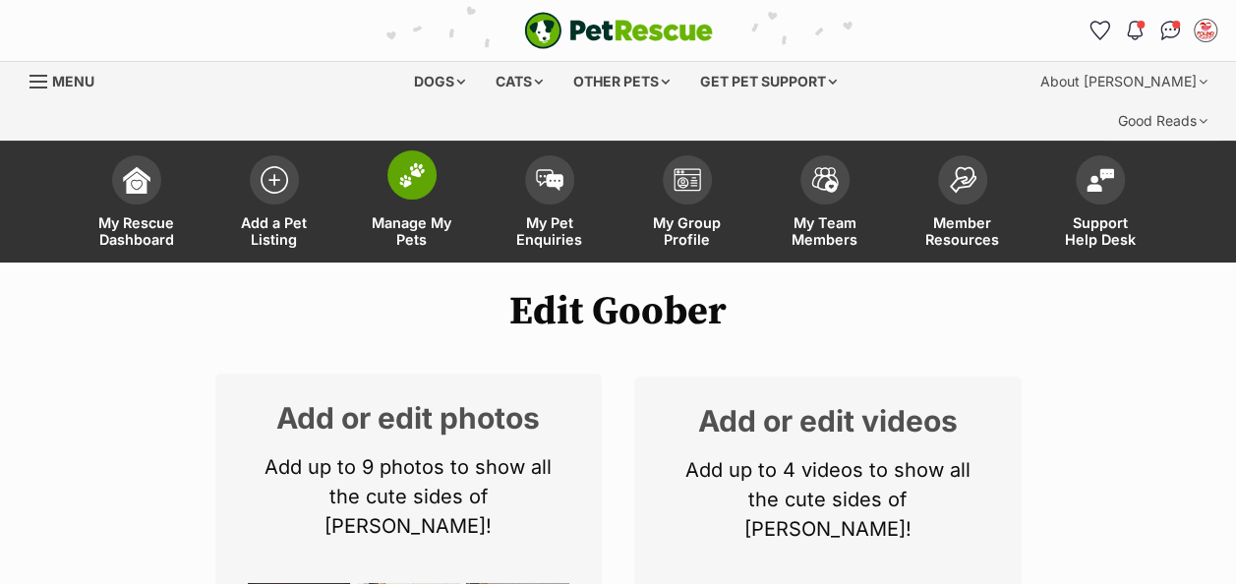
click at [398, 162] on img at bounding box center [412, 175] width 28 height 26
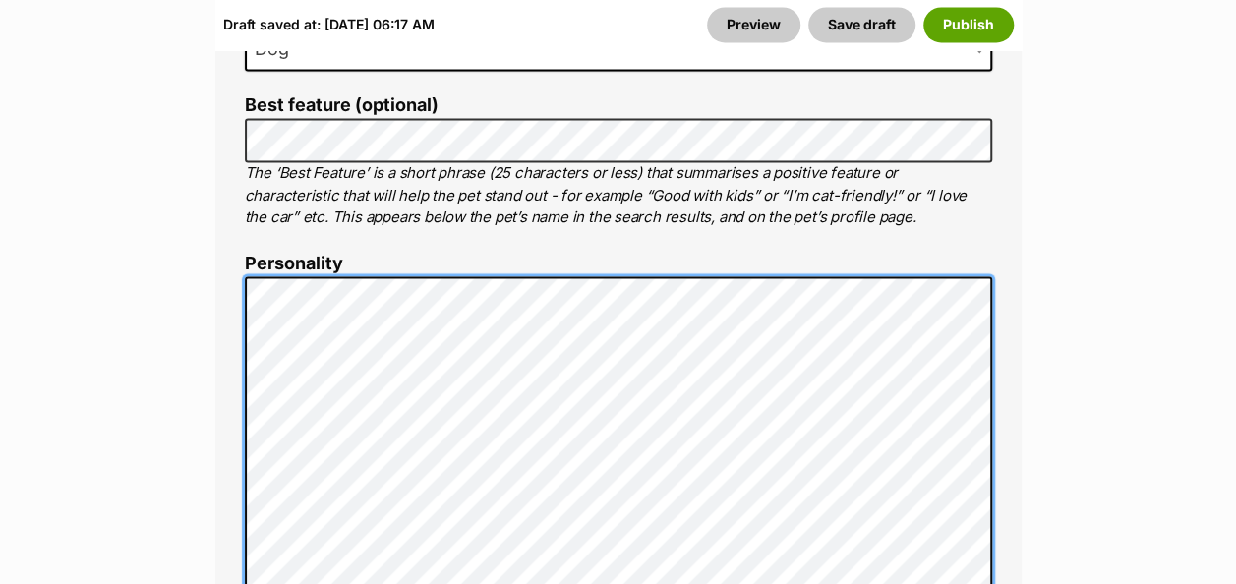
scroll to position [1966, 0]
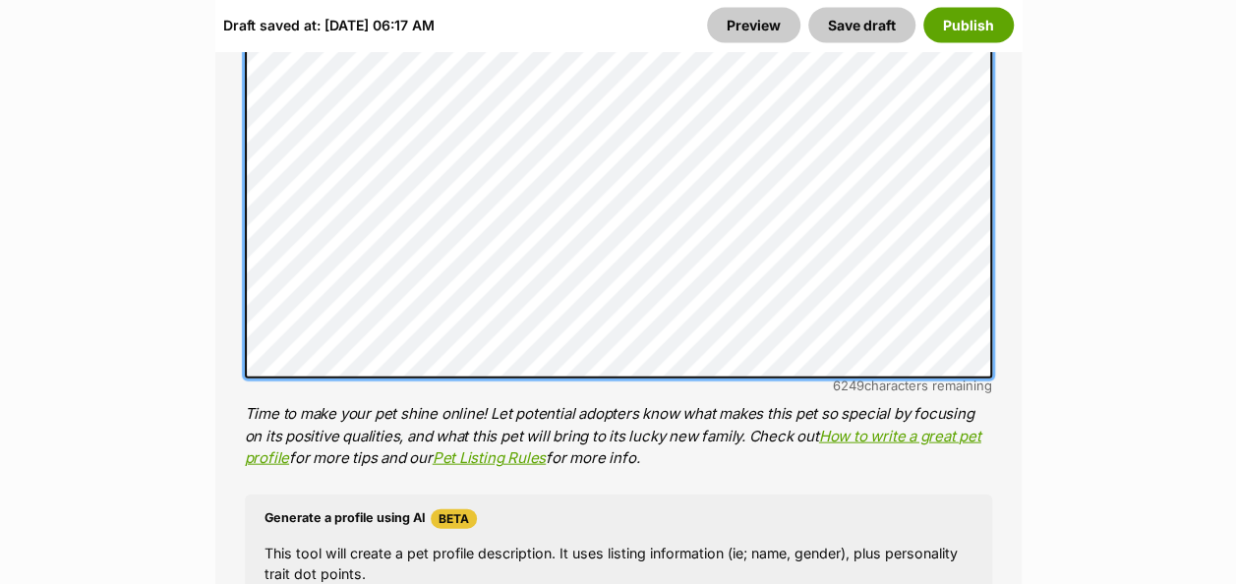
click at [849, 342] on li "Personality 6249 characters remaining Time to make your pet shine online! Let p…" at bounding box center [618, 116] width 747 height 708
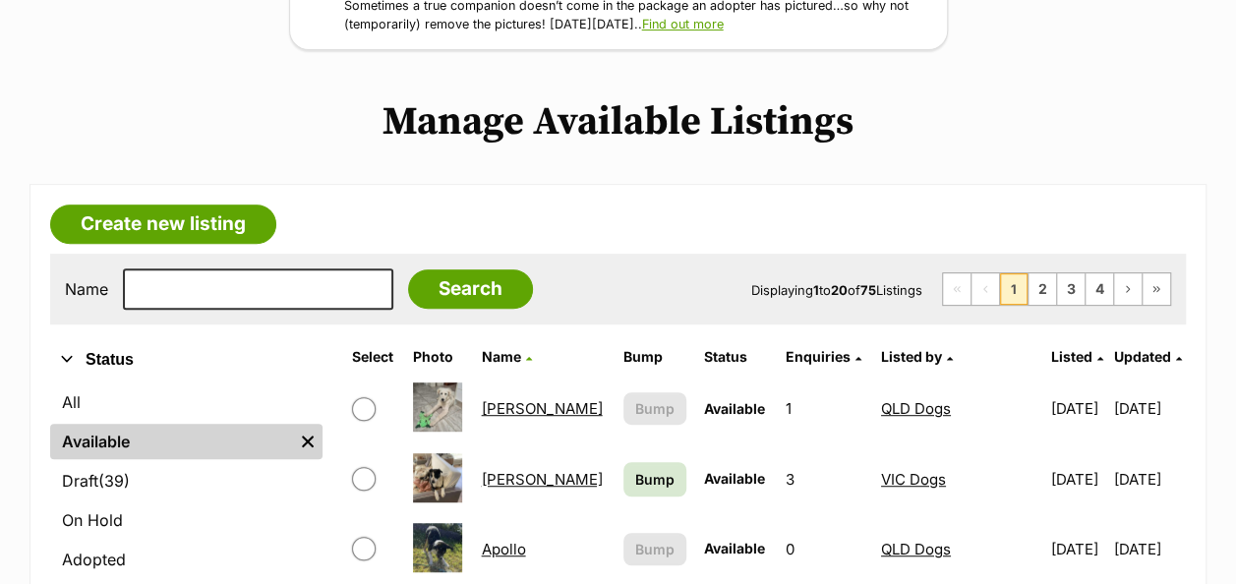
scroll to position [393, 0]
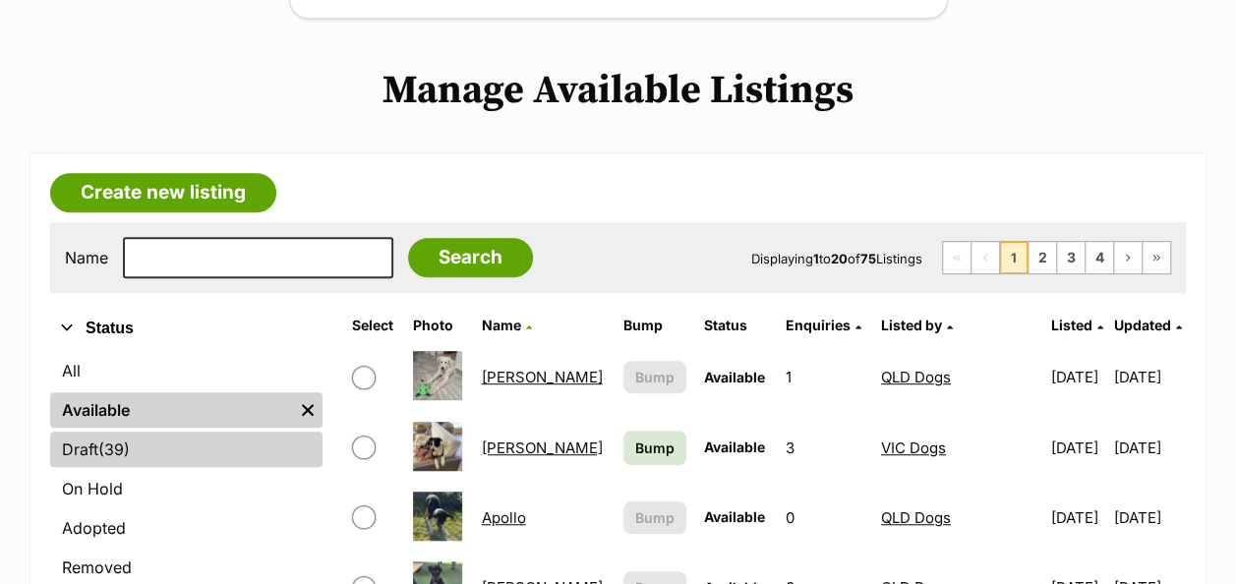
click at [88, 432] on link "Draft (39) Items" at bounding box center [186, 449] width 272 height 35
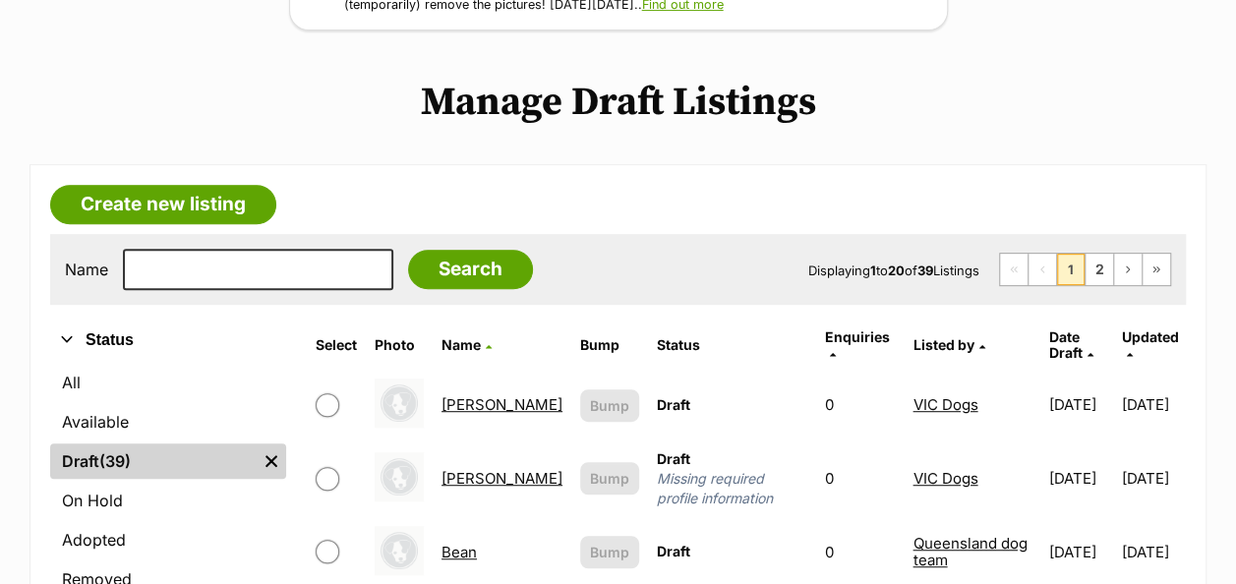
scroll to position [393, 0]
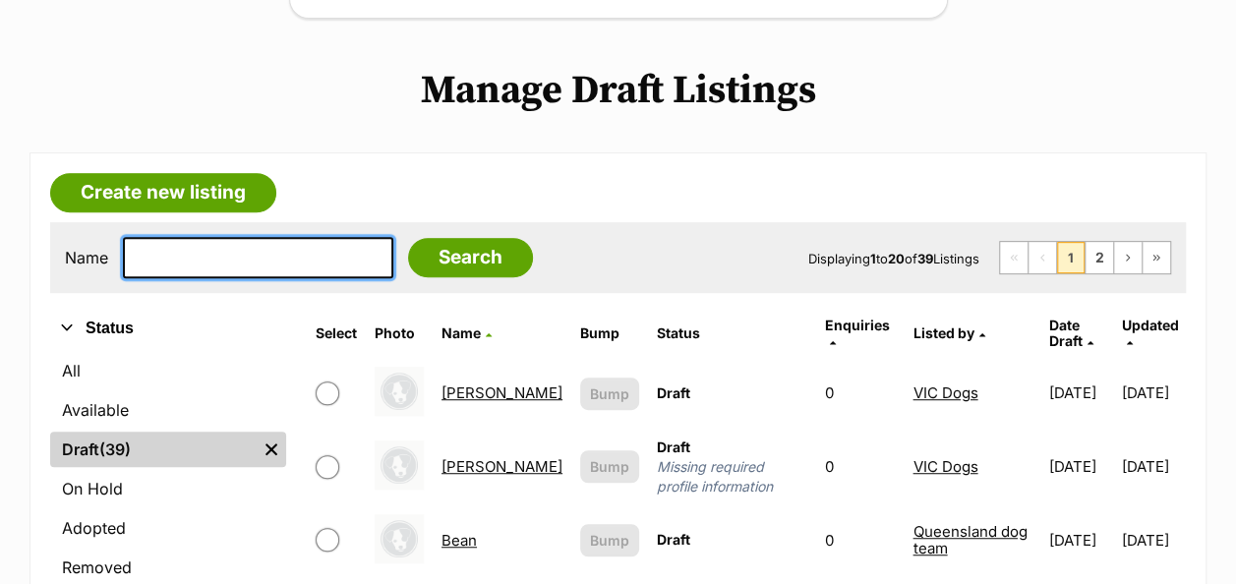
click at [181, 237] on input "text" at bounding box center [258, 257] width 270 height 41
type input "GOOBER"
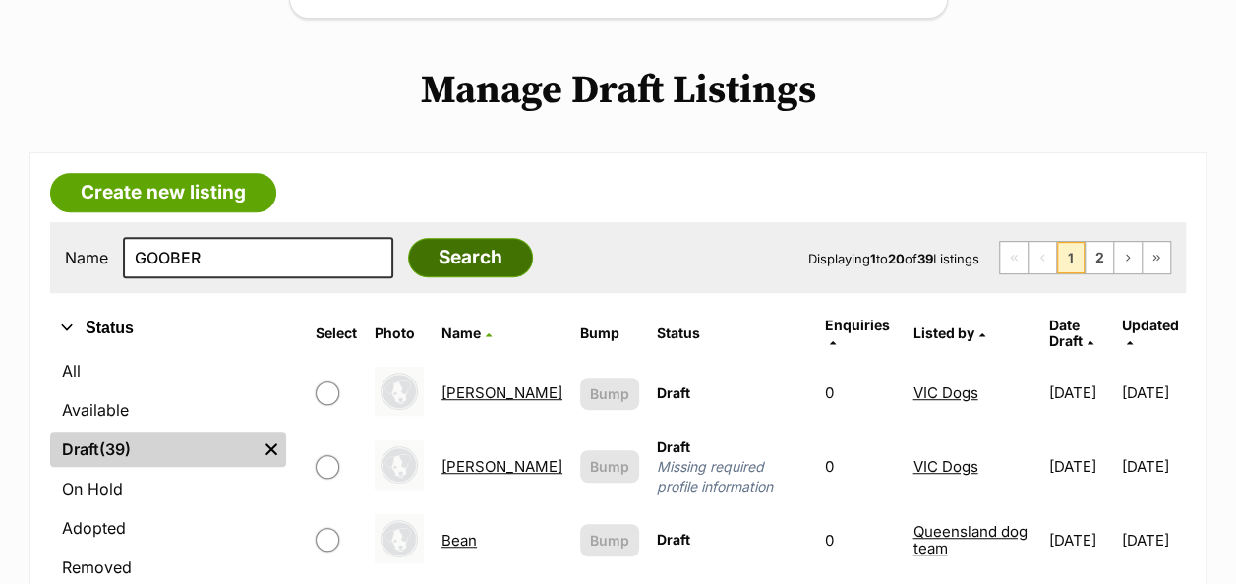
click at [408, 238] on input "Search" at bounding box center [470, 257] width 125 height 39
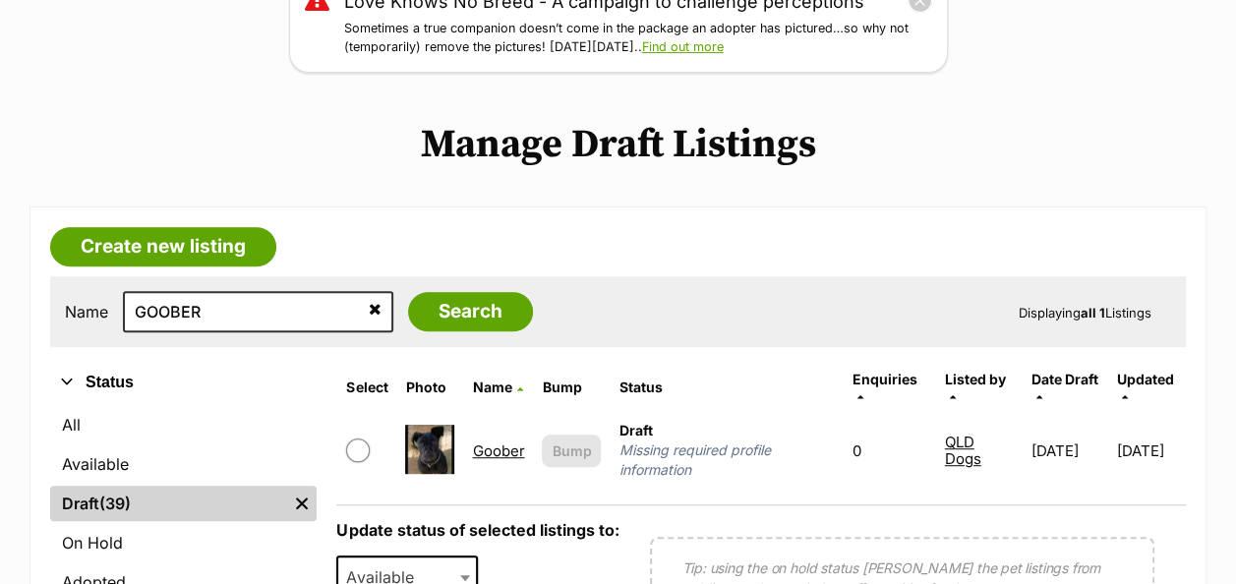
scroll to position [393, 0]
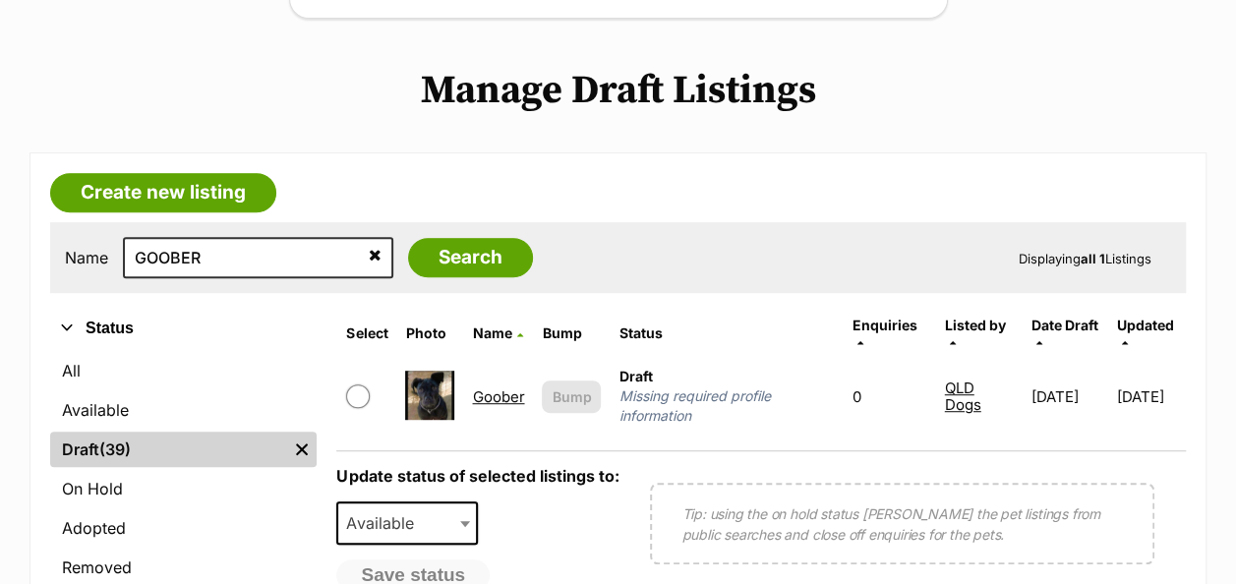
click at [473, 387] on link "Goober" at bounding box center [498, 396] width 52 height 19
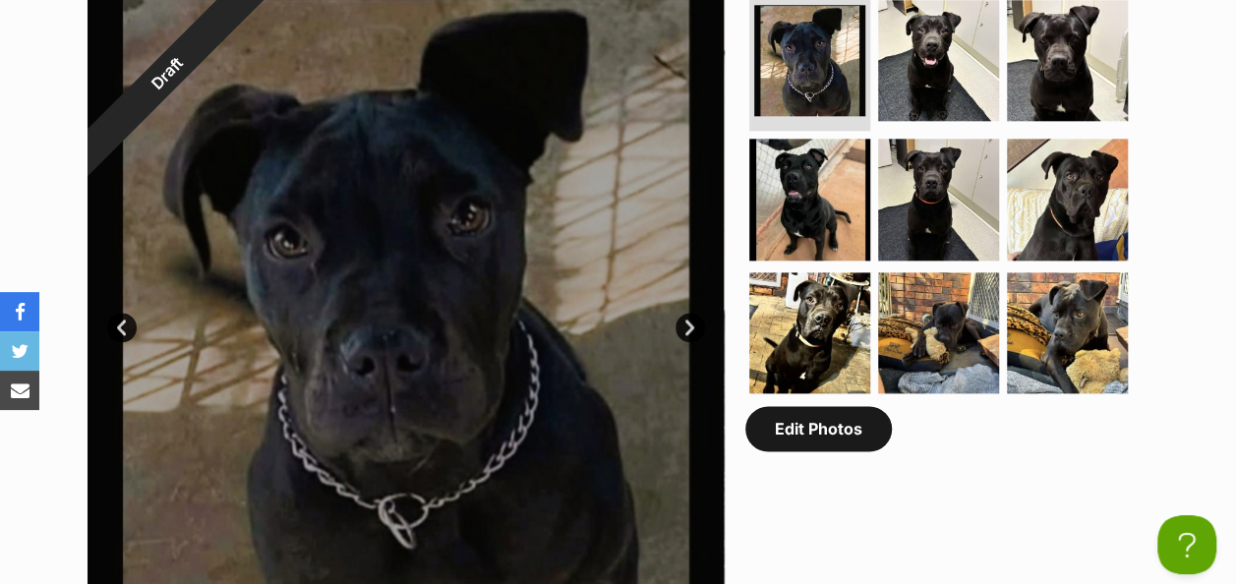
click at [800, 406] on link "Edit Photos" at bounding box center [818, 428] width 147 height 45
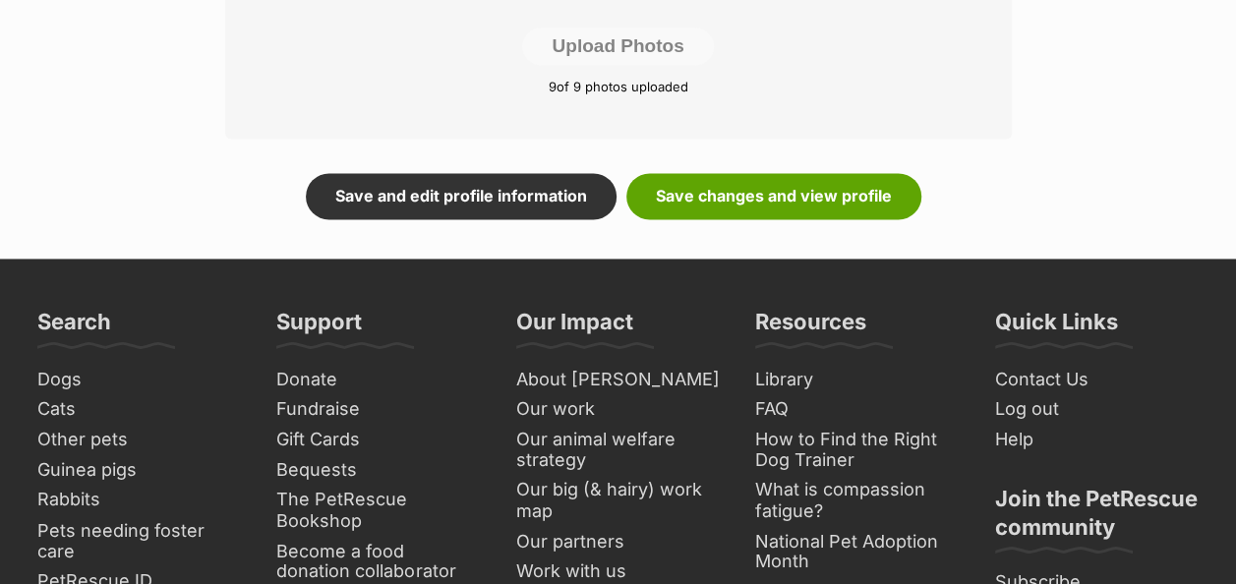
scroll to position [1180, 0]
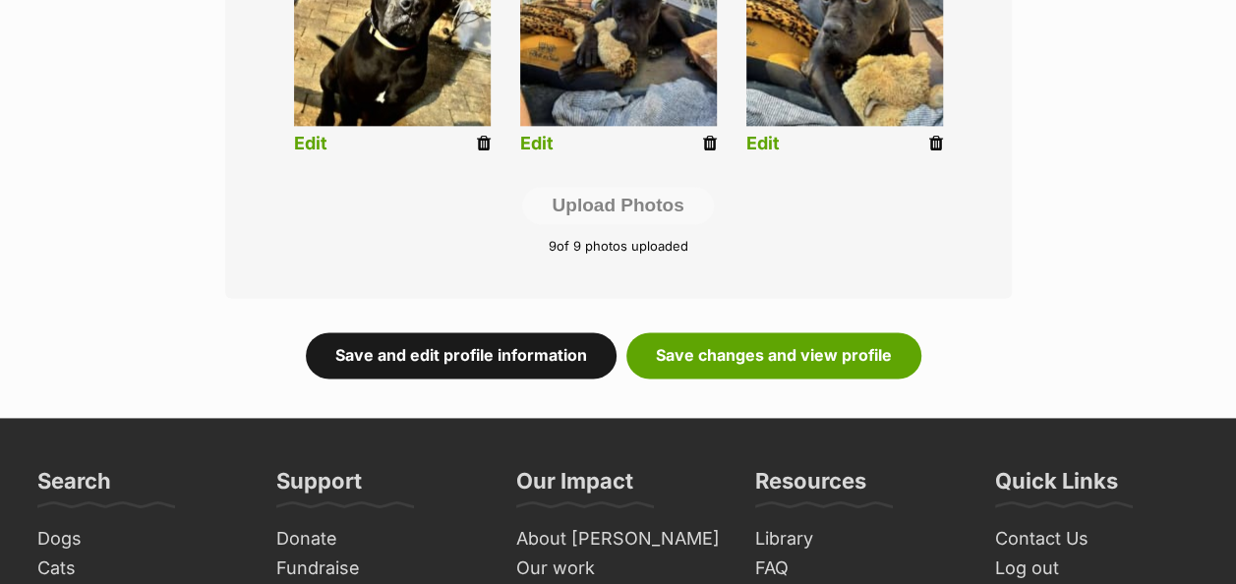
click at [425, 332] on link "Save and edit profile information" at bounding box center [461, 354] width 311 height 45
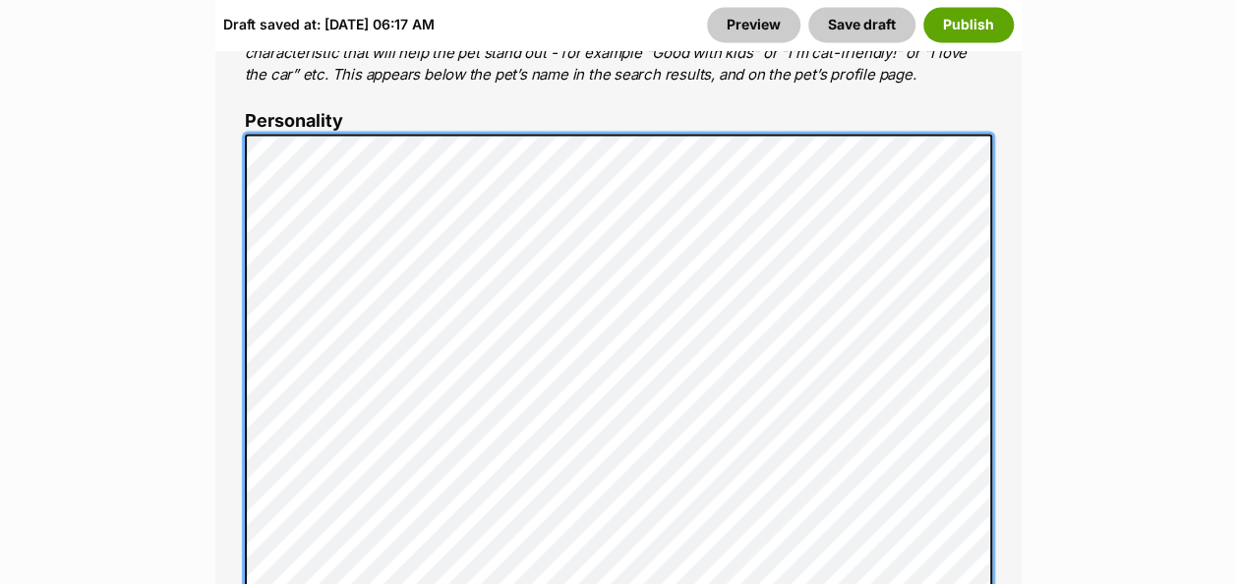
scroll to position [1573, 0]
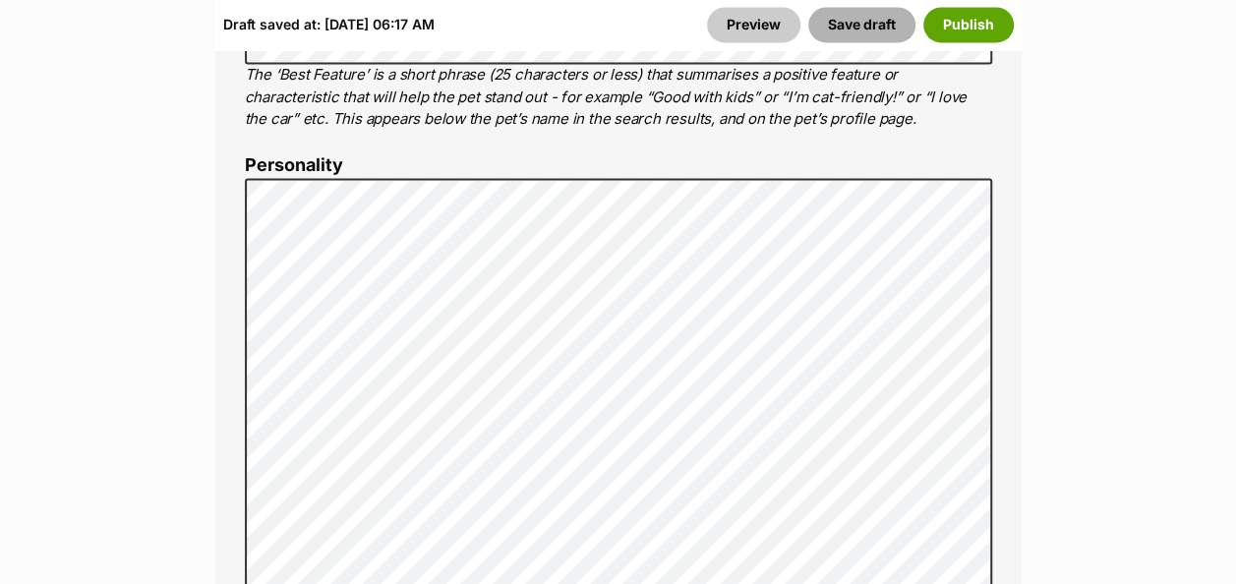
click at [851, 21] on button "Save draft" at bounding box center [861, 24] width 107 height 35
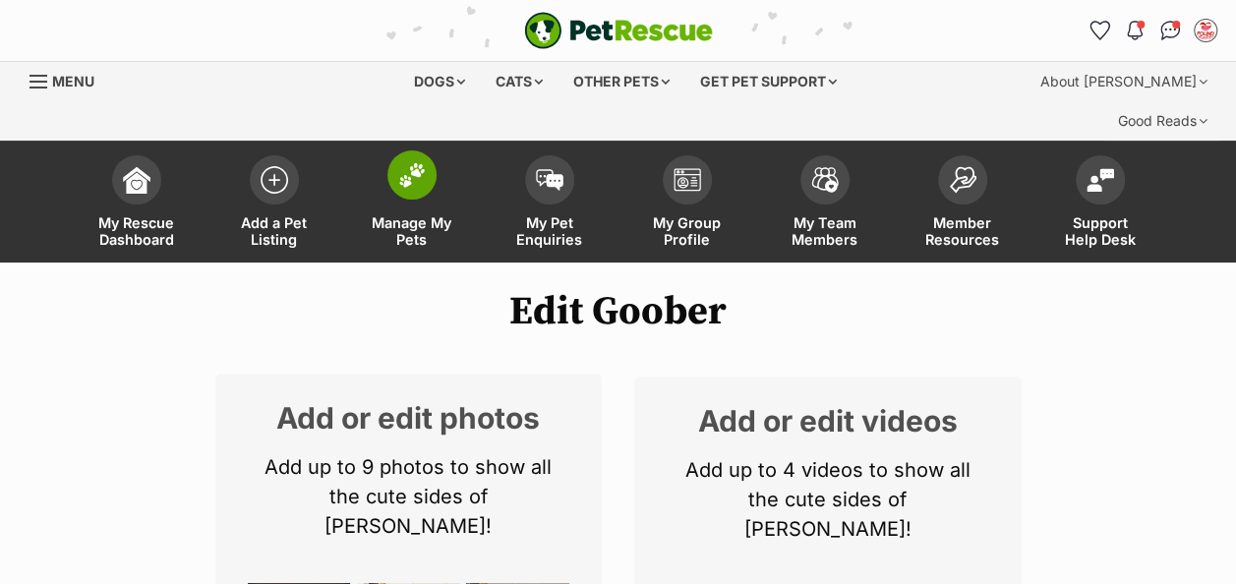
click at [416, 162] on img at bounding box center [412, 175] width 28 height 26
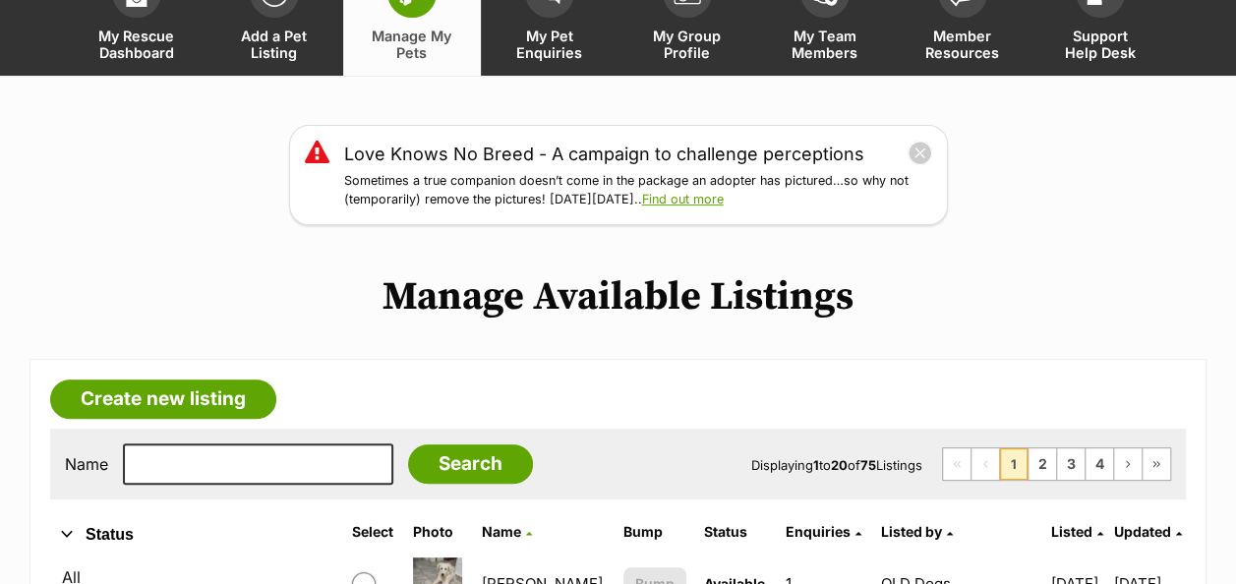
scroll to position [197, 0]
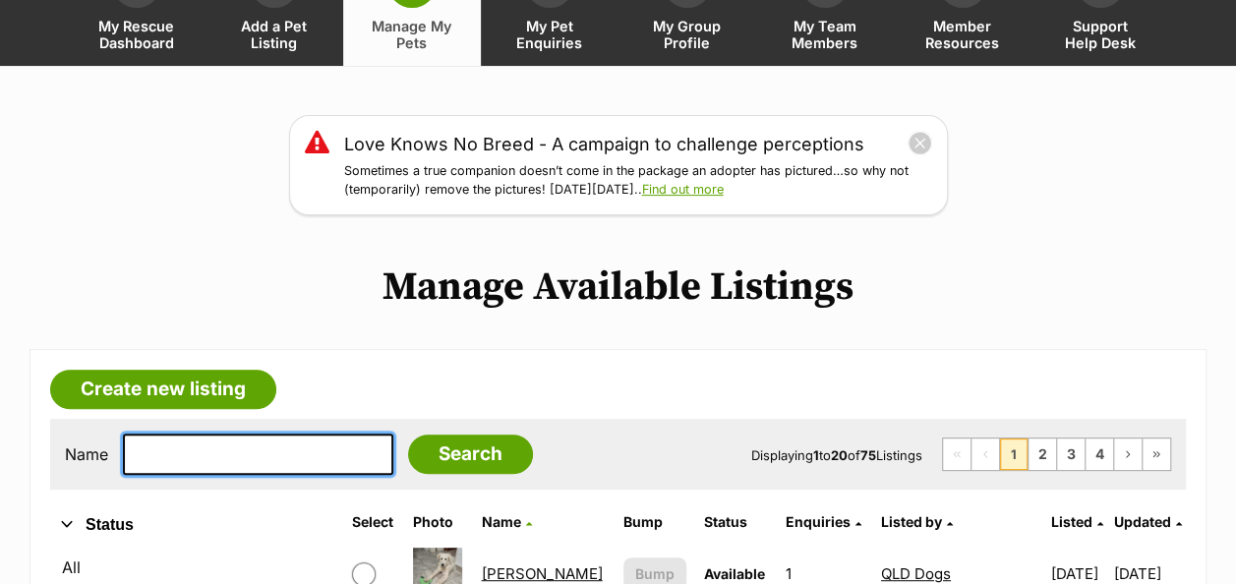
click at [233, 434] on input "text" at bounding box center [258, 454] width 270 height 41
type input "[PERSON_NAME]"
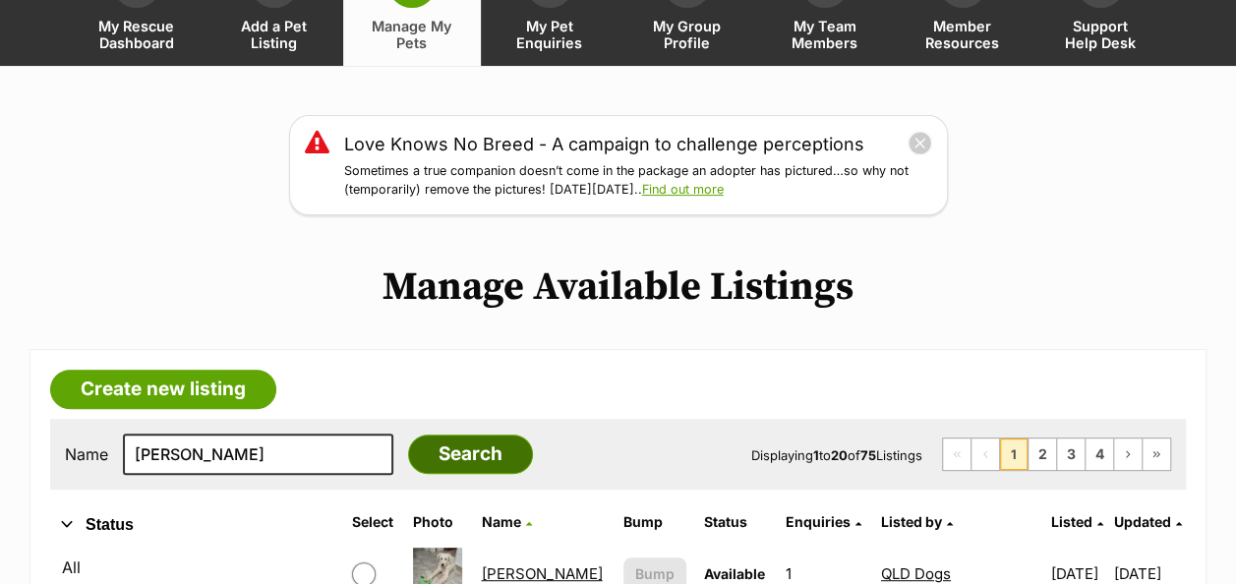
click at [426, 435] on input "Search" at bounding box center [470, 454] width 125 height 39
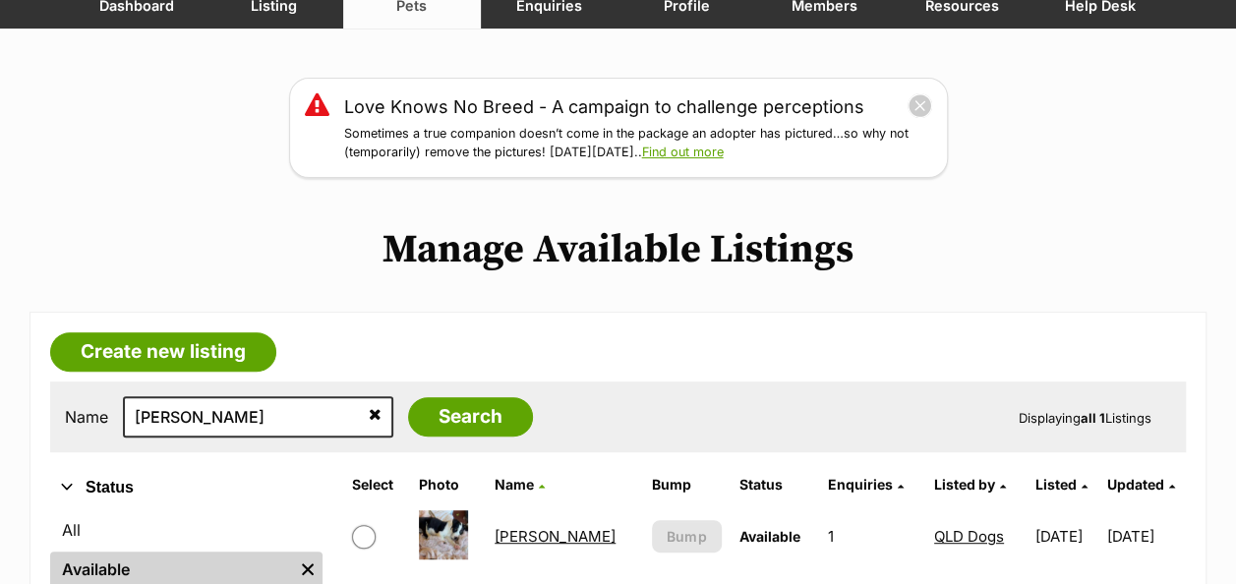
scroll to position [295, 0]
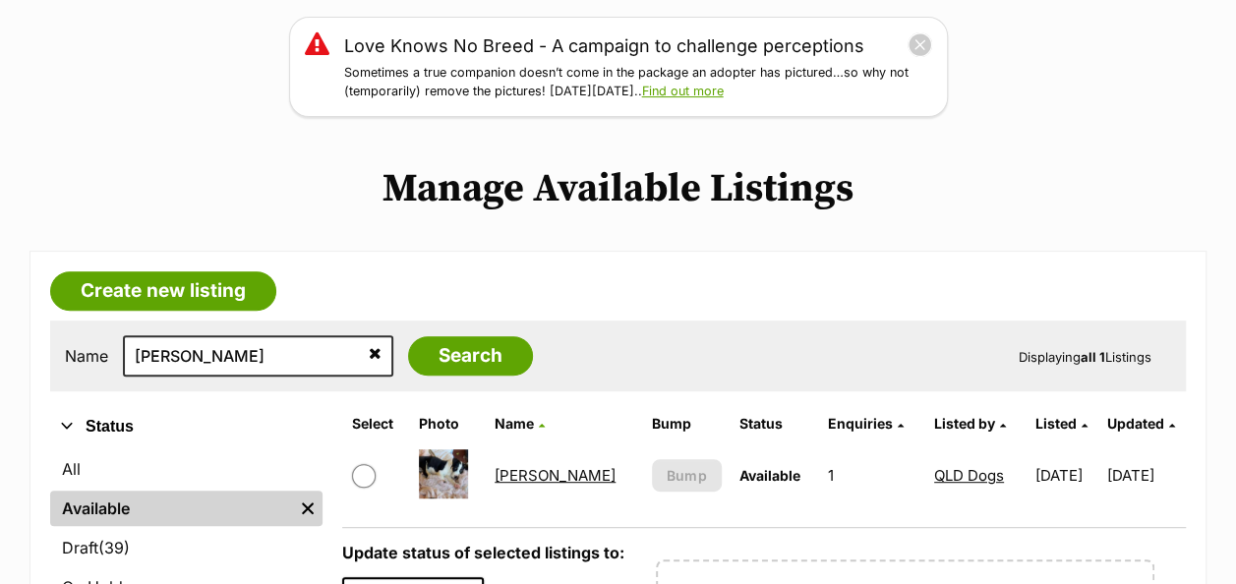
click at [523, 466] on link "[PERSON_NAME]" at bounding box center [555, 475] width 121 height 19
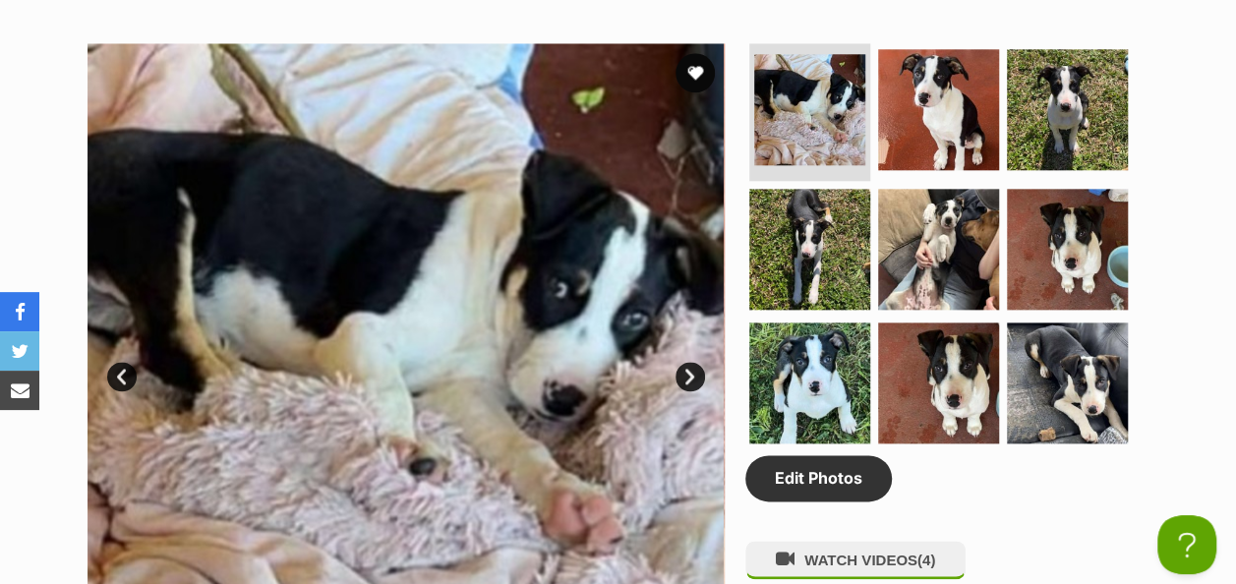
scroll to position [1082, 0]
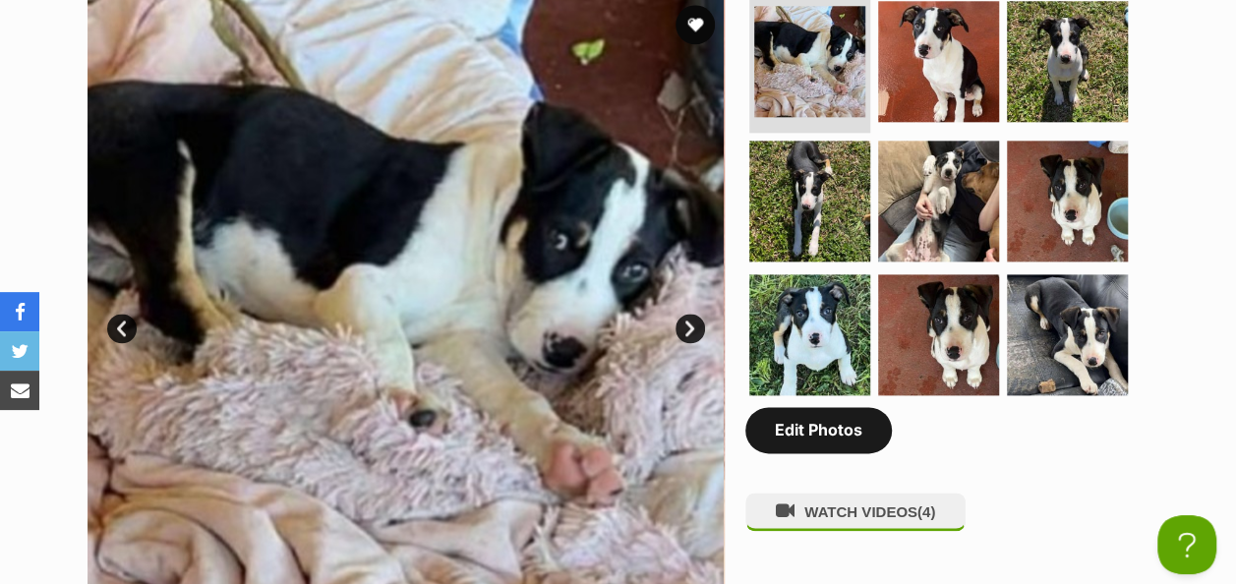
click at [836, 407] on link "Edit Photos" at bounding box center [818, 429] width 147 height 45
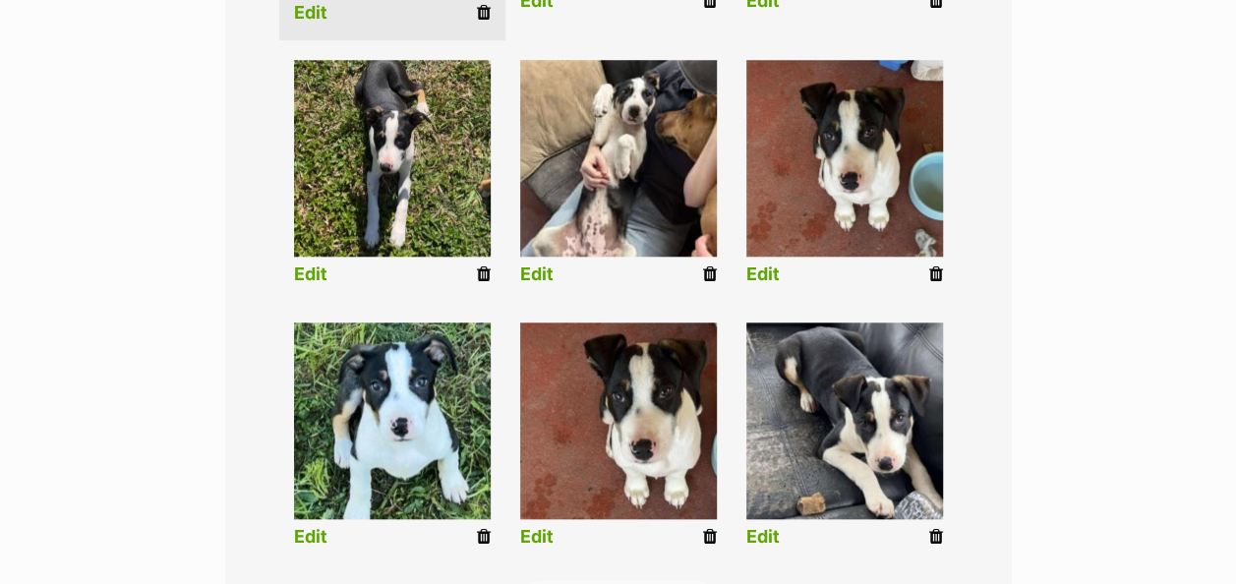
scroll to position [1180, 0]
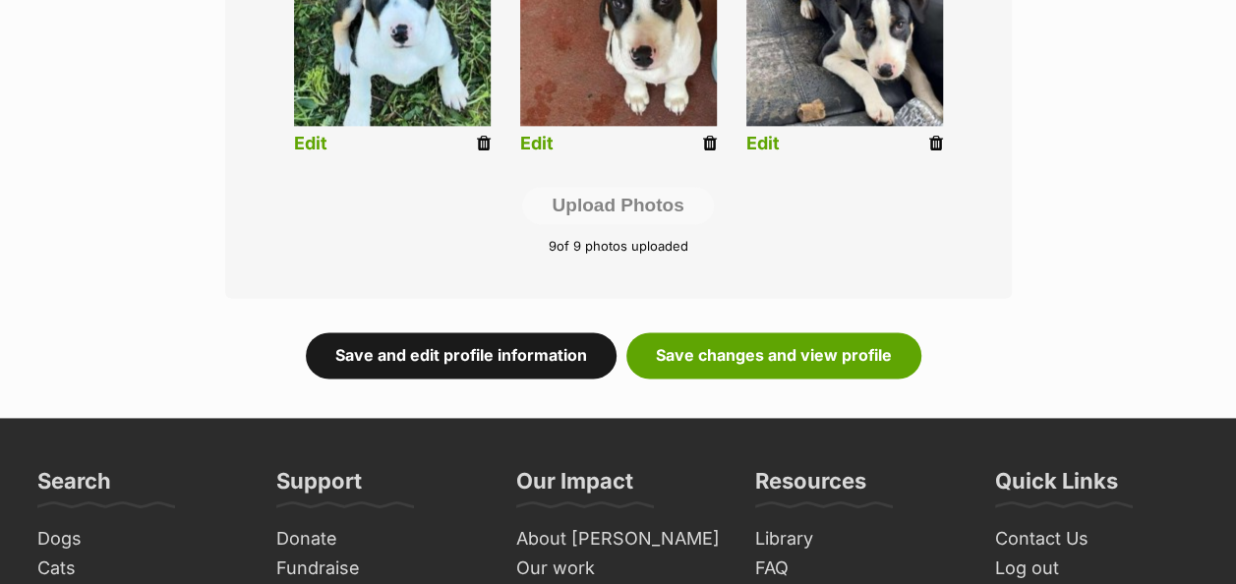
click at [488, 332] on link "Save and edit profile information" at bounding box center [461, 354] width 311 height 45
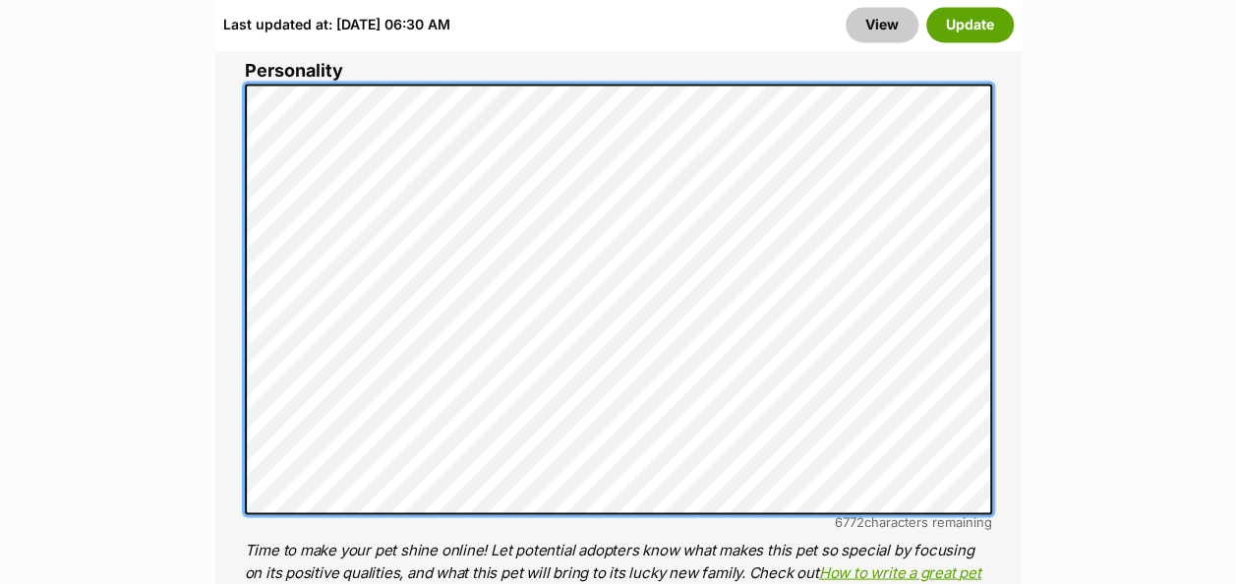
scroll to position [1672, 0]
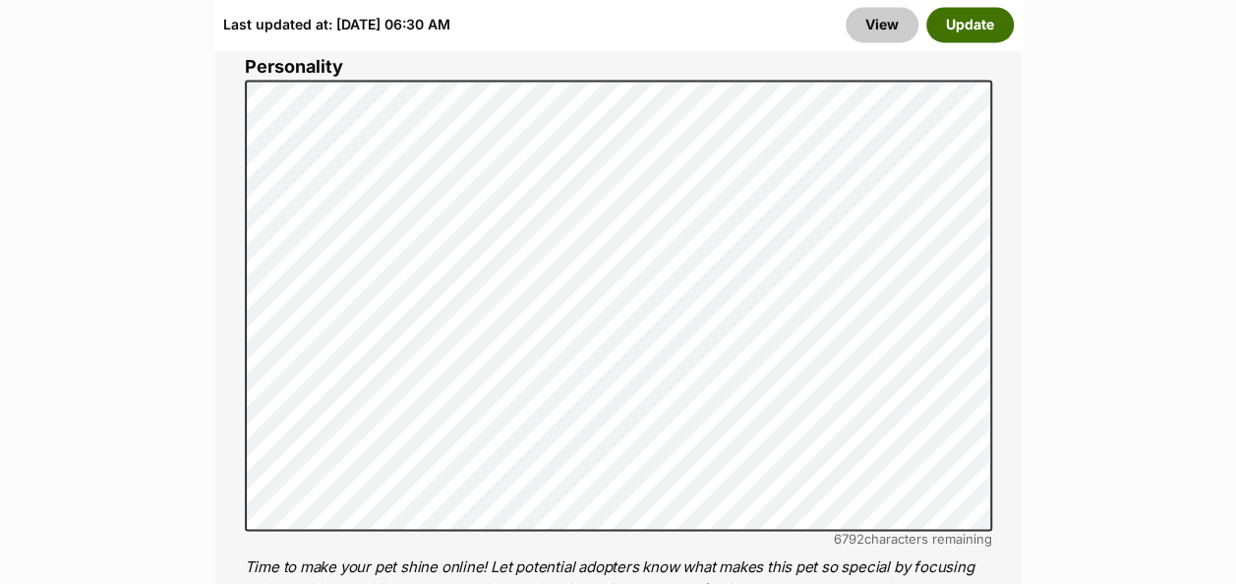
click at [954, 28] on button "Update" at bounding box center [970, 24] width 88 height 35
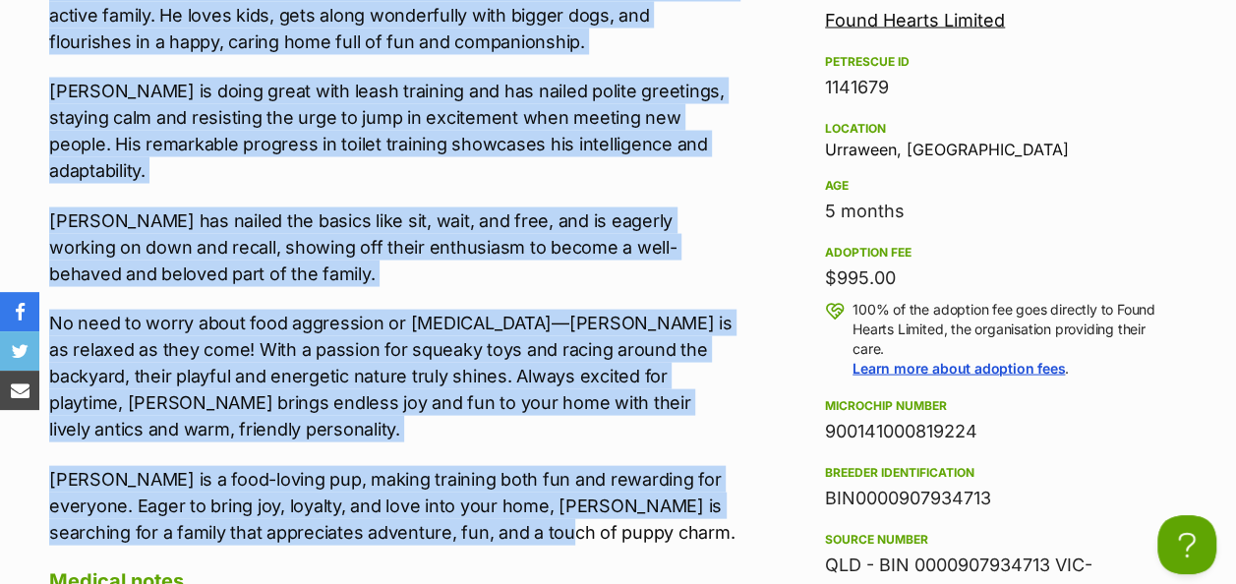
drag, startPoint x: 100, startPoint y: 269, endPoint x: 597, endPoint y: 488, distance: 542.4
click at [597, 488] on div "Meet [PERSON_NAME], a sweet and smart pup who would be an ideal match for an ac…" at bounding box center [392, 260] width 686 height 570
drag, startPoint x: 401, startPoint y: 100, endPoint x: 442, endPoint y: 90, distance: 42.5
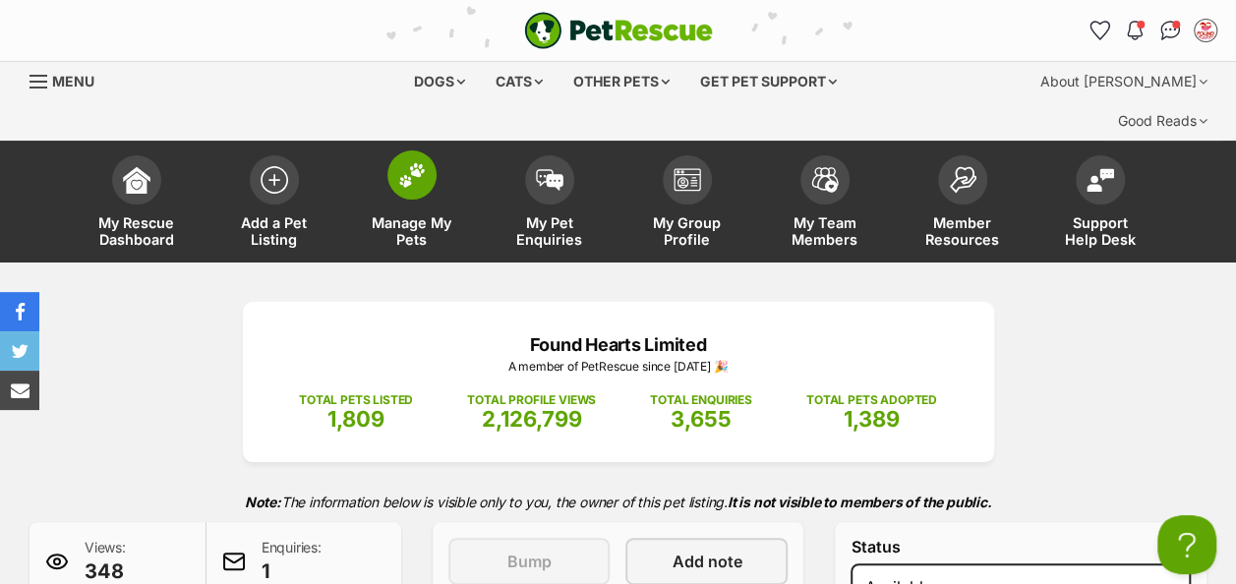
click at [409, 162] on img at bounding box center [412, 175] width 28 height 26
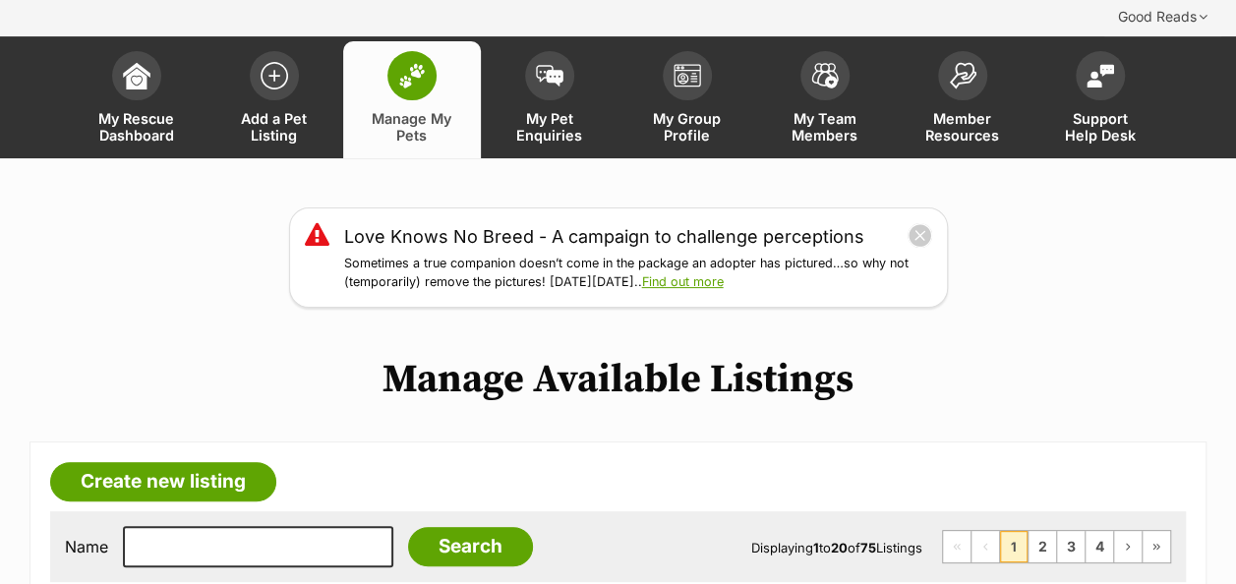
scroll to position [295, 0]
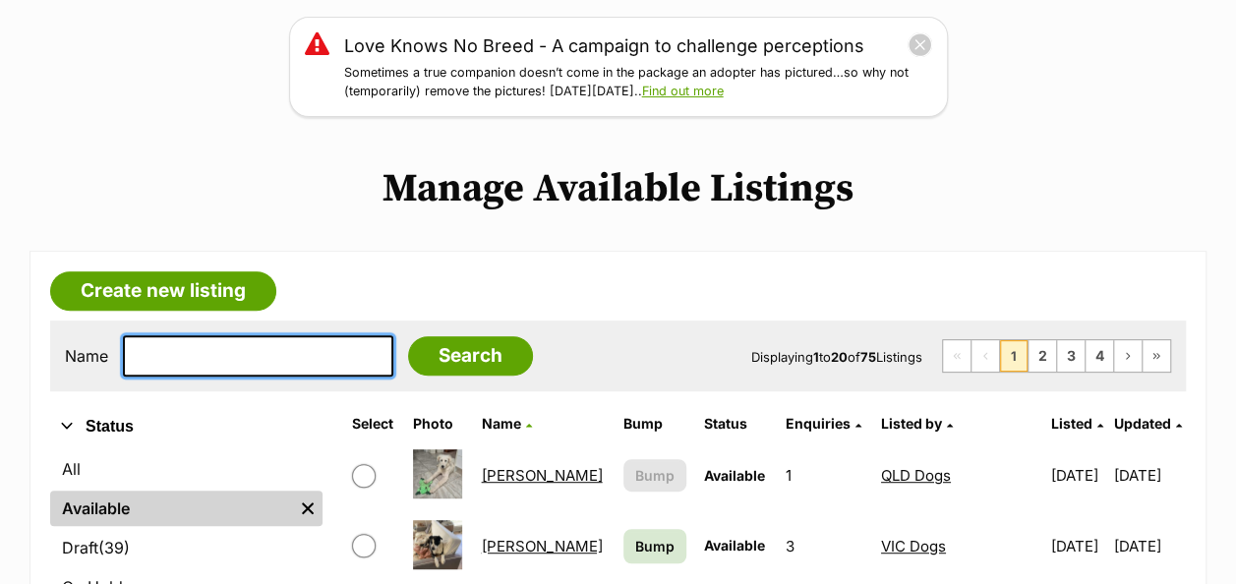
click at [205, 335] on input "text" at bounding box center [258, 355] width 270 height 41
type input "apollo"
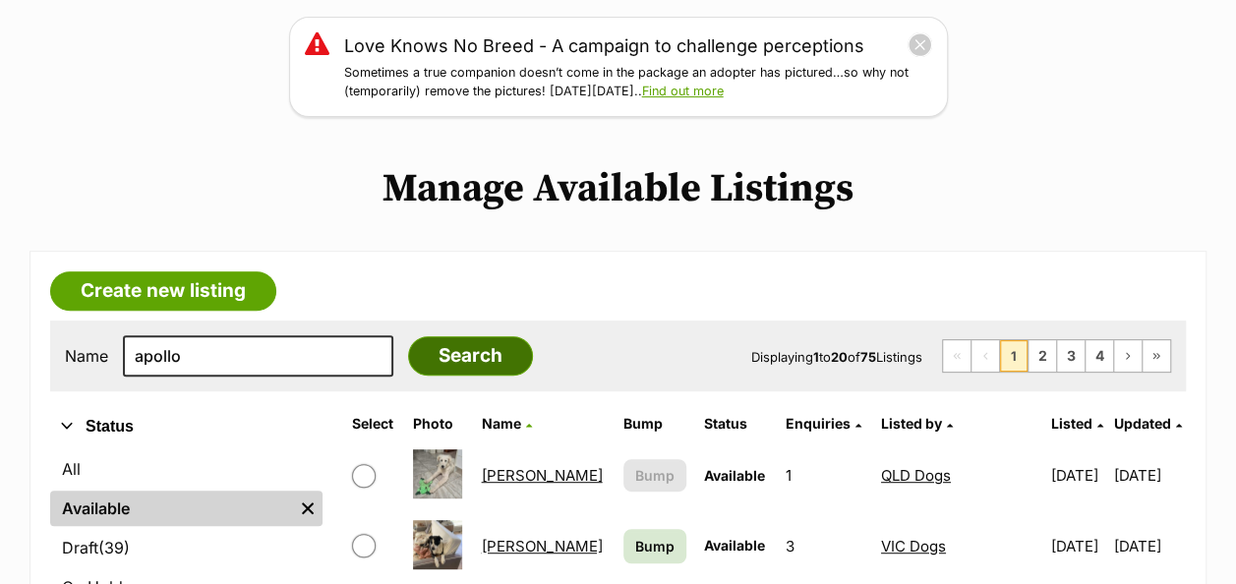
click at [444, 336] on input "Search" at bounding box center [470, 355] width 125 height 39
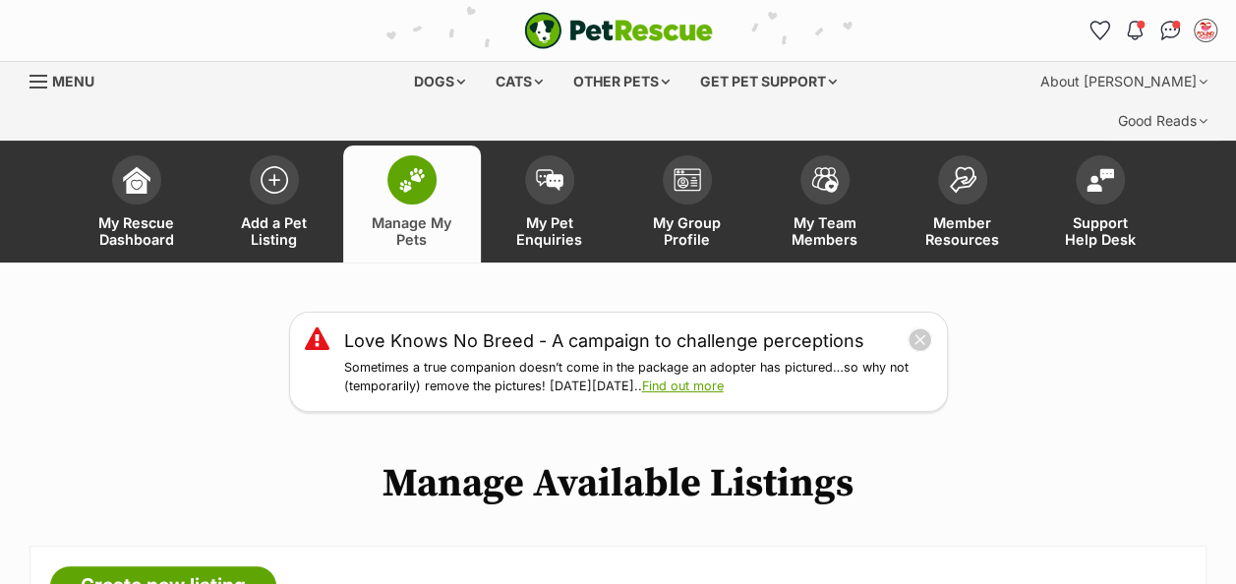
scroll to position [393, 0]
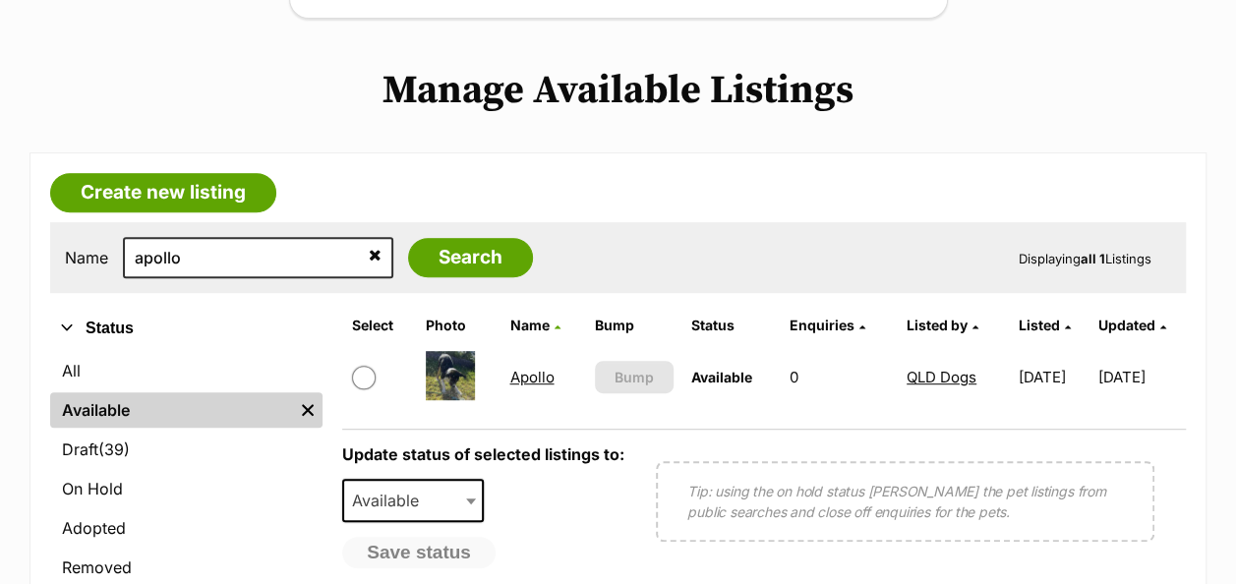
click at [509, 368] on link "Apollo" at bounding box center [531, 377] width 44 height 19
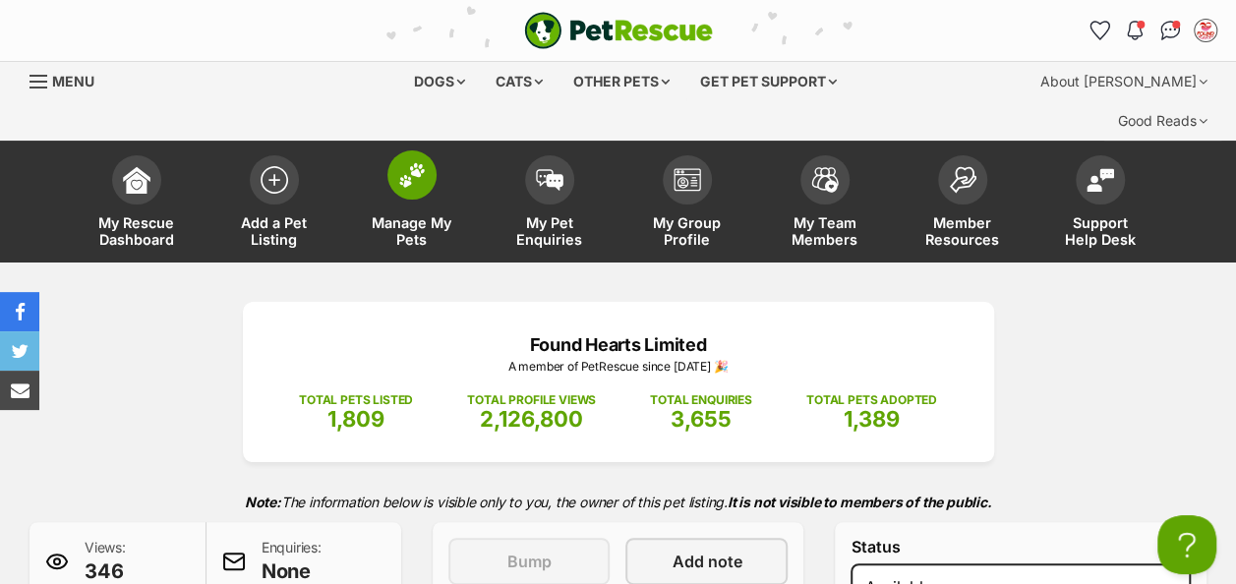
click at [418, 150] on span at bounding box center [411, 174] width 49 height 49
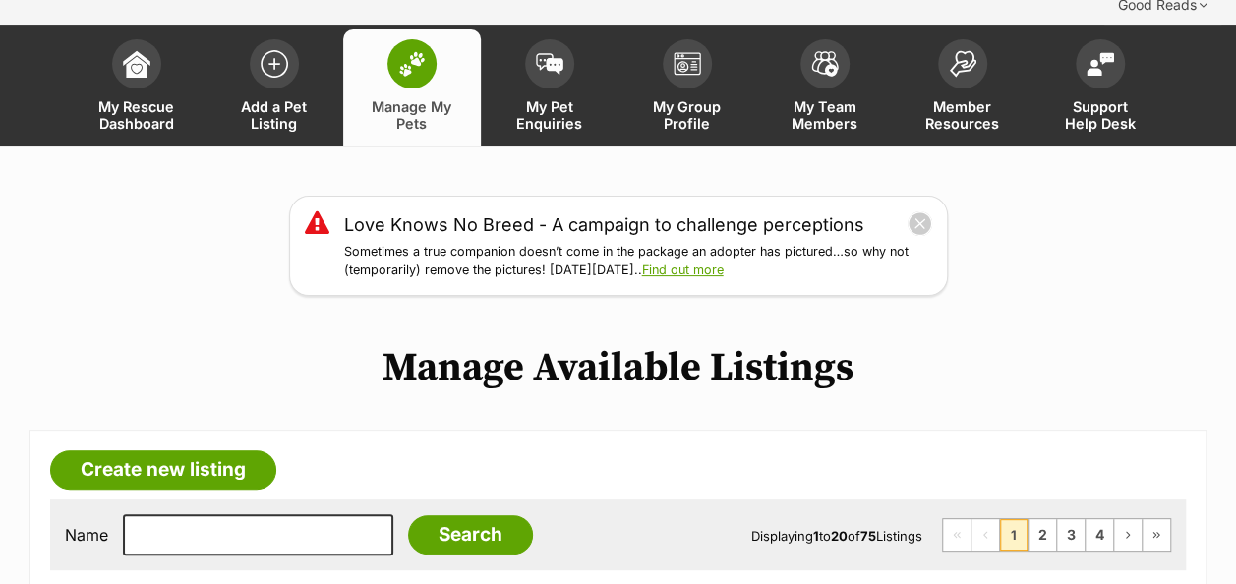
scroll to position [393, 0]
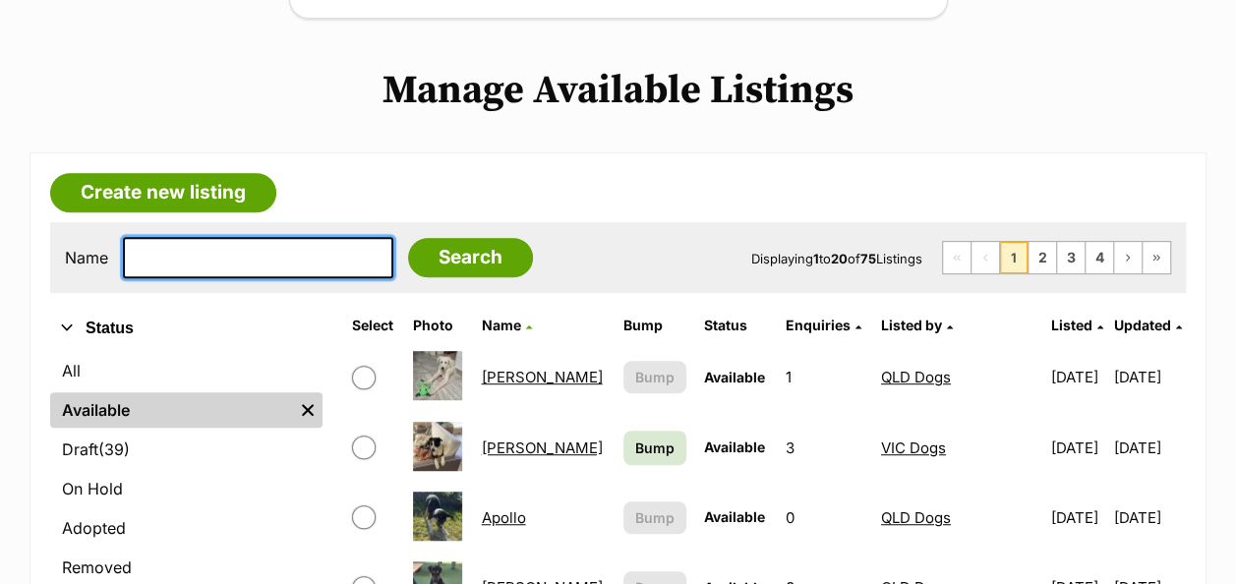
click at [285, 237] on input "text" at bounding box center [258, 257] width 270 height 41
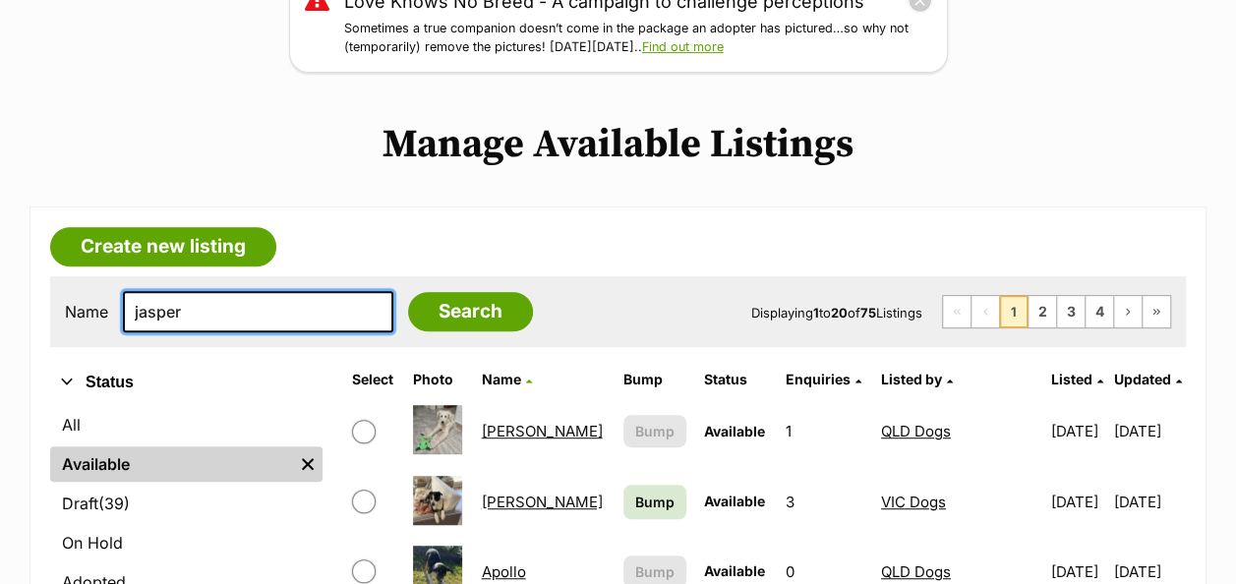
scroll to position [295, 0]
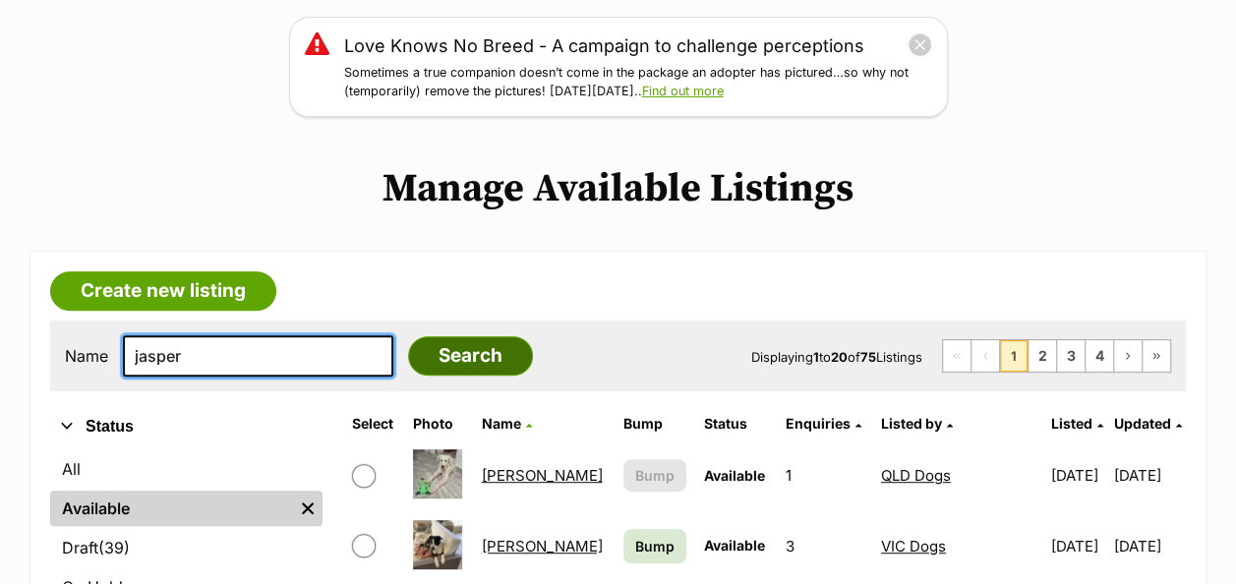
type input "jasper"
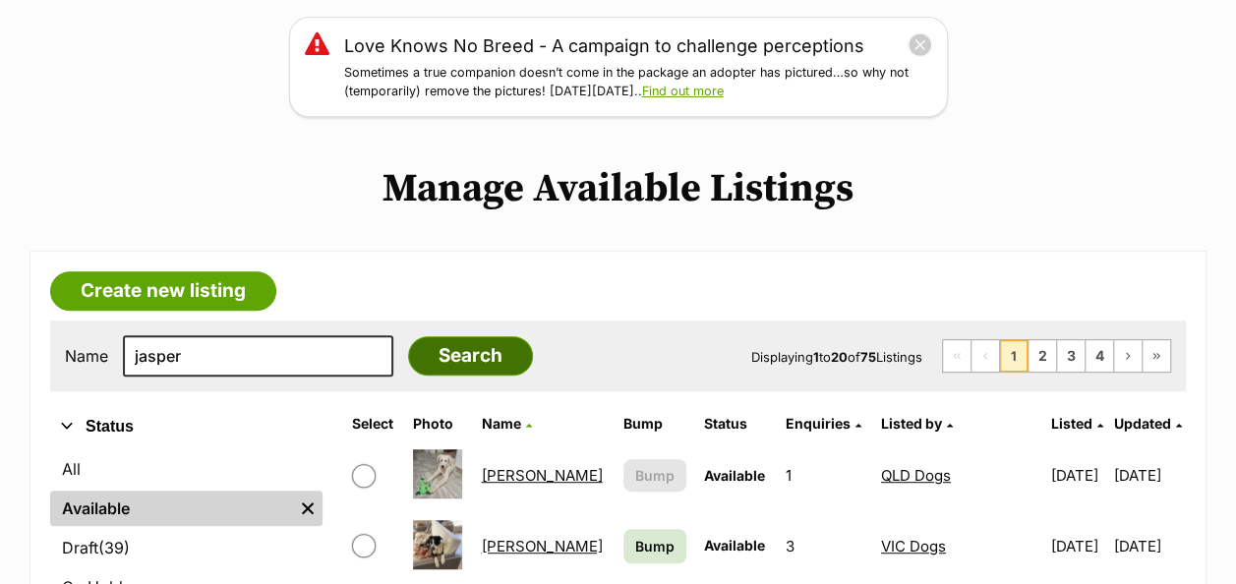
click at [445, 336] on input "Search" at bounding box center [470, 355] width 125 height 39
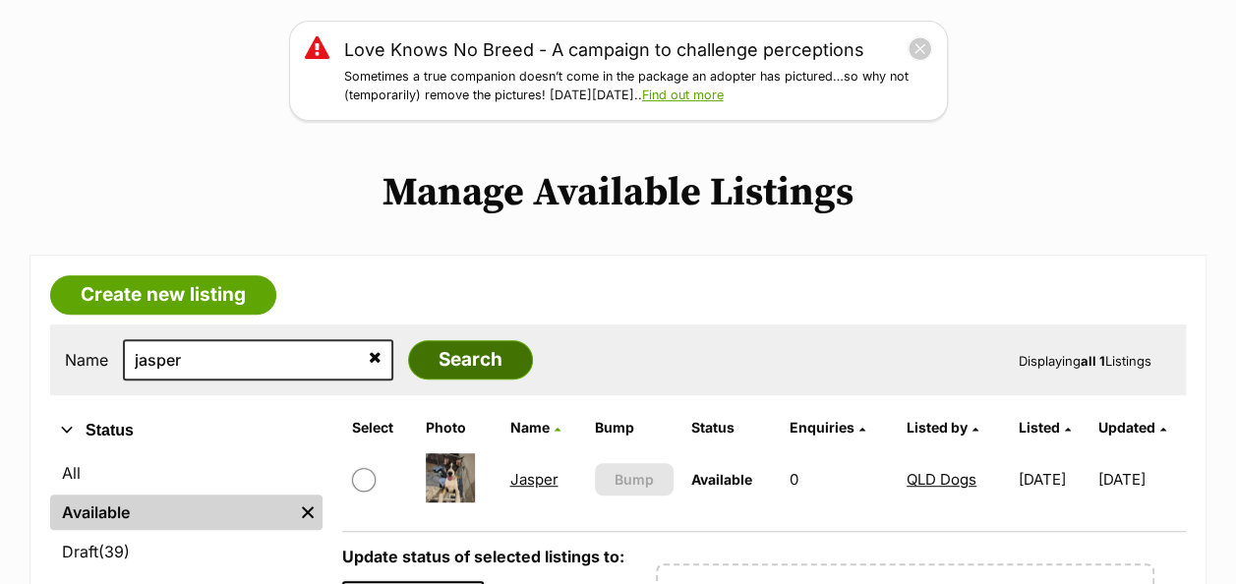
scroll to position [492, 0]
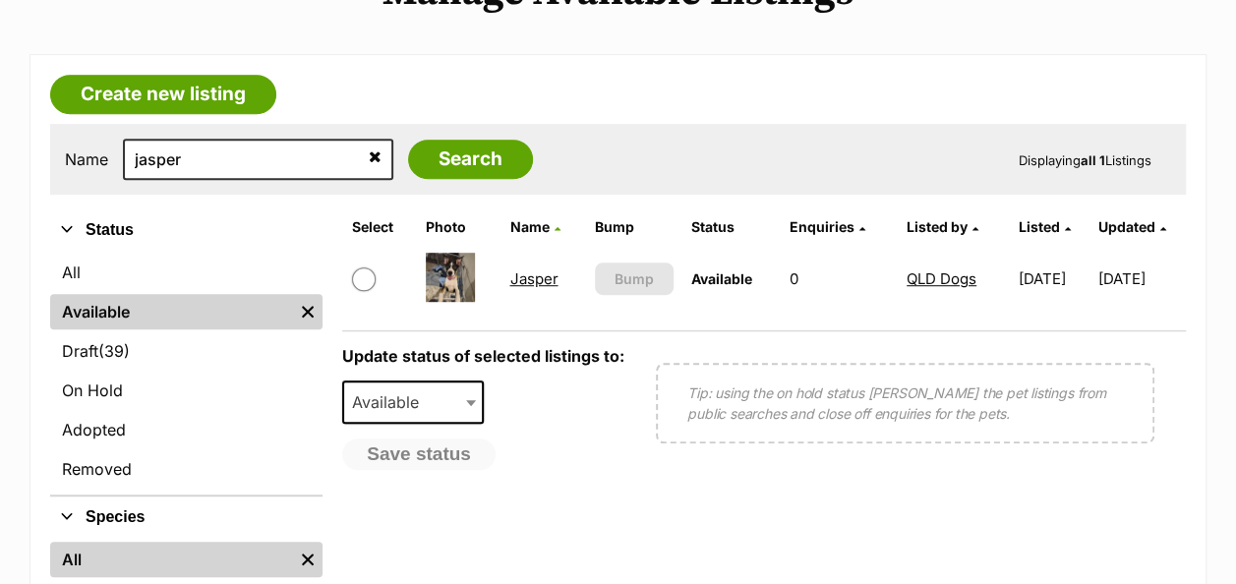
click at [527, 269] on link "Jasper" at bounding box center [533, 278] width 48 height 19
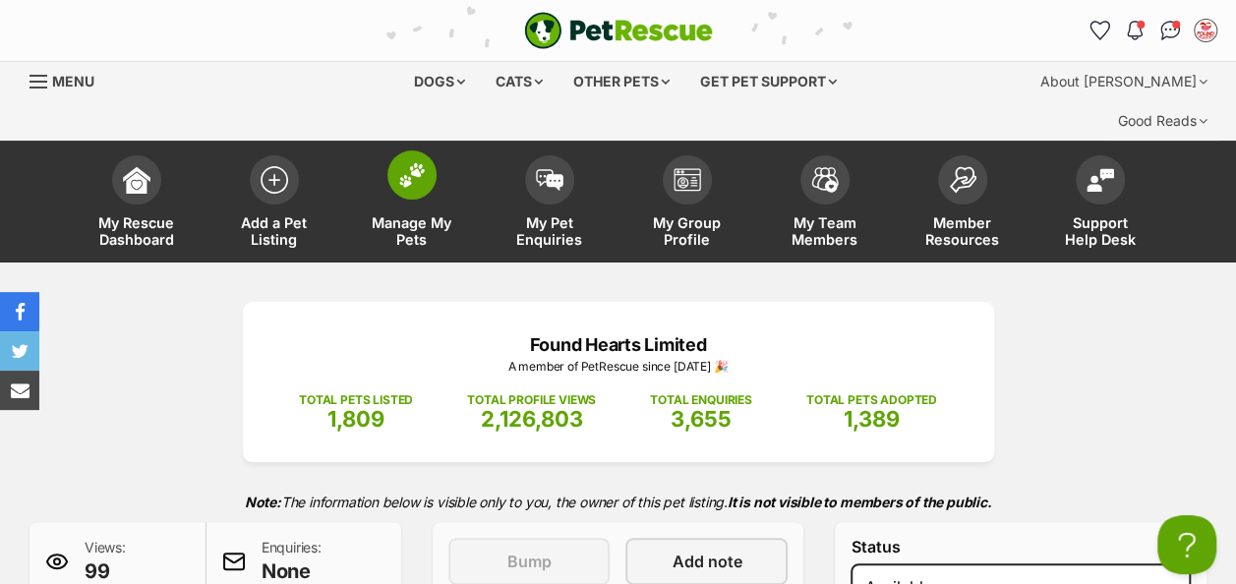
click at [420, 162] on img at bounding box center [412, 175] width 28 height 26
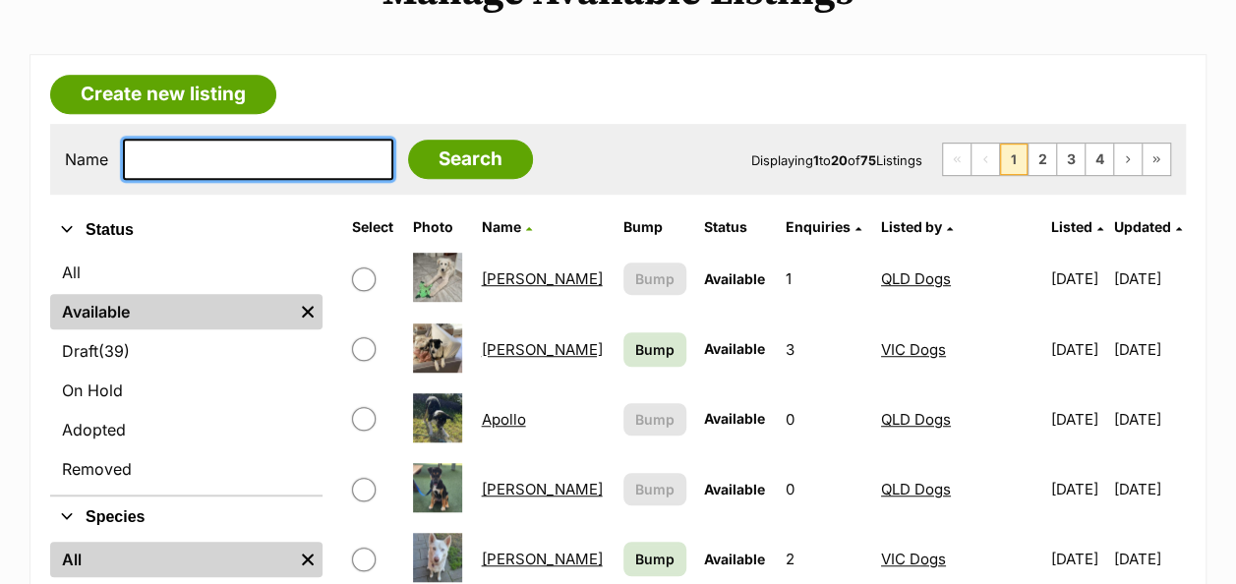
click at [197, 139] on input "text" at bounding box center [258, 159] width 270 height 41
type input "arlo"
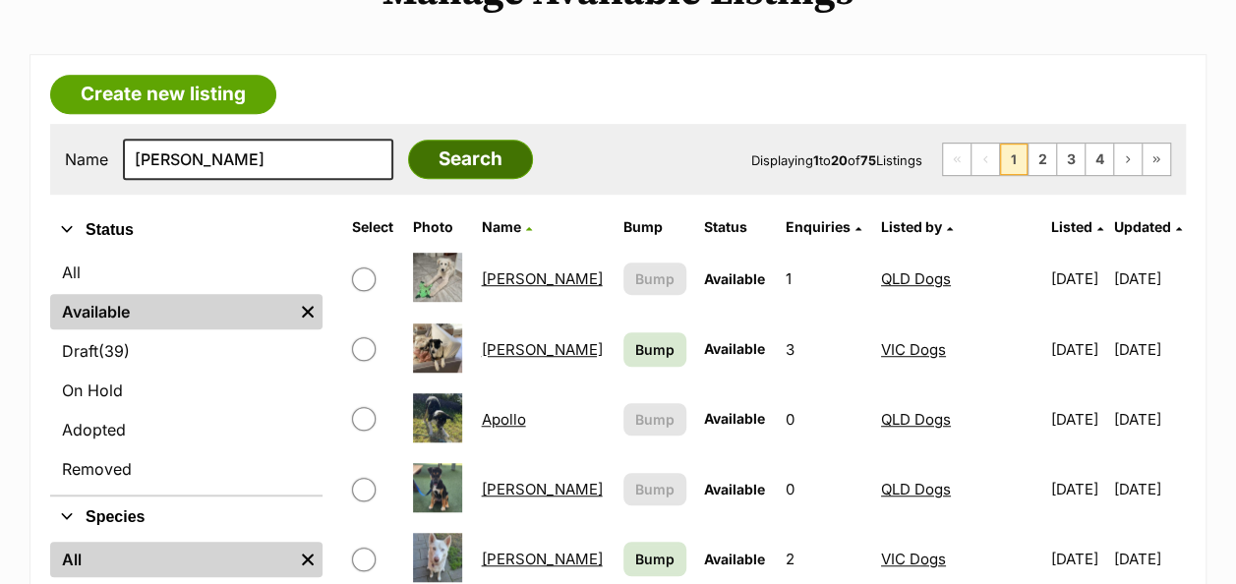
click at [408, 140] on input "Search" at bounding box center [470, 159] width 125 height 39
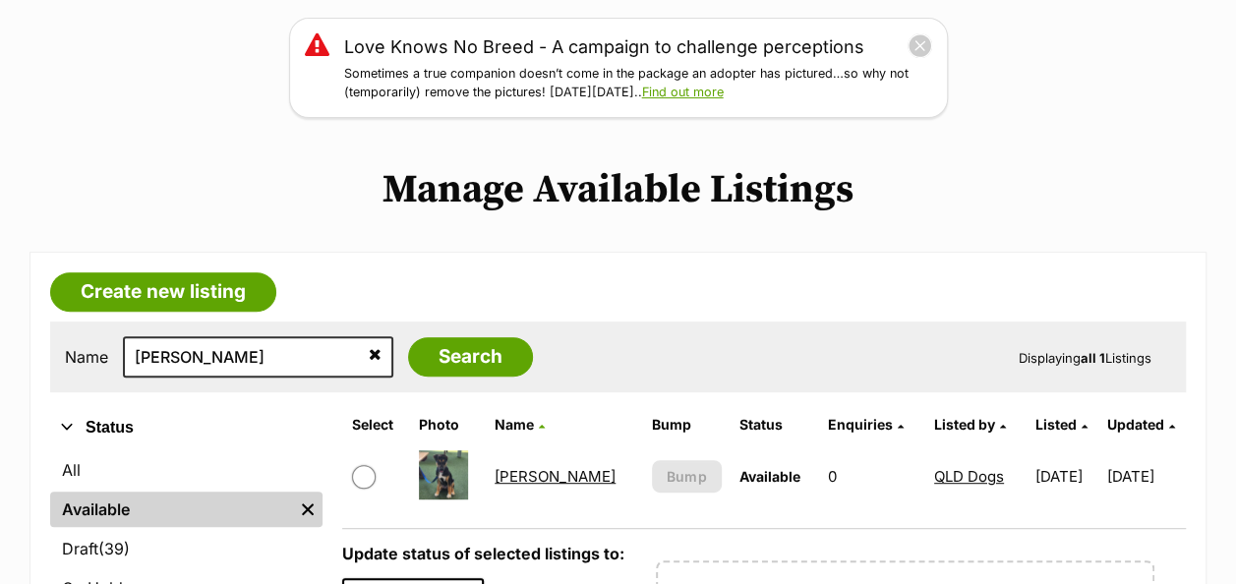
scroll to position [295, 0]
click at [508, 466] on link "[PERSON_NAME]" at bounding box center [555, 475] width 121 height 19
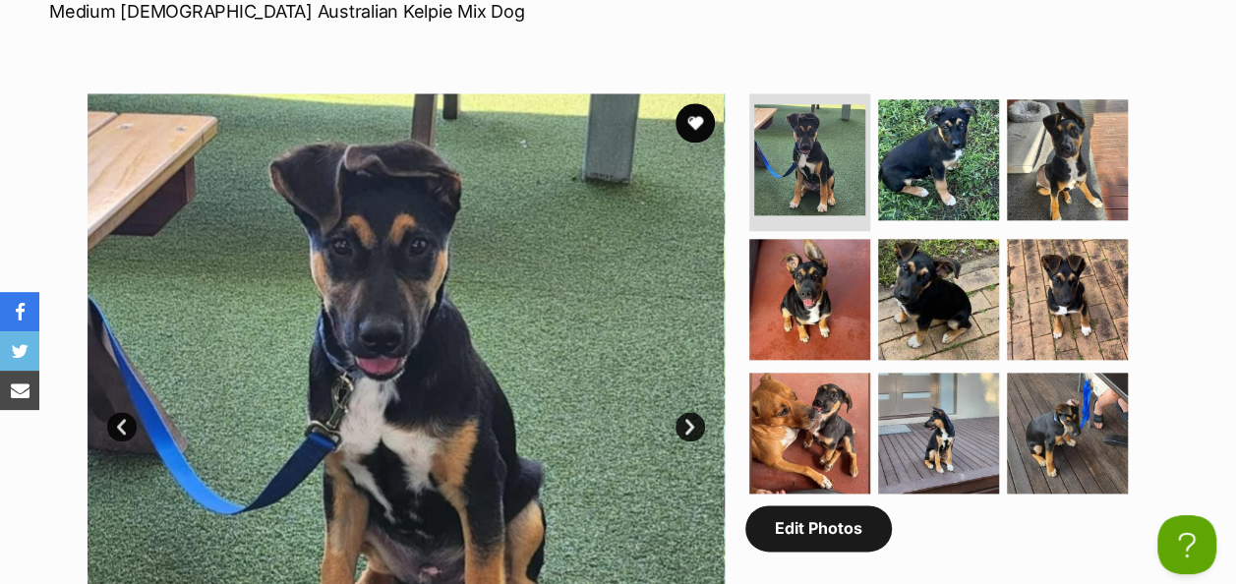
click at [799, 505] on link "Edit Photos" at bounding box center [818, 527] width 147 height 45
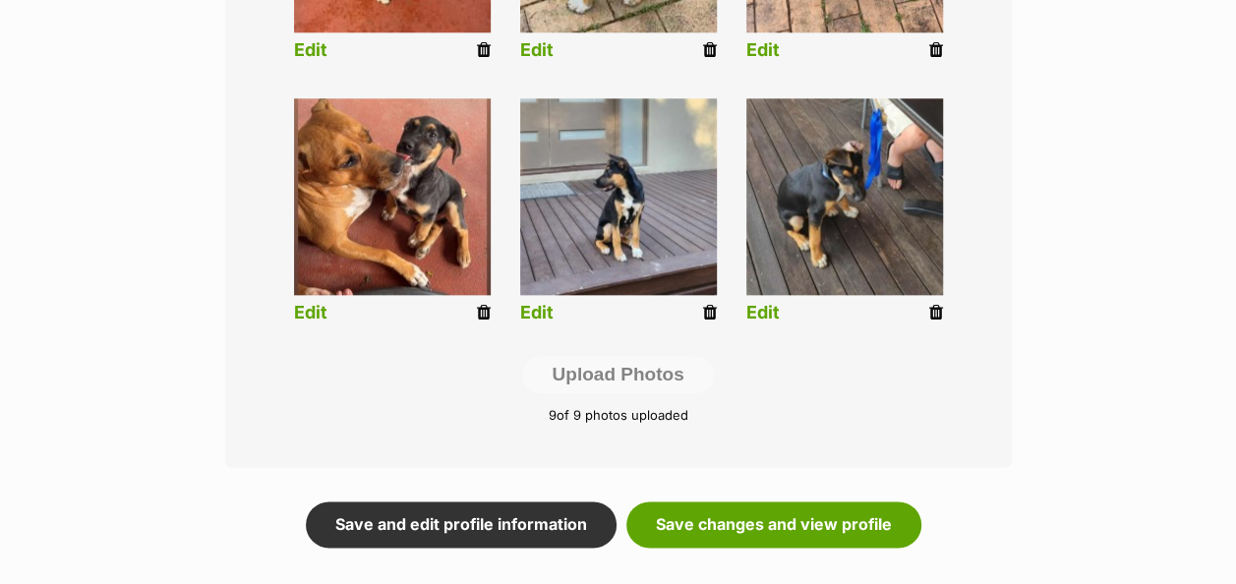
scroll to position [1278, 0]
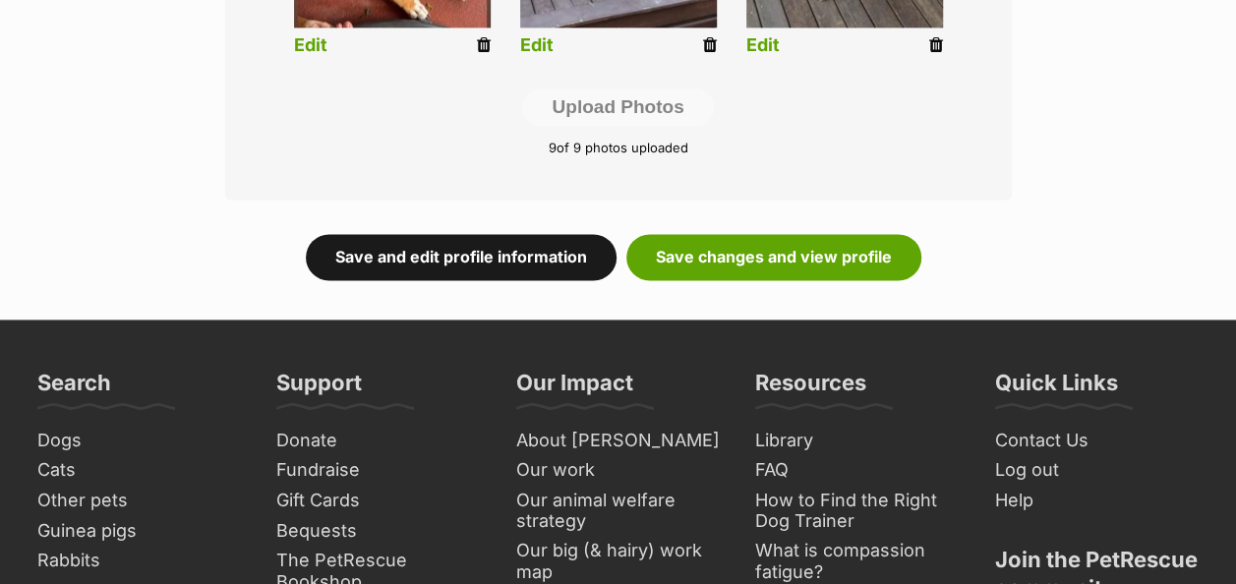
click at [484, 234] on link "Save and edit profile information" at bounding box center [461, 256] width 311 height 45
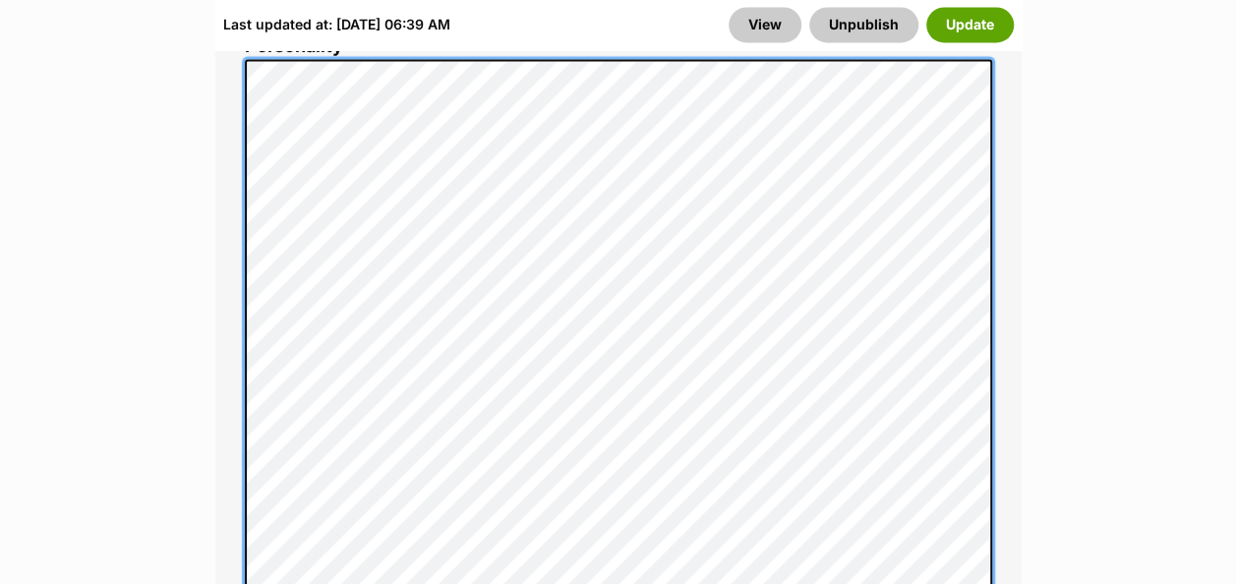
scroll to position [1770, 0]
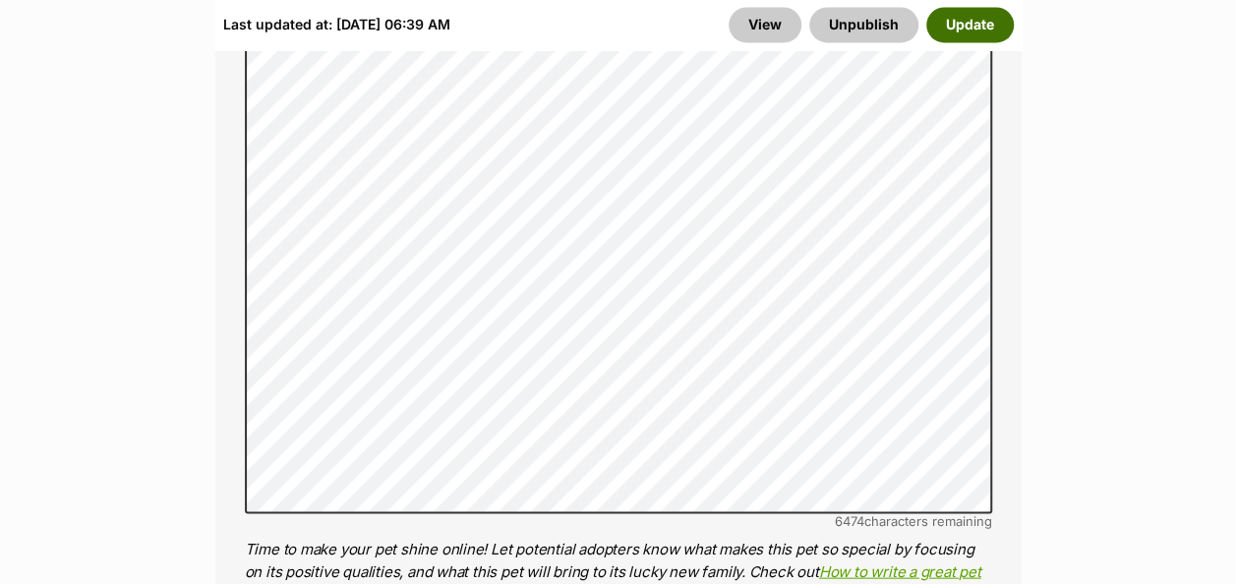
click at [949, 20] on button "Update" at bounding box center [970, 24] width 88 height 35
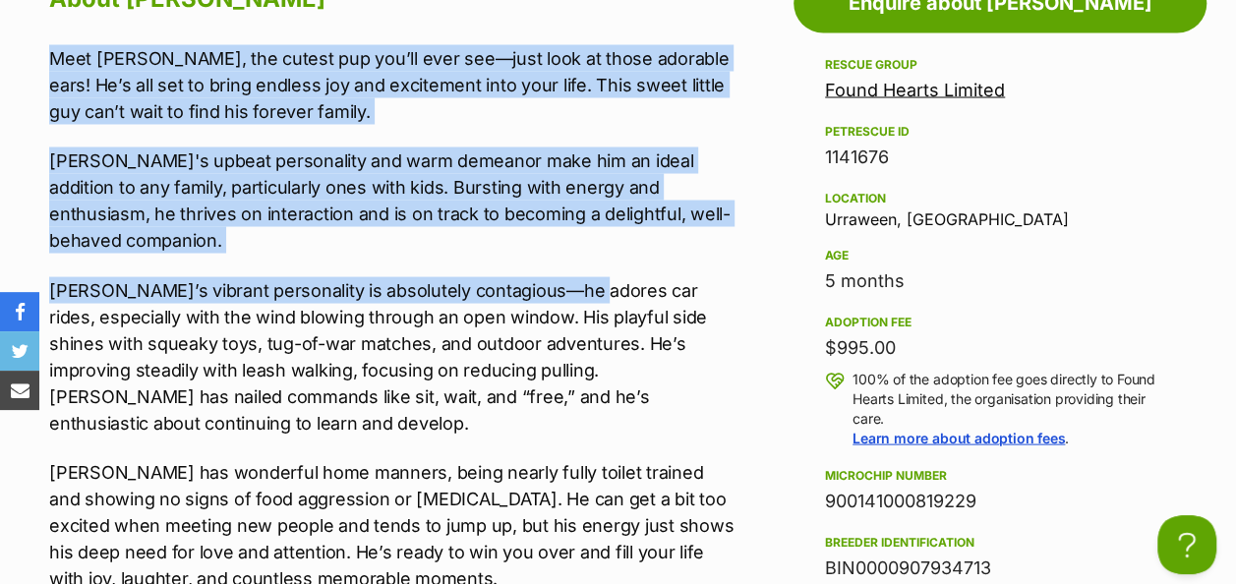
scroll to position [1966, 0]
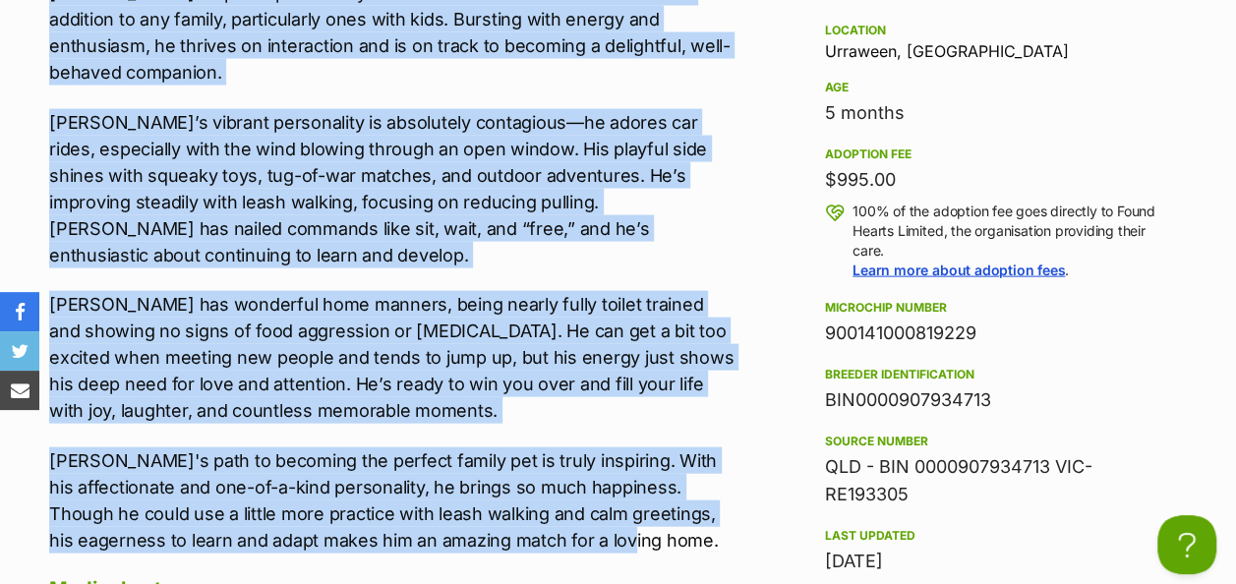
drag, startPoint x: 49, startPoint y: 57, endPoint x: 657, endPoint y: 456, distance: 727.0
click at [657, 456] on div "Meet [PERSON_NAME], the cutest pup you’ll ever see—just look at those adorable …" at bounding box center [392, 215] width 686 height 676
drag, startPoint x: 651, startPoint y: 446, endPoint x: 360, endPoint y: 72, distance: 474.4
copy div "Lore Ipsu, dol sitame con adi’el sedd eiu—temp inci ut labor etdolore magn! Al’…"
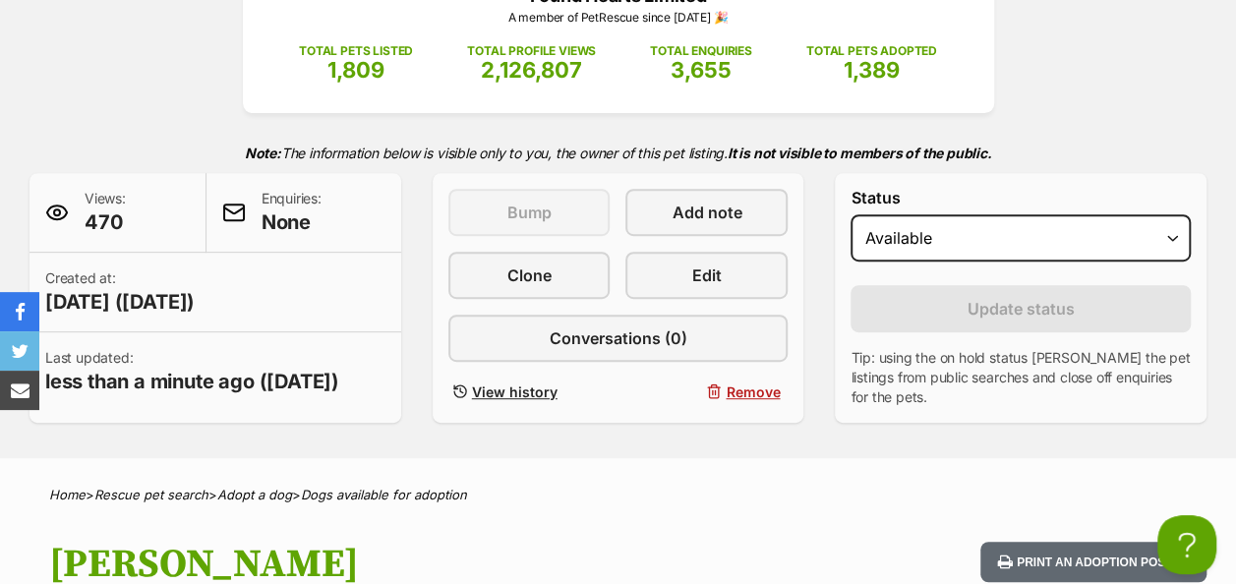
scroll to position [98, 0]
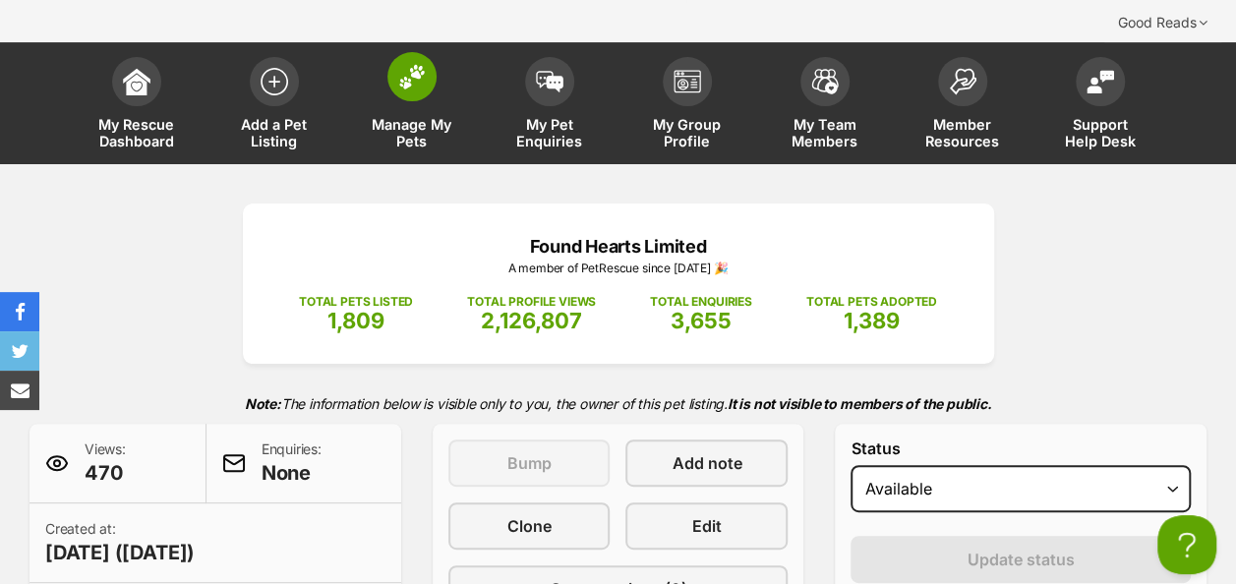
click at [408, 64] on img at bounding box center [412, 77] width 28 height 26
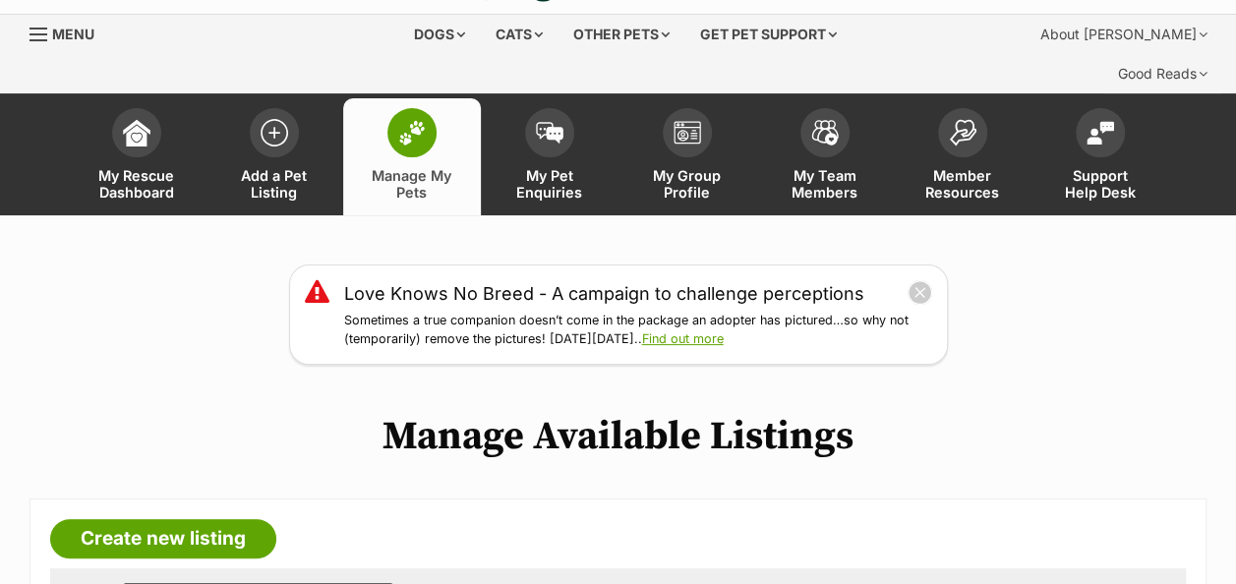
scroll to position [197, 0]
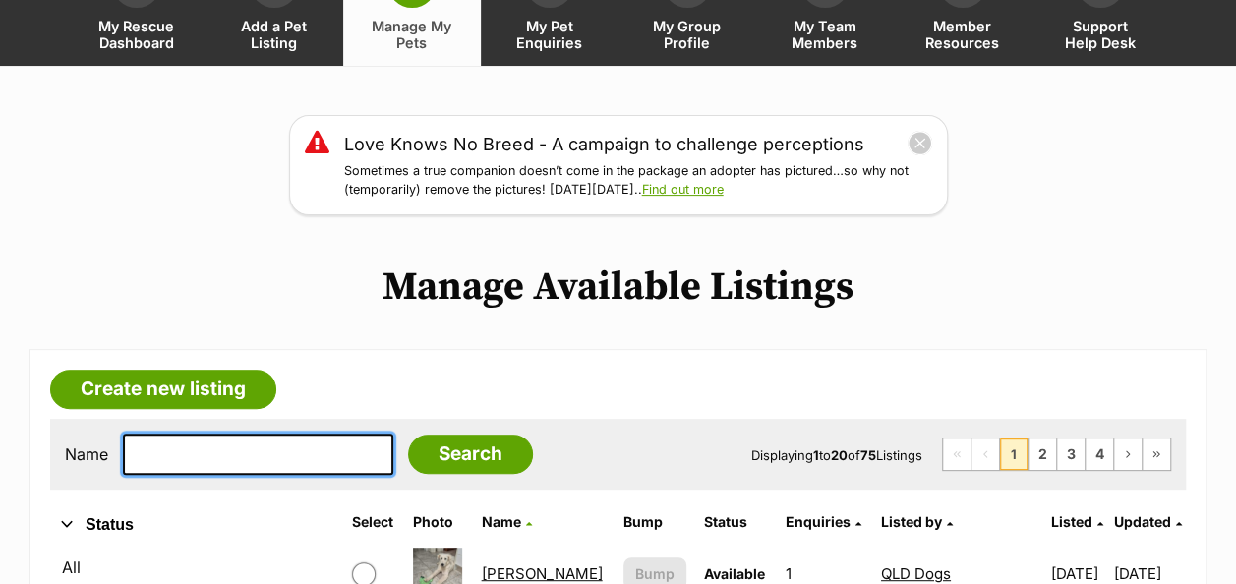
click at [261, 434] on input "text" at bounding box center [258, 454] width 270 height 41
type input "odie"
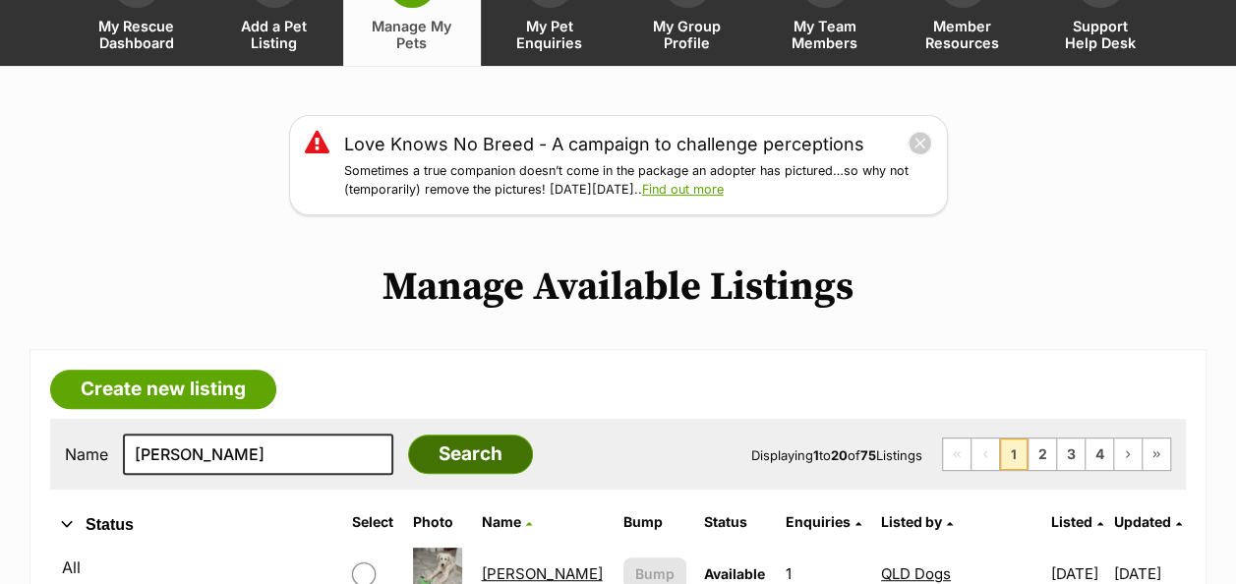
click at [452, 435] on input "Search" at bounding box center [470, 454] width 125 height 39
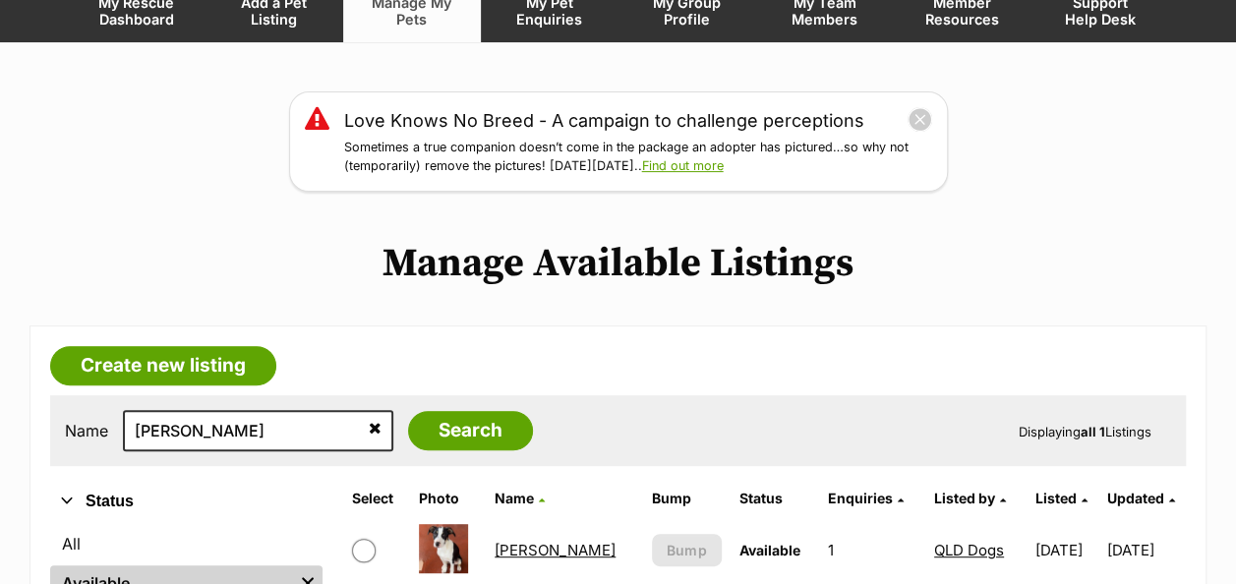
scroll to position [295, 0]
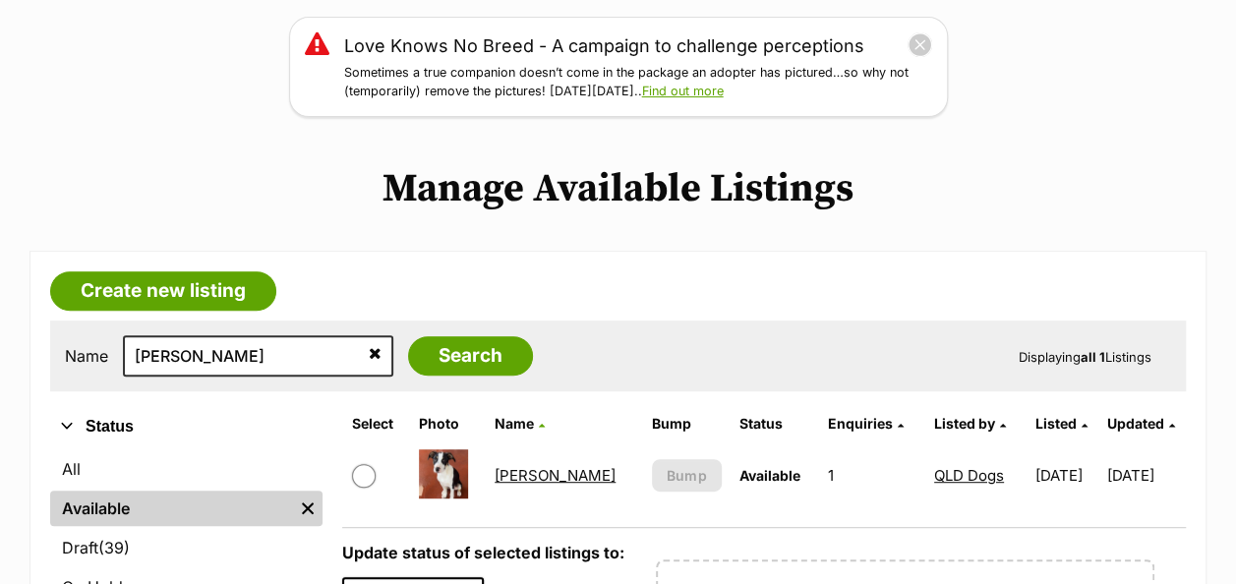
click at [515, 466] on link "[PERSON_NAME]" at bounding box center [555, 475] width 121 height 19
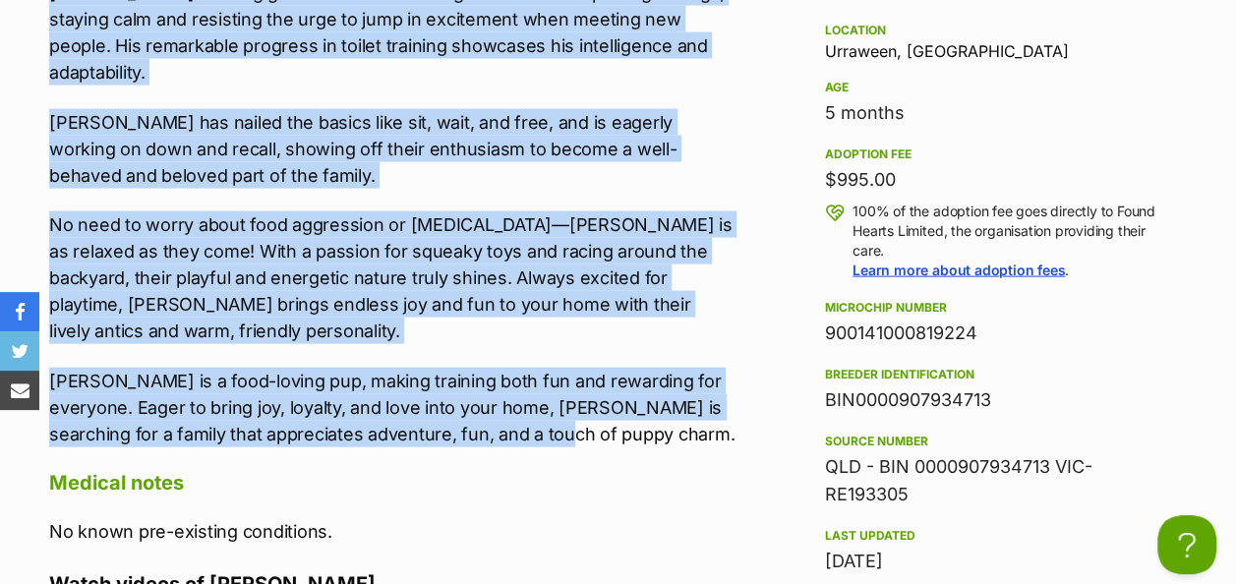
drag, startPoint x: 52, startPoint y: 48, endPoint x: 550, endPoint y: 363, distance: 588.7
click at [550, 363] on div "Meet [PERSON_NAME], a sweet and smart pup who would be an ideal match for an ac…" at bounding box center [392, 162] width 686 height 570
copy div "Lore Ipsu, d sitam con adipi eli sed doeiu te in utlab etdol mag al enimad mini…"
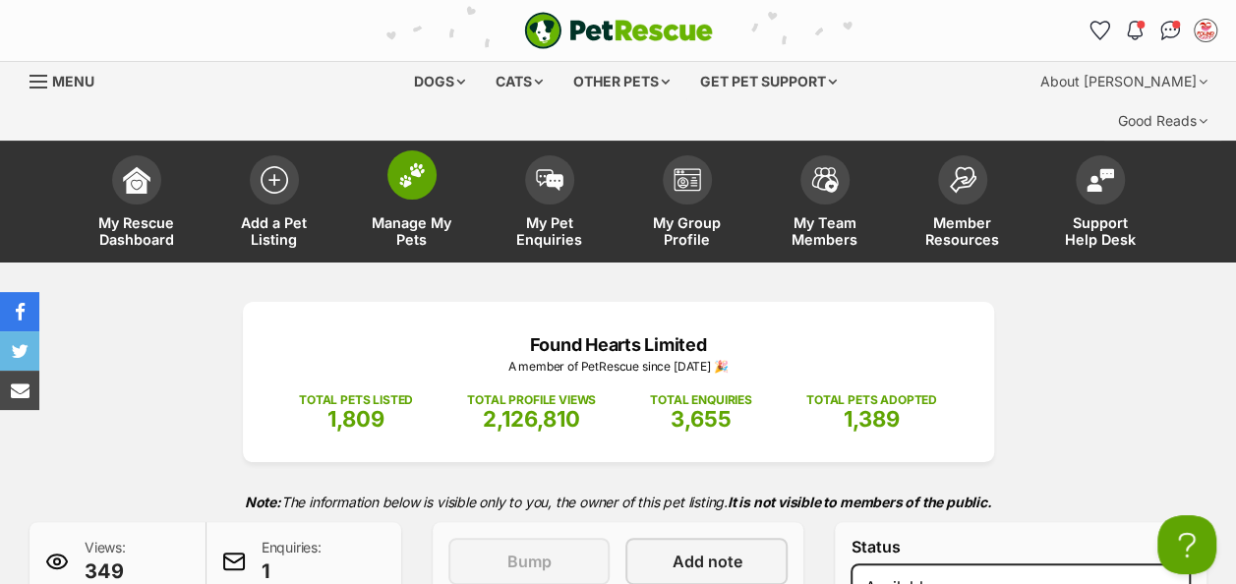
click at [413, 151] on span at bounding box center [411, 174] width 49 height 49
